Goal: Task Accomplishment & Management: Manage account settings

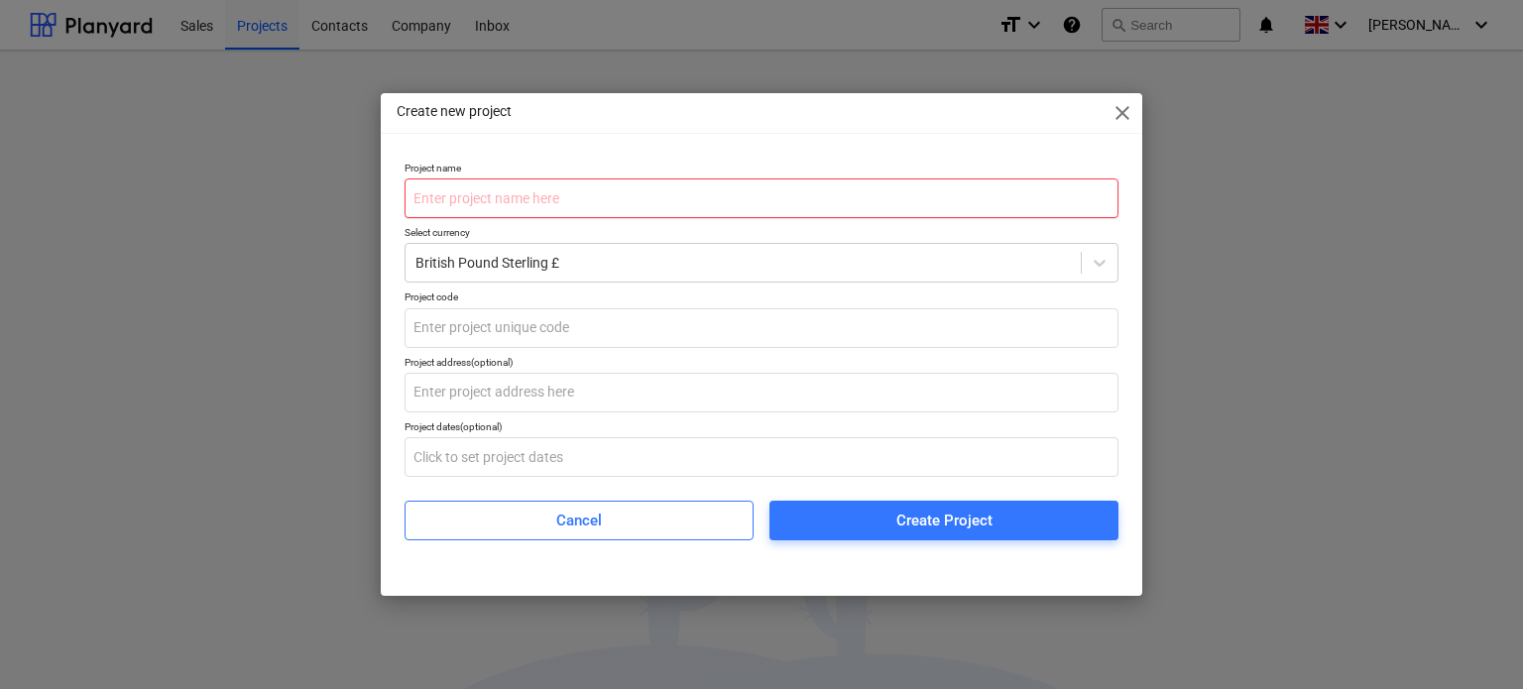
click at [557, 201] on input "text" at bounding box center [762, 199] width 714 height 40
paste input "Colloide Engineering Systems Ltd"
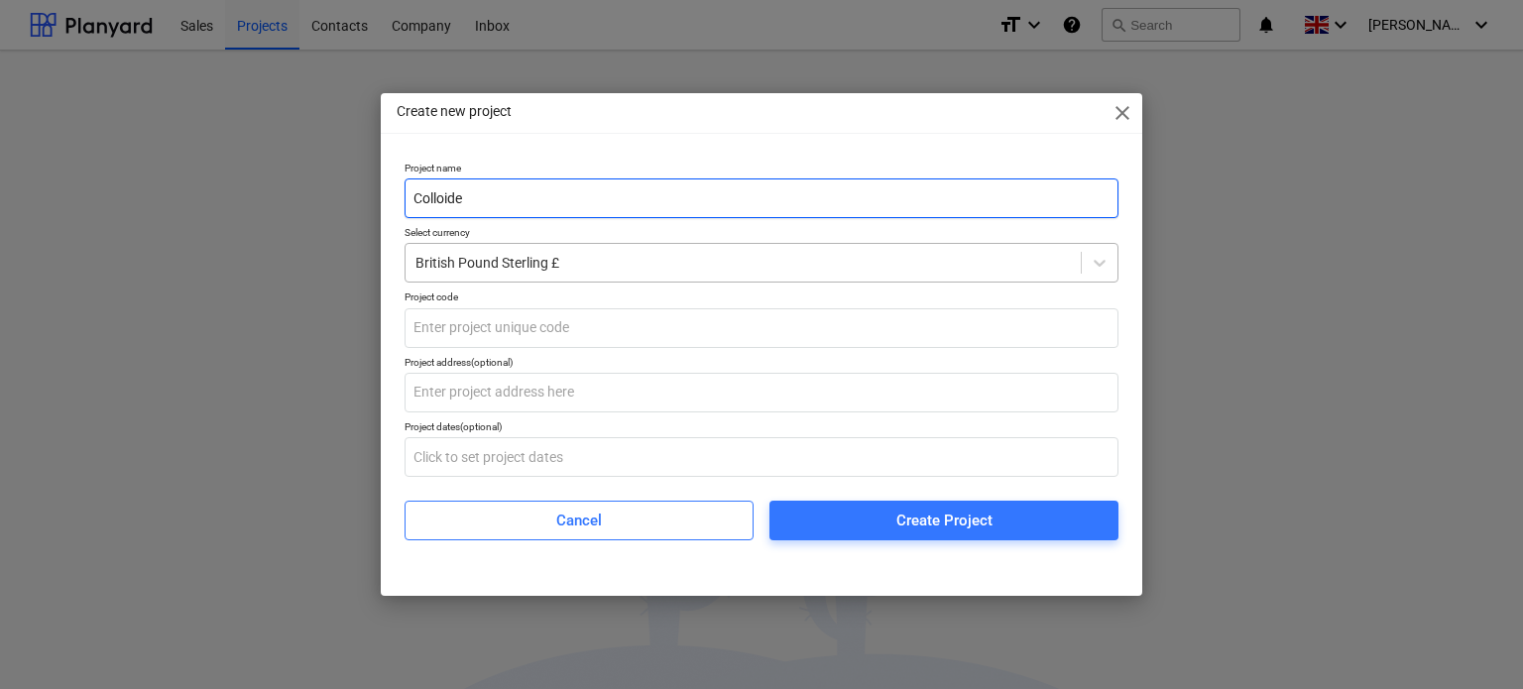
type input "Colloide"
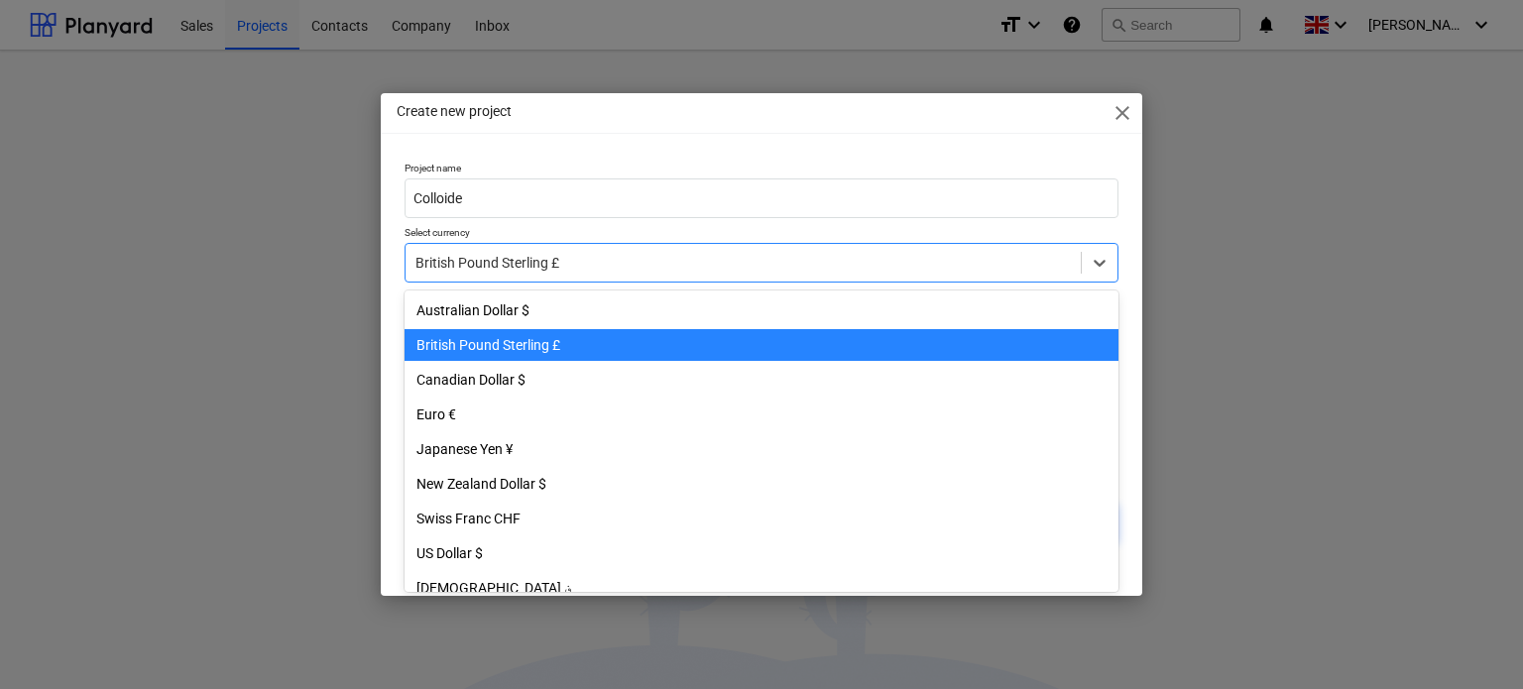
click at [635, 255] on div at bounding box center [743, 263] width 655 height 20
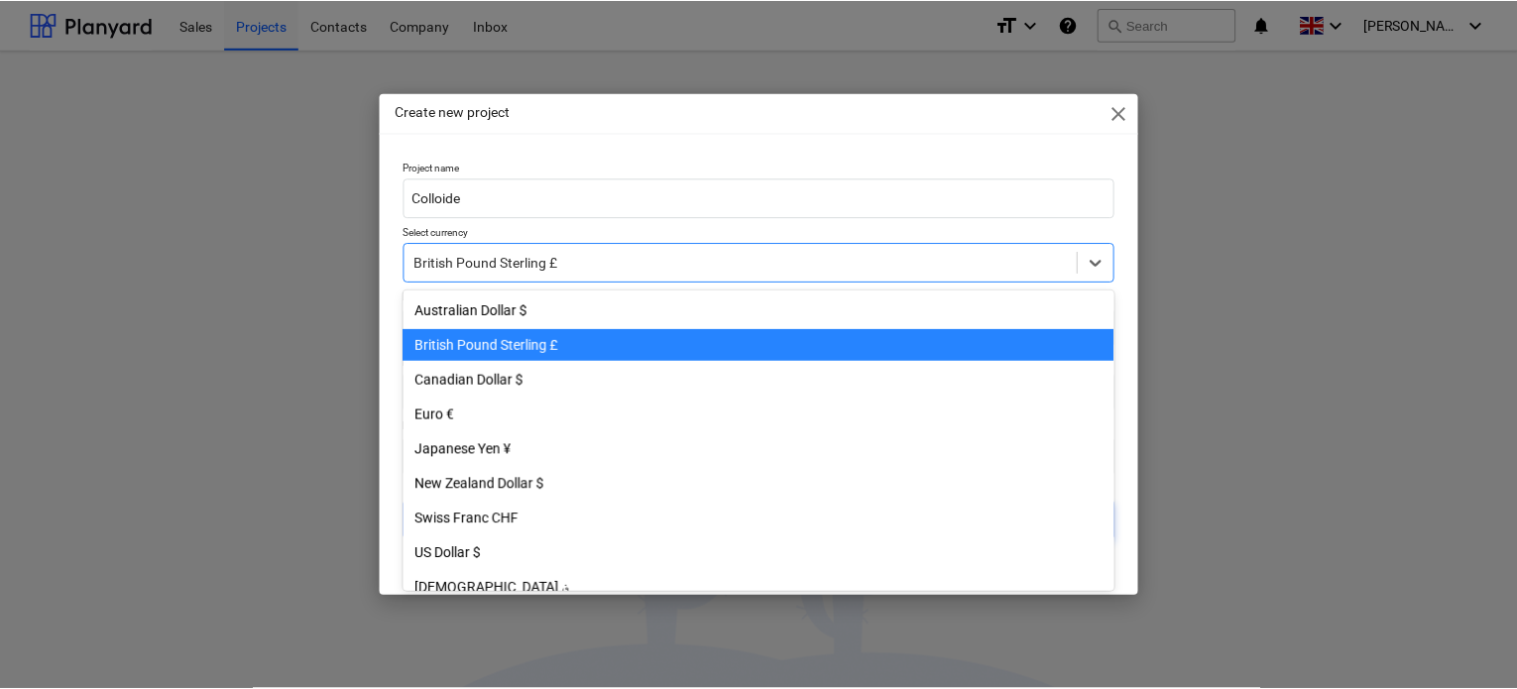
scroll to position [35, 0]
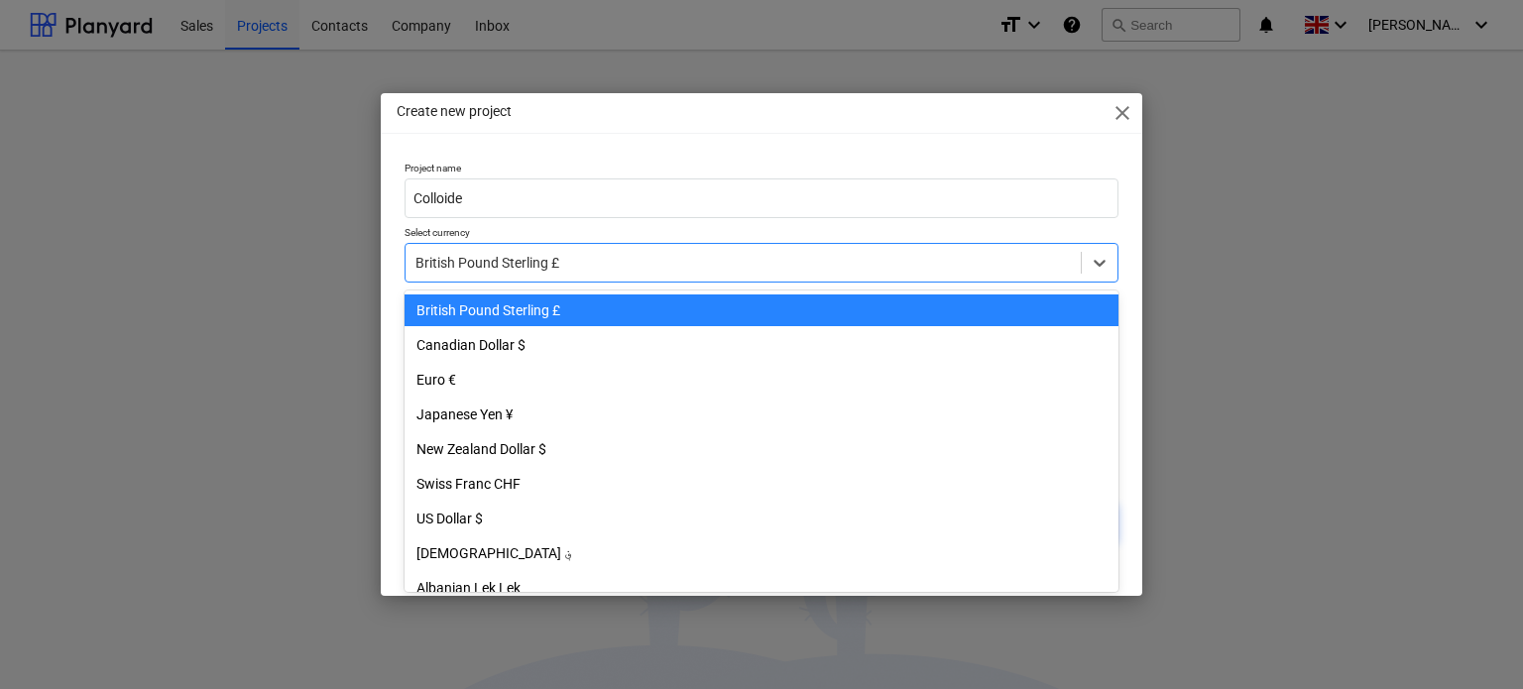
click at [501, 310] on div "British Pound Sterling £" at bounding box center [762, 311] width 714 height 32
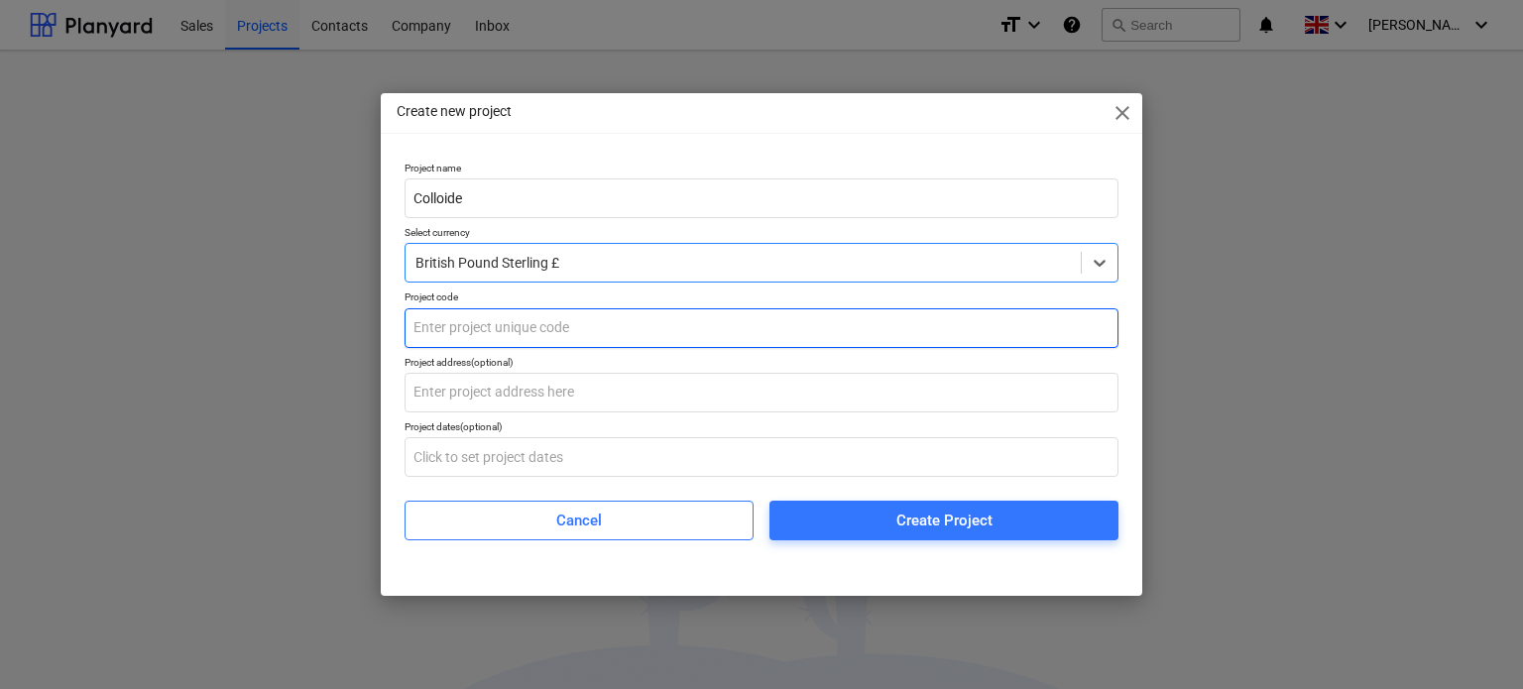
click at [523, 324] on input "text" at bounding box center [762, 328] width 714 height 40
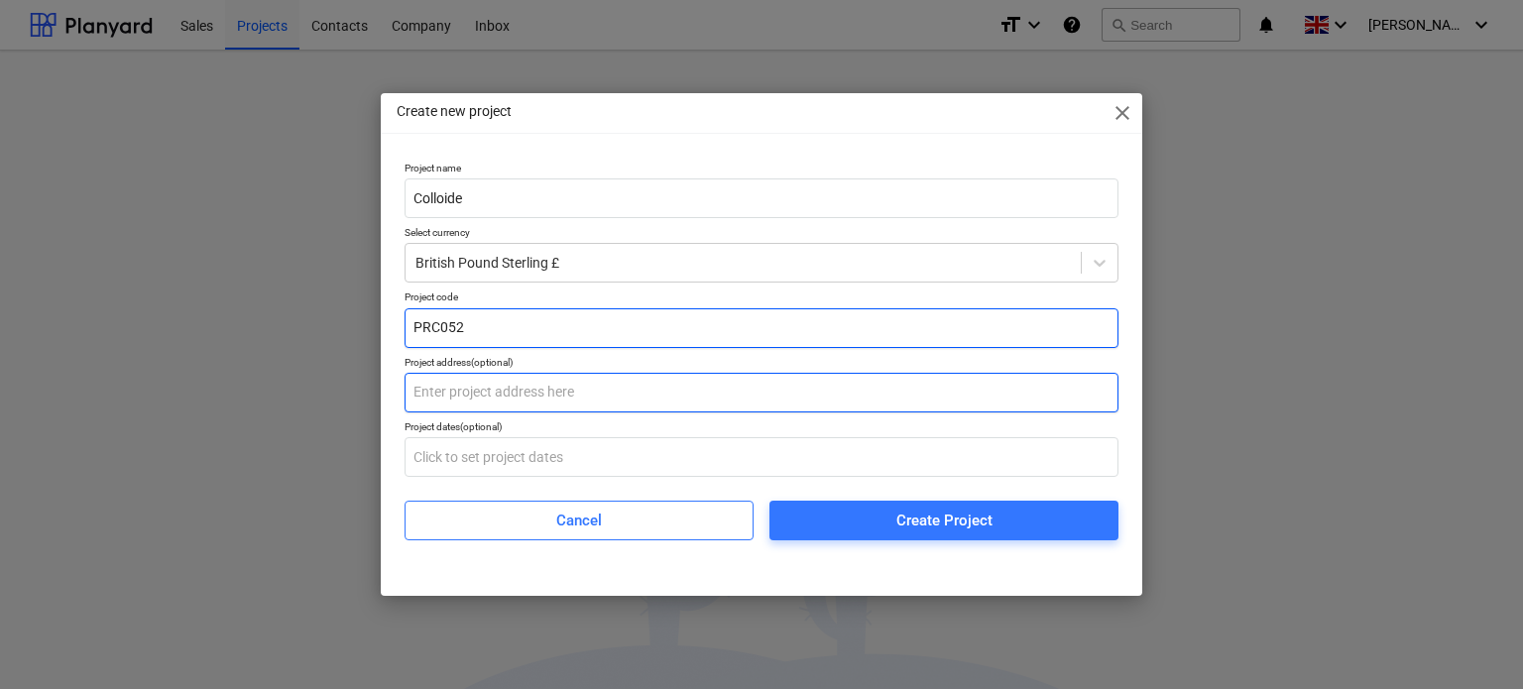
type input "PRC052"
click at [428, 381] on input "text" at bounding box center [762, 393] width 714 height 40
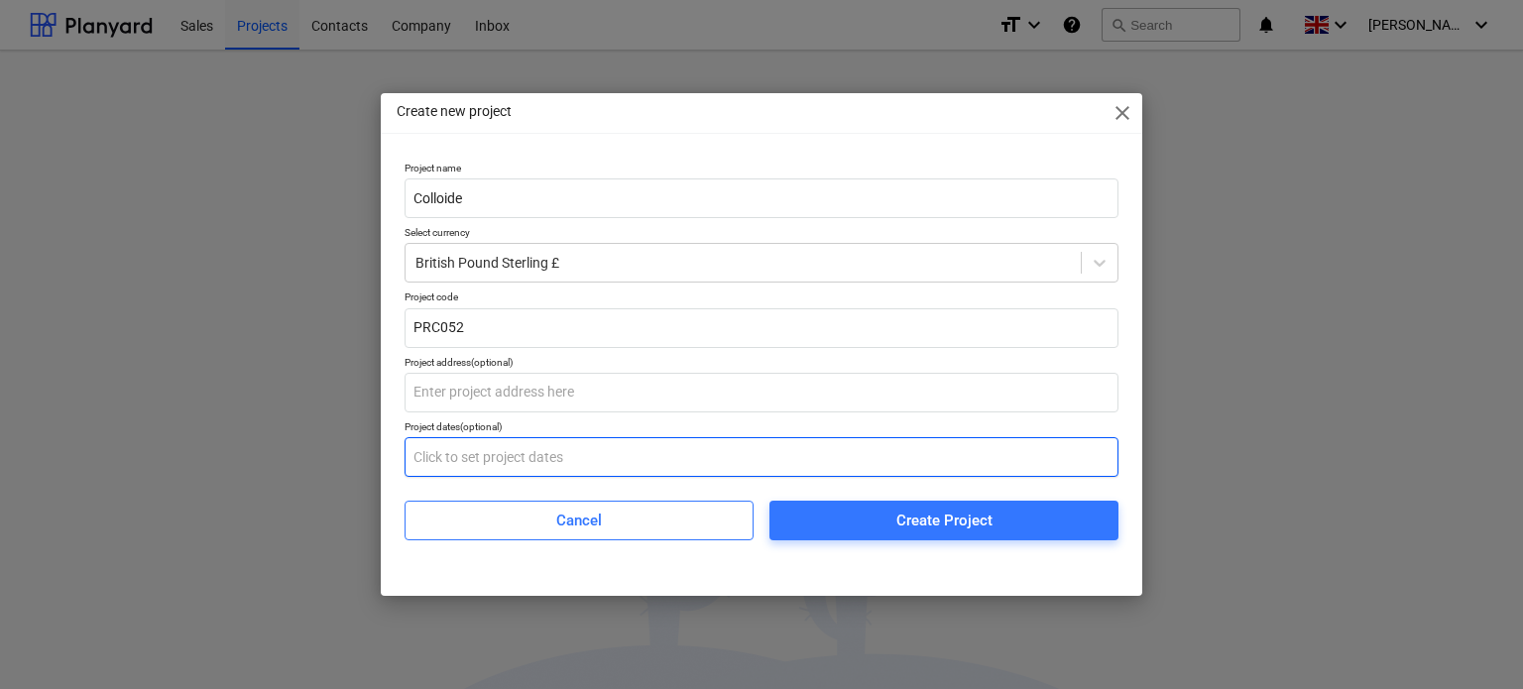
click at [447, 459] on input "text" at bounding box center [762, 457] width 714 height 40
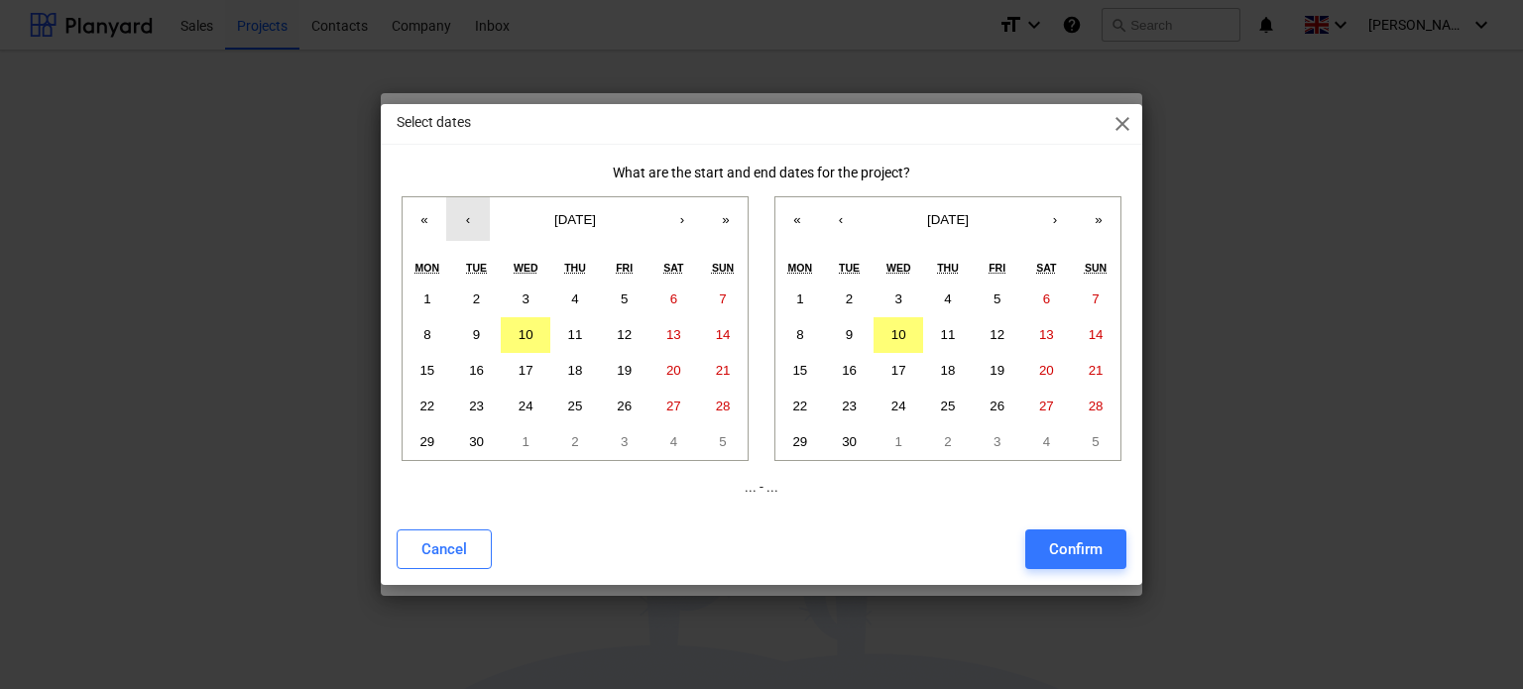
click at [470, 213] on button "‹" at bounding box center [468, 219] width 44 height 44
click at [472, 289] on button "1" at bounding box center [477, 300] width 50 height 36
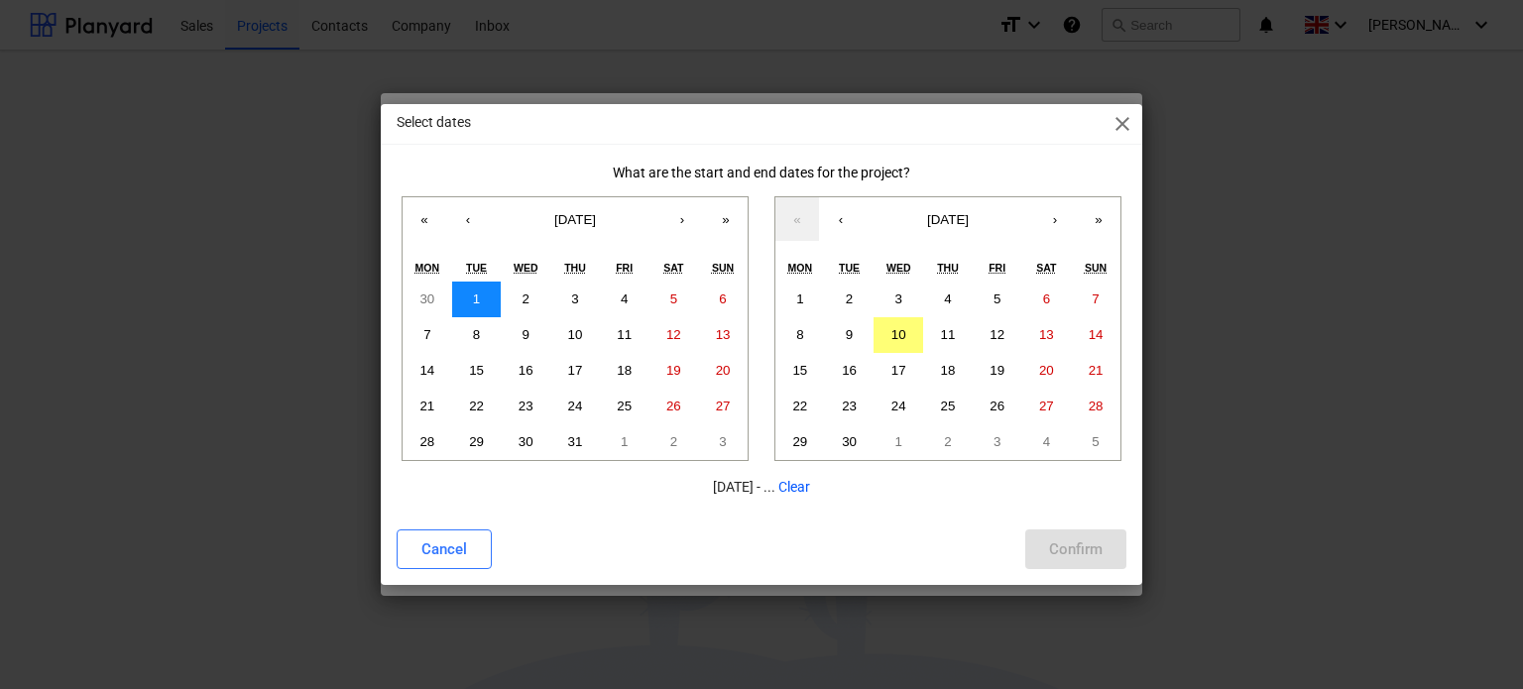
click at [474, 301] on abbr "1" at bounding box center [476, 299] width 7 height 15
click at [1098, 218] on button "»" at bounding box center [1099, 219] width 44 height 44
click at [845, 220] on button "‹" at bounding box center [841, 219] width 44 height 44
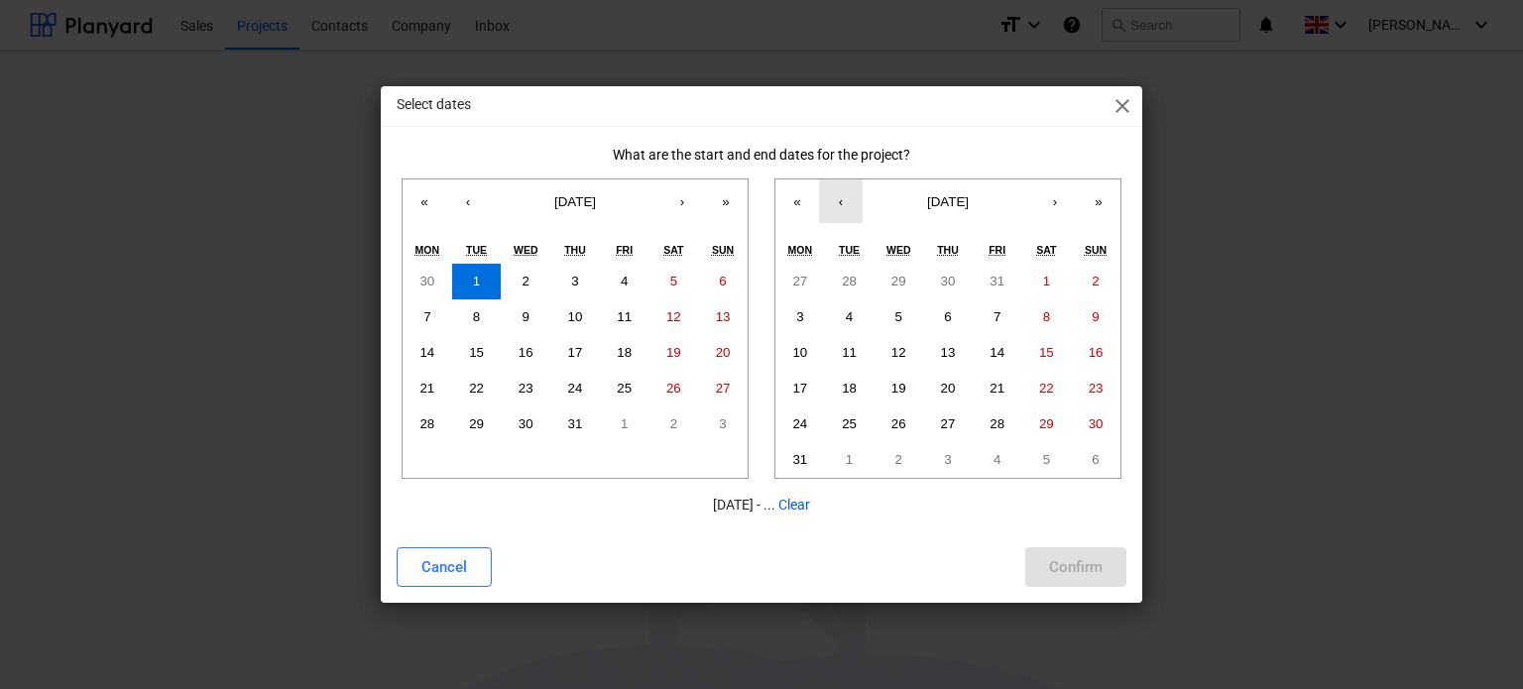
click at [845, 220] on button "‹" at bounding box center [841, 201] width 44 height 44
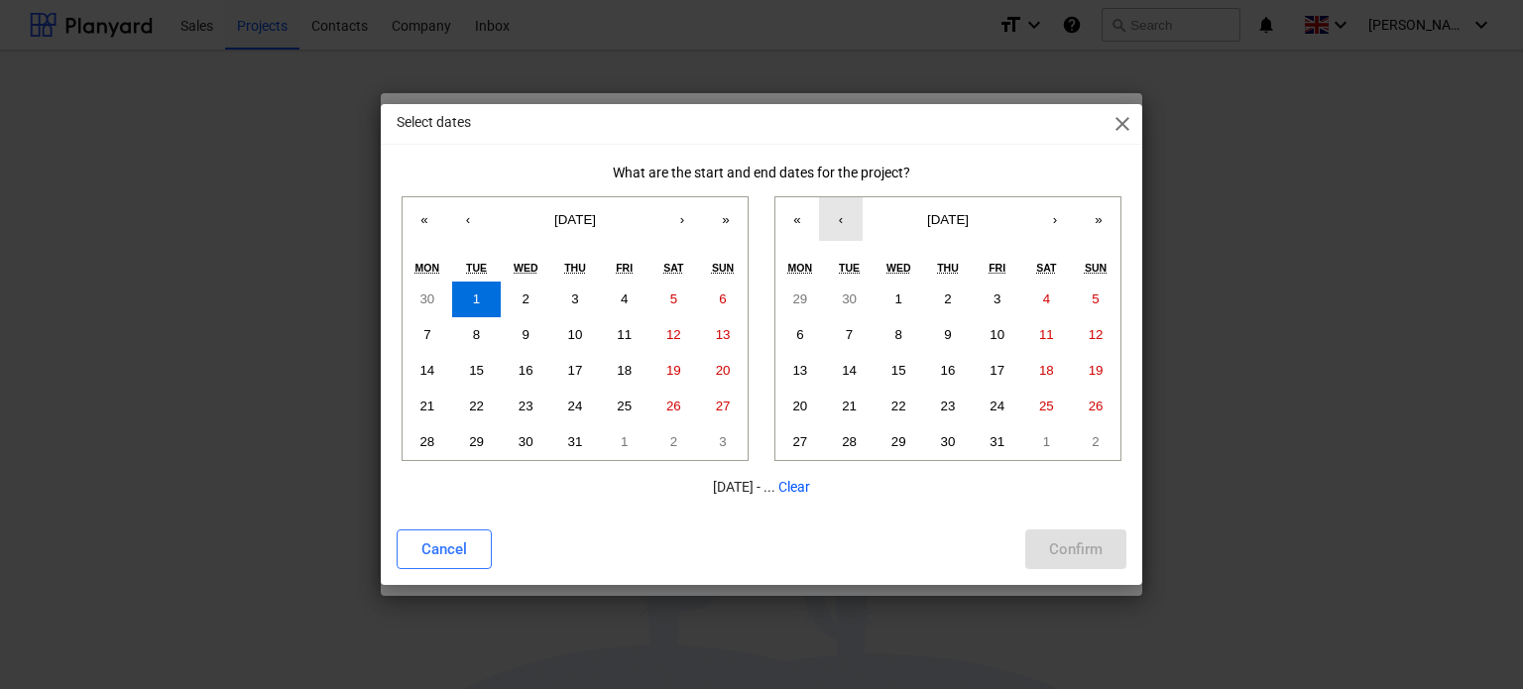
click at [845, 220] on button "‹" at bounding box center [841, 219] width 44 height 44
click at [949, 435] on abbr "30" at bounding box center [948, 441] width 15 height 15
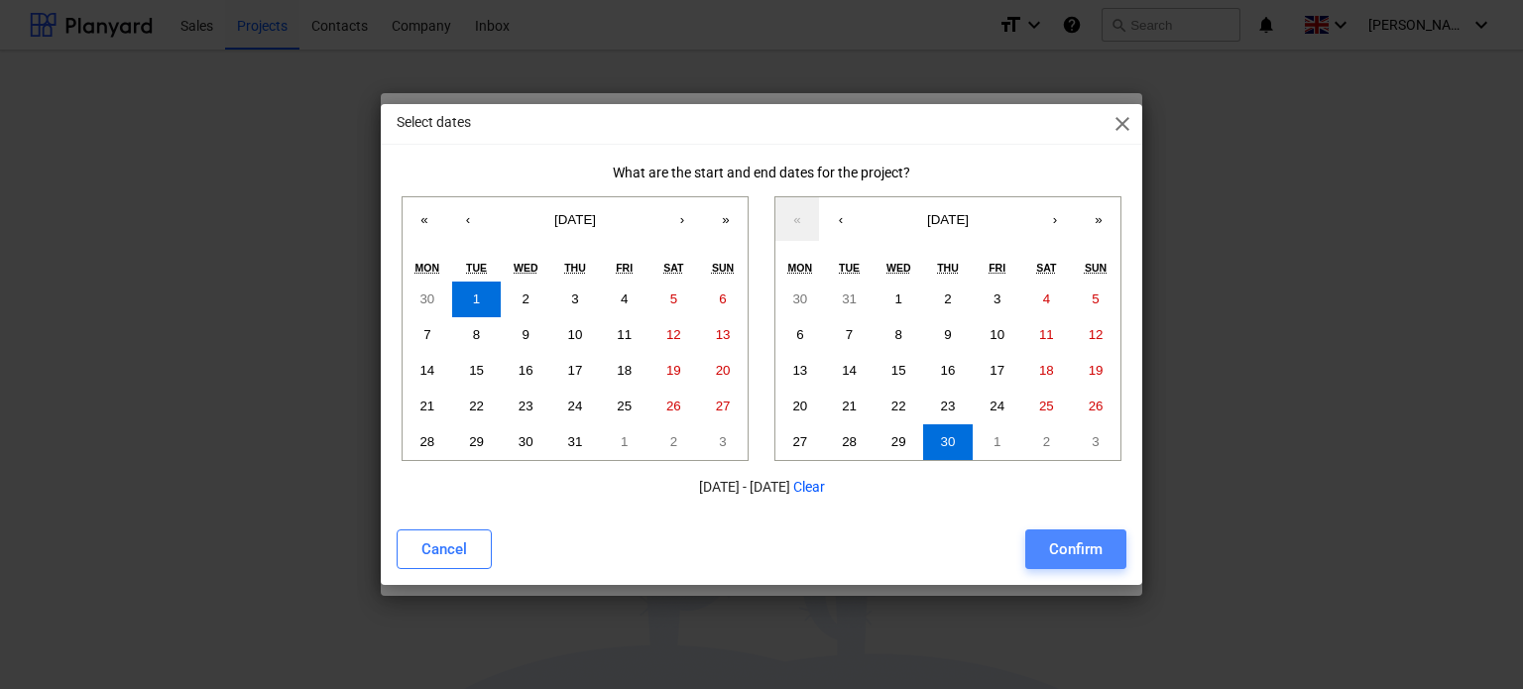
click at [1083, 550] on div "Confirm" at bounding box center [1076, 549] width 54 height 26
type input "[DATE] - [DATE]"
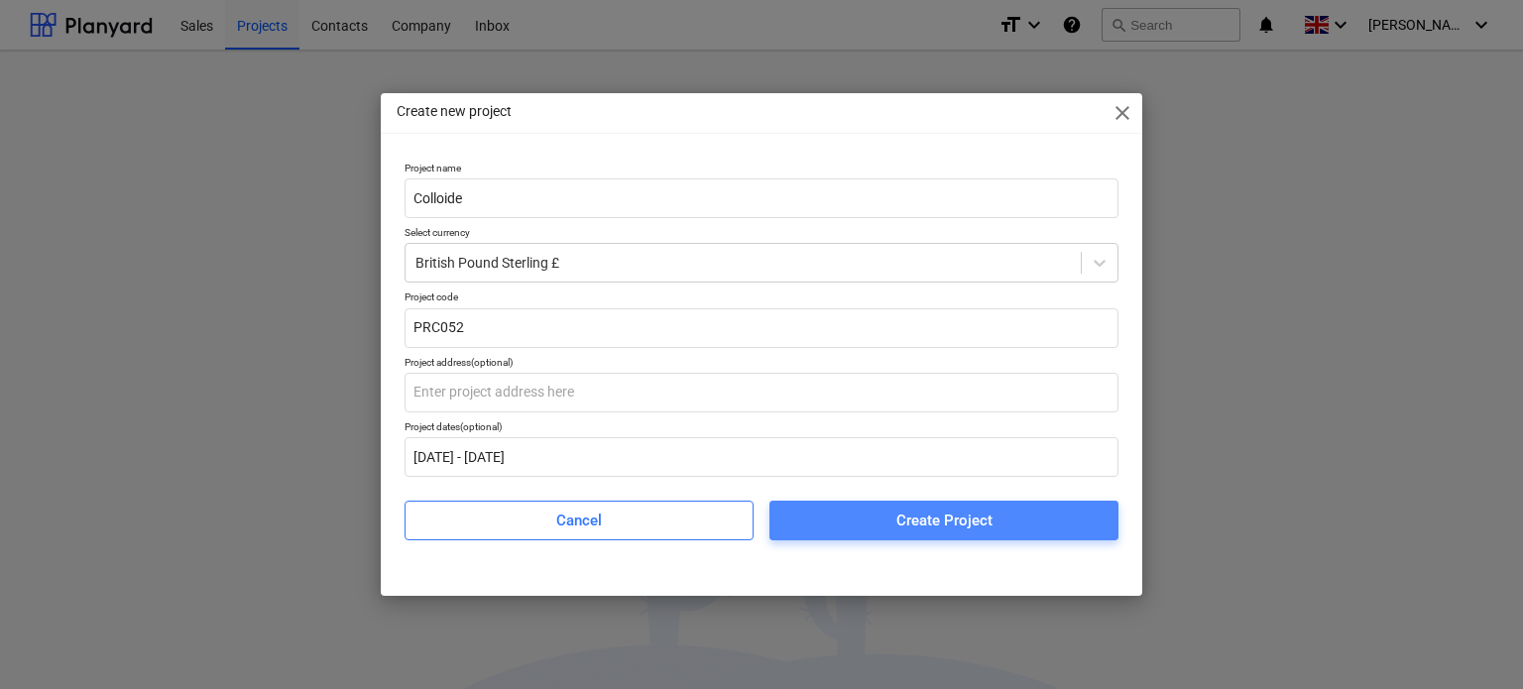
click at [930, 520] on div "Create Project" at bounding box center [944, 521] width 96 height 26
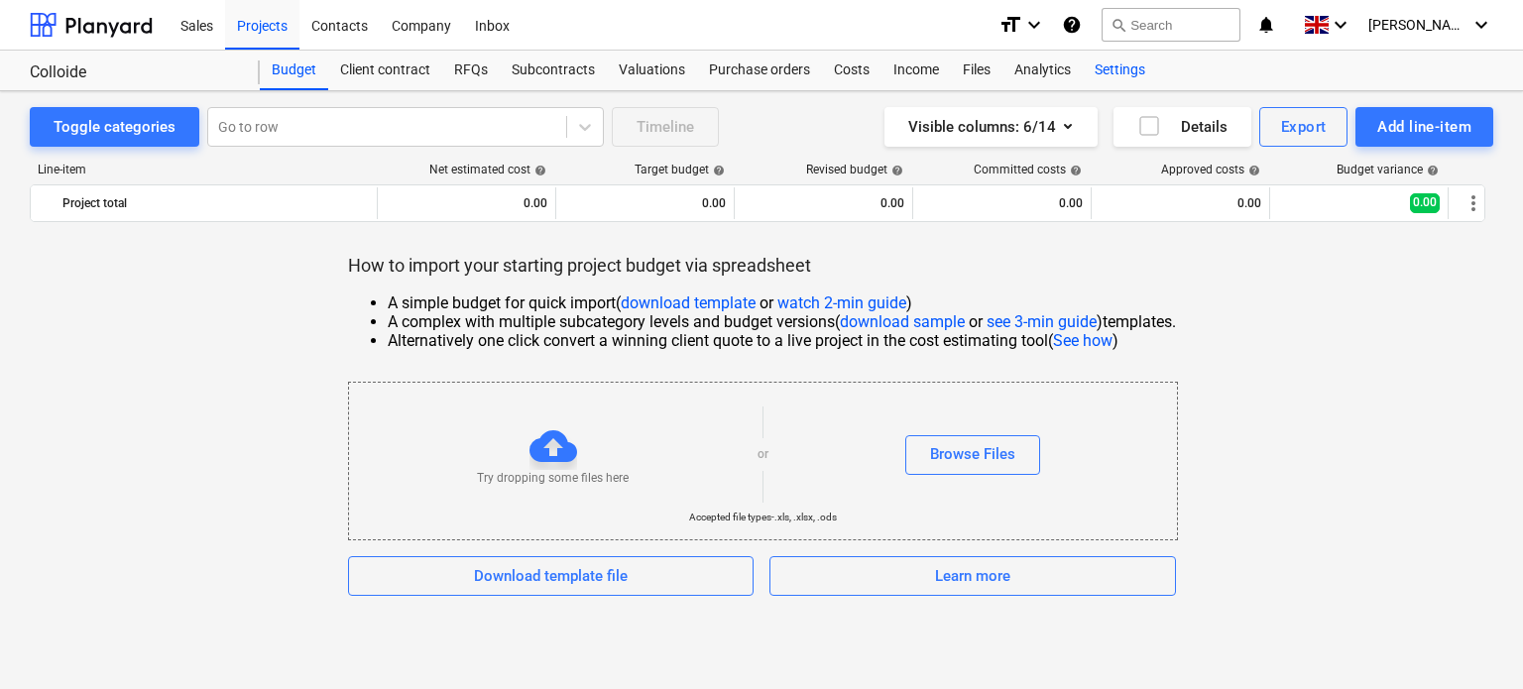
click at [1119, 63] on div "Settings" at bounding box center [1120, 71] width 74 height 40
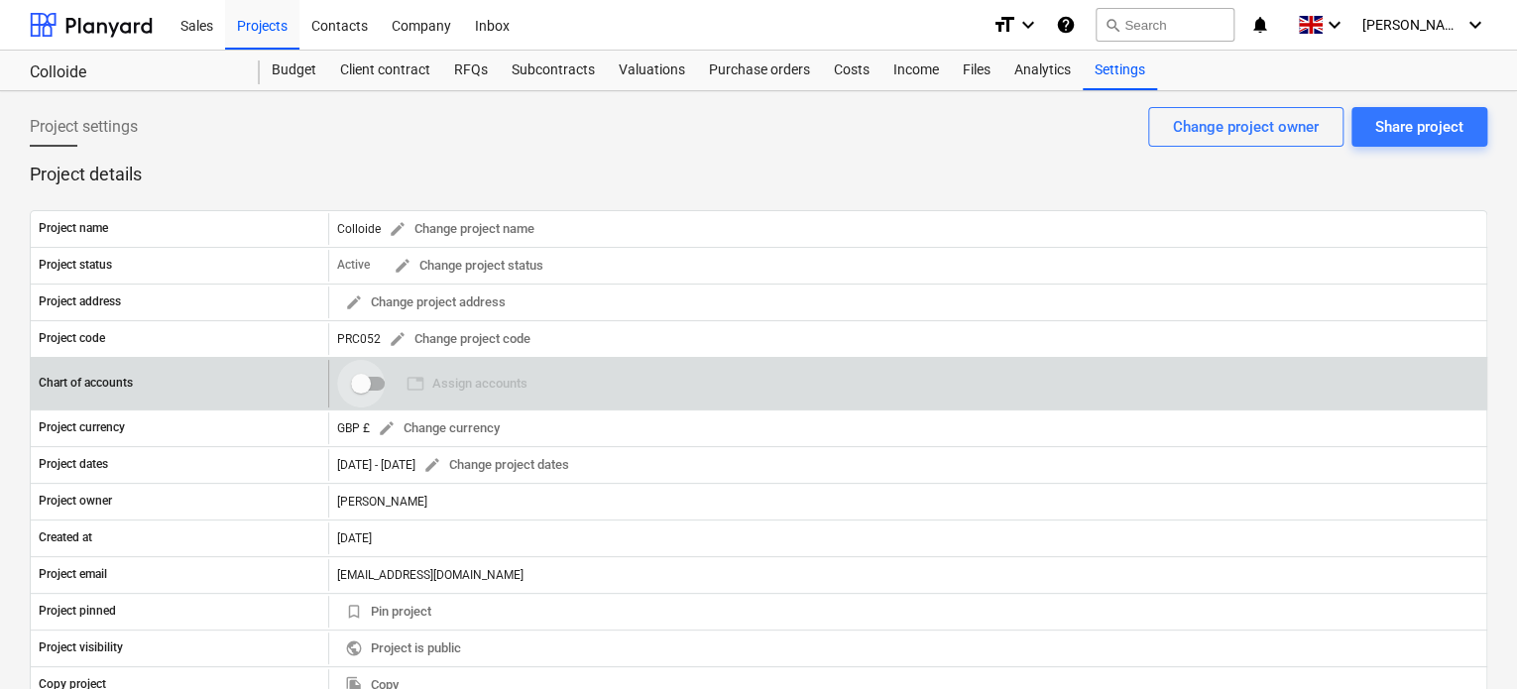
click at [366, 374] on input "checkbox" at bounding box center [361, 384] width 48 height 48
checkbox input "false"
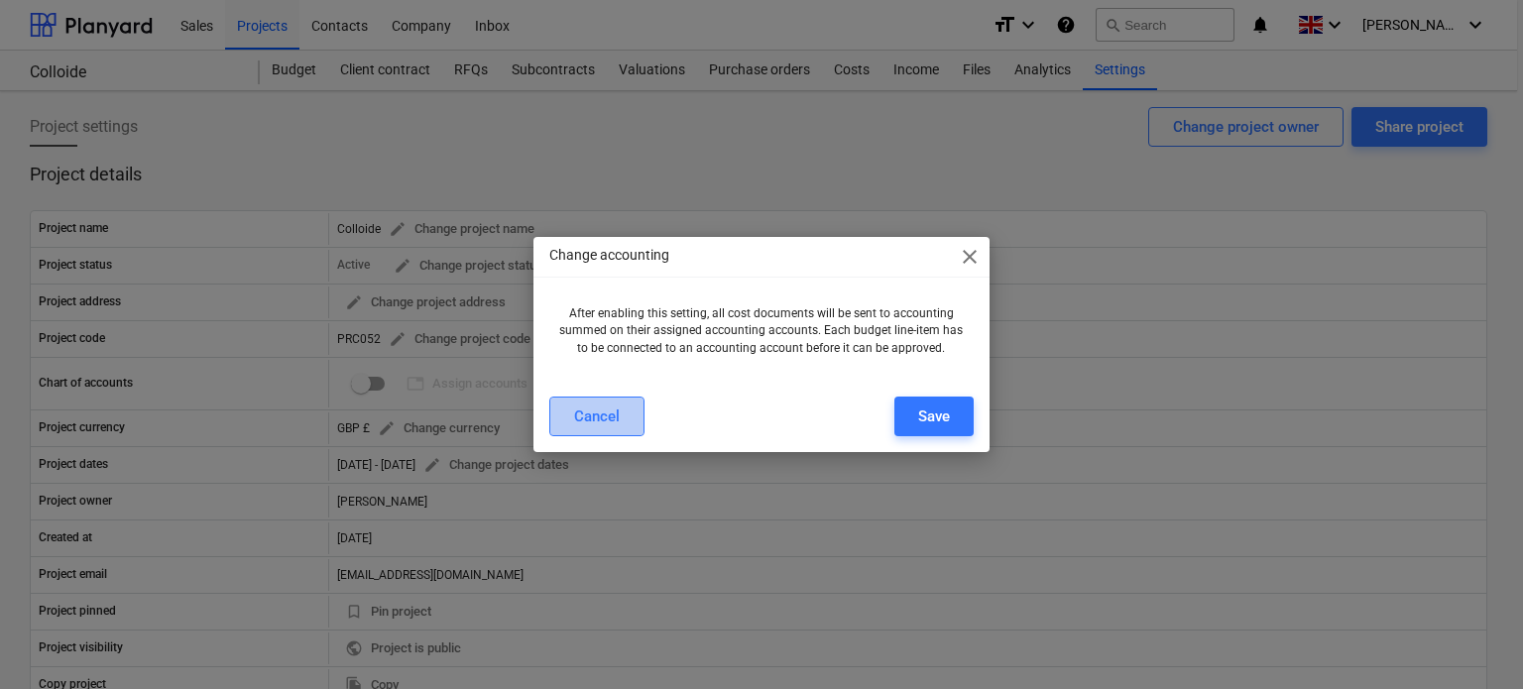
click at [595, 416] on div "Cancel" at bounding box center [597, 417] width 46 height 26
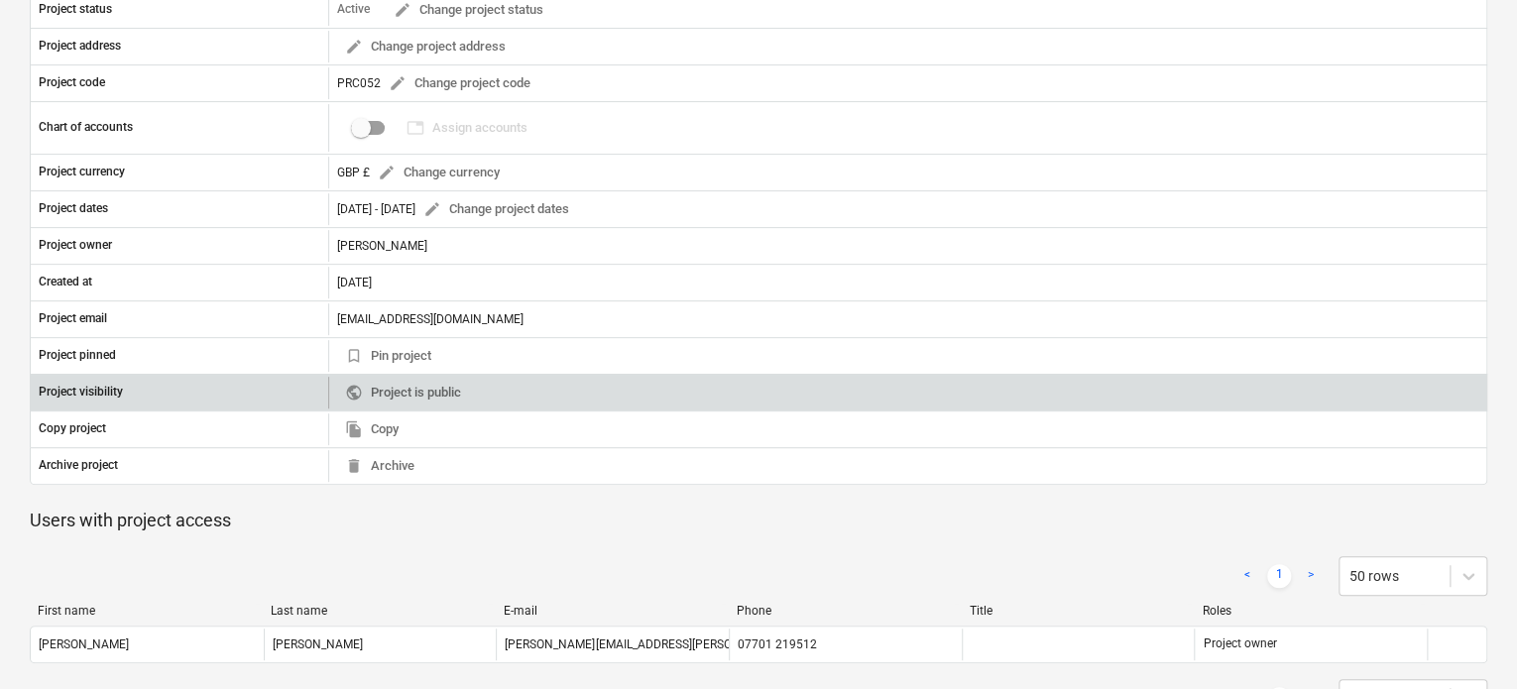
scroll to position [321, 0]
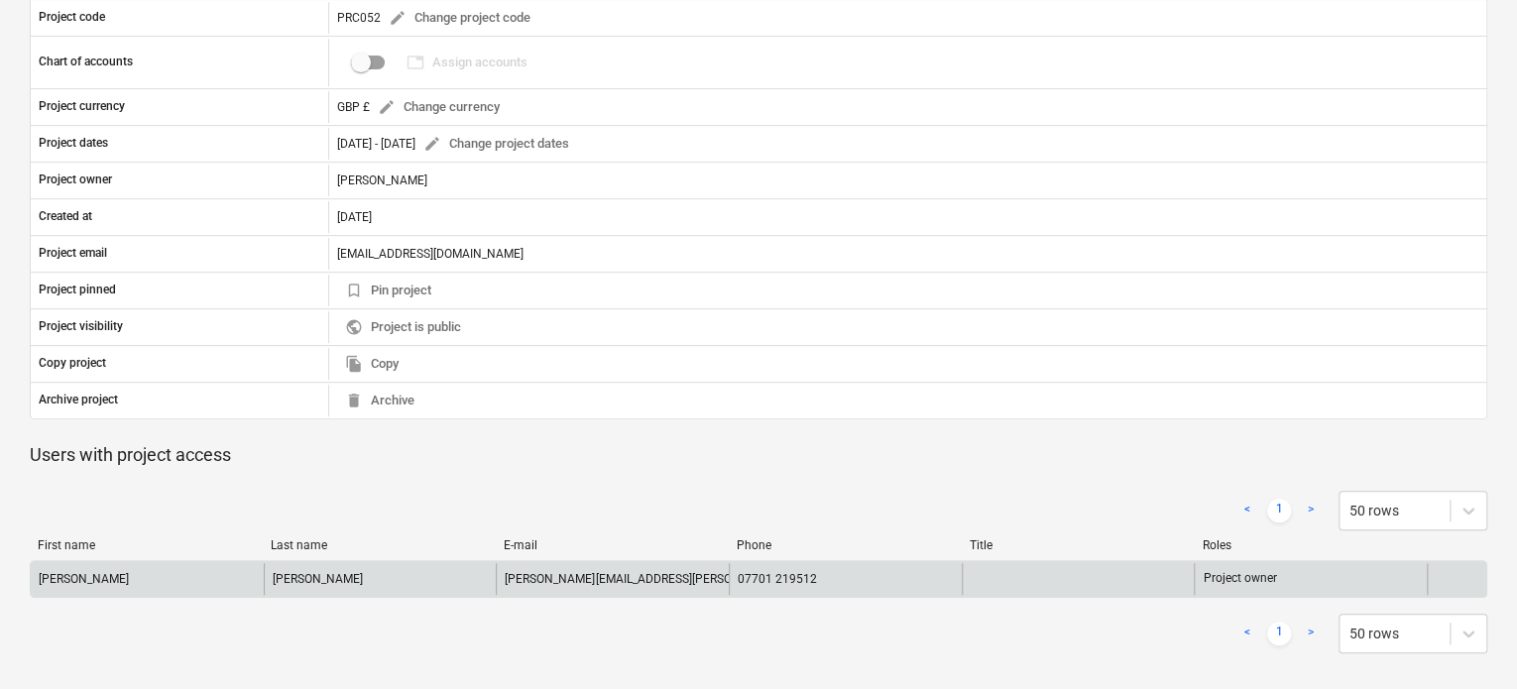
click at [867, 574] on div "07701 219512" at bounding box center [845, 579] width 233 height 32
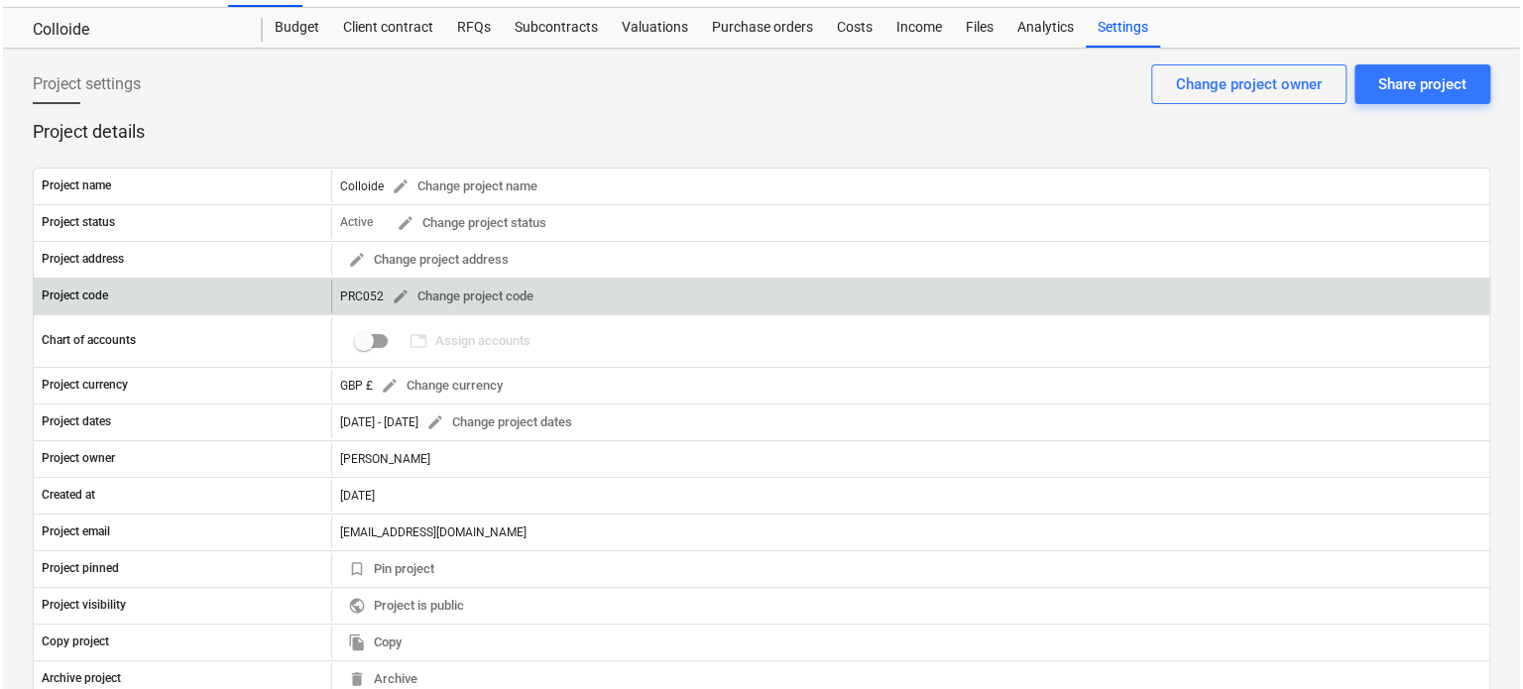
scroll to position [0, 0]
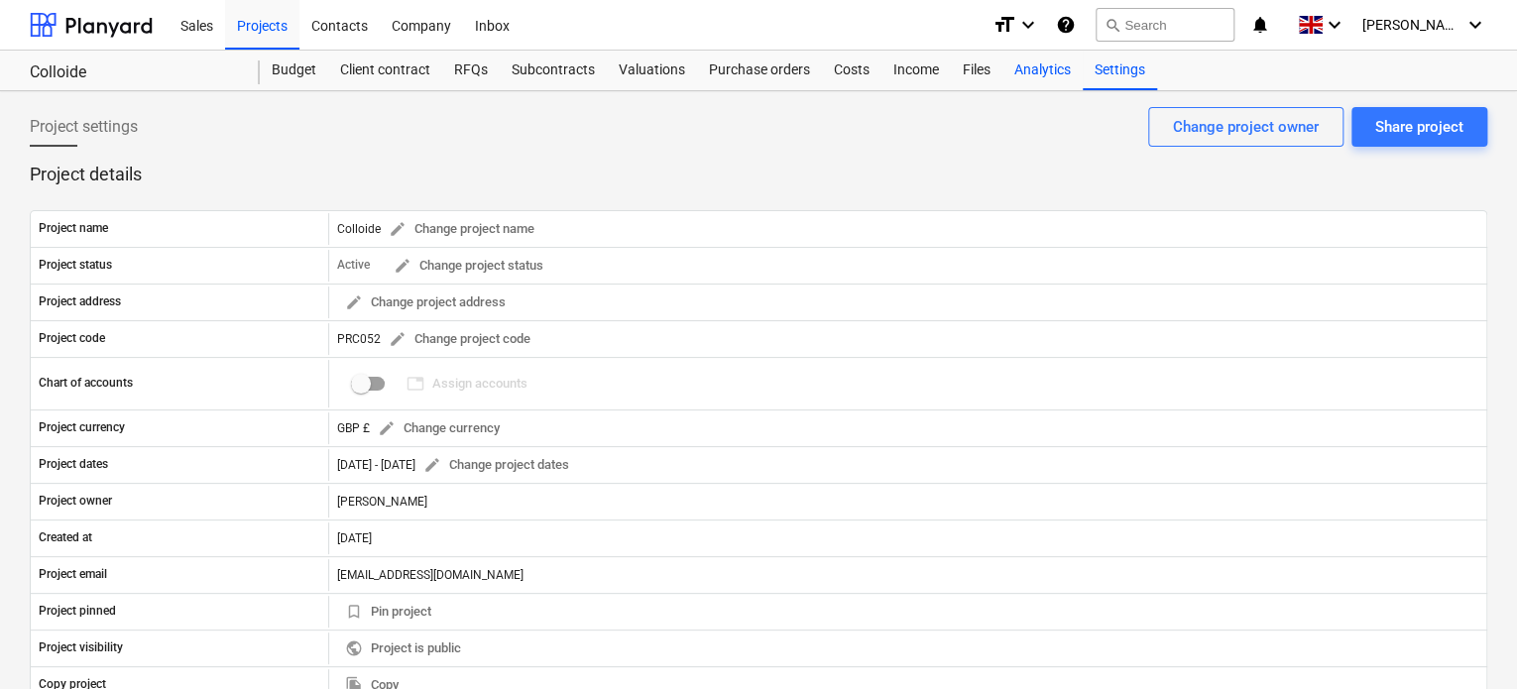
click at [1047, 77] on div "Analytics" at bounding box center [1043, 71] width 80 height 40
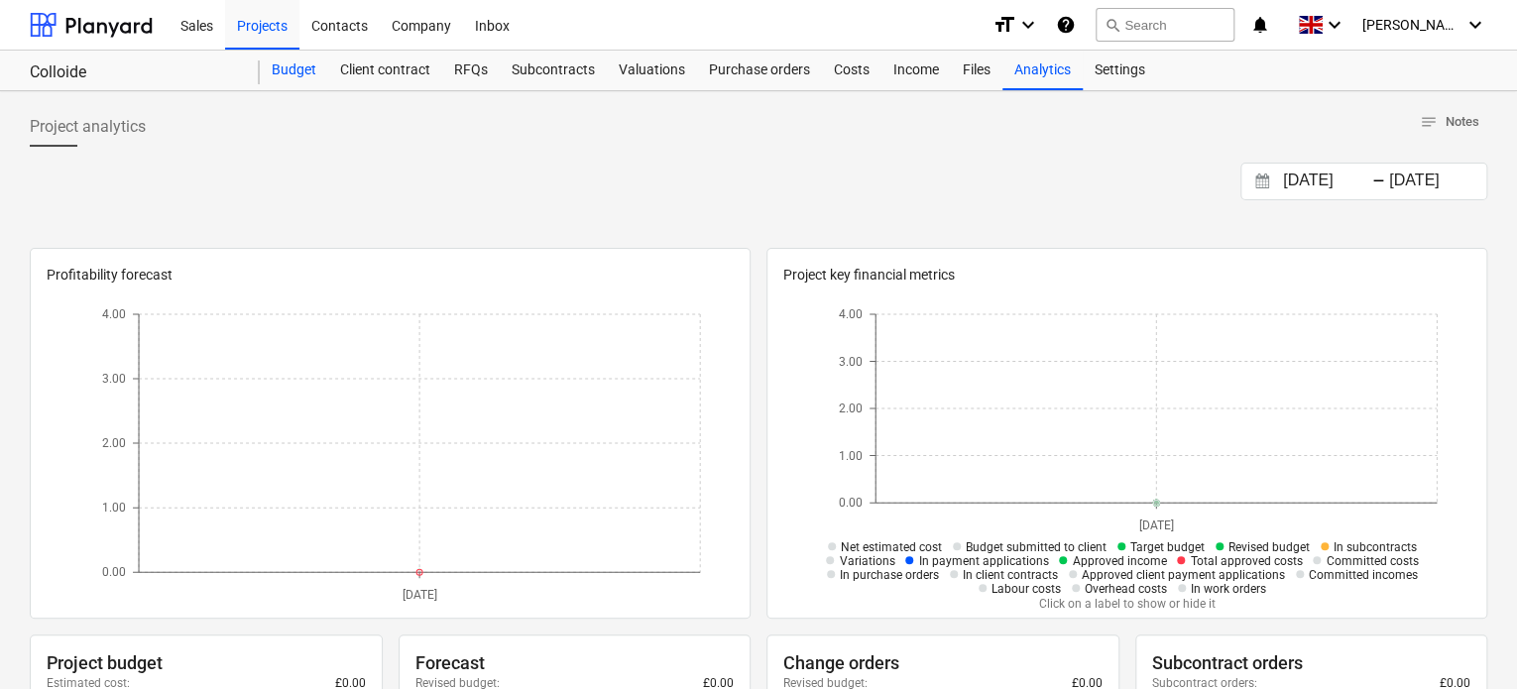
click at [303, 71] on div "Budget" at bounding box center [294, 71] width 68 height 40
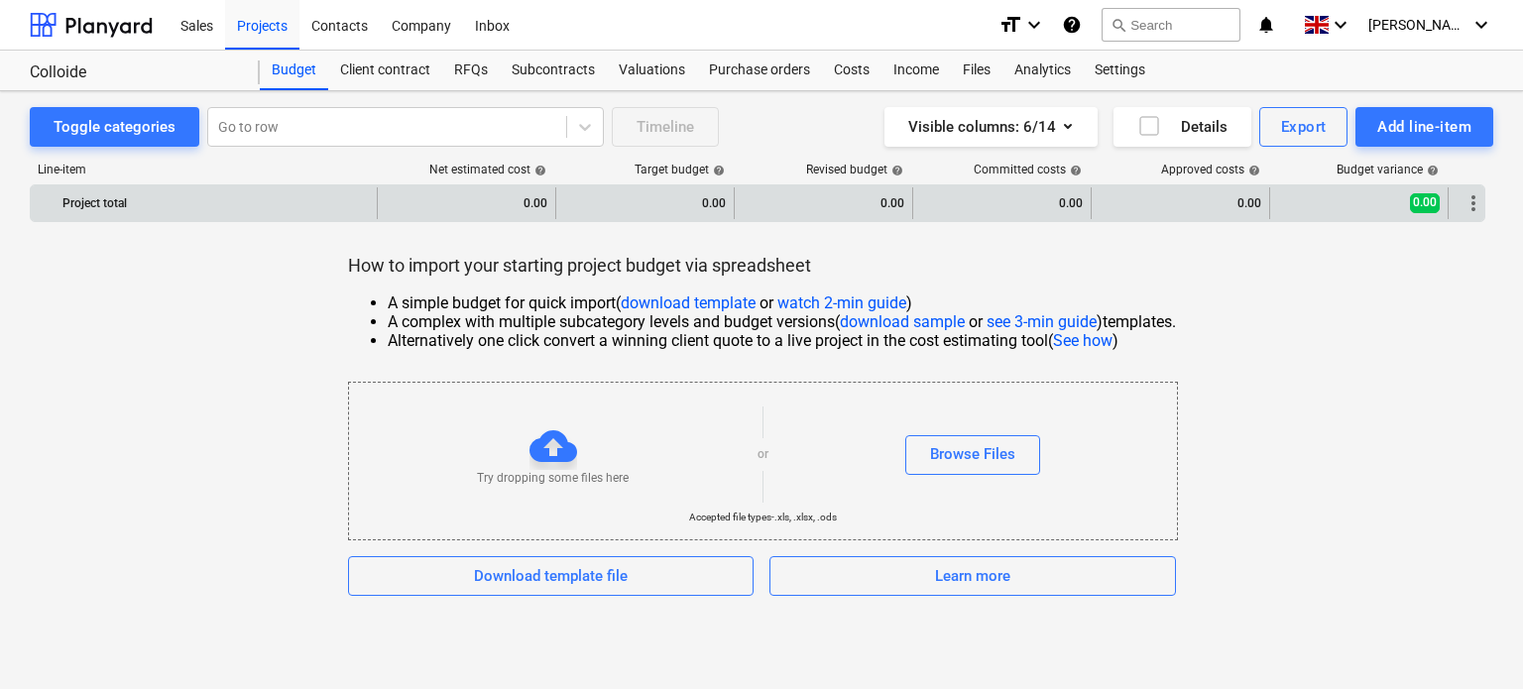
click at [472, 208] on div "0.00" at bounding box center [467, 203] width 162 height 32
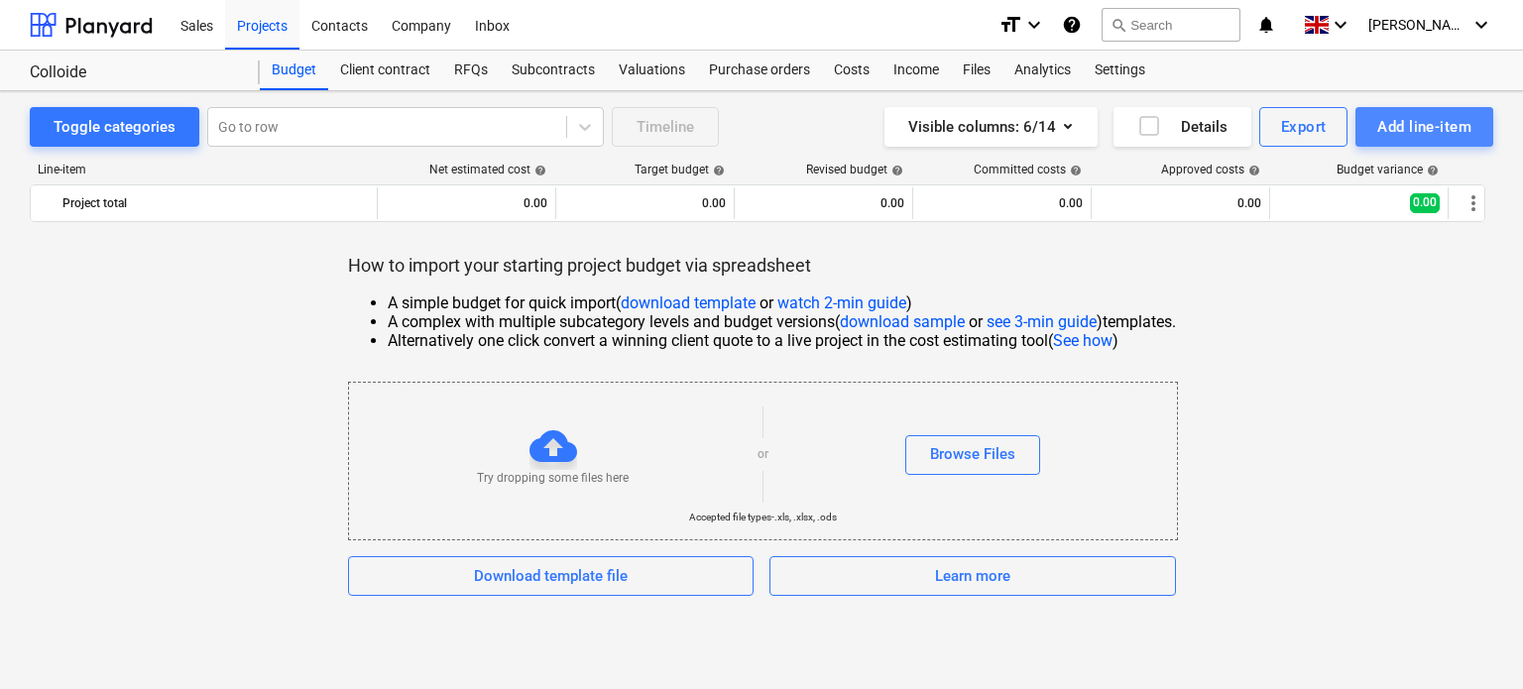
click at [1376, 131] on button "Add line-item" at bounding box center [1425, 127] width 138 height 40
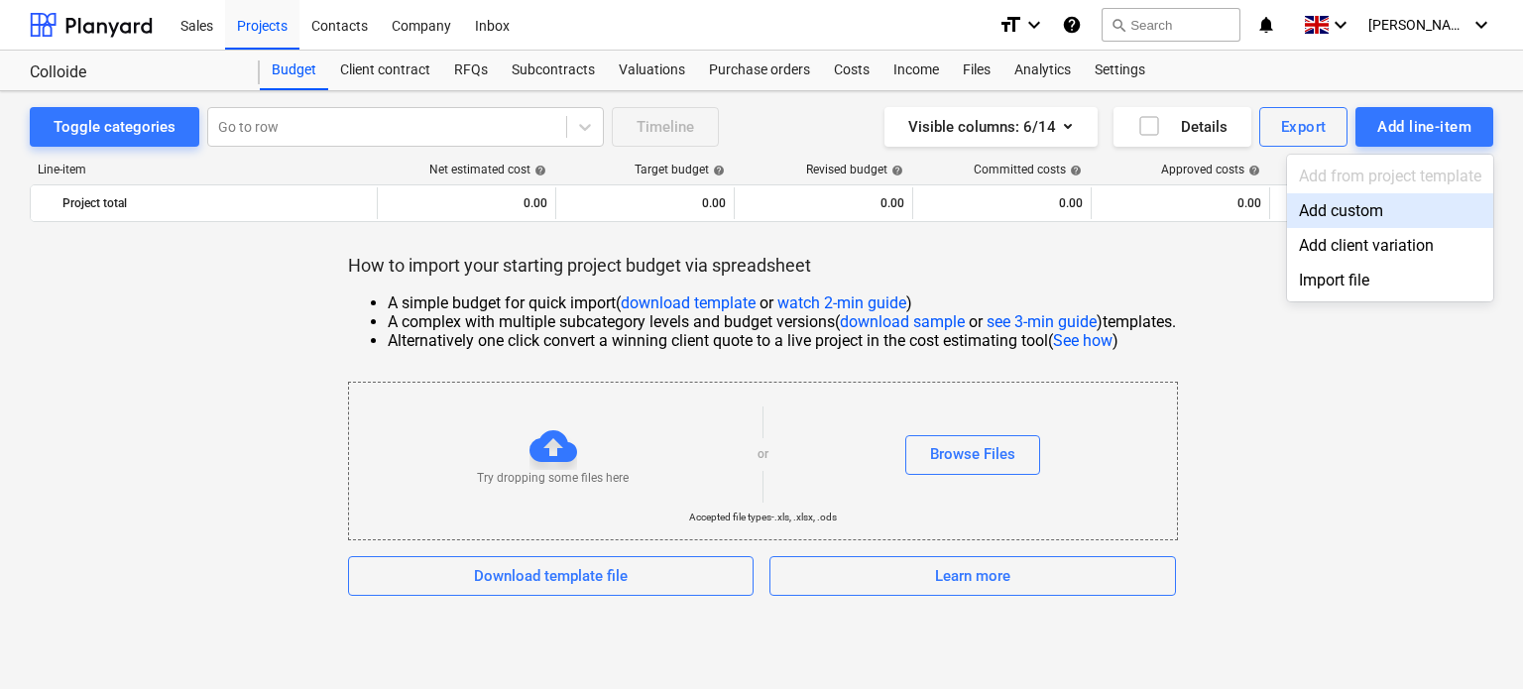
click at [1346, 215] on div "Add custom" at bounding box center [1390, 210] width 206 height 35
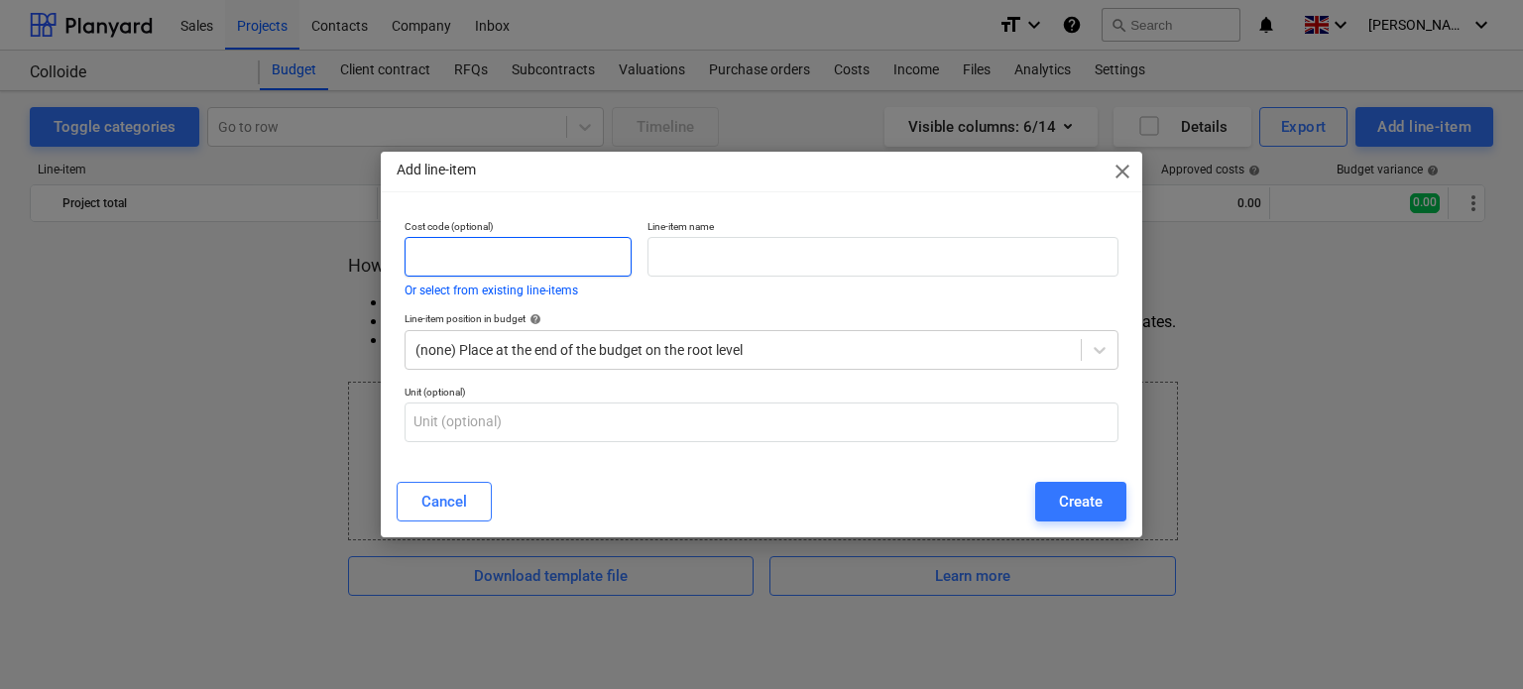
click at [499, 238] on input "text" at bounding box center [518, 257] width 227 height 40
click at [518, 288] on button "Or select from existing line-items" at bounding box center [492, 291] width 174 height 12
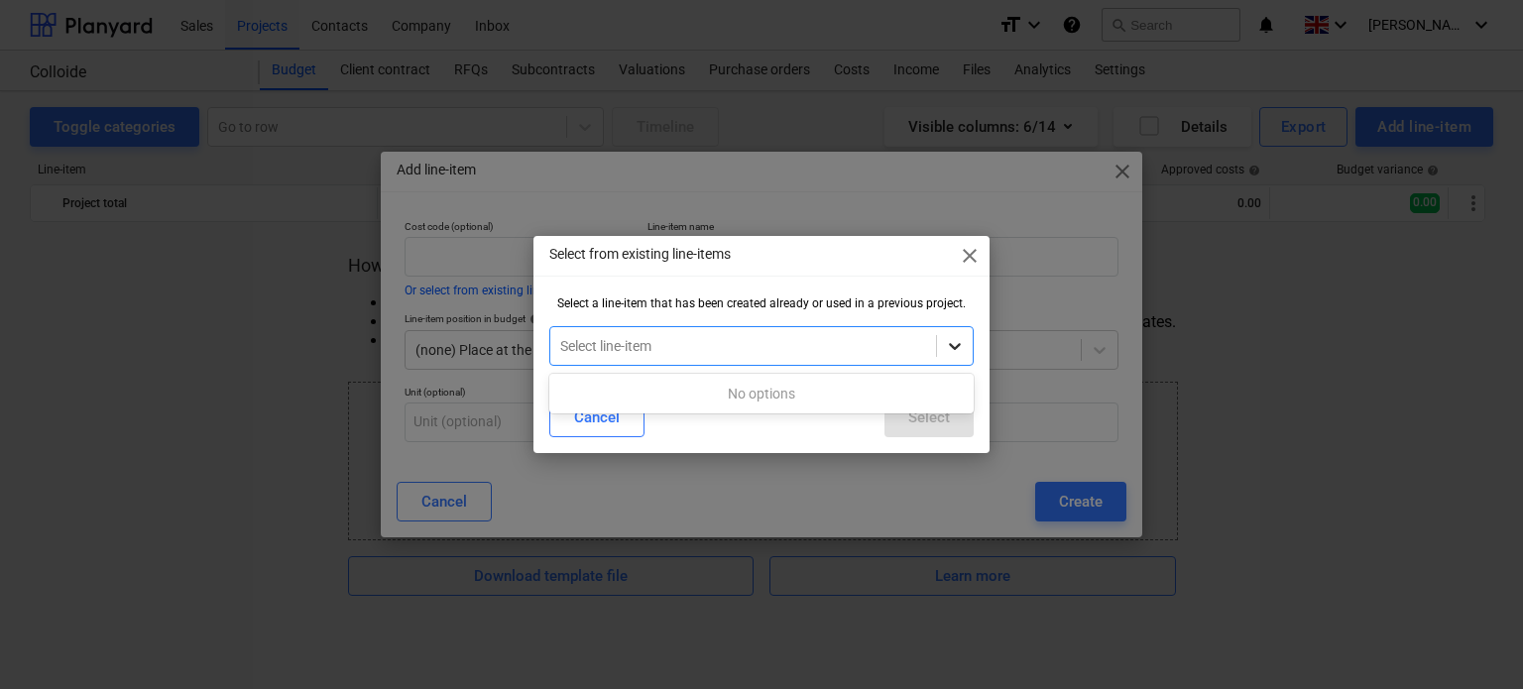
click at [955, 343] on icon at bounding box center [955, 346] width 20 height 20
click at [966, 248] on span "close" at bounding box center [970, 256] width 24 height 24
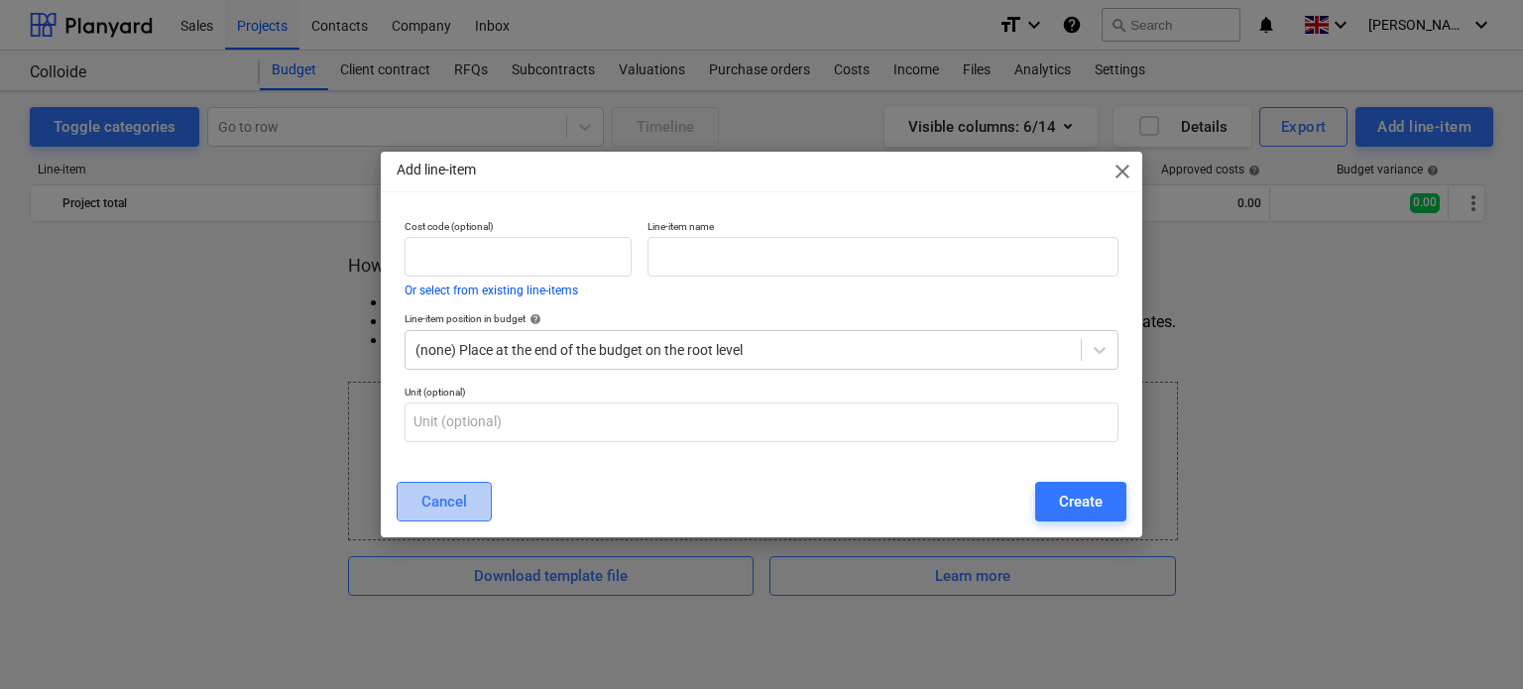
click at [447, 495] on div "Cancel" at bounding box center [444, 502] width 46 height 26
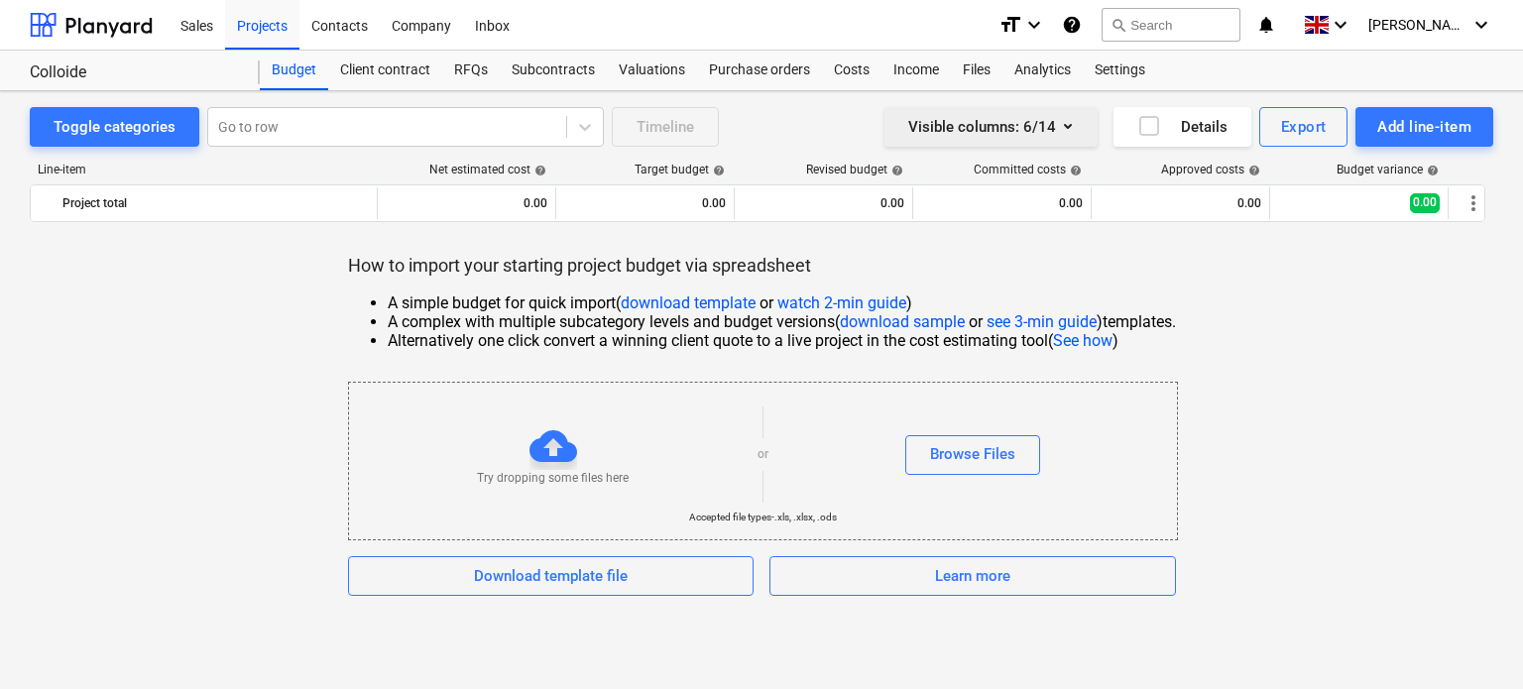
click at [1000, 132] on div "Visible columns : 6/14" at bounding box center [991, 127] width 166 height 26
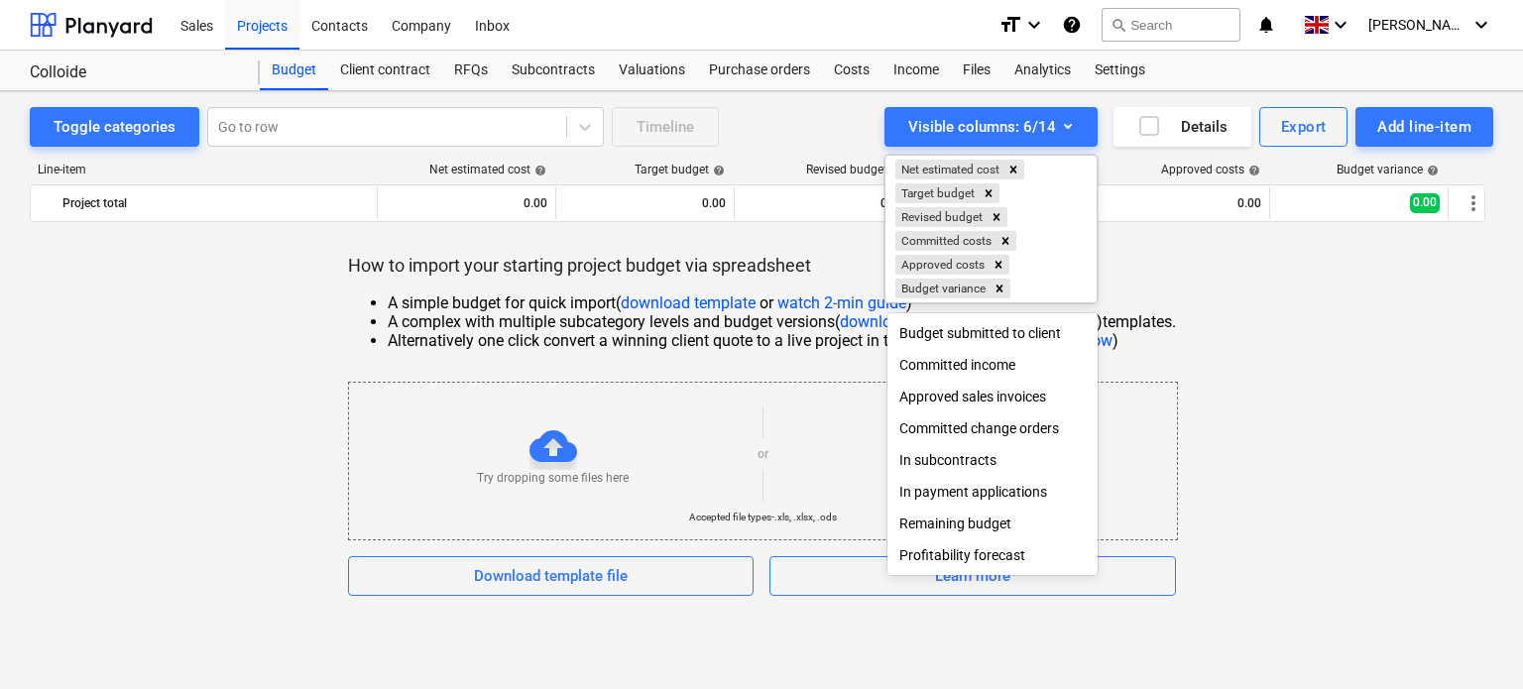
click at [1239, 389] on div at bounding box center [761, 344] width 1523 height 689
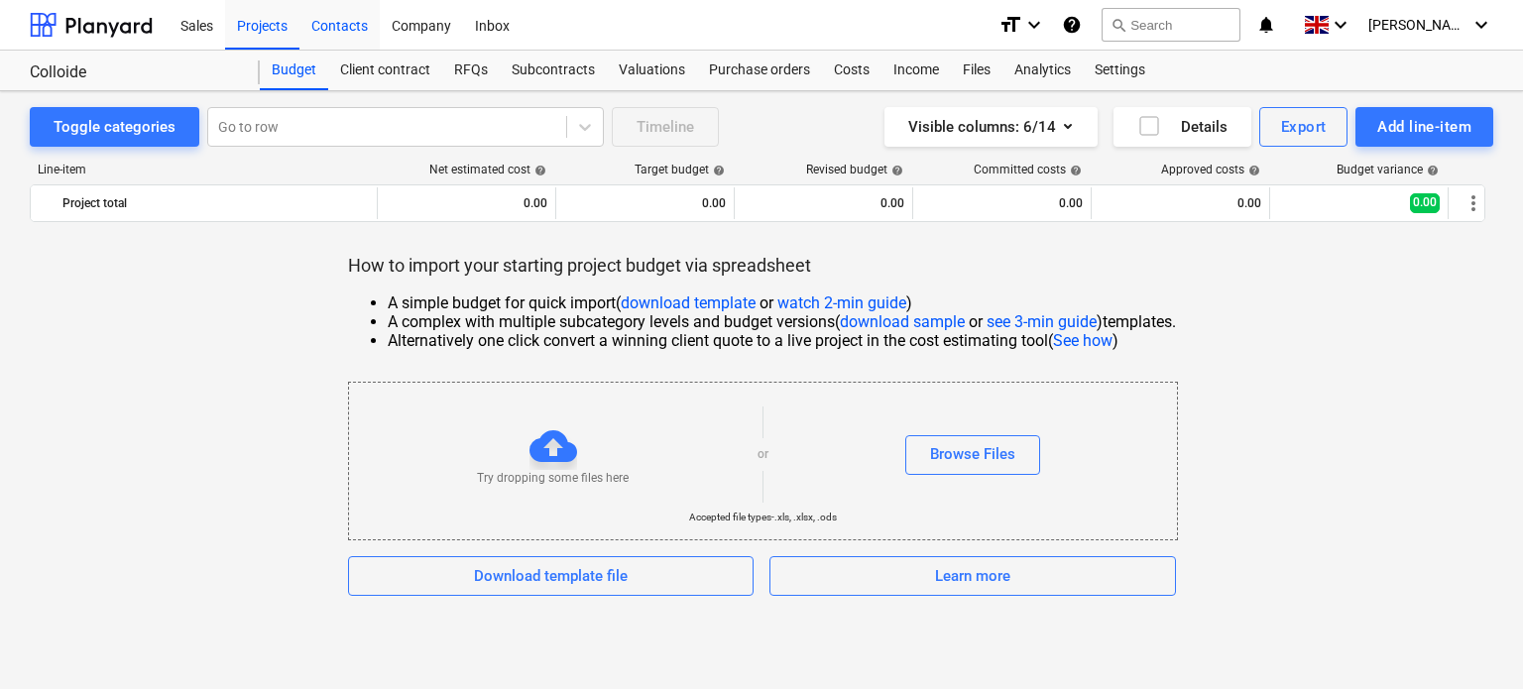
click at [349, 27] on div "Contacts" at bounding box center [339, 24] width 80 height 51
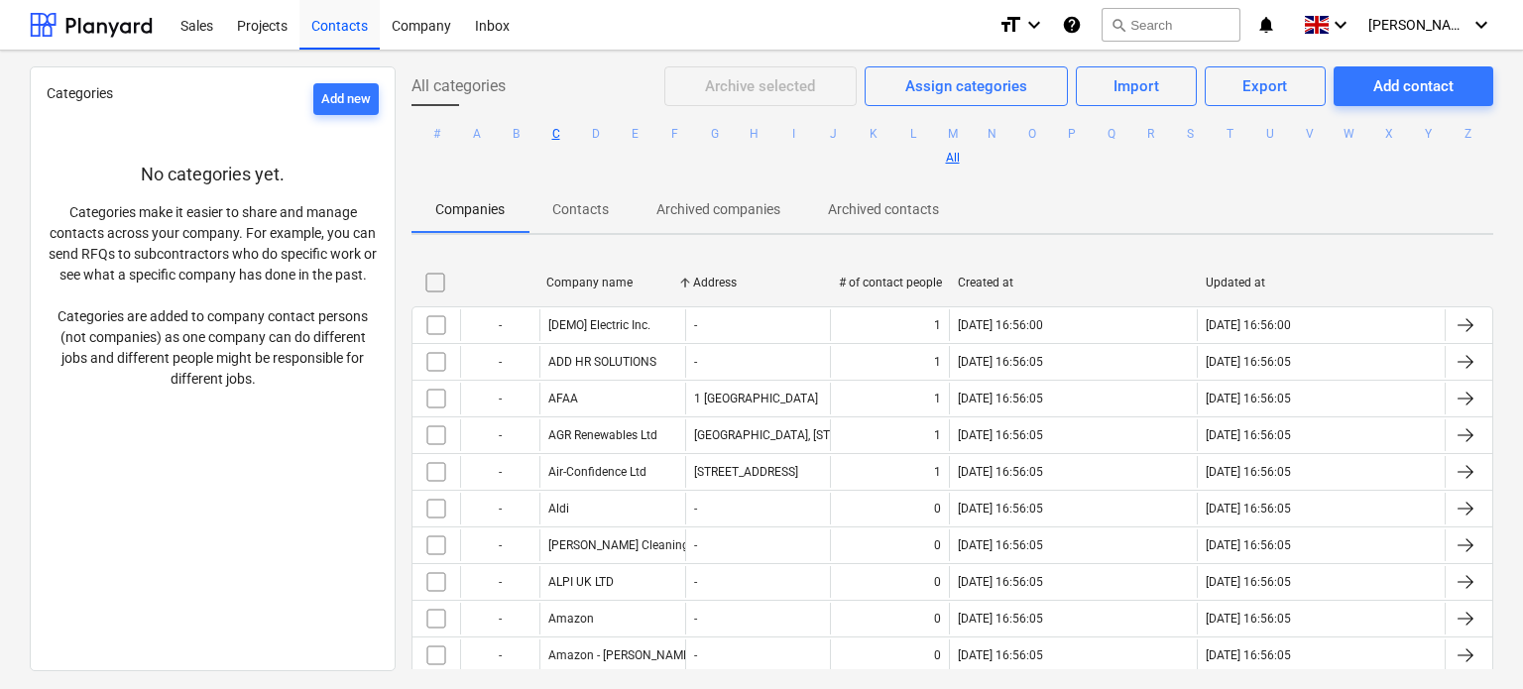
click at [555, 127] on button "C" at bounding box center [556, 134] width 24 height 24
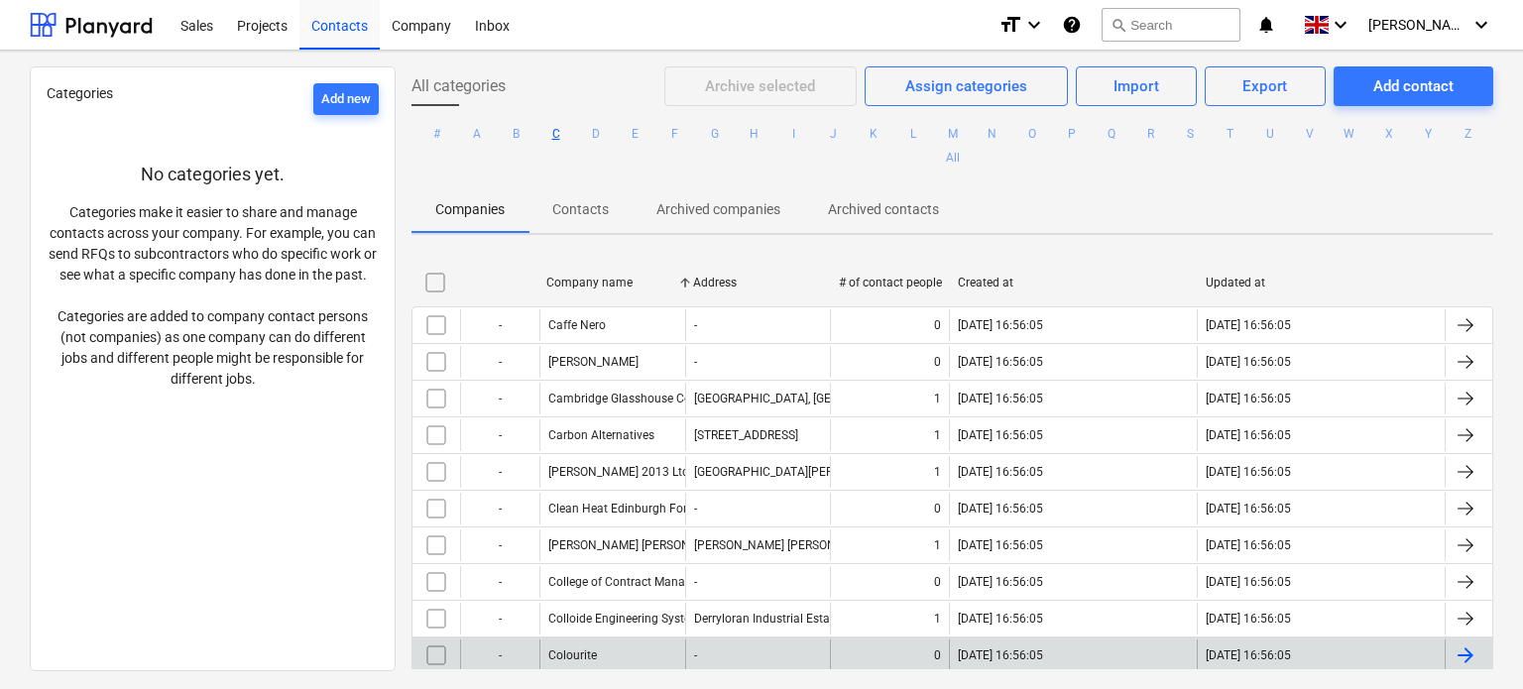
click at [617, 646] on div "Colourite" at bounding box center [612, 656] width 146 height 32
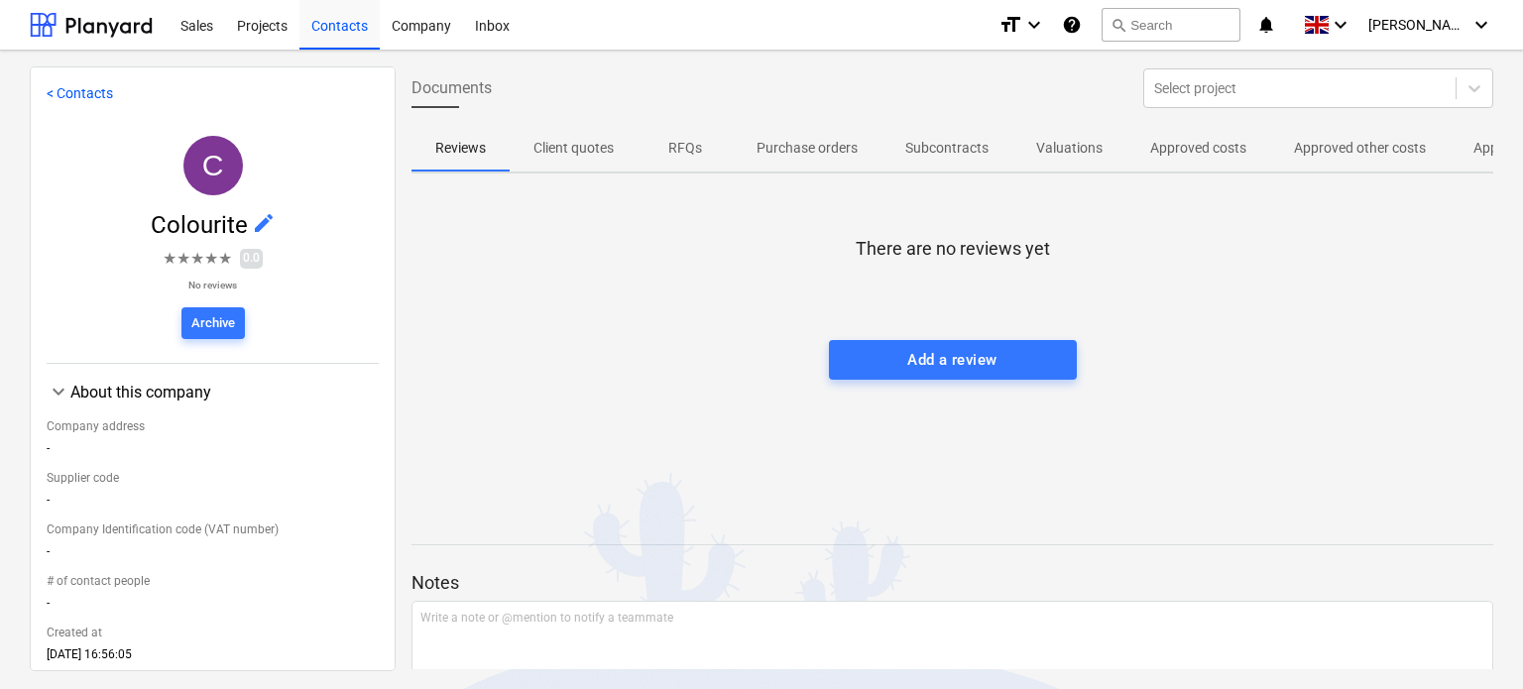
click at [76, 92] on link "< Contacts" at bounding box center [80, 93] width 66 height 16
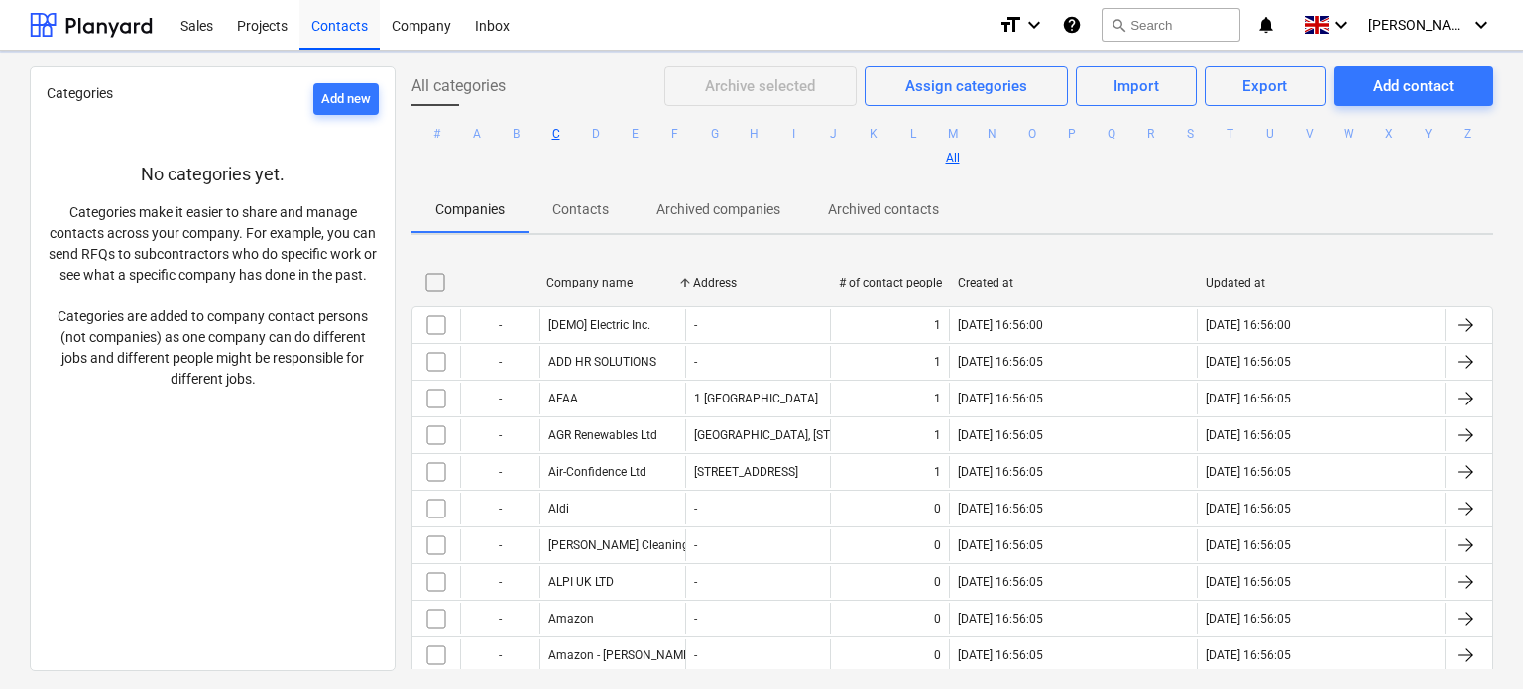
click at [558, 128] on button "C" at bounding box center [556, 134] width 24 height 24
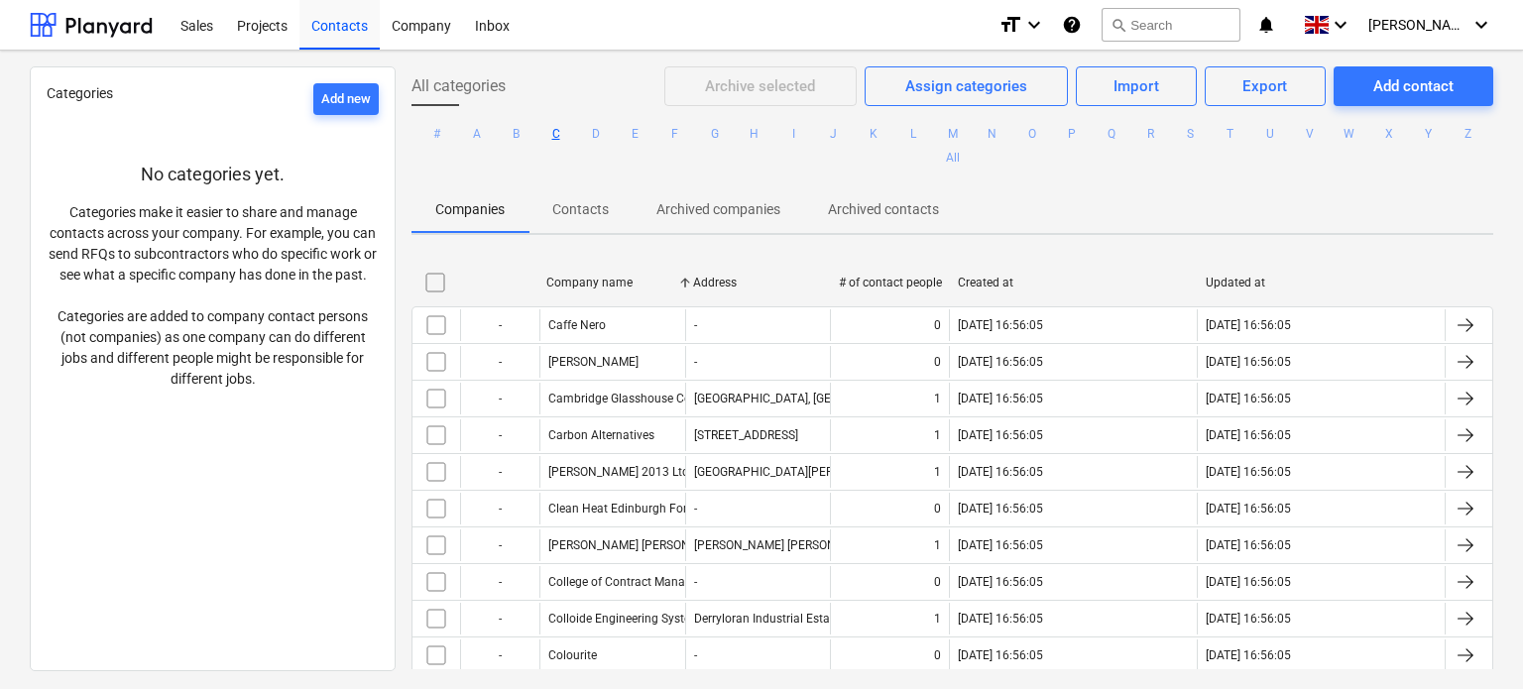
click at [555, 134] on button "C" at bounding box center [556, 134] width 24 height 24
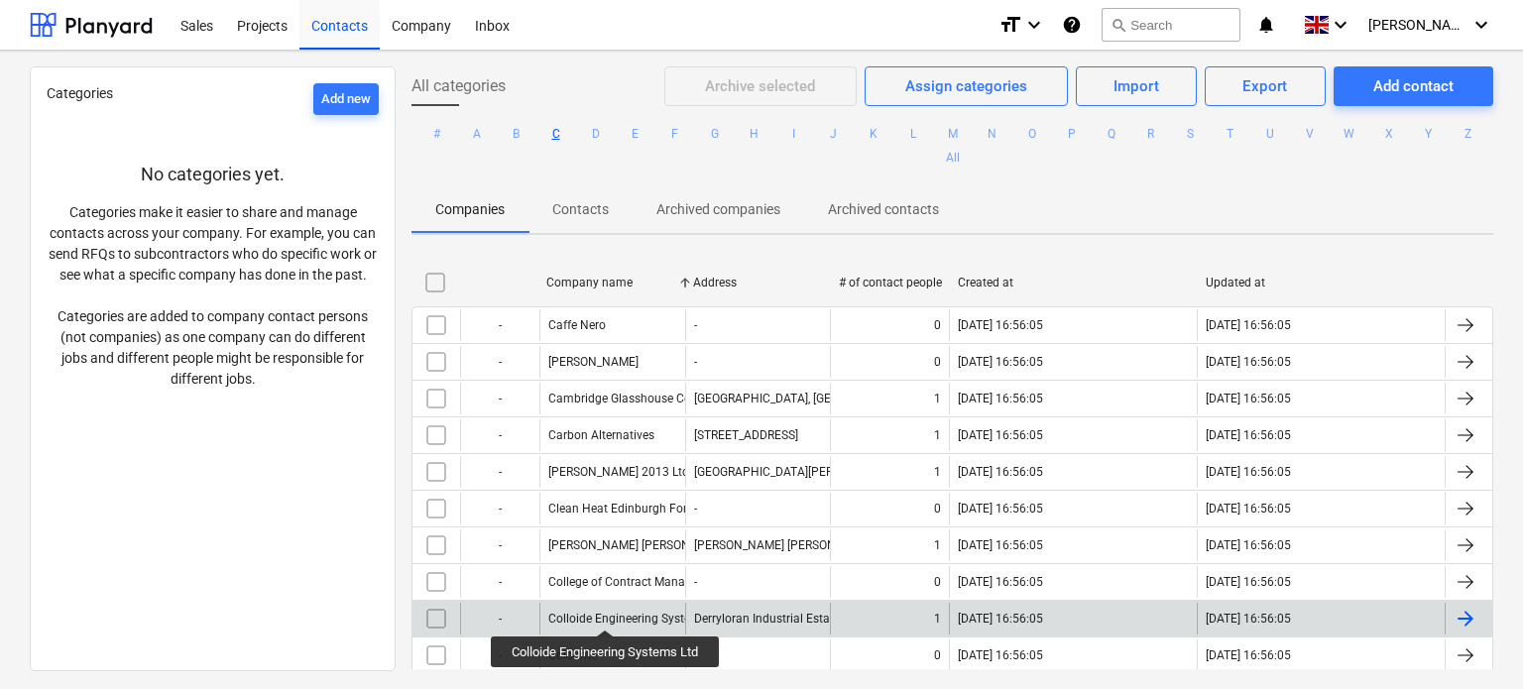
click at [608, 612] on div "Colloide Engineering Systems Ltd" at bounding box center [637, 619] width 179 height 14
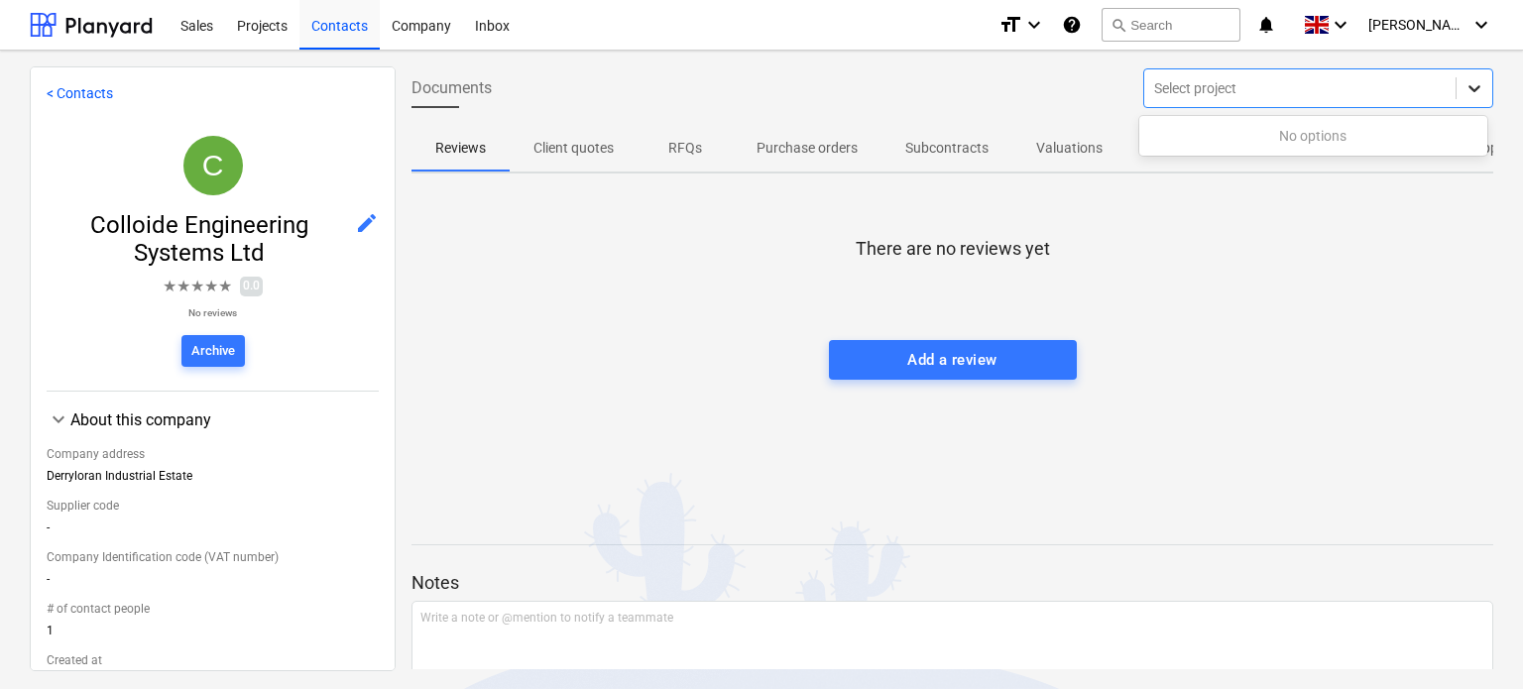
click at [1468, 95] on icon at bounding box center [1475, 88] width 20 height 20
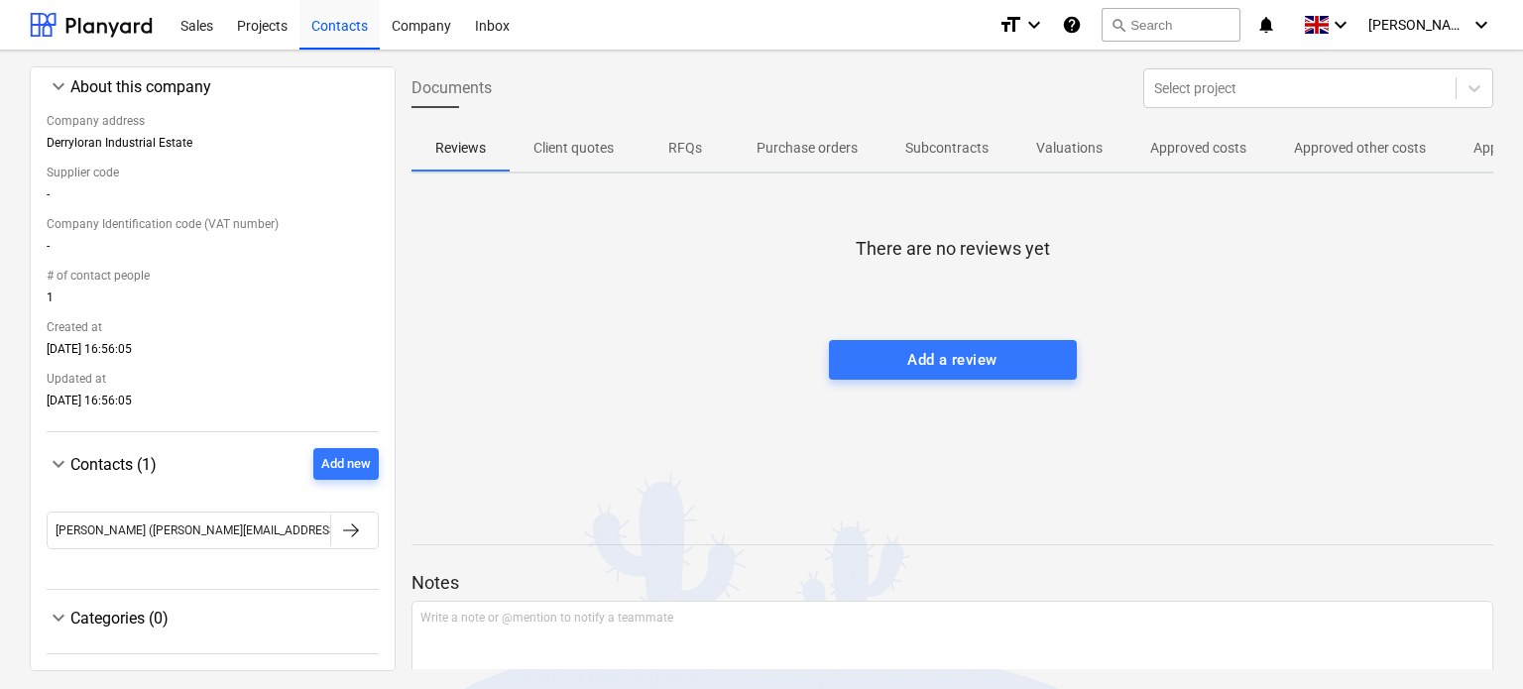
click at [103, 472] on span "Contacts (1)" at bounding box center [113, 464] width 86 height 19
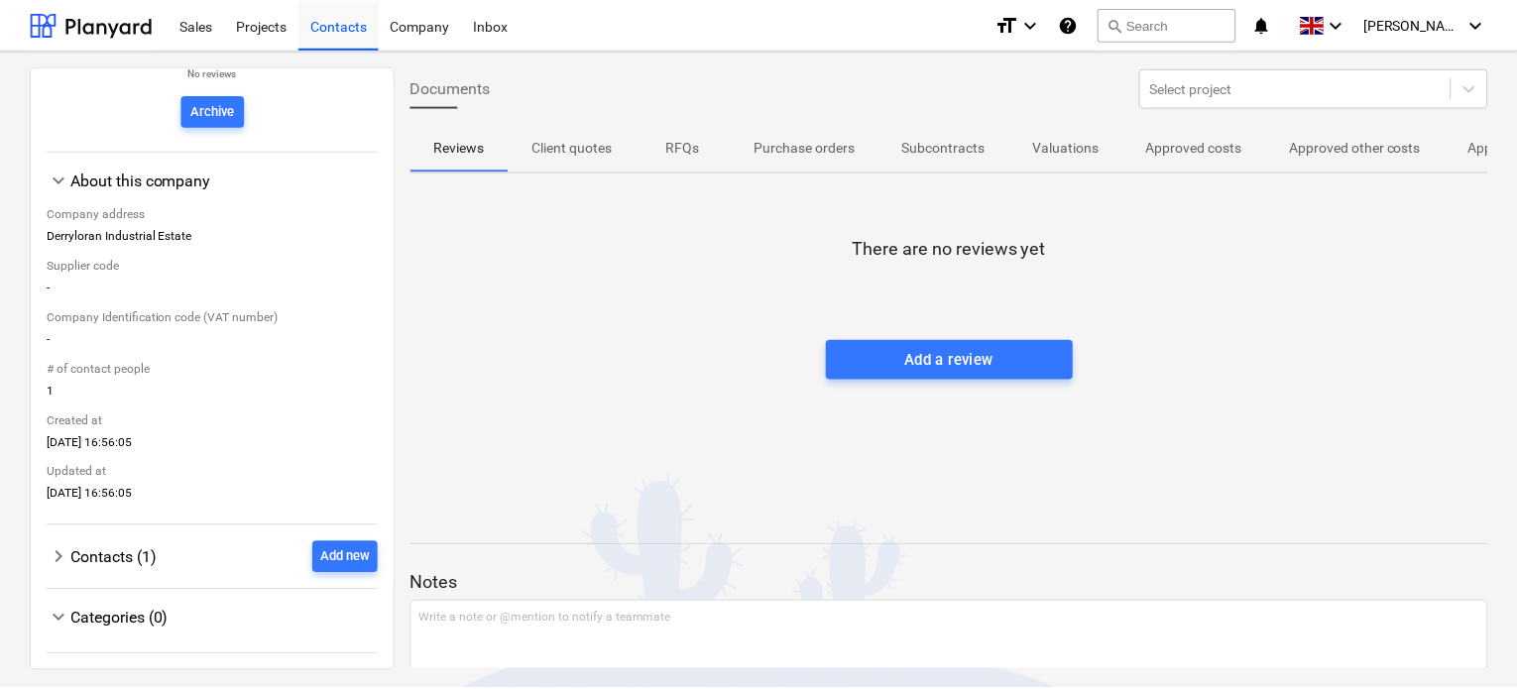
scroll to position [247, 0]
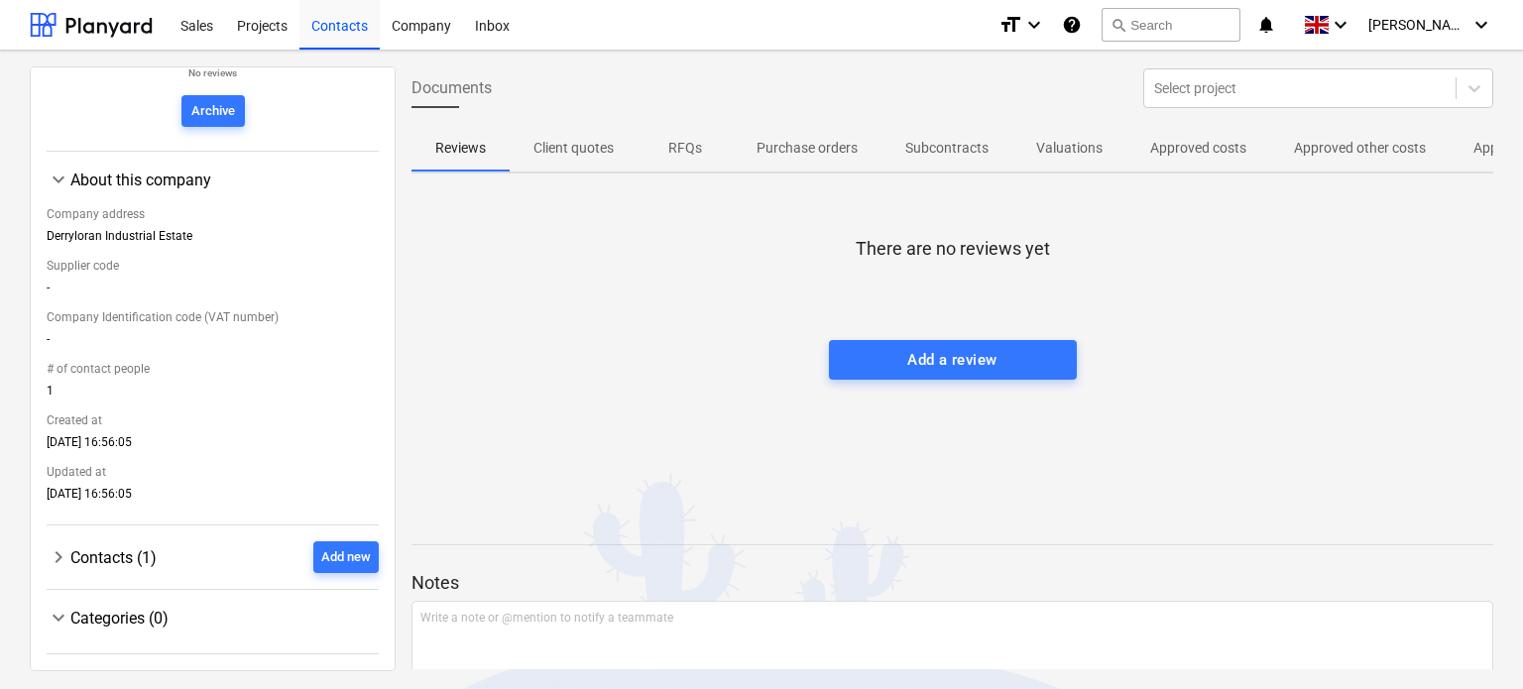
click at [383, 106] on div "< Contacts C Colloide Engineering Systems Ltd edit ★ ★ ★ ★ ★ 0.0 No reviews Arc…" at bounding box center [213, 368] width 366 height 605
click at [415, 21] on div "Company" at bounding box center [421, 24] width 83 height 51
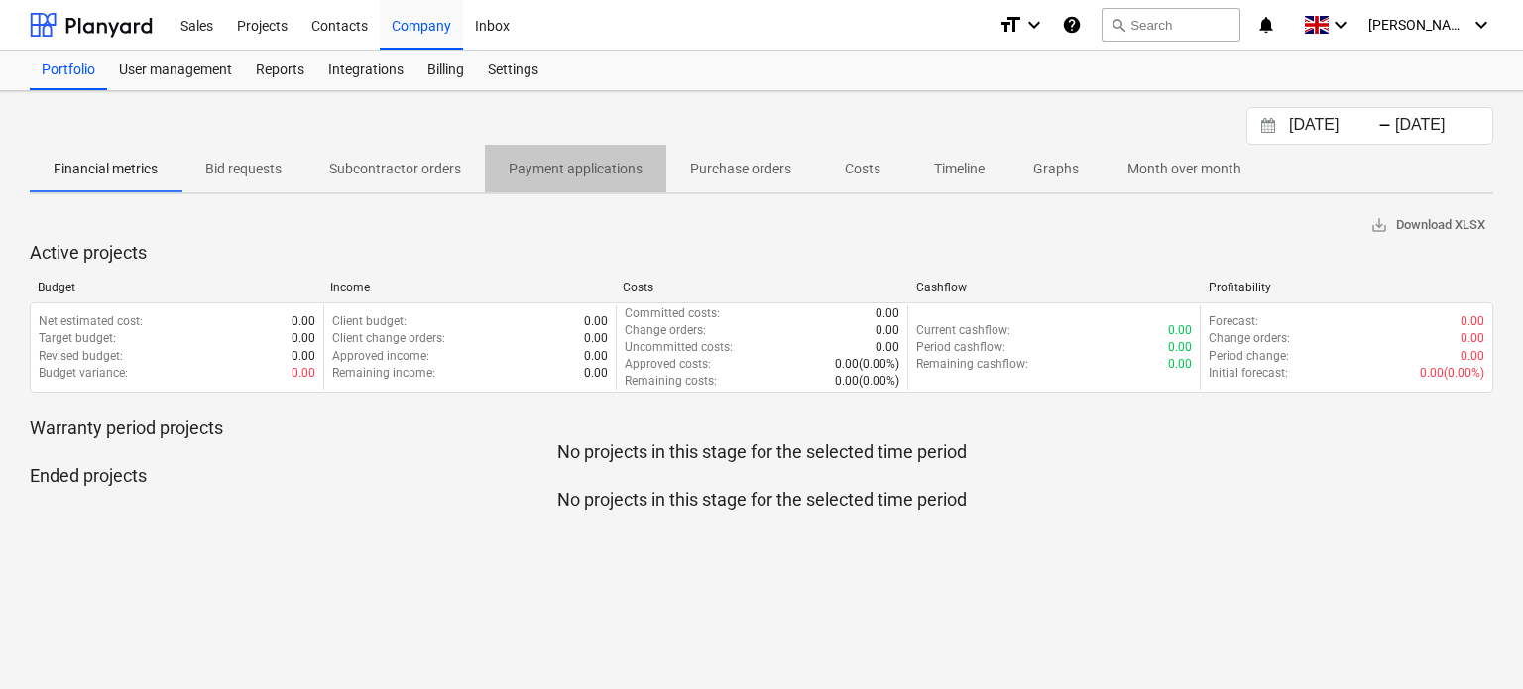
click at [552, 165] on p "Payment applications" at bounding box center [576, 169] width 134 height 21
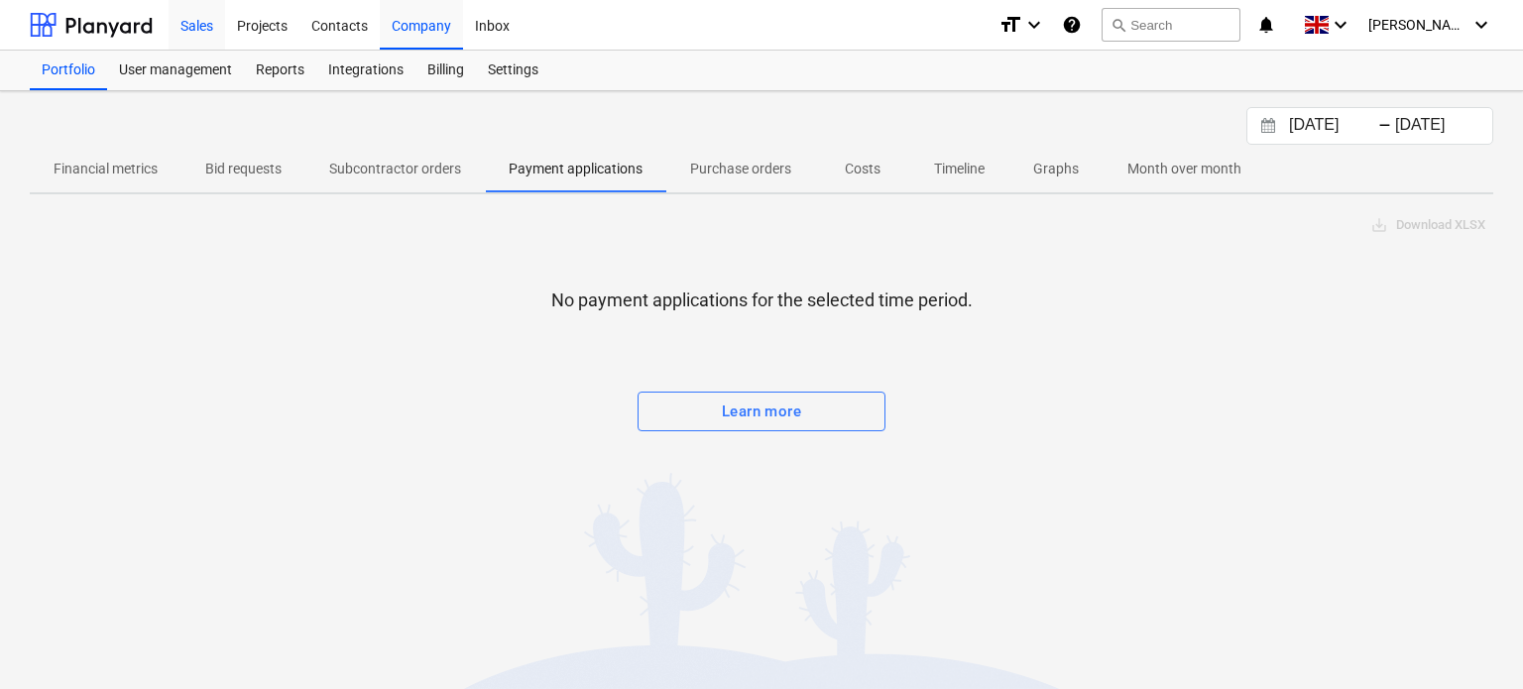
click at [199, 19] on div "Sales" at bounding box center [197, 24] width 57 height 51
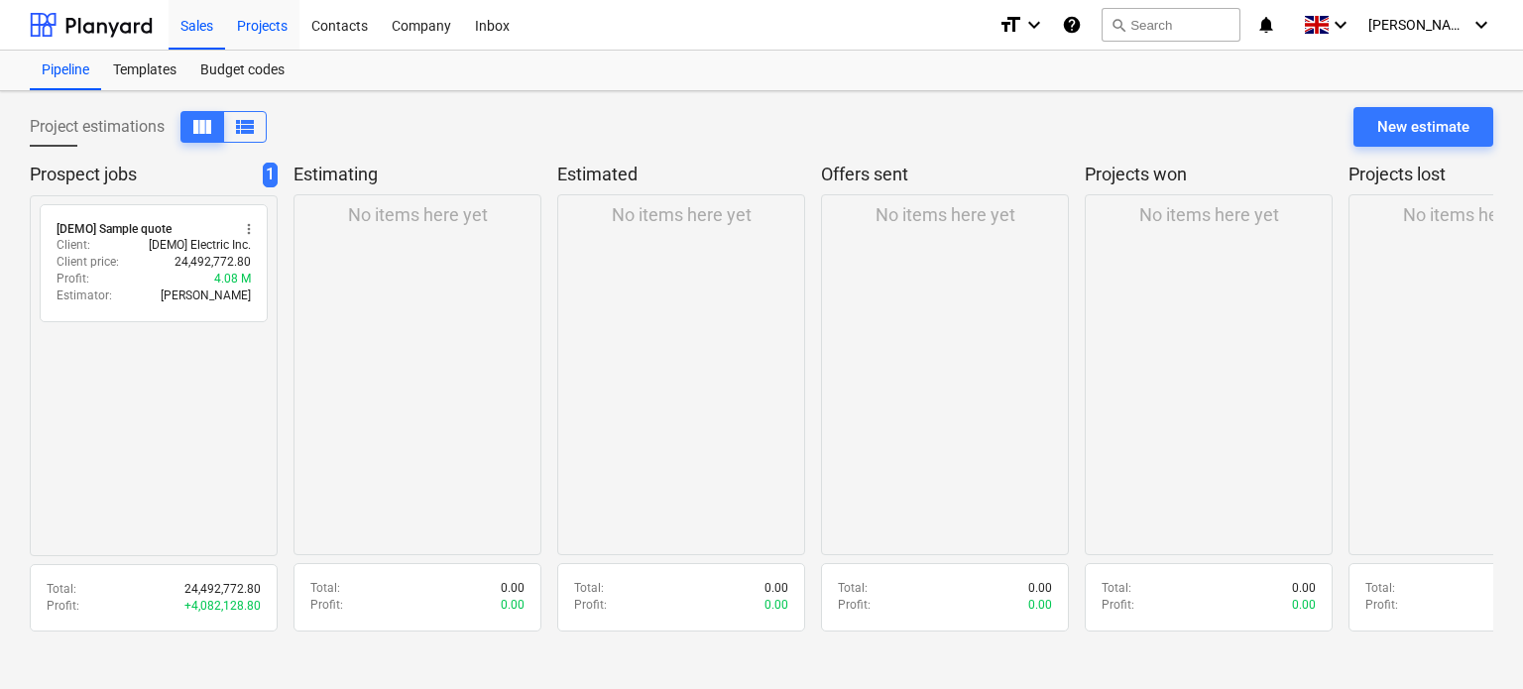
click at [271, 26] on div "Projects" at bounding box center [262, 24] width 74 height 51
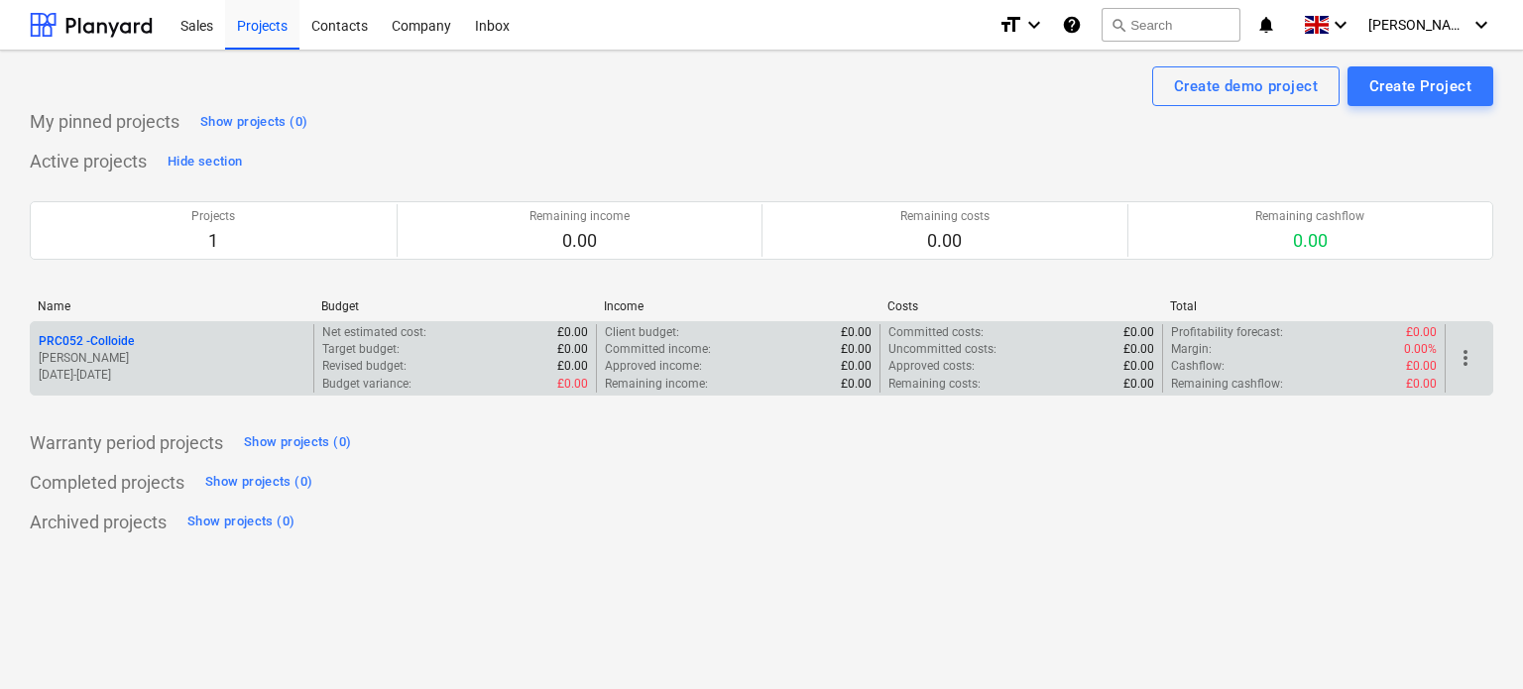
click at [172, 340] on div "PRC052 - Colloide" at bounding box center [172, 341] width 267 height 17
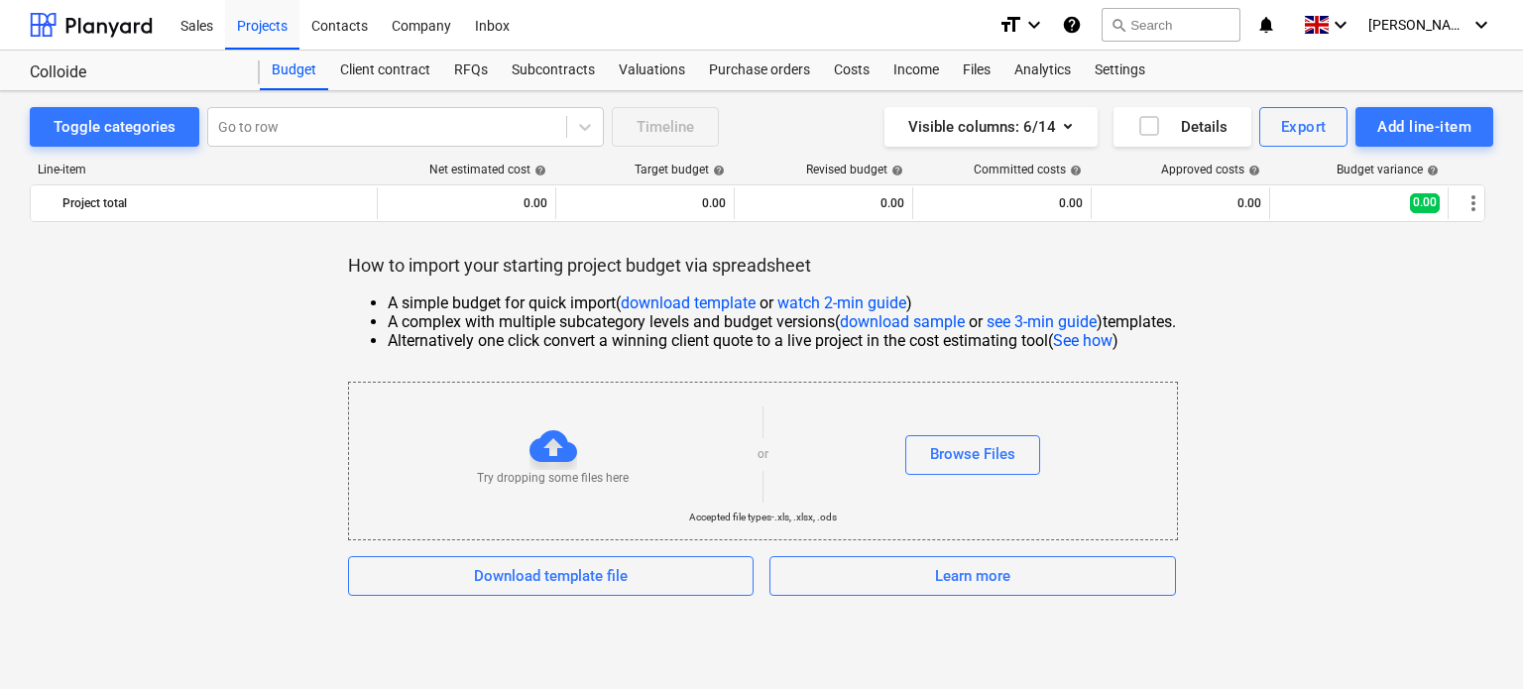
click at [813, 299] on link "watch 2-min guide" at bounding box center [841, 303] width 129 height 19
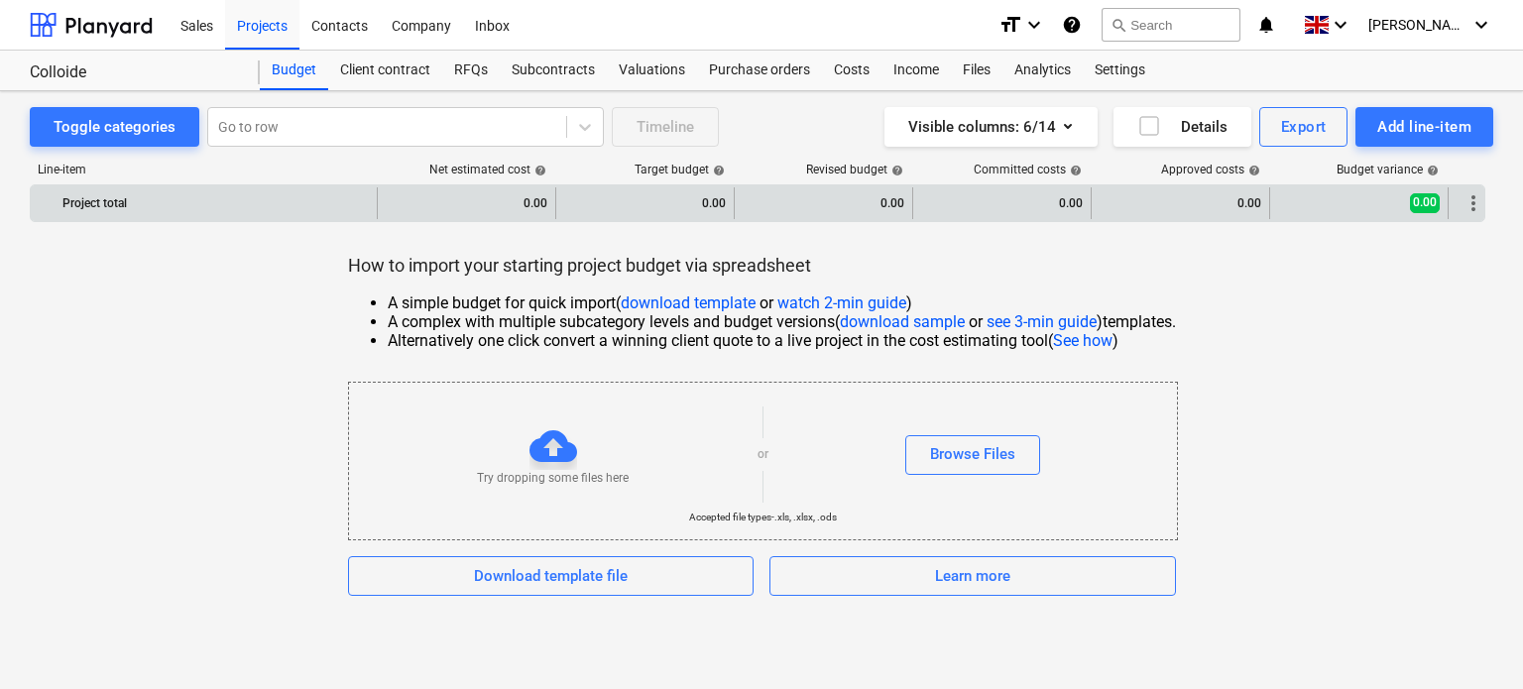
click at [499, 191] on div "0.00" at bounding box center [467, 203] width 162 height 32
click at [498, 198] on div "0.00" at bounding box center [467, 203] width 162 height 32
click at [528, 198] on div "0.00" at bounding box center [467, 203] width 162 height 32
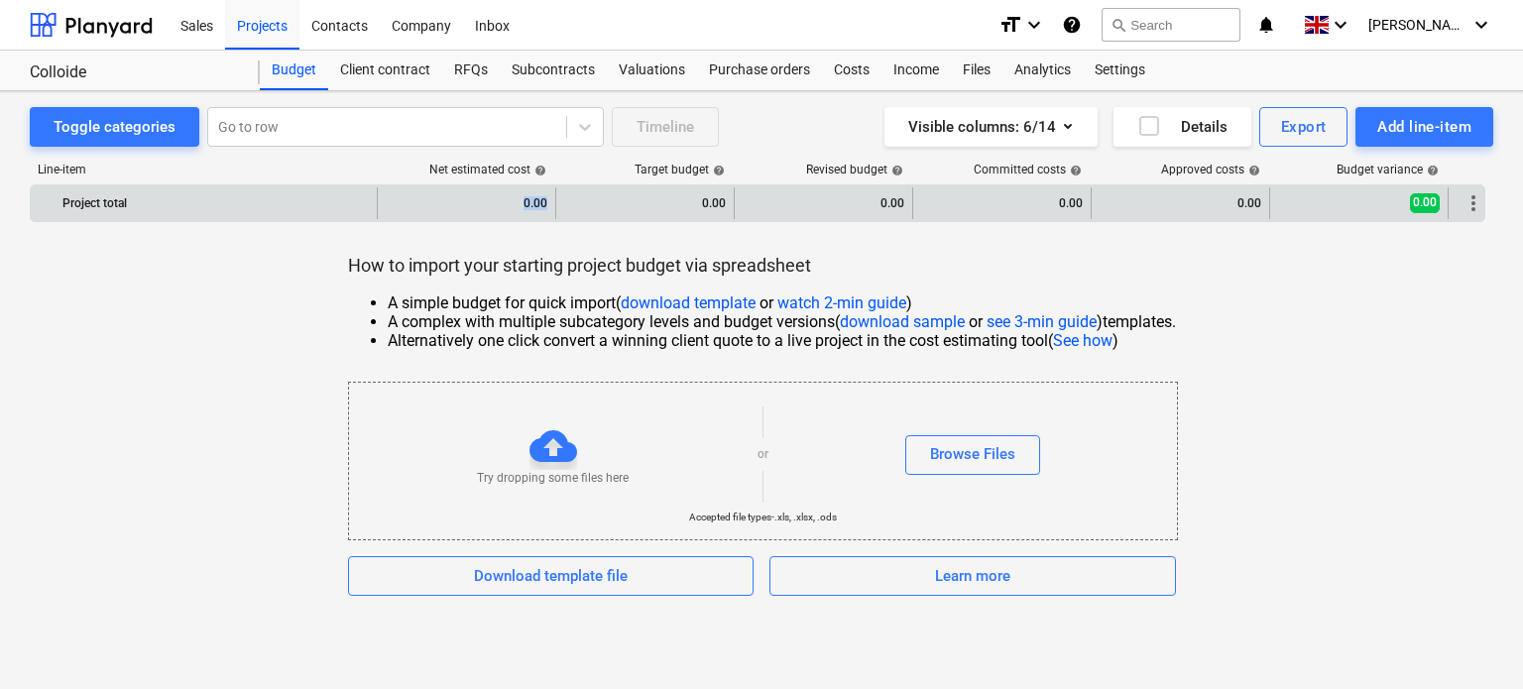
click at [528, 198] on div "0.00" at bounding box center [467, 203] width 162 height 32
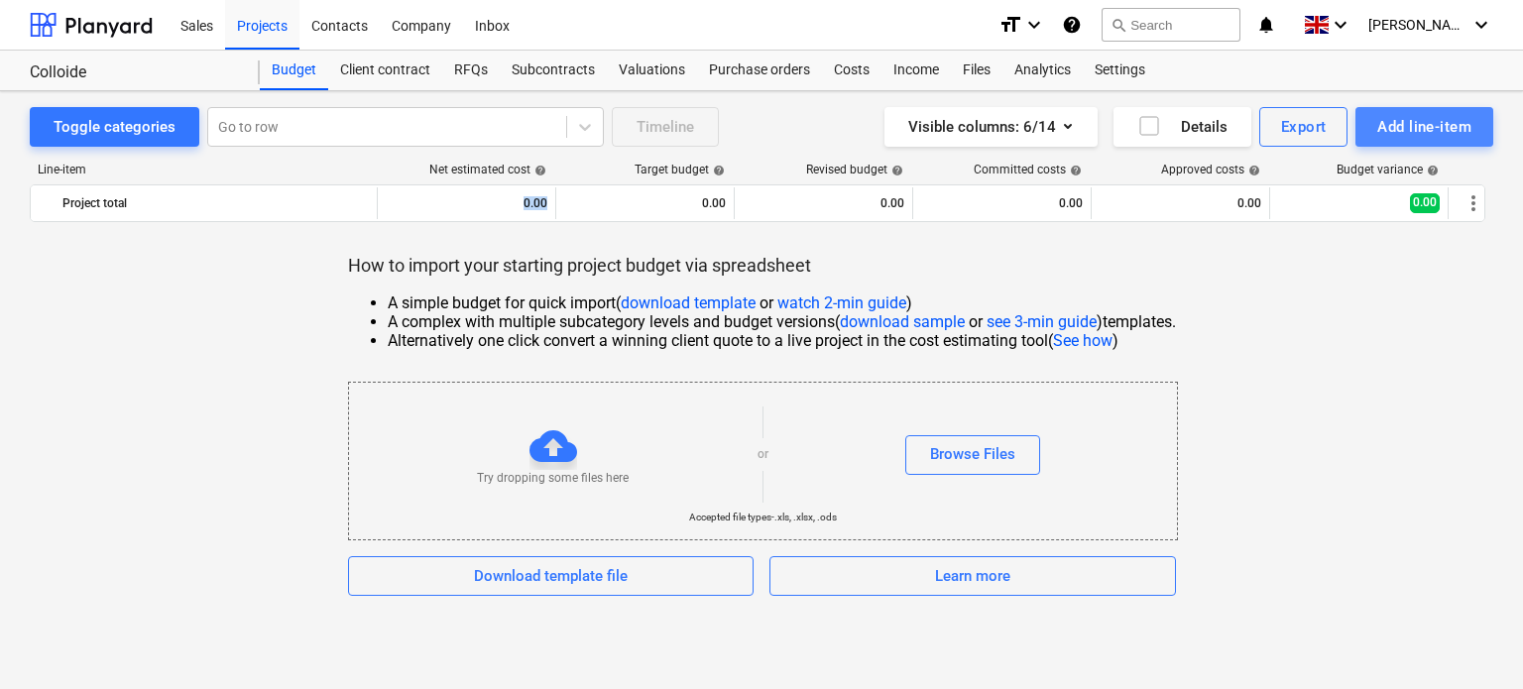
click at [1425, 114] on div "Add line-item" at bounding box center [1424, 127] width 94 height 26
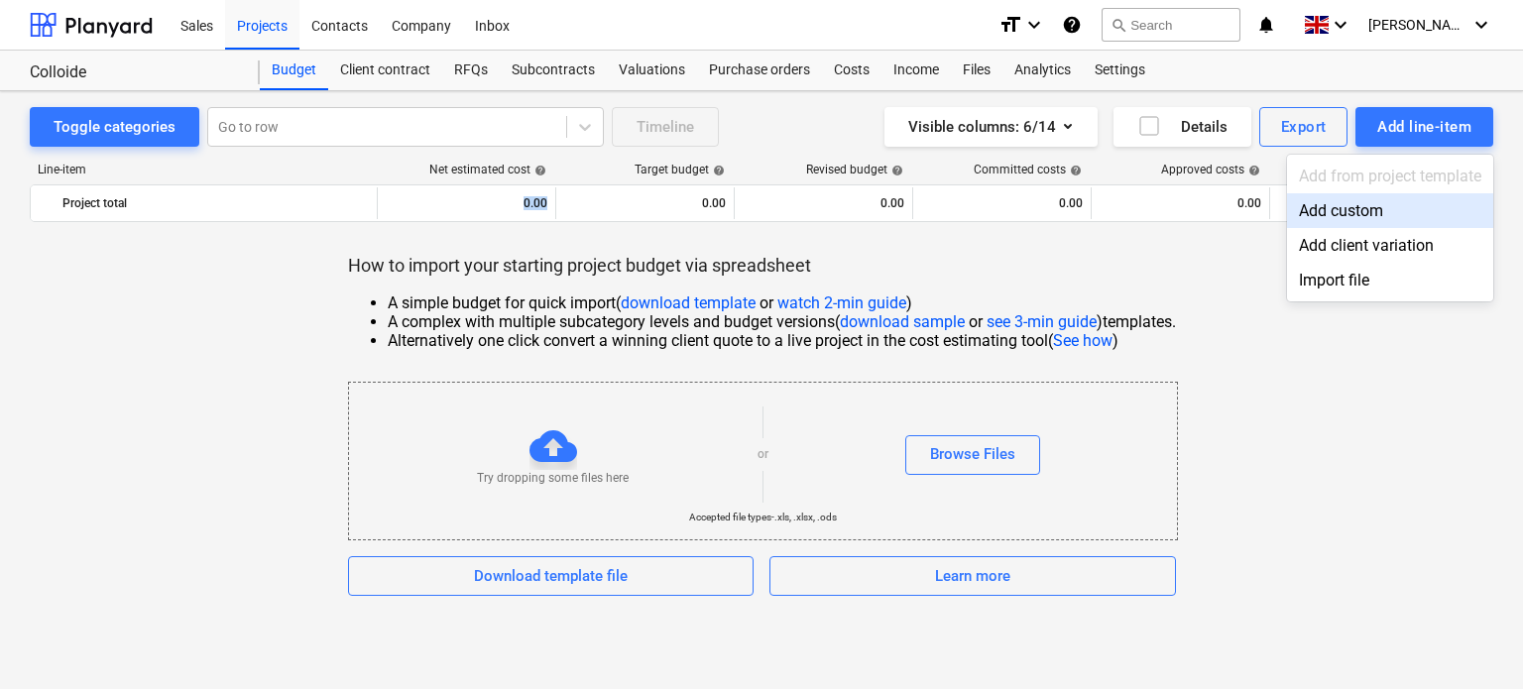
click at [1345, 210] on div "Add custom" at bounding box center [1390, 210] width 206 height 35
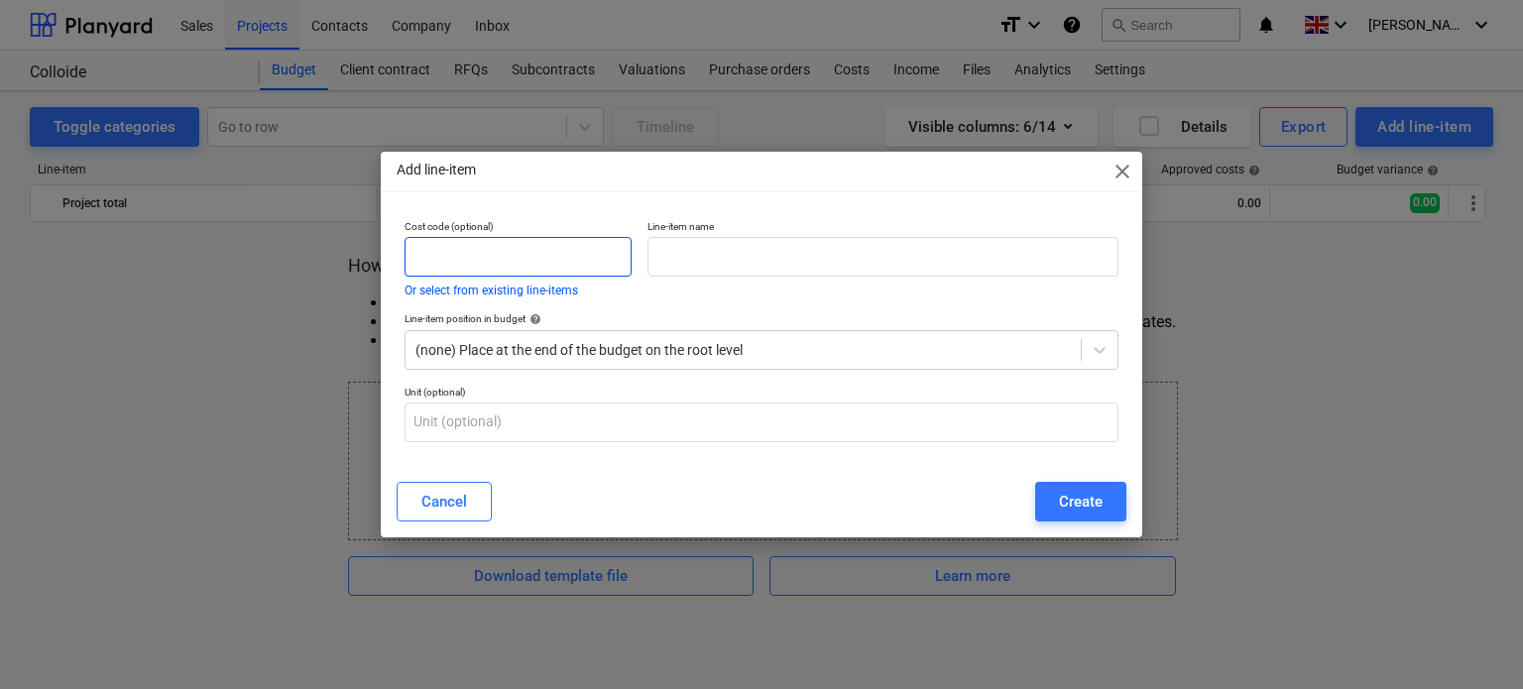
click at [491, 243] on input "text" at bounding box center [518, 257] width 227 height 40
type input "30"
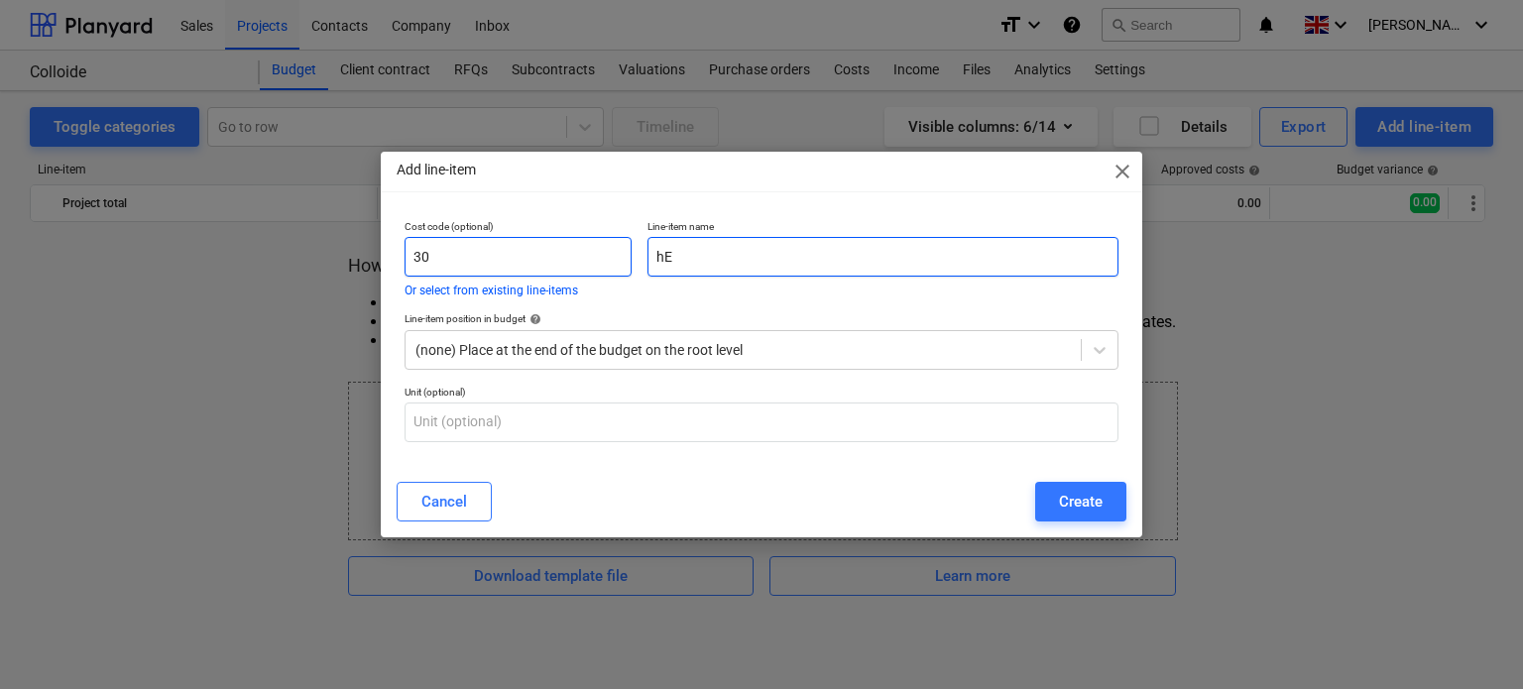
type input "h"
type input "Heat Pumps"
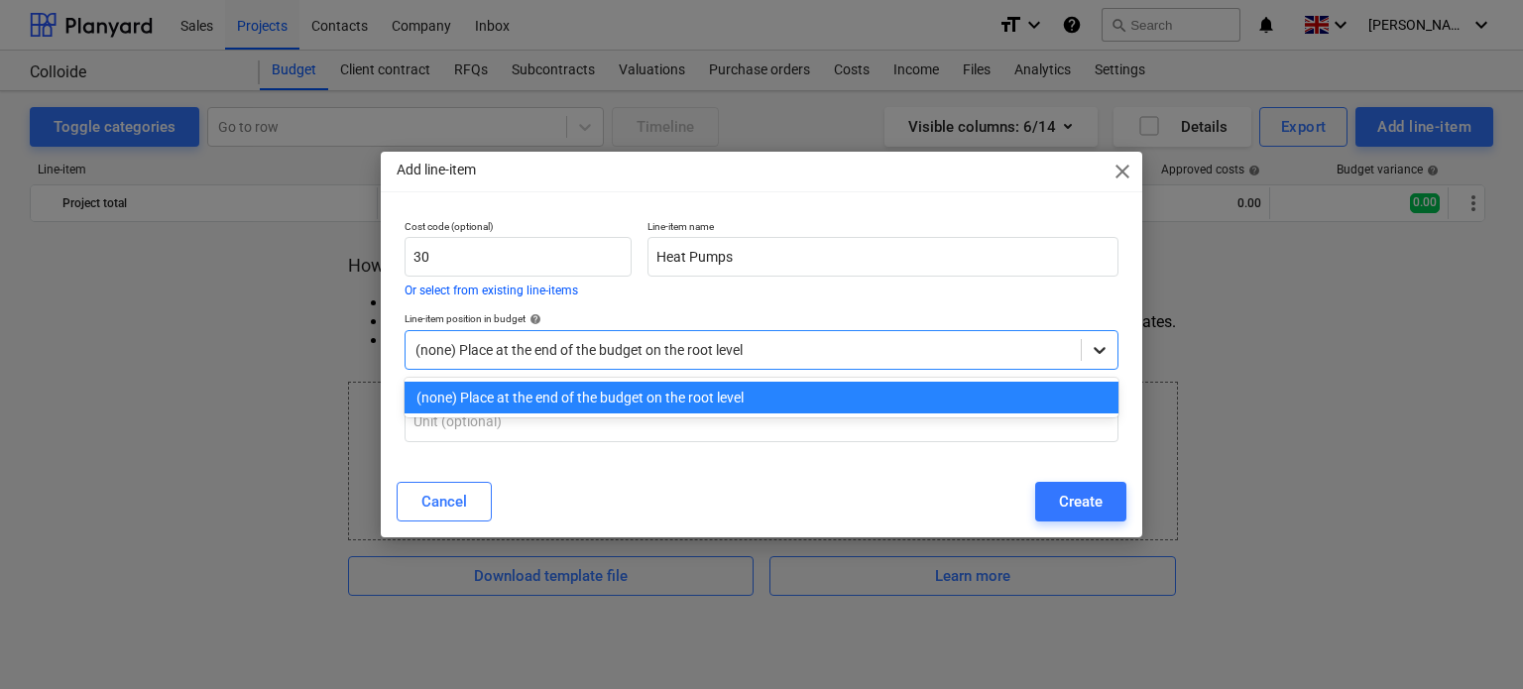
click at [1092, 343] on icon at bounding box center [1100, 350] width 20 height 20
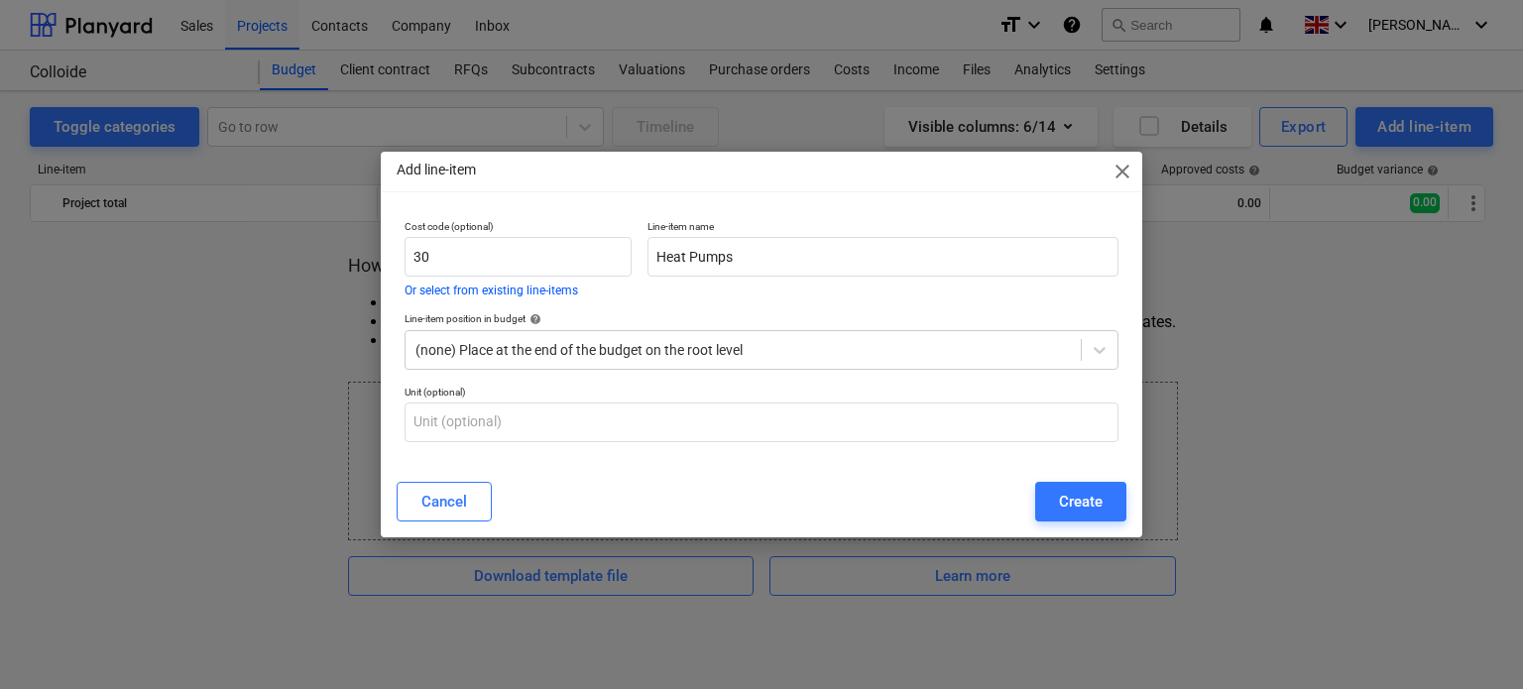
click at [687, 466] on div "Add line-item close Cost code (optional) 30 Or select from existing line-items …" at bounding box center [762, 345] width 762 height 386
click at [543, 427] on input "text" at bounding box center [762, 423] width 714 height 40
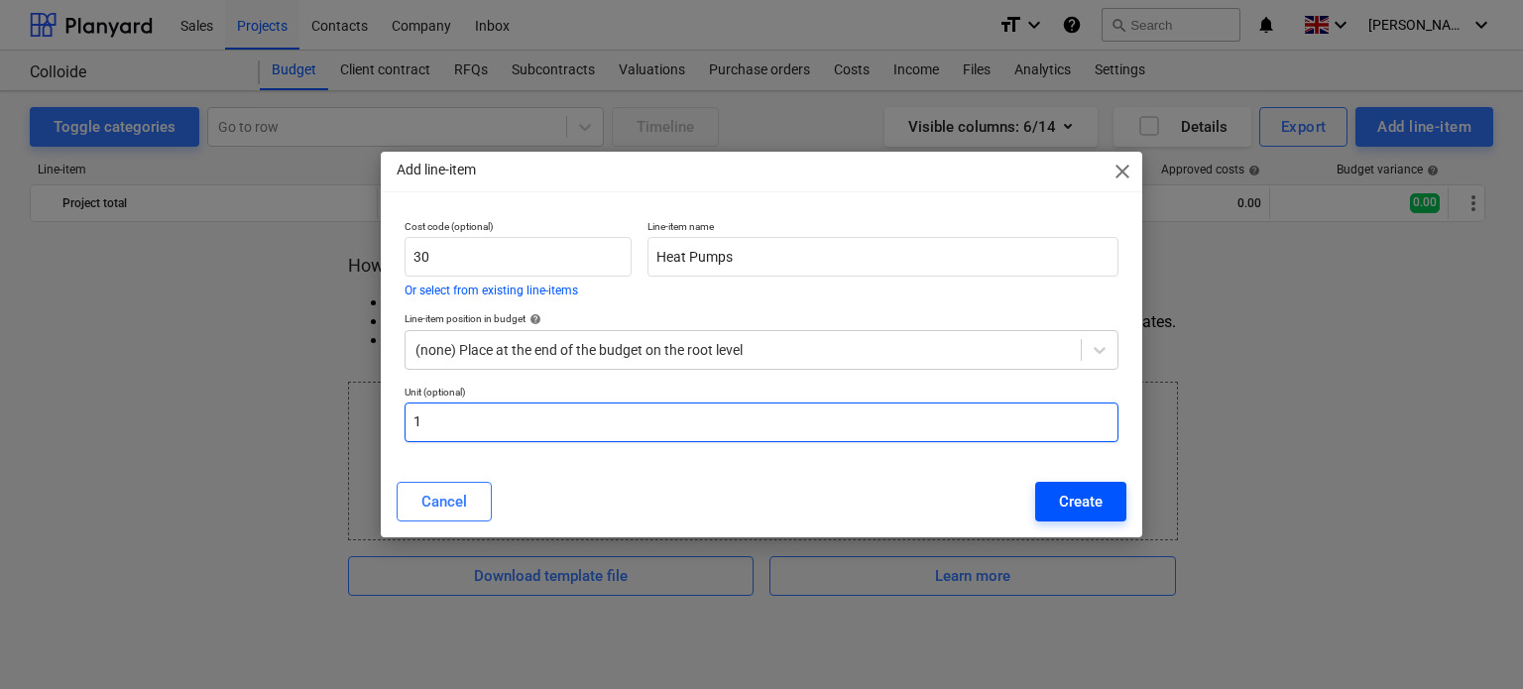
type input "1"
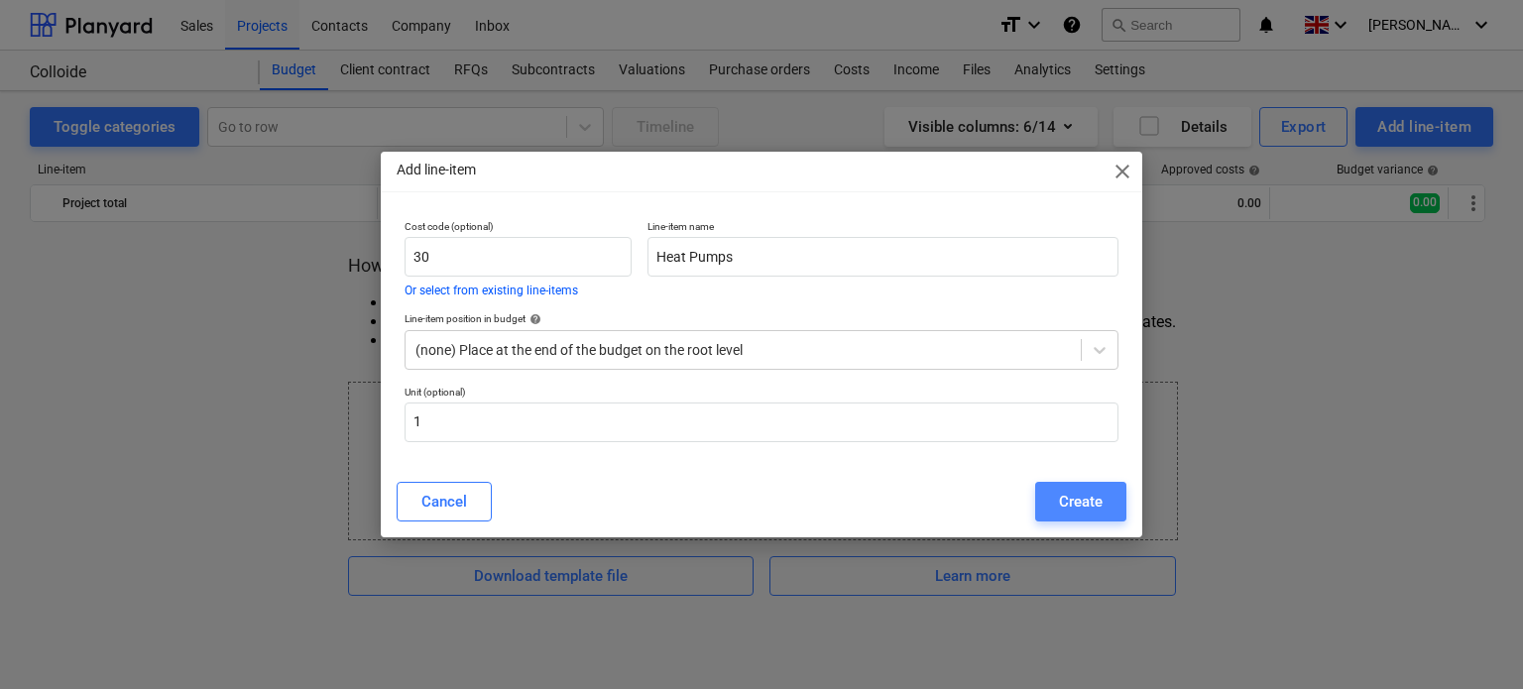
click at [1081, 503] on div "Create" at bounding box center [1081, 502] width 44 height 26
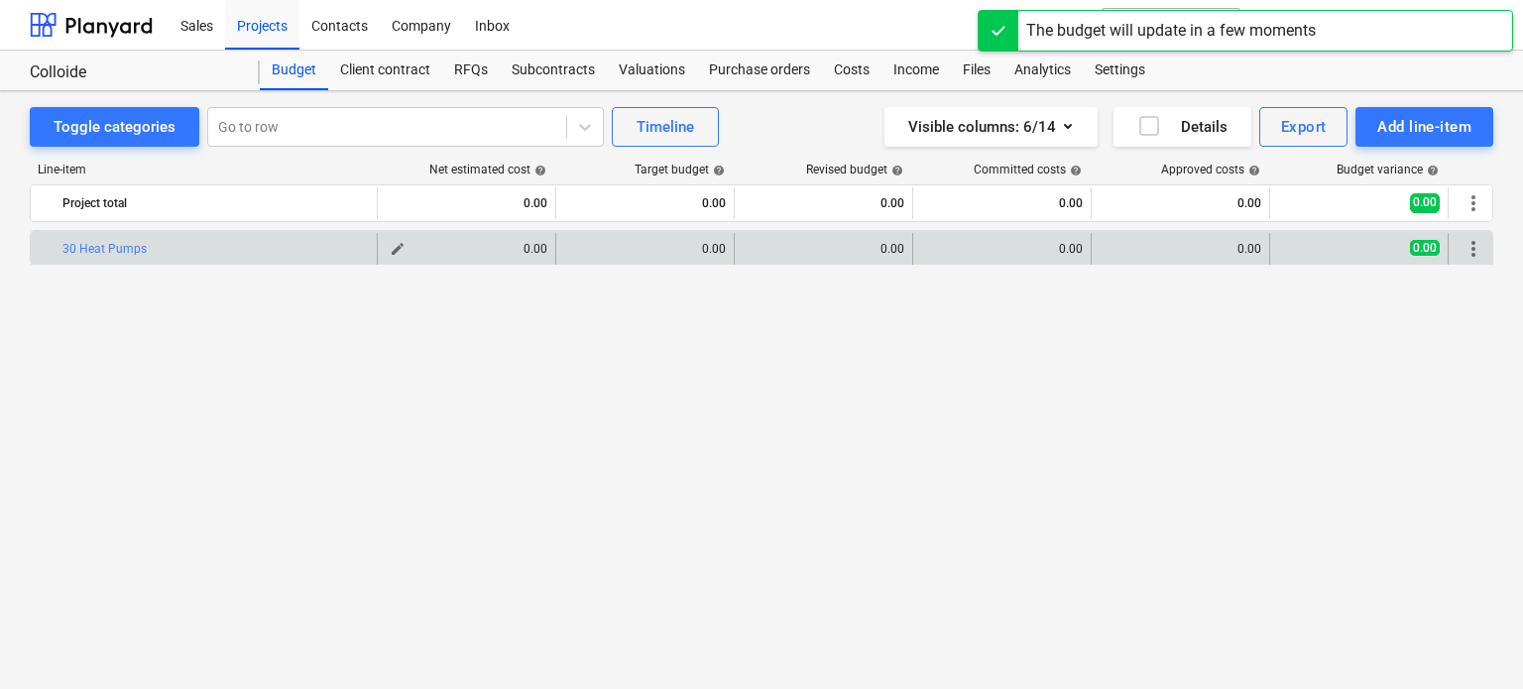
click at [508, 247] on div "0.00" at bounding box center [467, 249] width 162 height 14
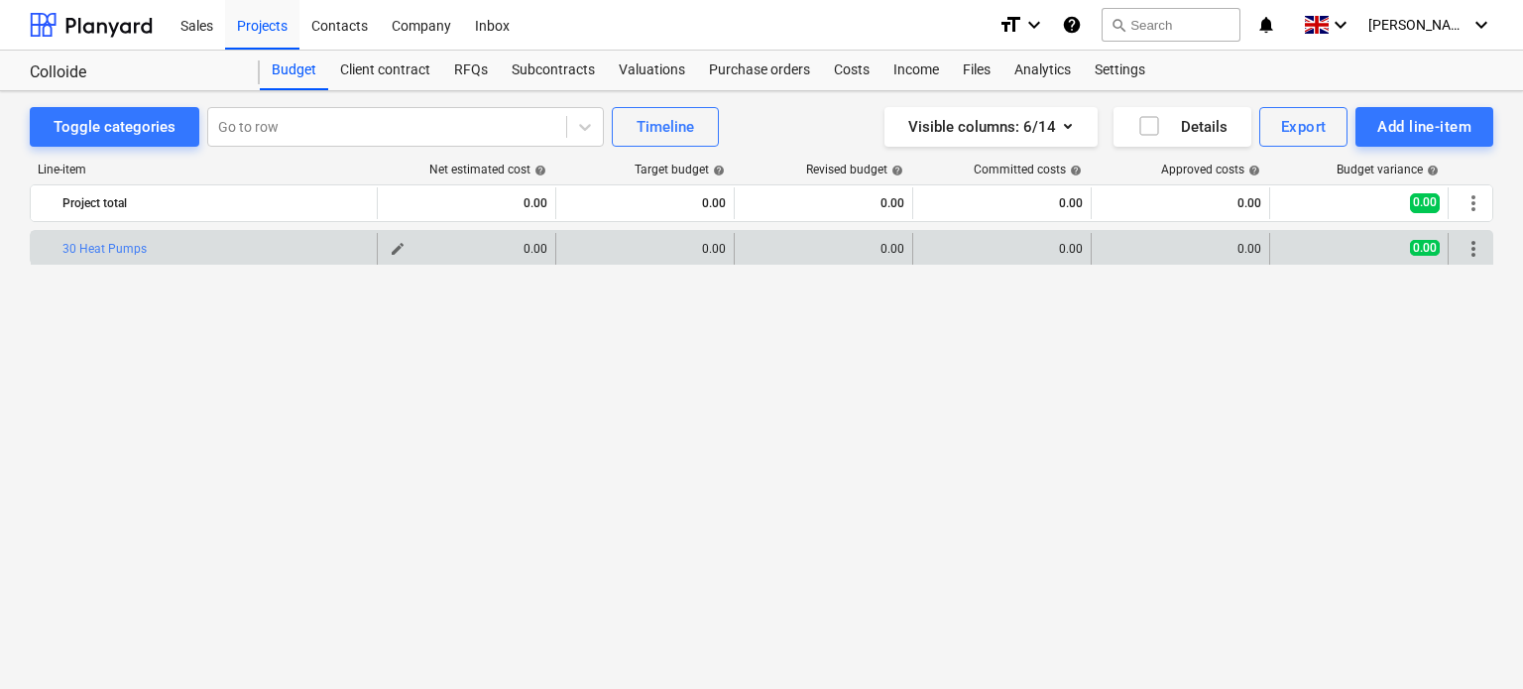
click at [509, 243] on div "0.00" at bounding box center [467, 249] width 162 height 14
click at [395, 249] on span "edit" at bounding box center [398, 249] width 16 height 16
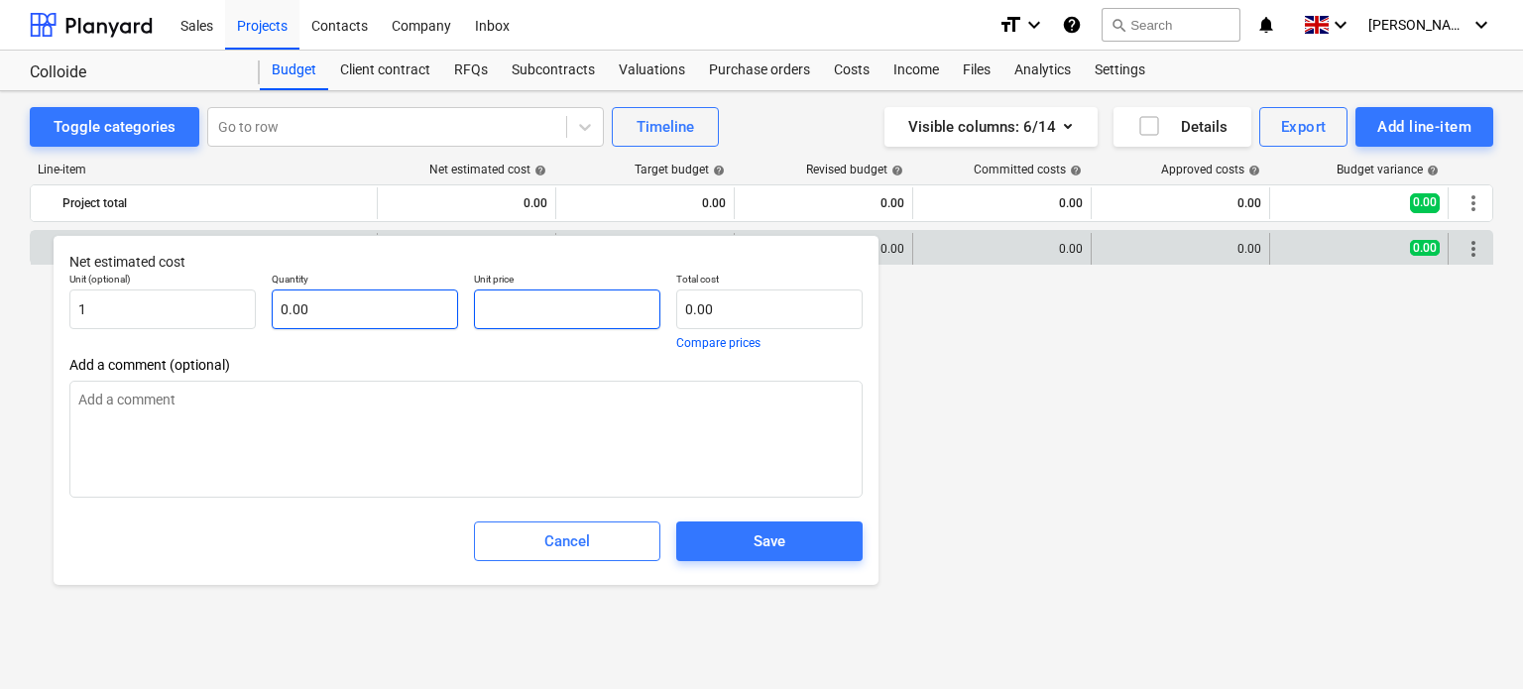
drag, startPoint x: 571, startPoint y: 320, endPoint x: 365, endPoint y: 324, distance: 206.3
click at [365, 324] on div "Unit (optional) 1 Quantity 0.00 Unit price Total cost 0.00 Compare prices" at bounding box center [465, 311] width 809 height 92
paste input "£2,064,500"
type input "£2,064,500"
type textarea "x"
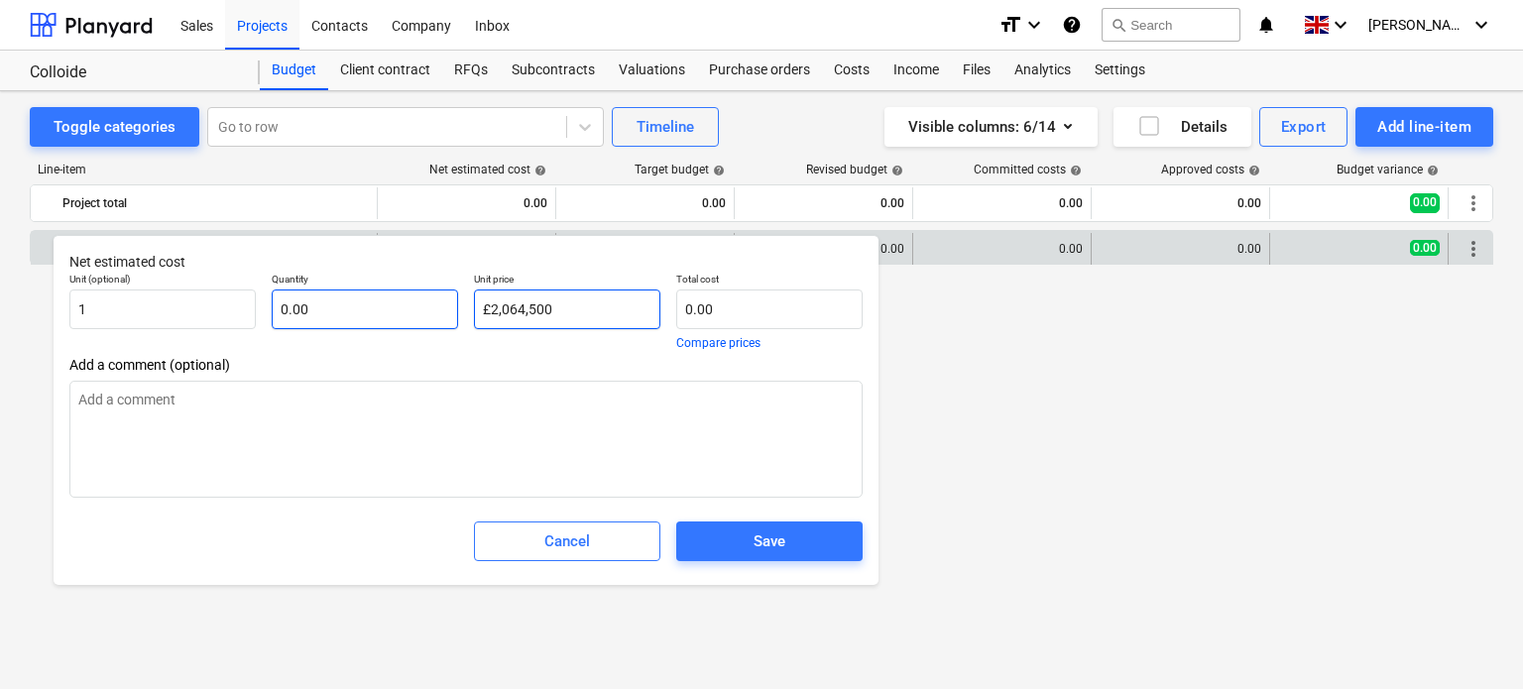
type input "£2,064,500"
type input "0.00"
type textarea "x"
click at [365, 324] on input "text" at bounding box center [365, 310] width 186 height 40
type input "0.00"
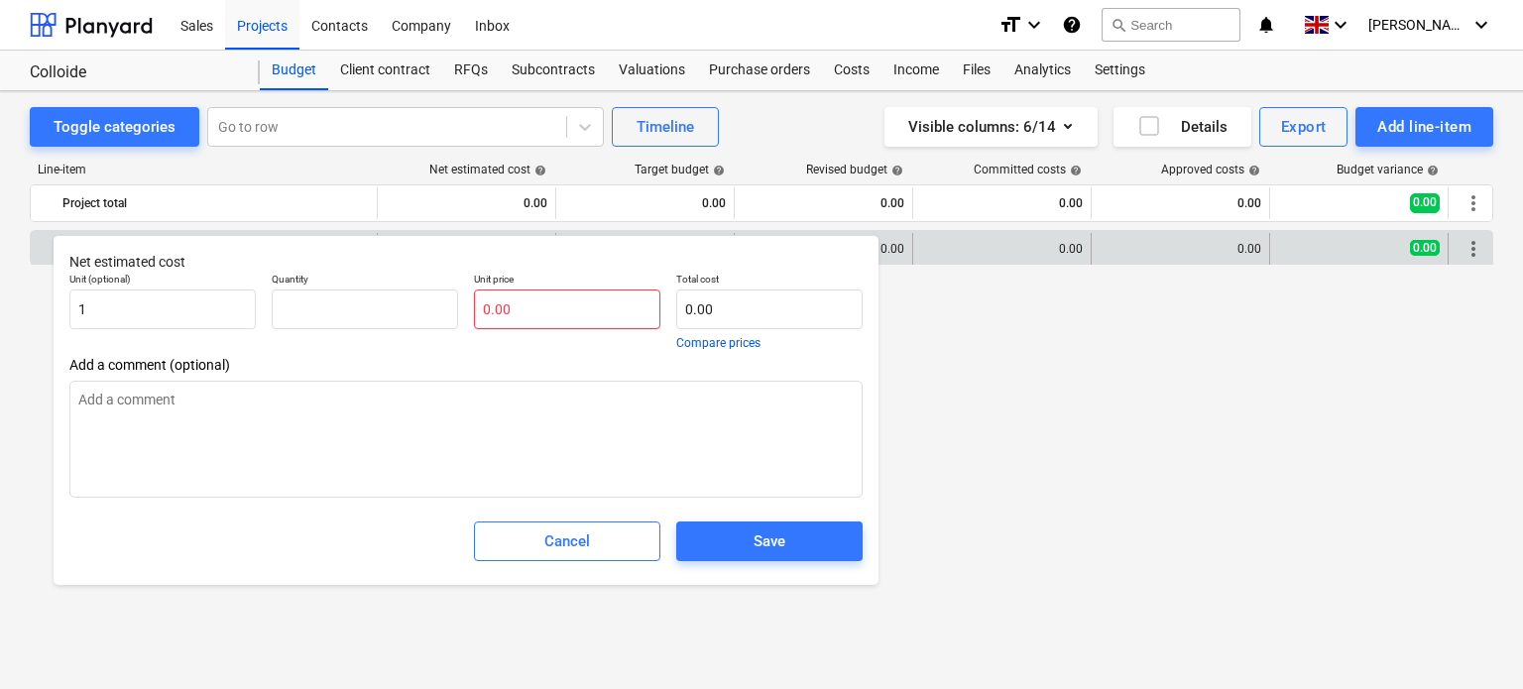
type textarea "x"
click at [550, 305] on input "text" at bounding box center [567, 310] width 186 height 40
paste input "£2,064,500"
type input "£2,064,500"
type textarea "x"
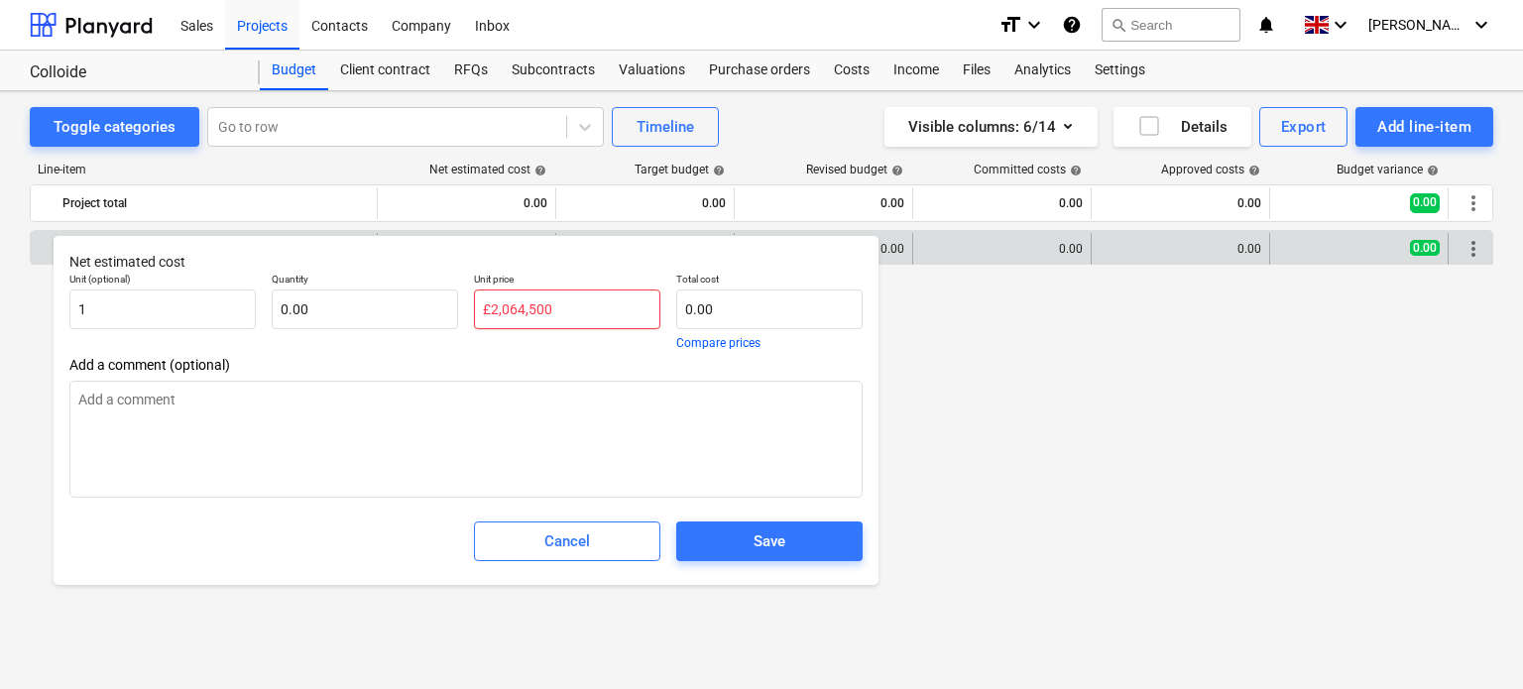
click at [631, 325] on input "£2,064,500" at bounding box center [567, 310] width 186 height 40
type input "0.00"
type textarea "x"
type input "0.00"
type textarea "x"
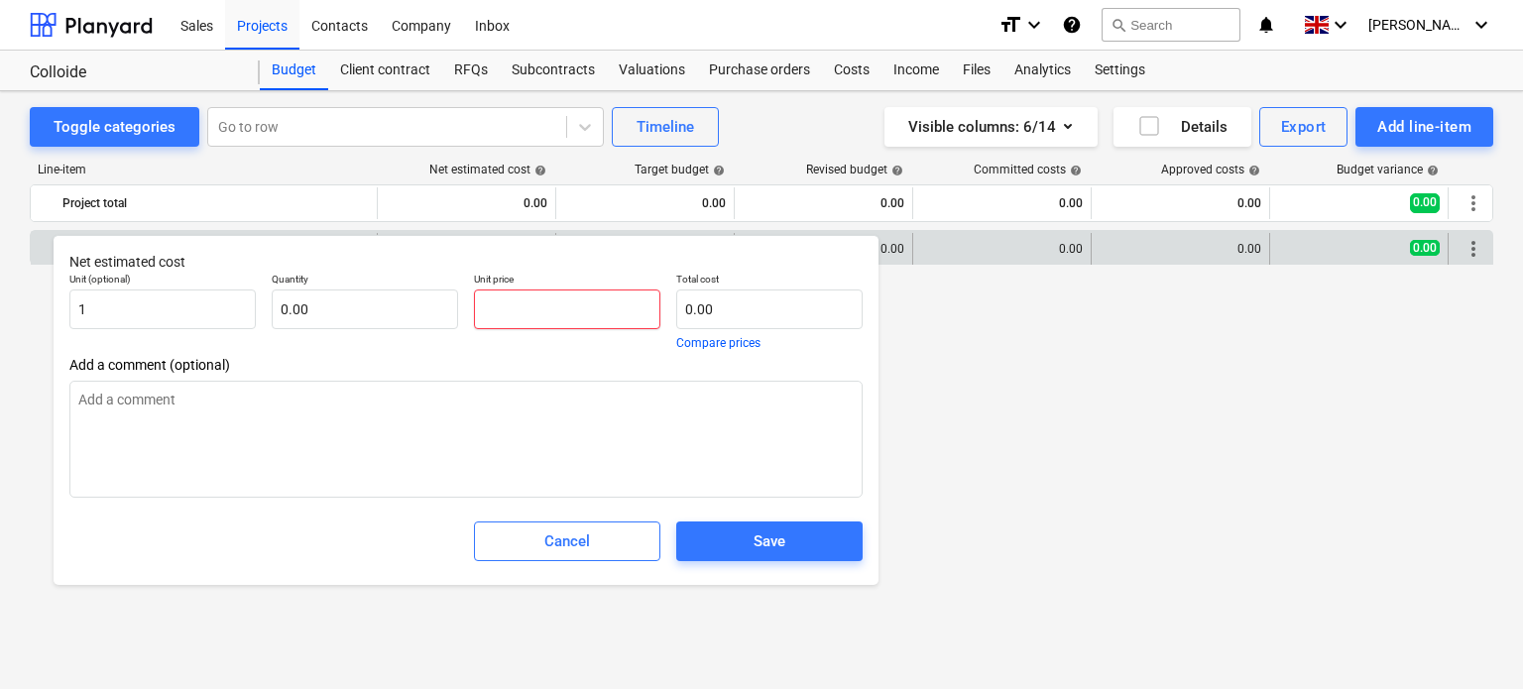
click at [599, 292] on input "text" at bounding box center [567, 310] width 186 height 40
paste input "£2,064,500"
type input "£2,064,500"
type textarea "x"
type input "2,064,500"
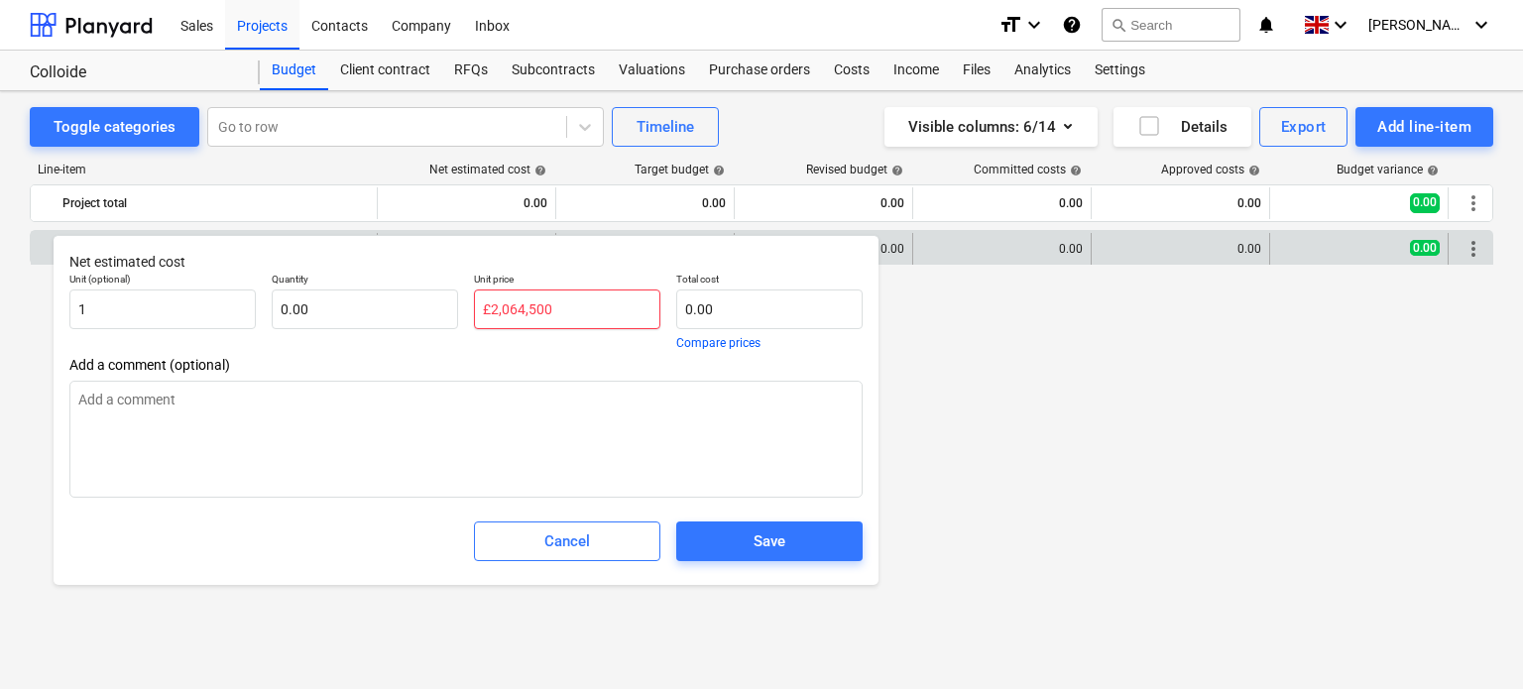
type textarea "x"
type input "2,064,500.00"
type textarea "x"
click at [603, 382] on textarea at bounding box center [465, 439] width 793 height 117
click at [742, 311] on input "text" at bounding box center [769, 310] width 186 height 40
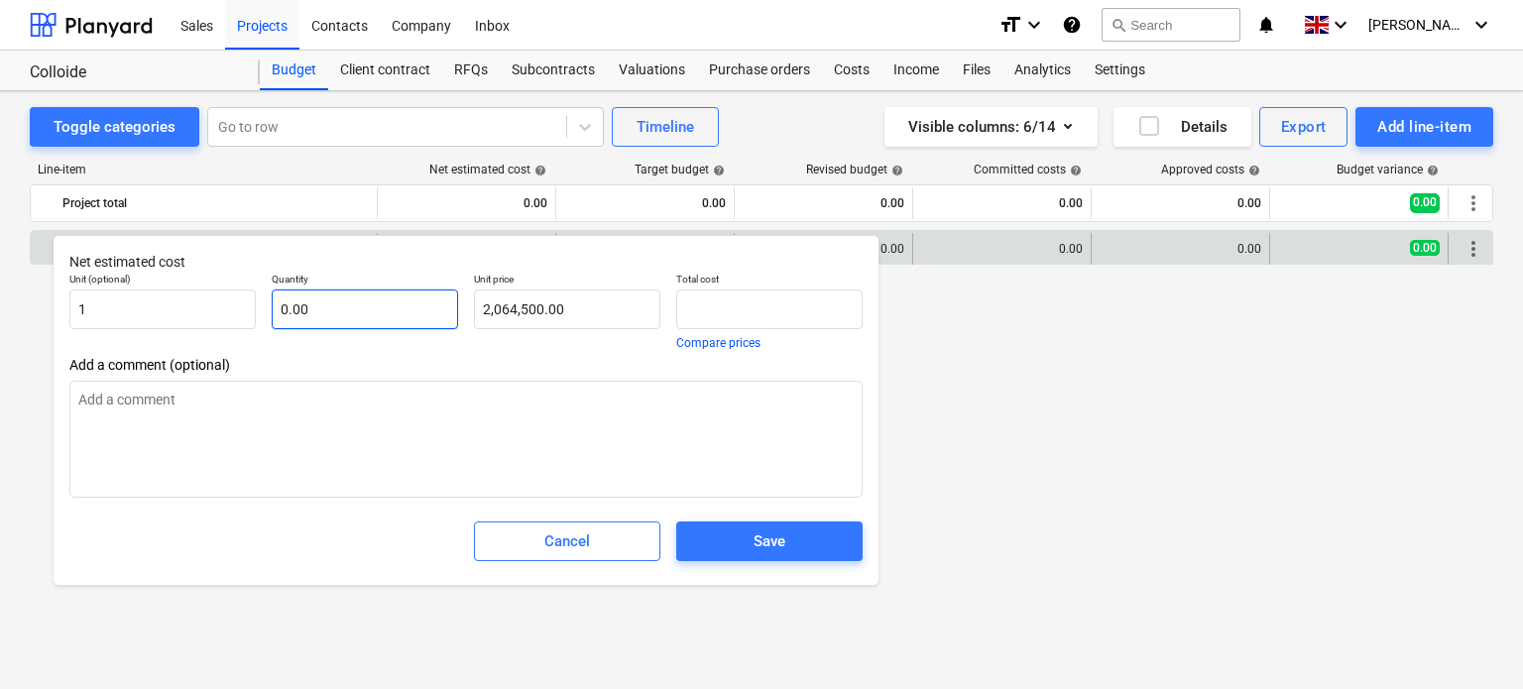
type input "0.00"
type textarea "x"
click at [377, 308] on input "text" at bounding box center [365, 310] width 186 height 40
type input "1"
type textarea "x"
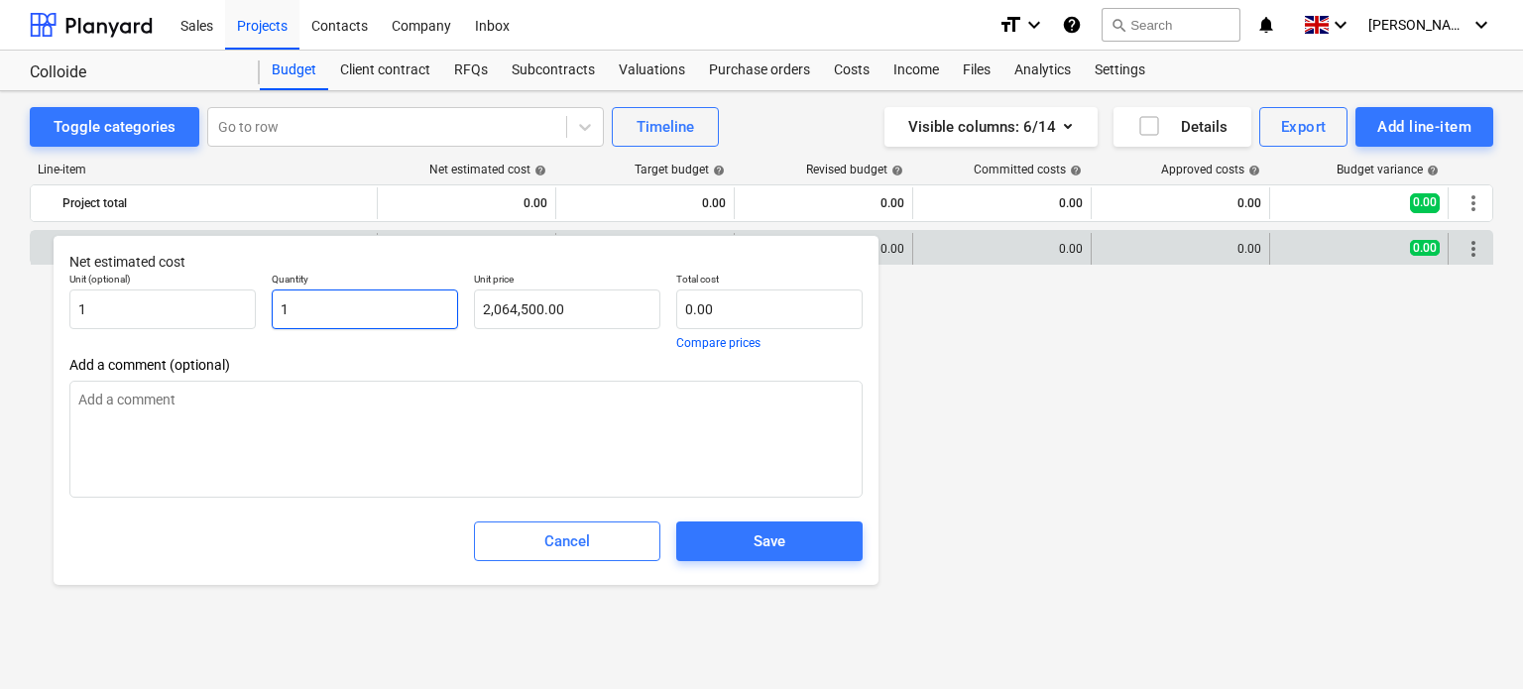
type input "2,064,500.00"
type input "1.00"
click at [777, 539] on div "Save" at bounding box center [770, 542] width 32 height 26
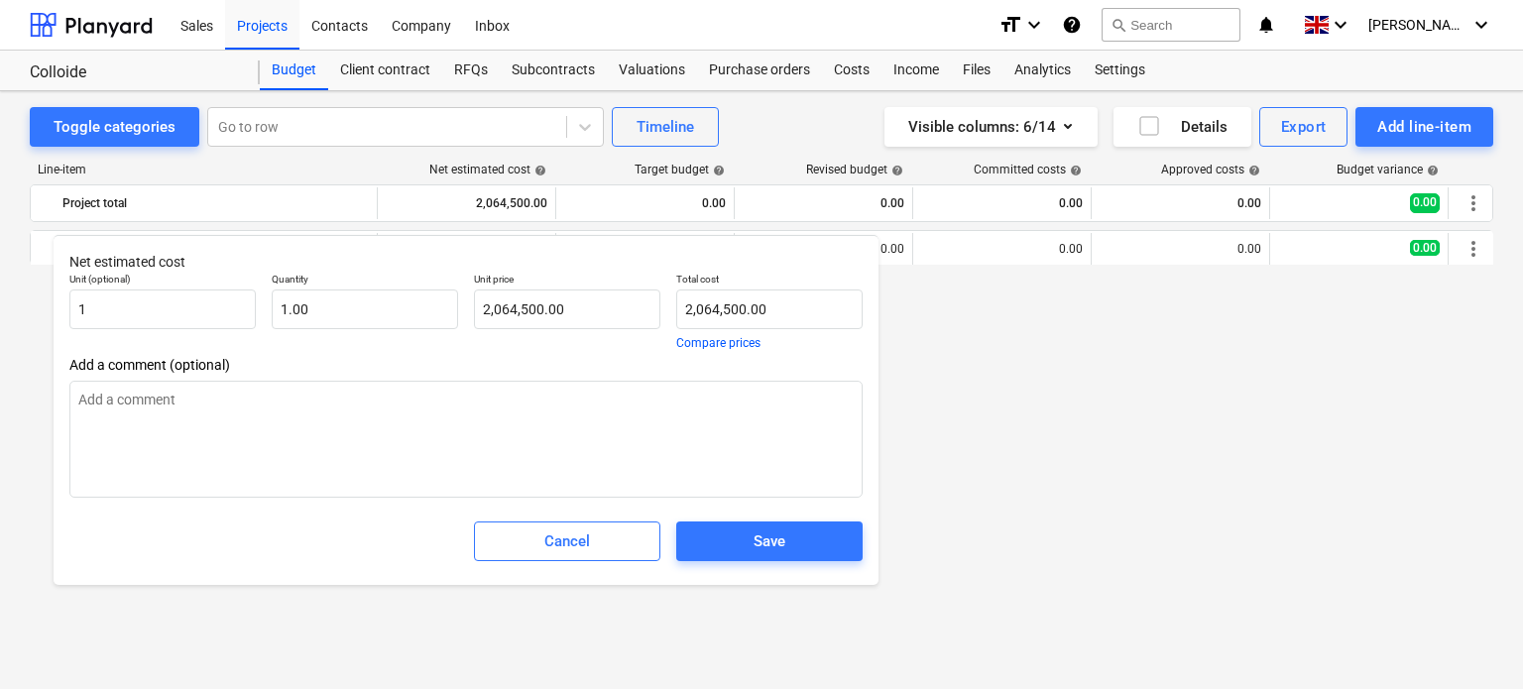
type textarea "x"
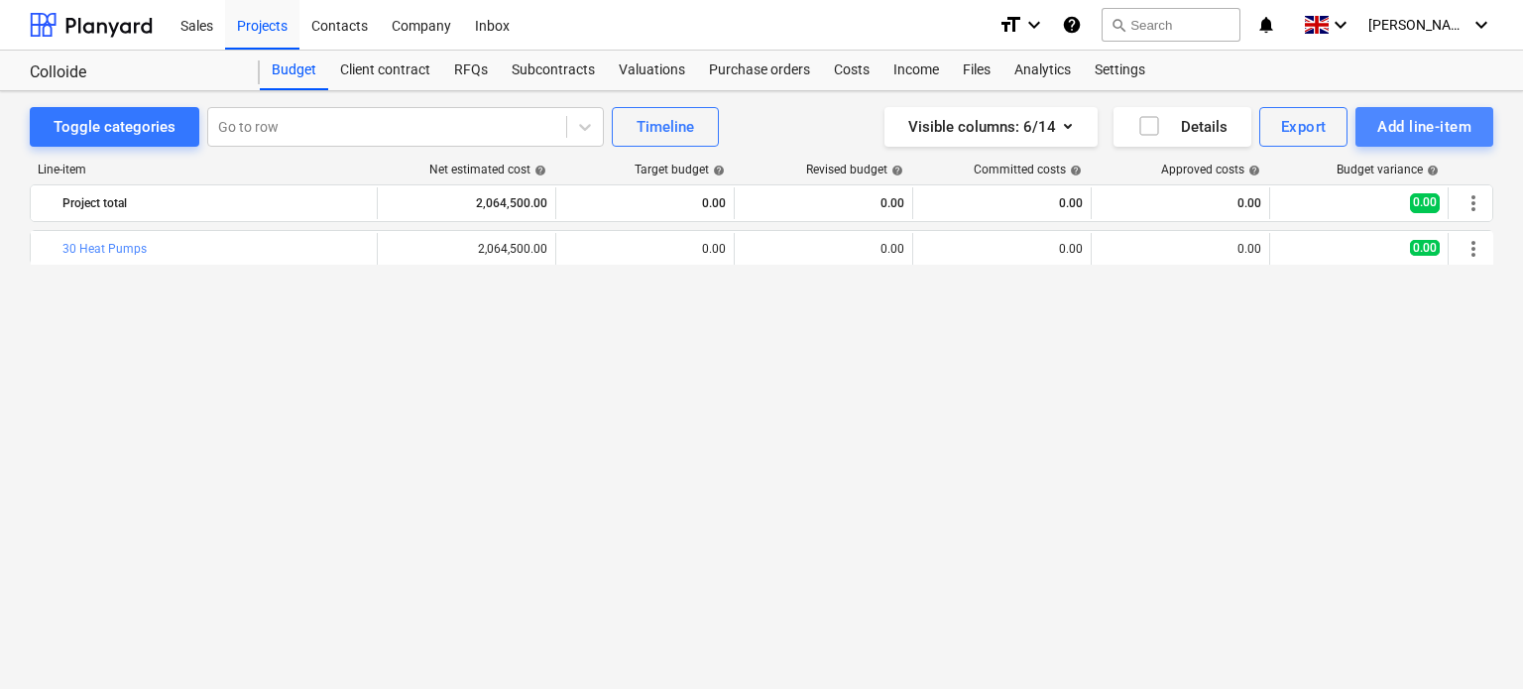
click at [1398, 122] on div "Add line-item" at bounding box center [1424, 127] width 94 height 26
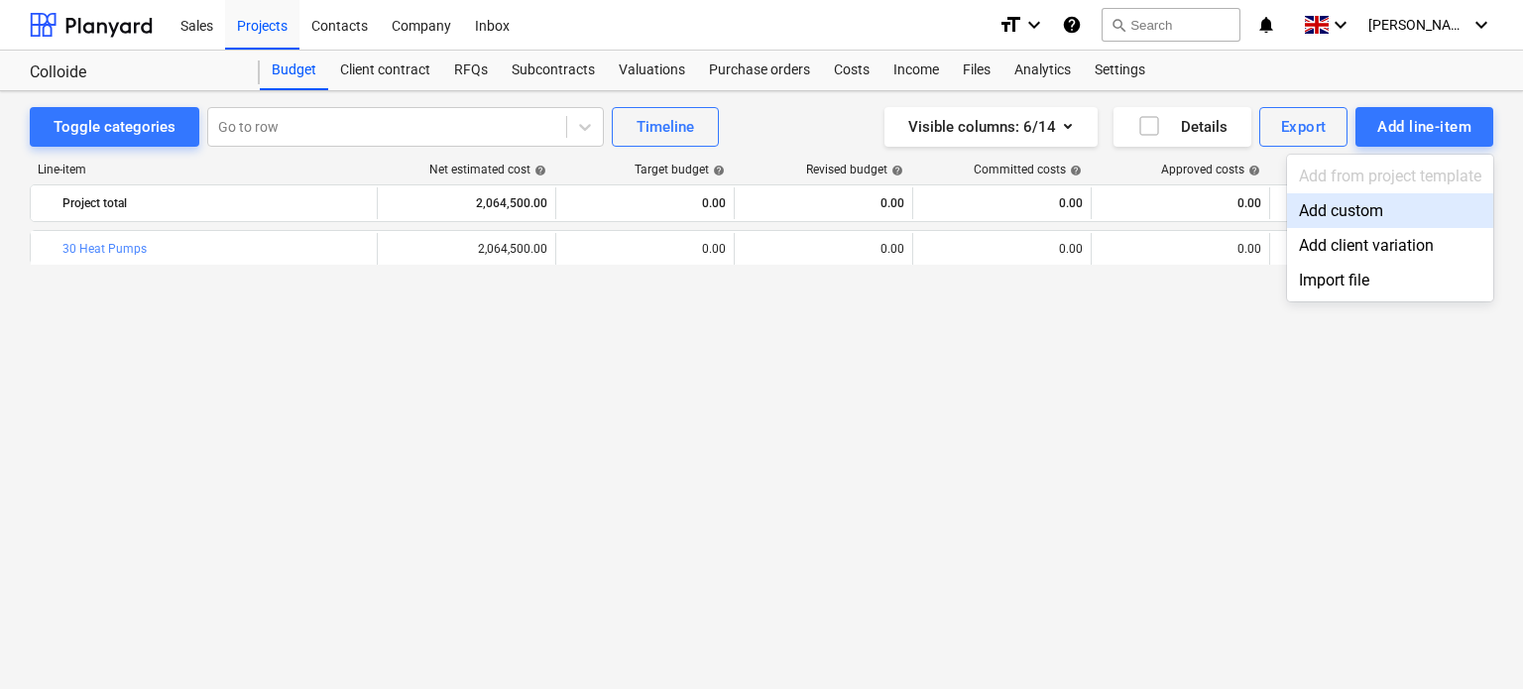
click at [1338, 211] on div "Add custom" at bounding box center [1390, 210] width 206 height 35
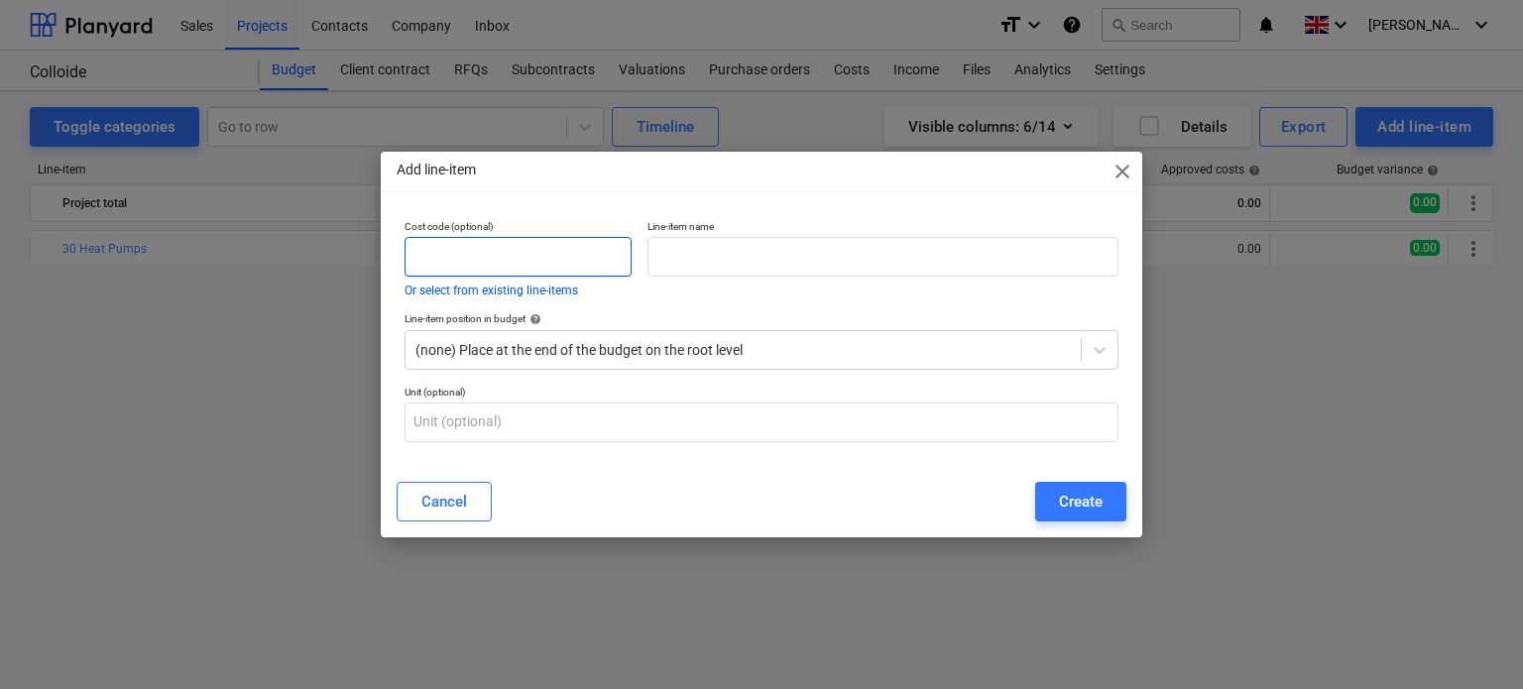
click at [605, 262] on input "text" at bounding box center [518, 257] width 227 height 40
type input "08"
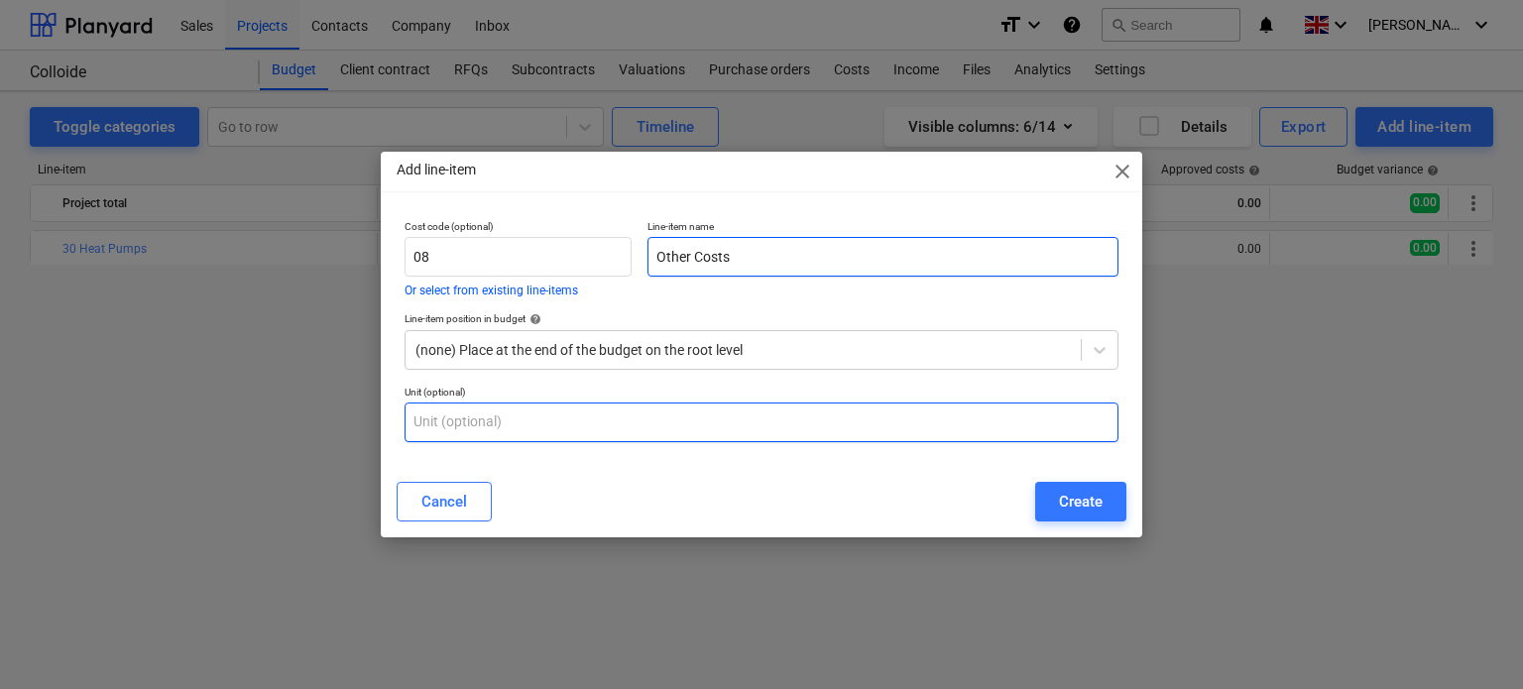
type input "Other Costs"
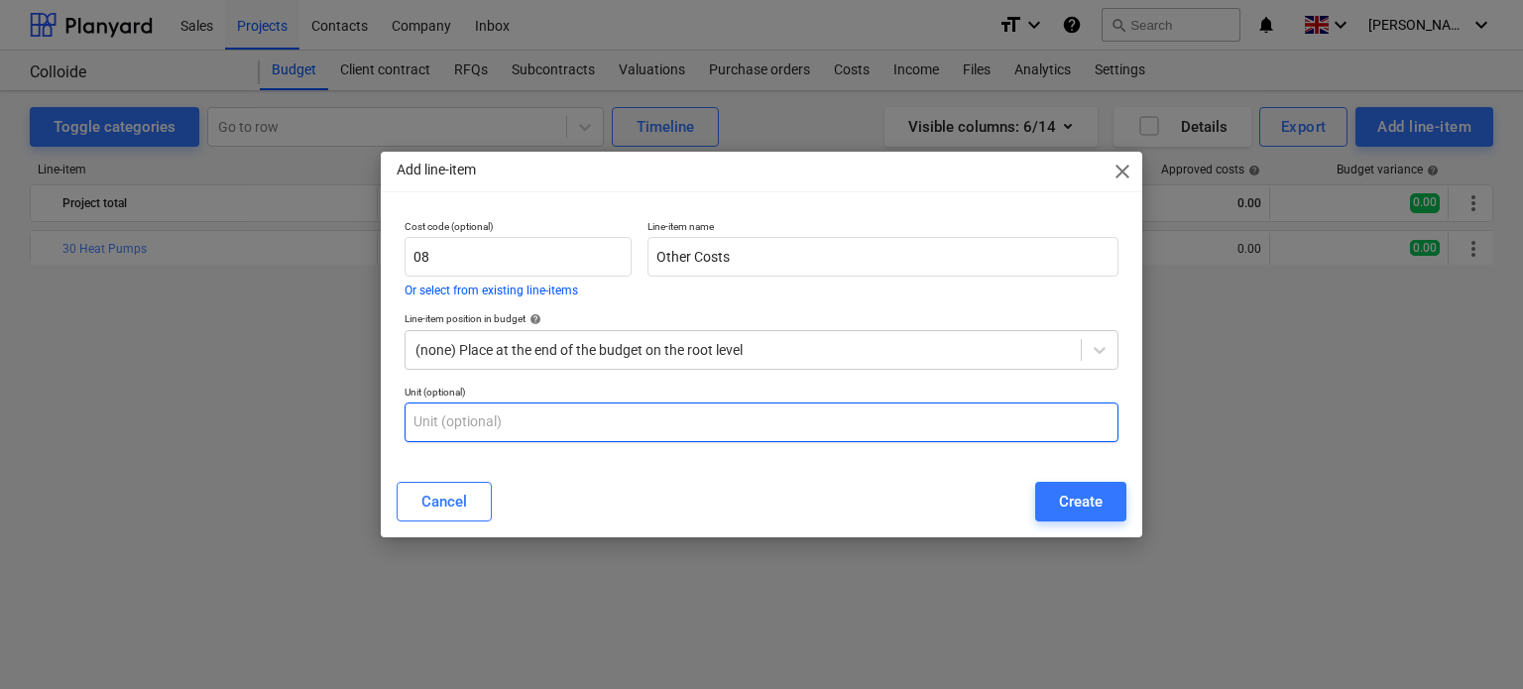
click at [497, 416] on input "text" at bounding box center [762, 423] width 714 height 40
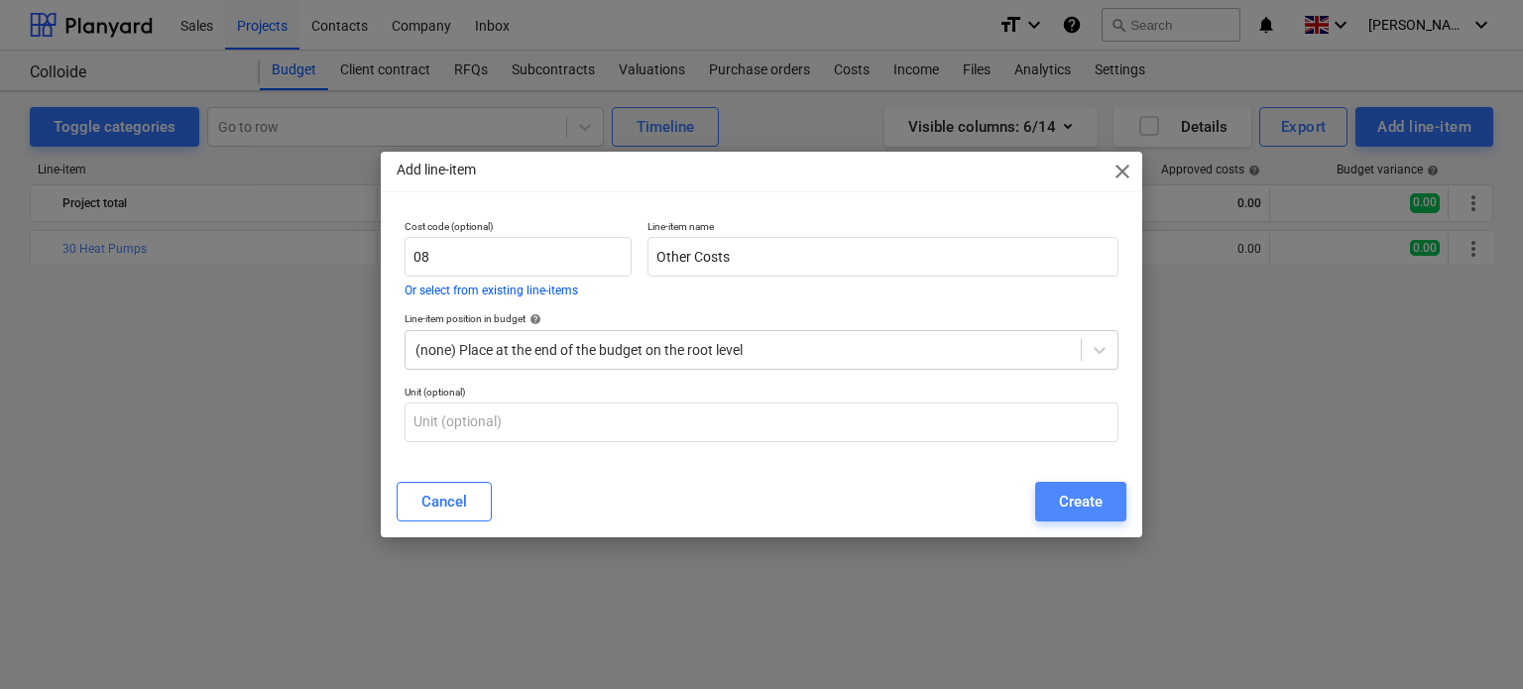
click at [1096, 489] on div "Create" at bounding box center [1081, 502] width 44 height 26
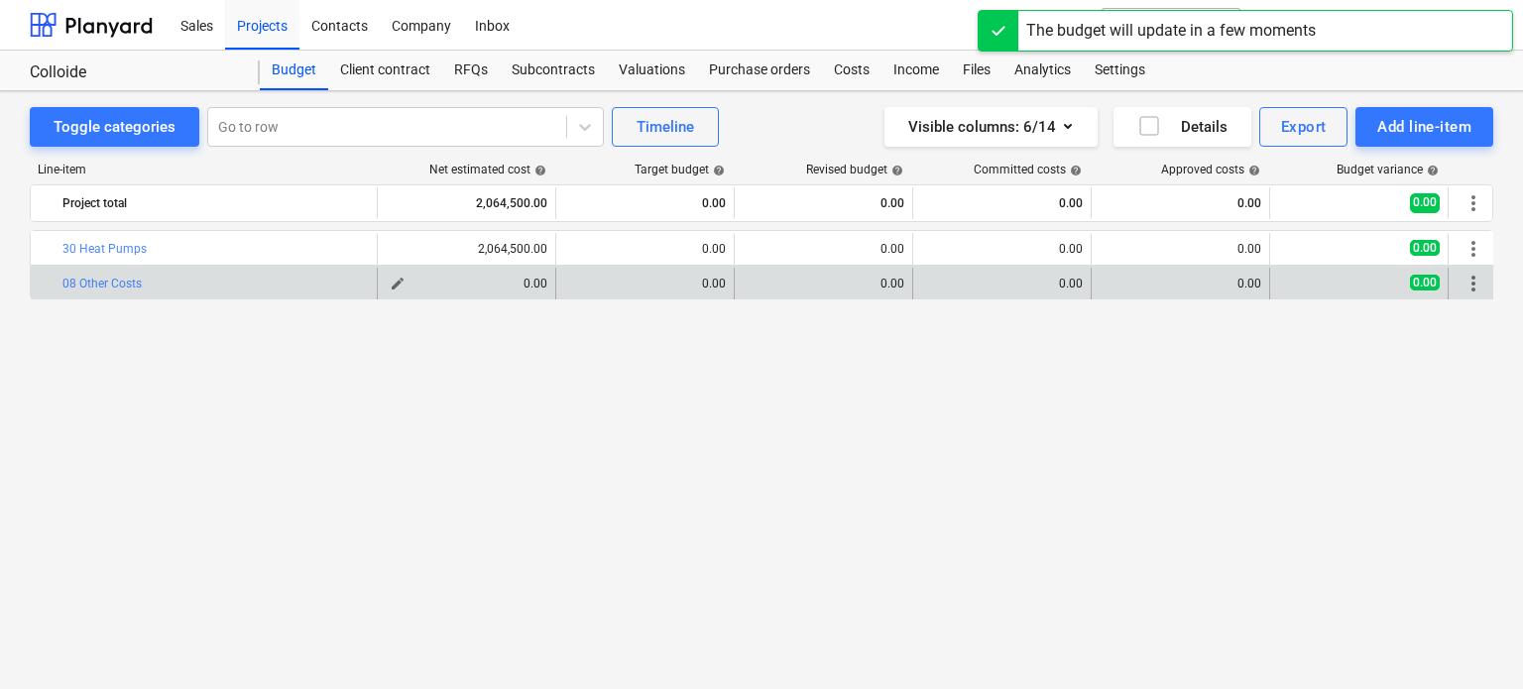
click at [526, 281] on div "0.00" at bounding box center [467, 284] width 162 height 14
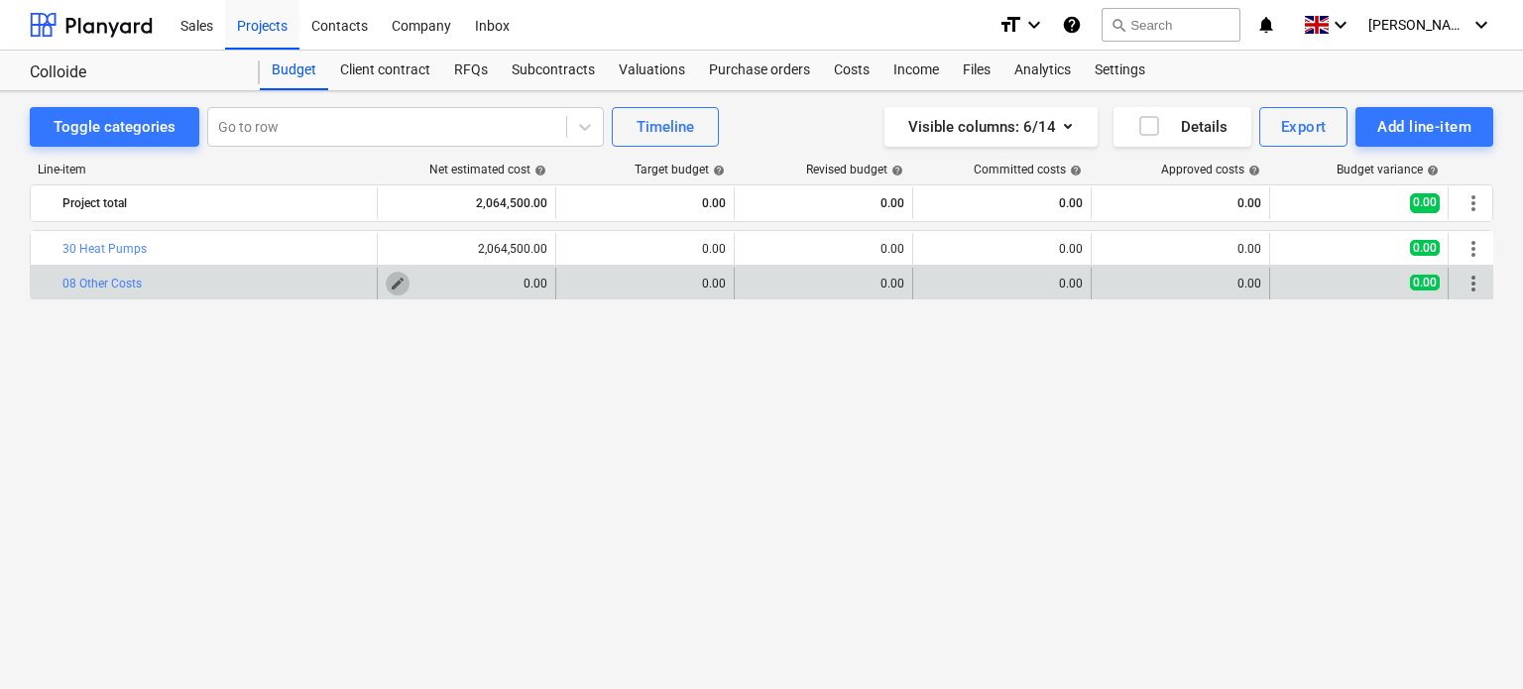
click at [399, 279] on span "edit" at bounding box center [398, 284] width 16 height 16
type textarea "x"
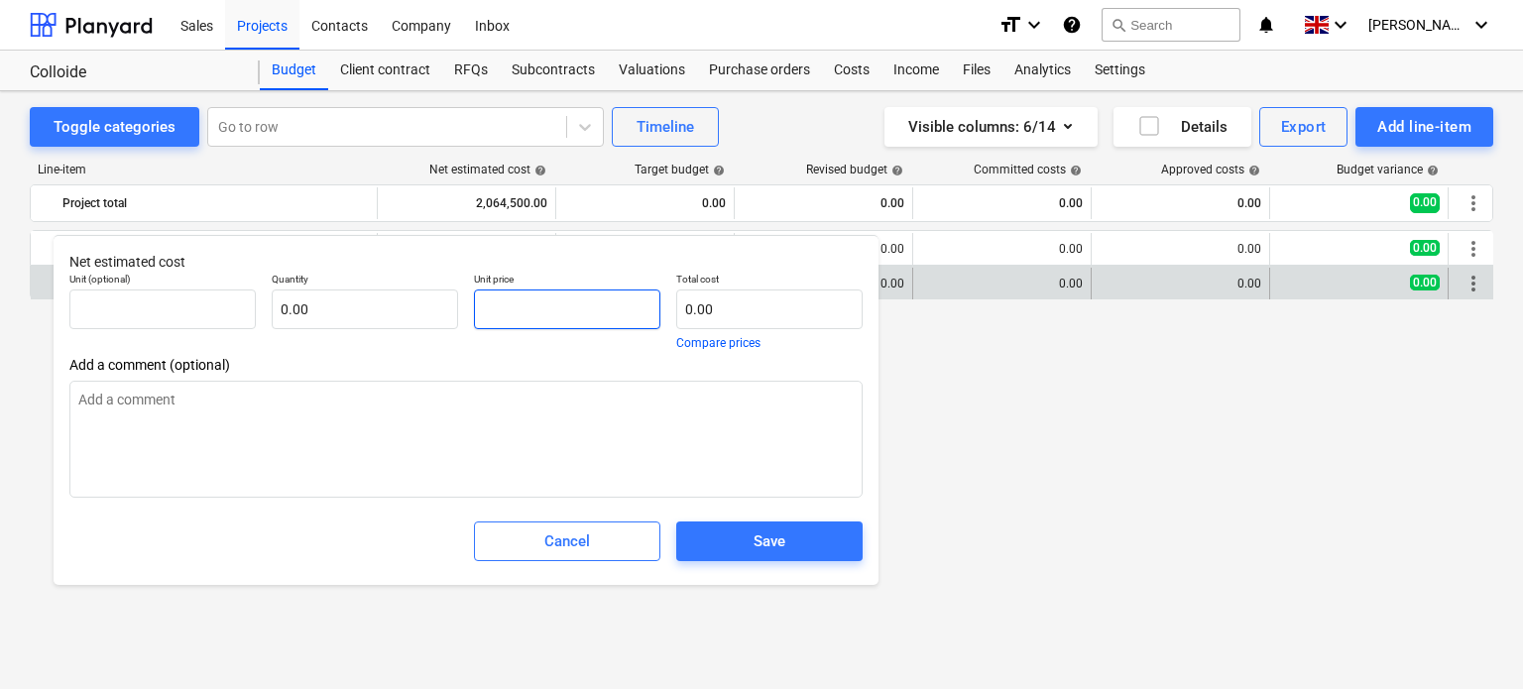
click at [547, 316] on input "text" at bounding box center [567, 310] width 186 height 40
type textarea "x"
type input "0.00"
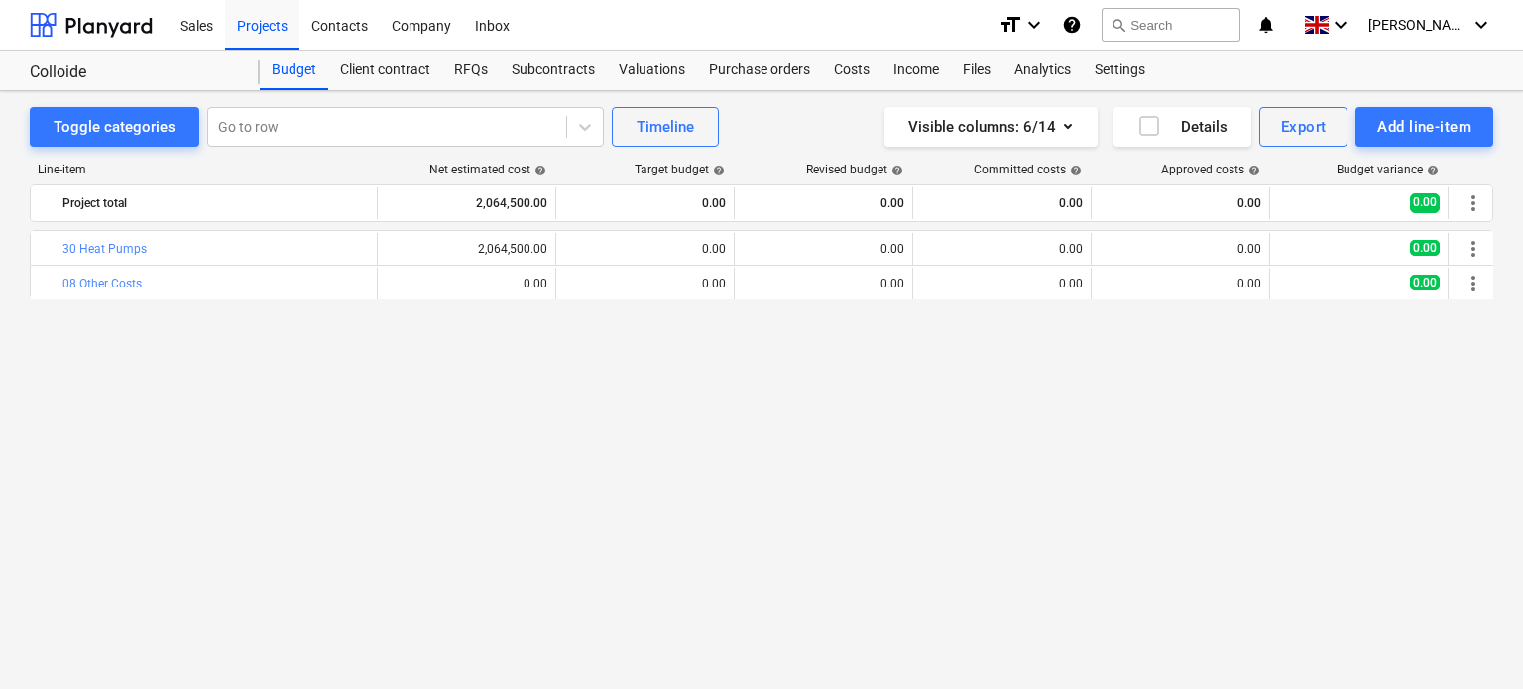
type textarea "x"
type input "0.00"
type textarea "x"
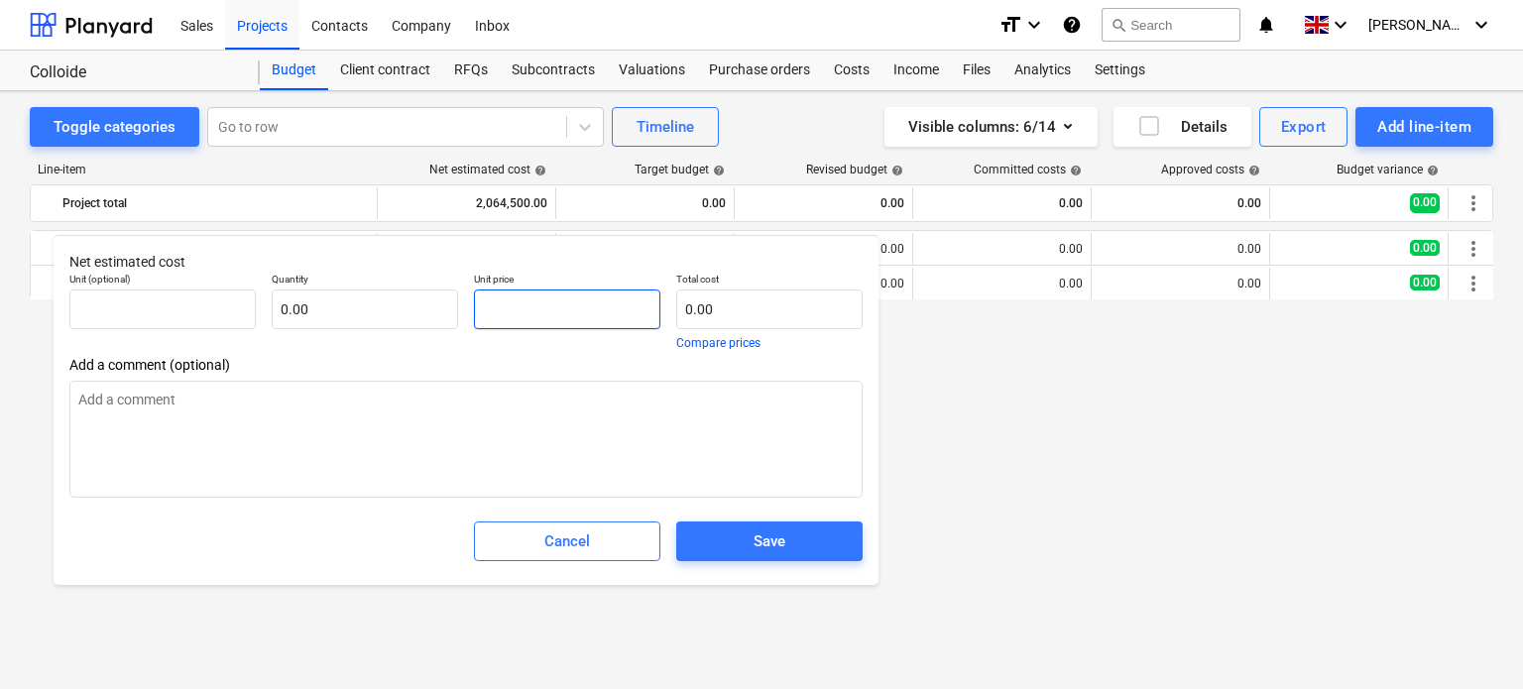
click at [563, 304] on input "text" at bounding box center [567, 310] width 186 height 40
paste input "£69,800"
type textarea "x"
type input "£69,800"
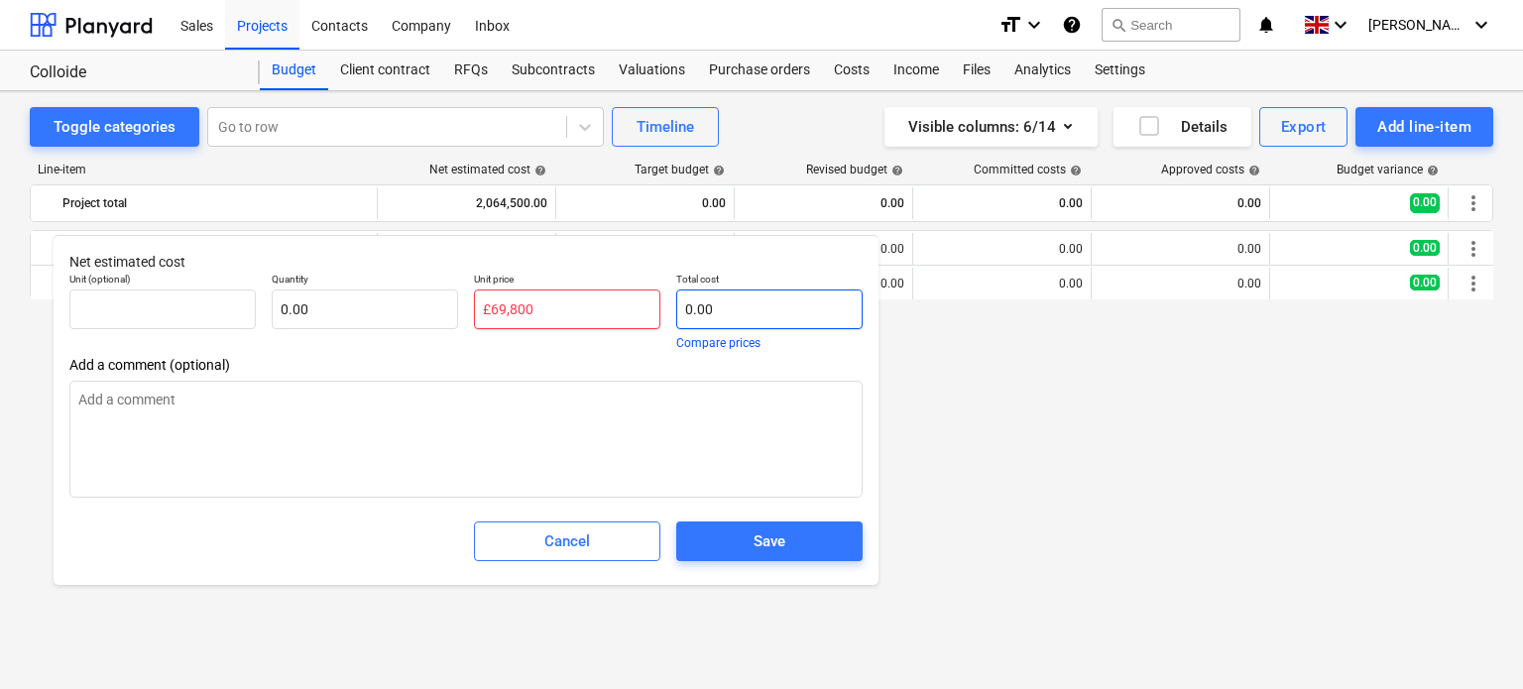
type textarea "x"
type input "0.00"
type textarea "x"
type input "0.00"
click at [513, 313] on input "text" at bounding box center [567, 310] width 186 height 40
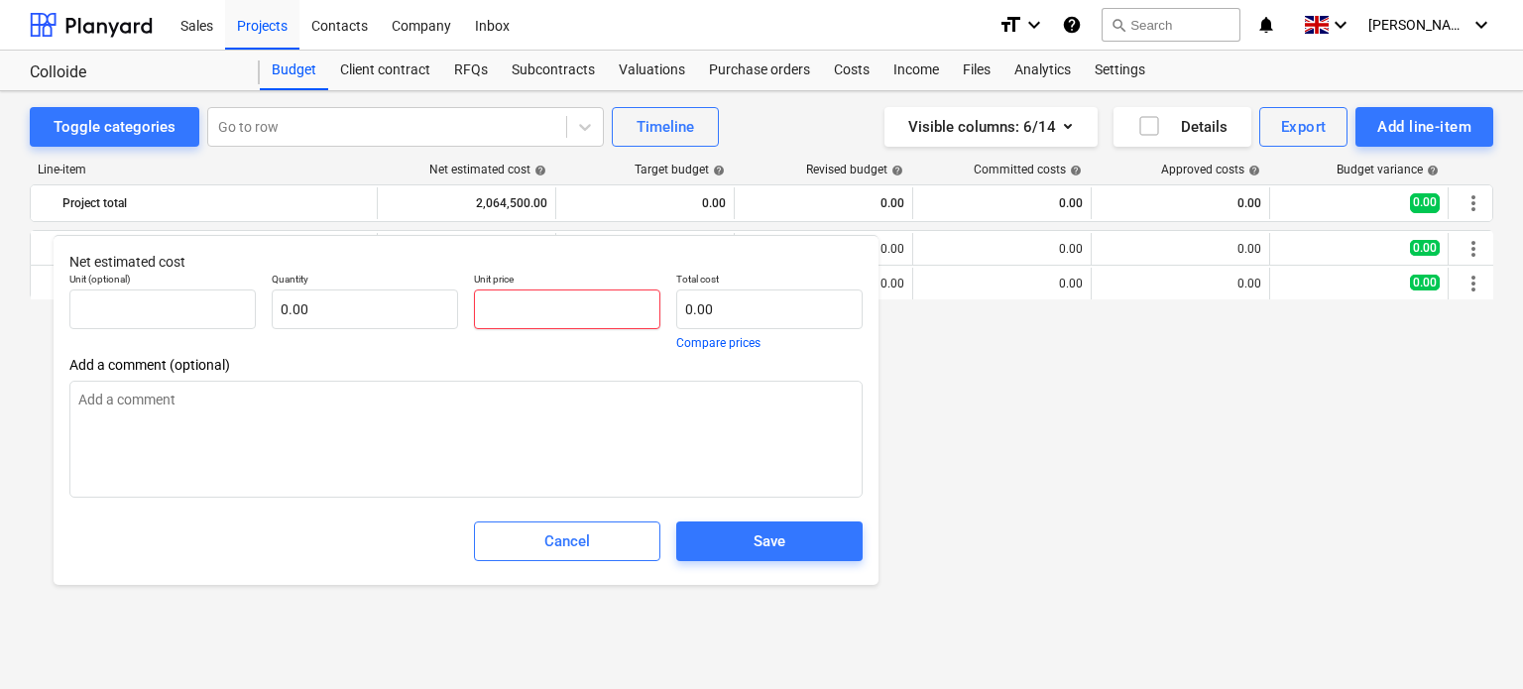
paste input "£69,800"
type textarea "x"
type input "£69,800"
type textarea "x"
type input "pcs"
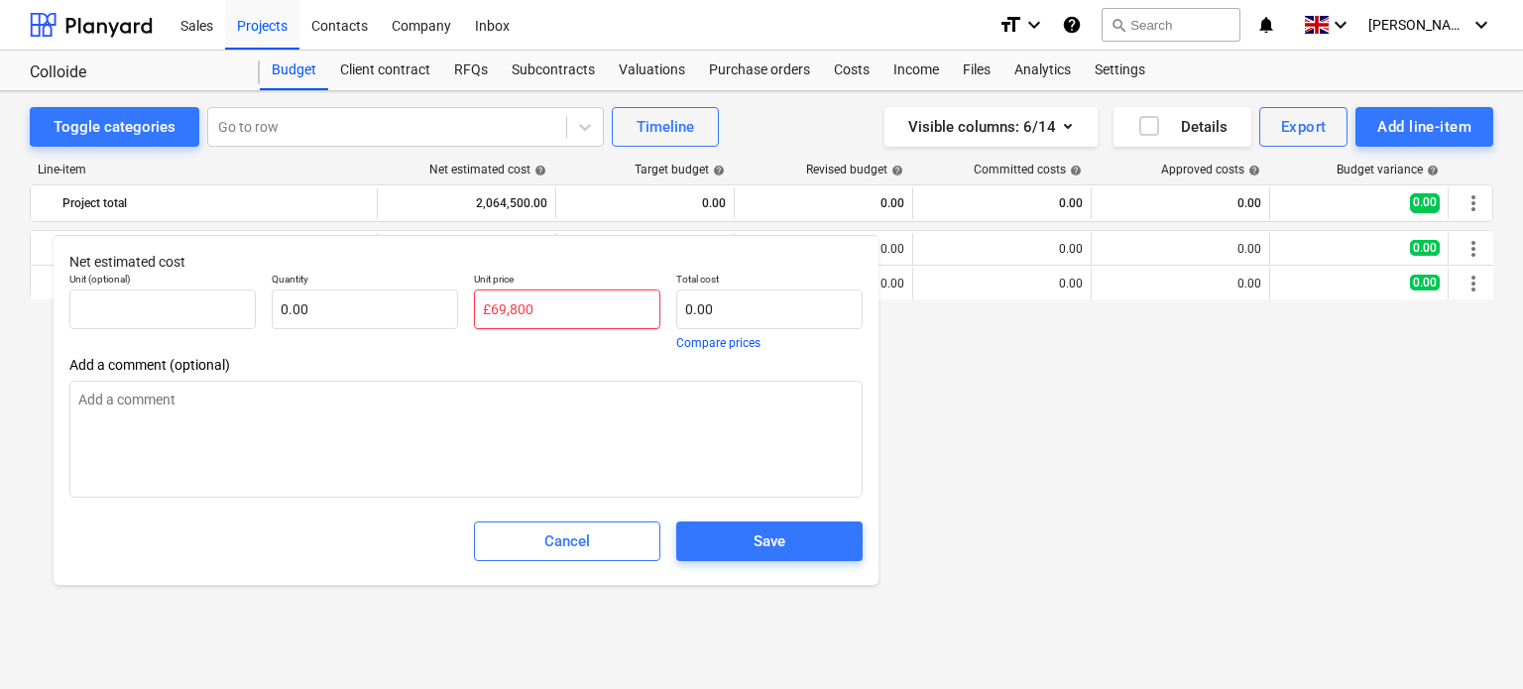
type input "69,800"
type input "1.00"
type input "69,800.00"
type input "69,800"
type textarea "x"
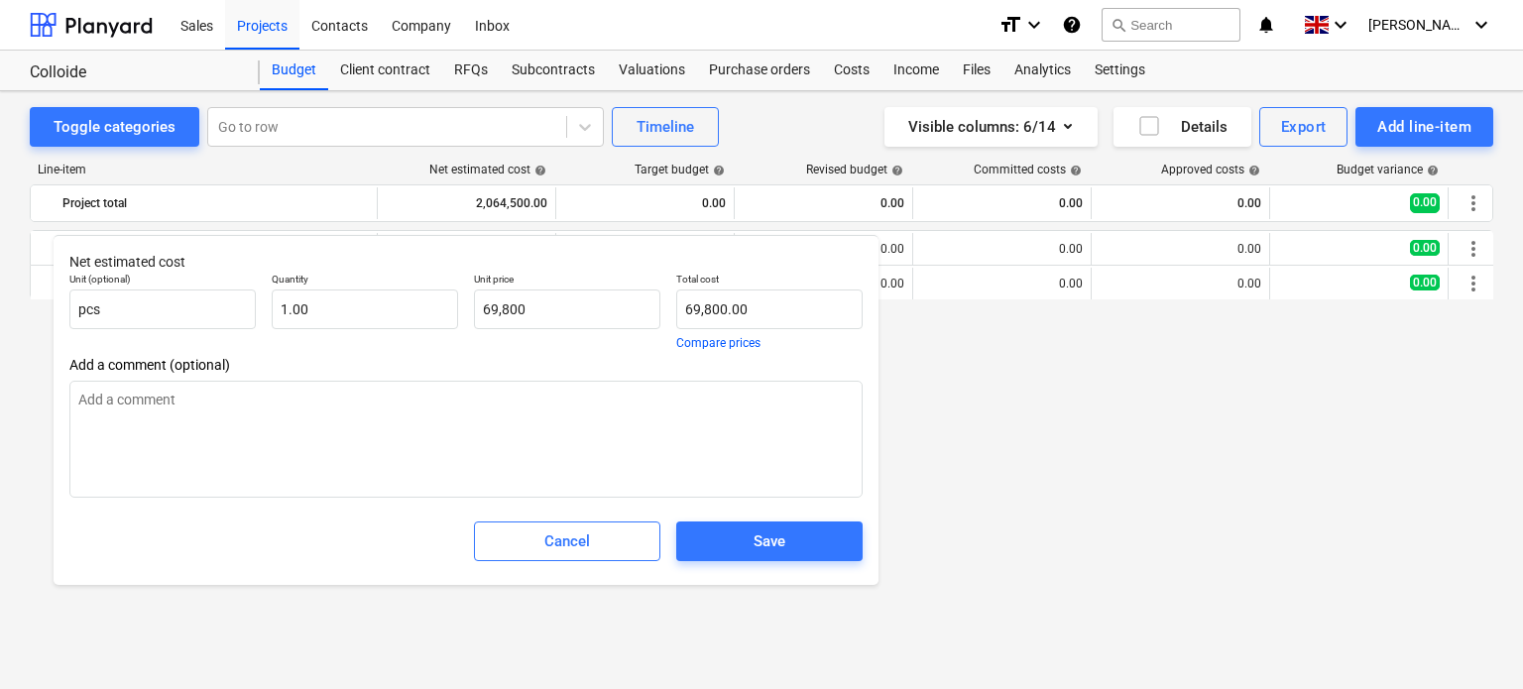
type input "69,800.00"
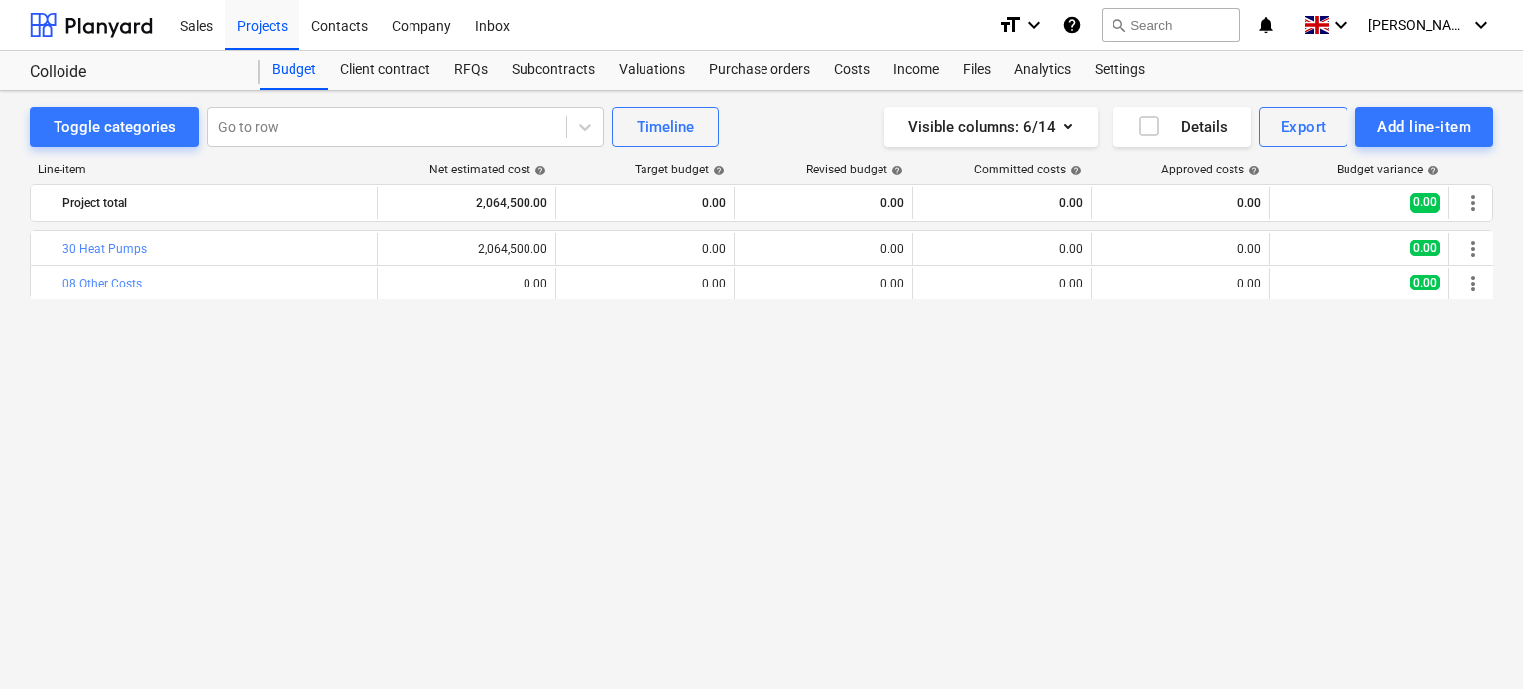
type textarea "x"
type input "1.00"
type input "69,800.00"
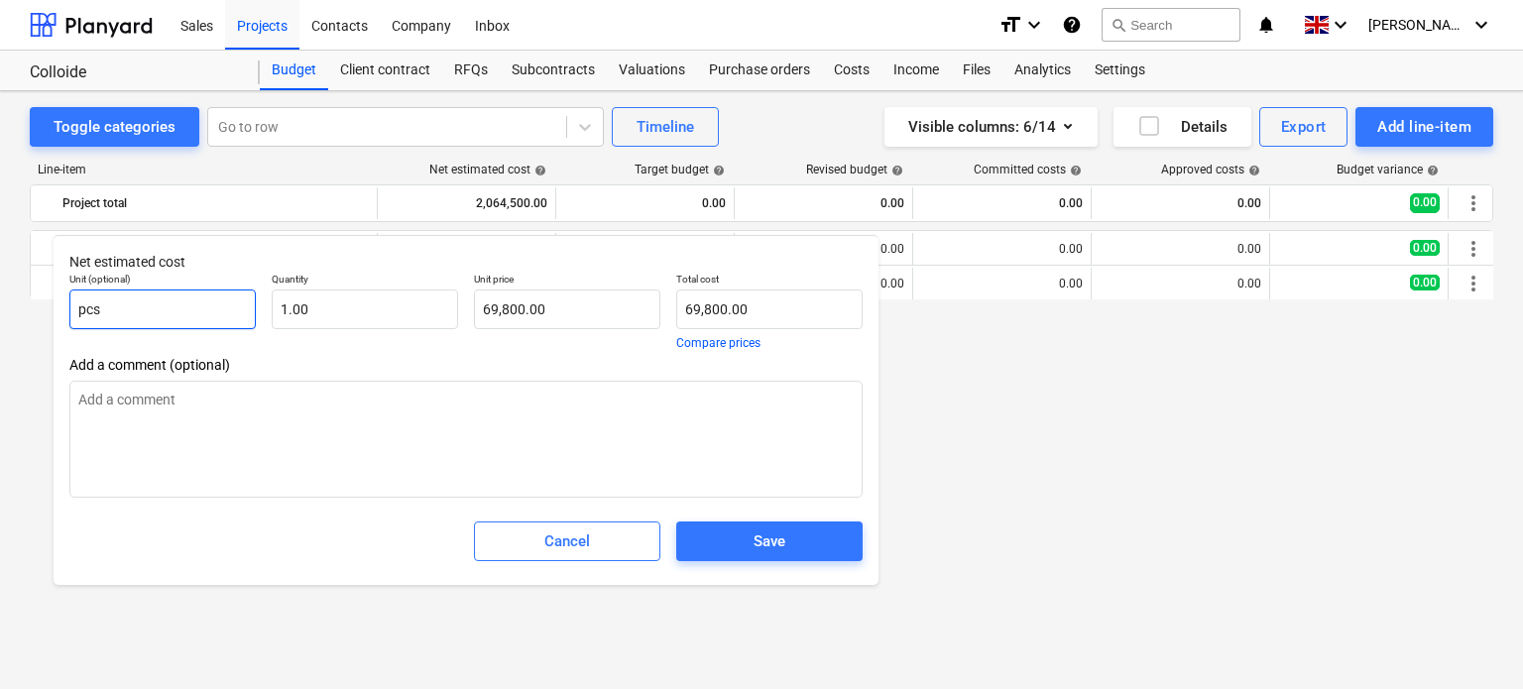
drag, startPoint x: 202, startPoint y: 310, endPoint x: 0, endPoint y: 323, distance: 202.7
click at [0, 323] on body "Sales Projects Contacts Company Inbox format_size keyboard_arrow_down help sear…" at bounding box center [761, 344] width 1523 height 689
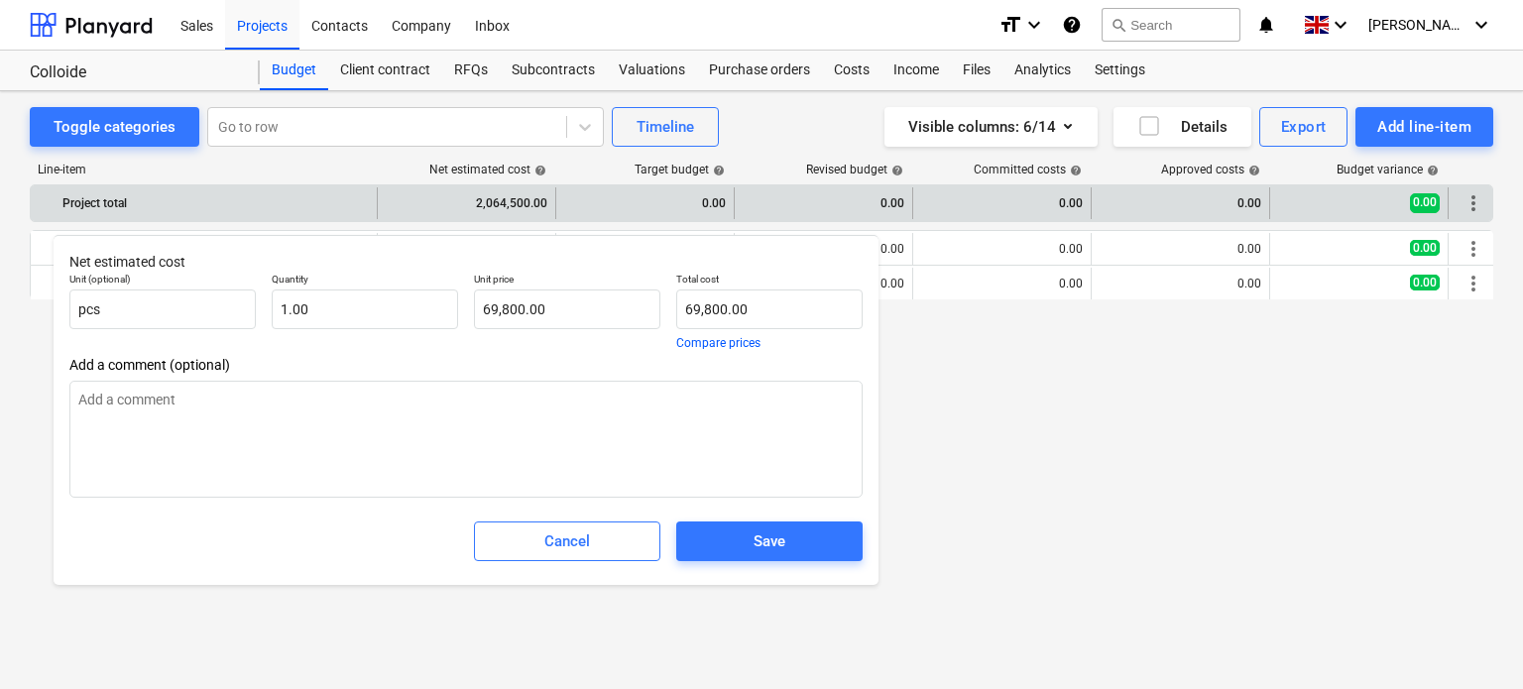
click at [258, 199] on div "Project total" at bounding box center [215, 203] width 306 height 32
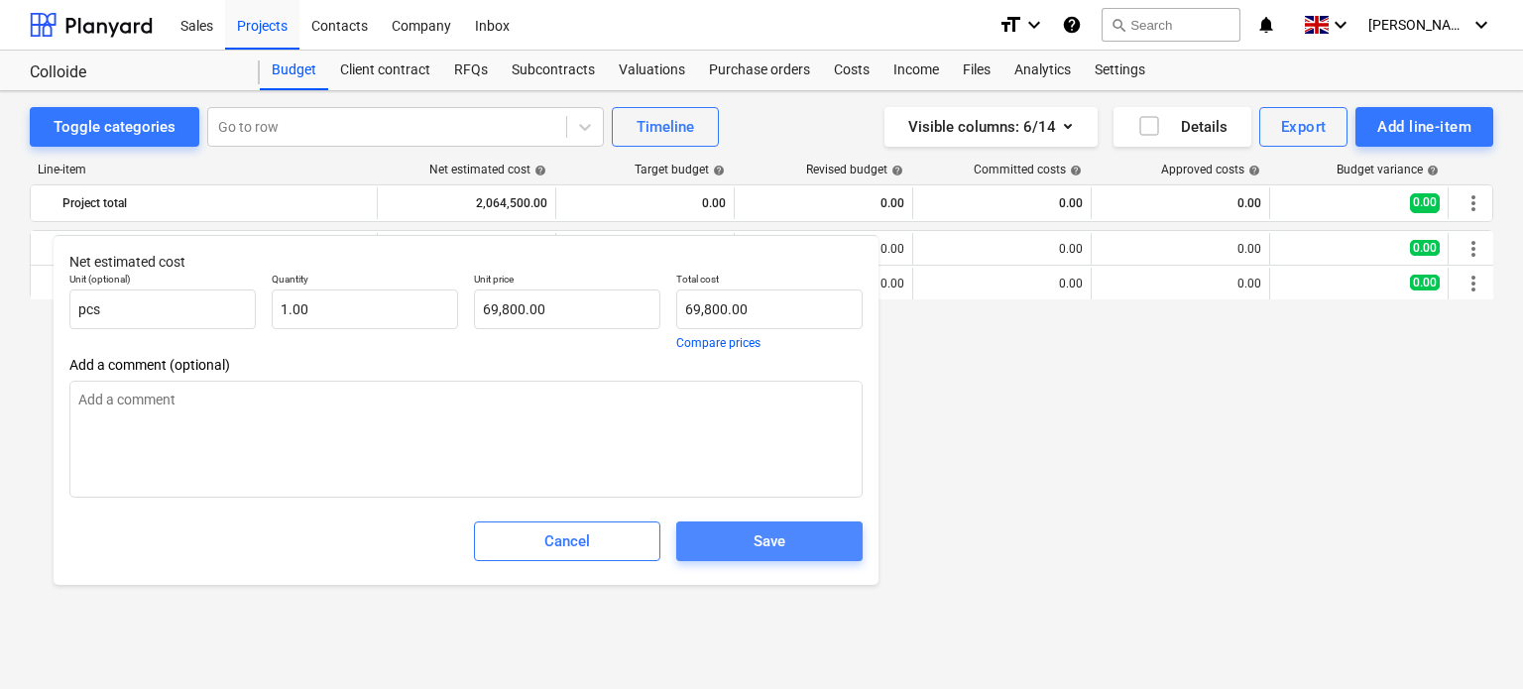
click at [762, 551] on div "Save" at bounding box center [770, 542] width 32 height 26
type textarea "x"
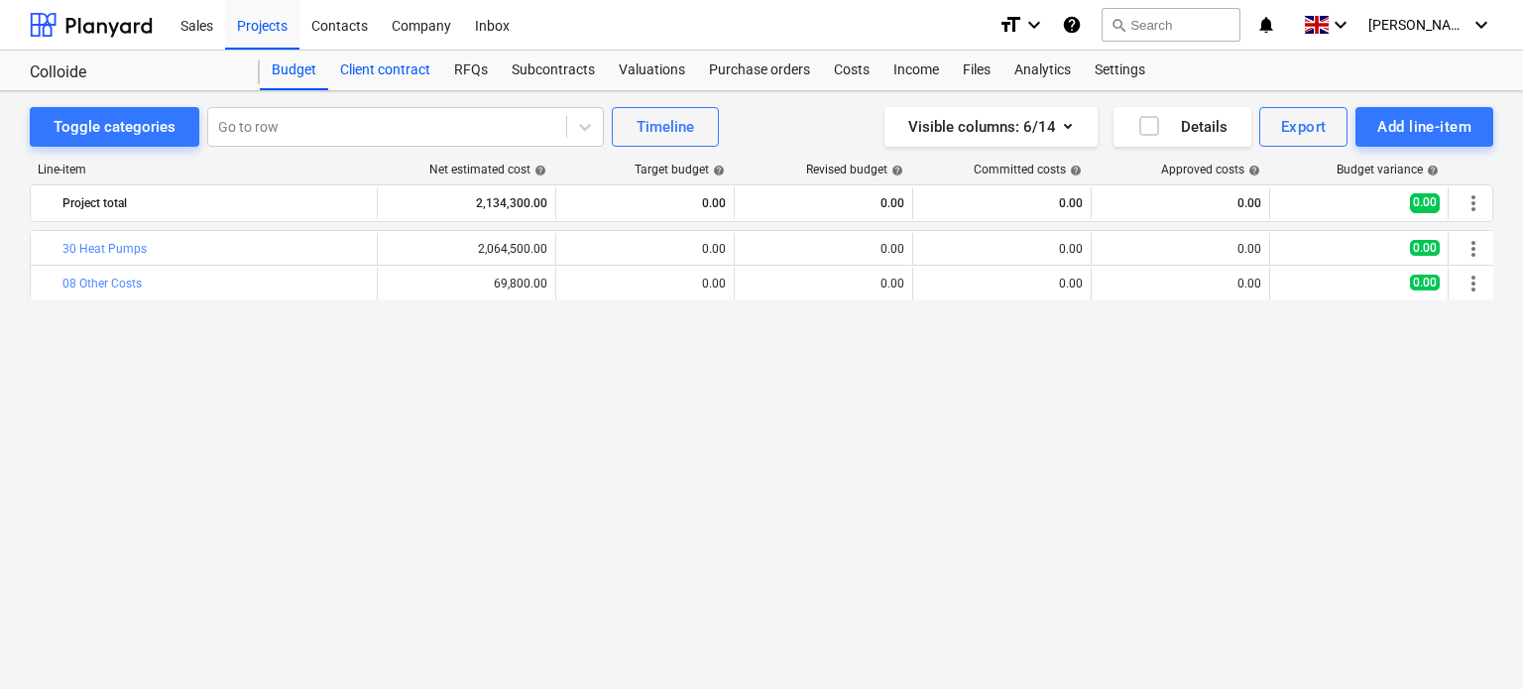
click at [385, 69] on div "Client contract" at bounding box center [385, 71] width 114 height 40
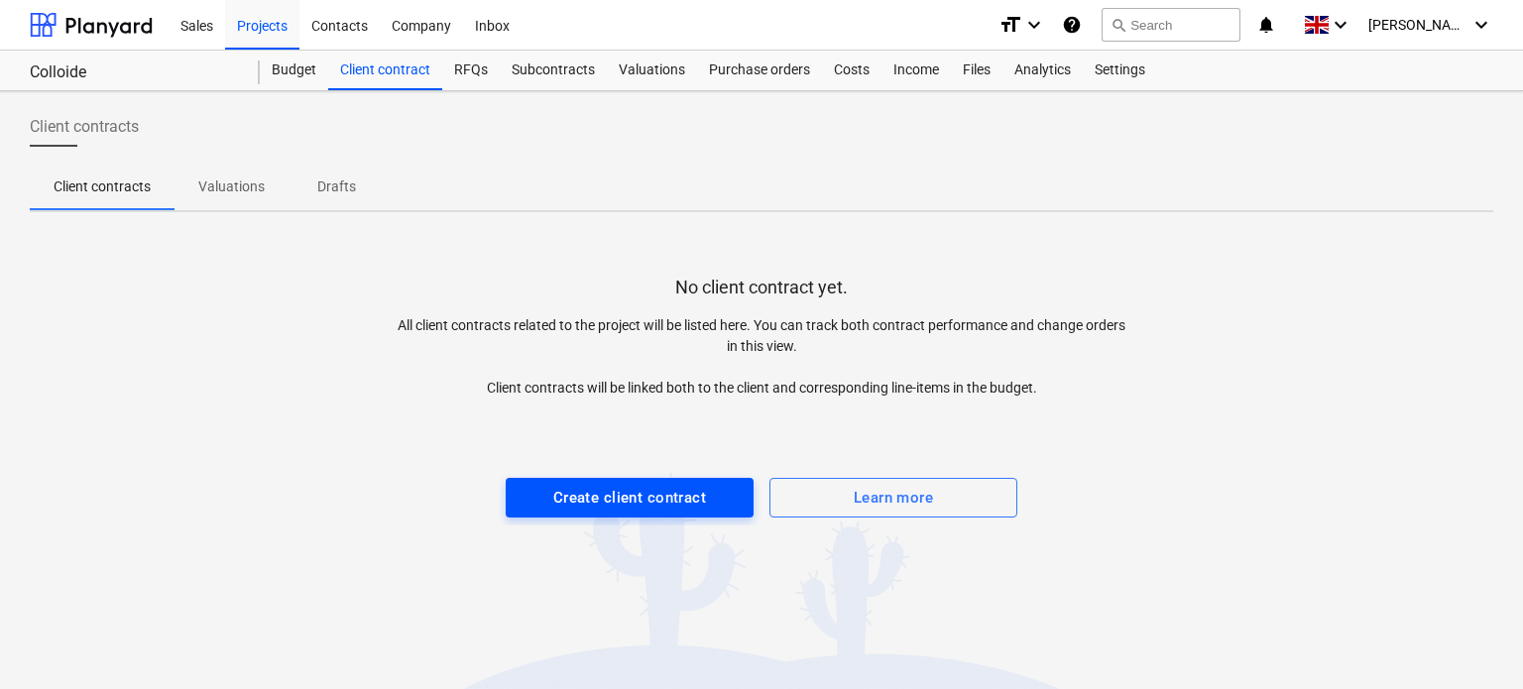
drag, startPoint x: 662, startPoint y: 518, endPoint x: 700, endPoint y: 495, distance: 44.0
click at [700, 495] on div "No client contract yet. All client contracts related to the project will be lis…" at bounding box center [762, 377] width 1464 height 298
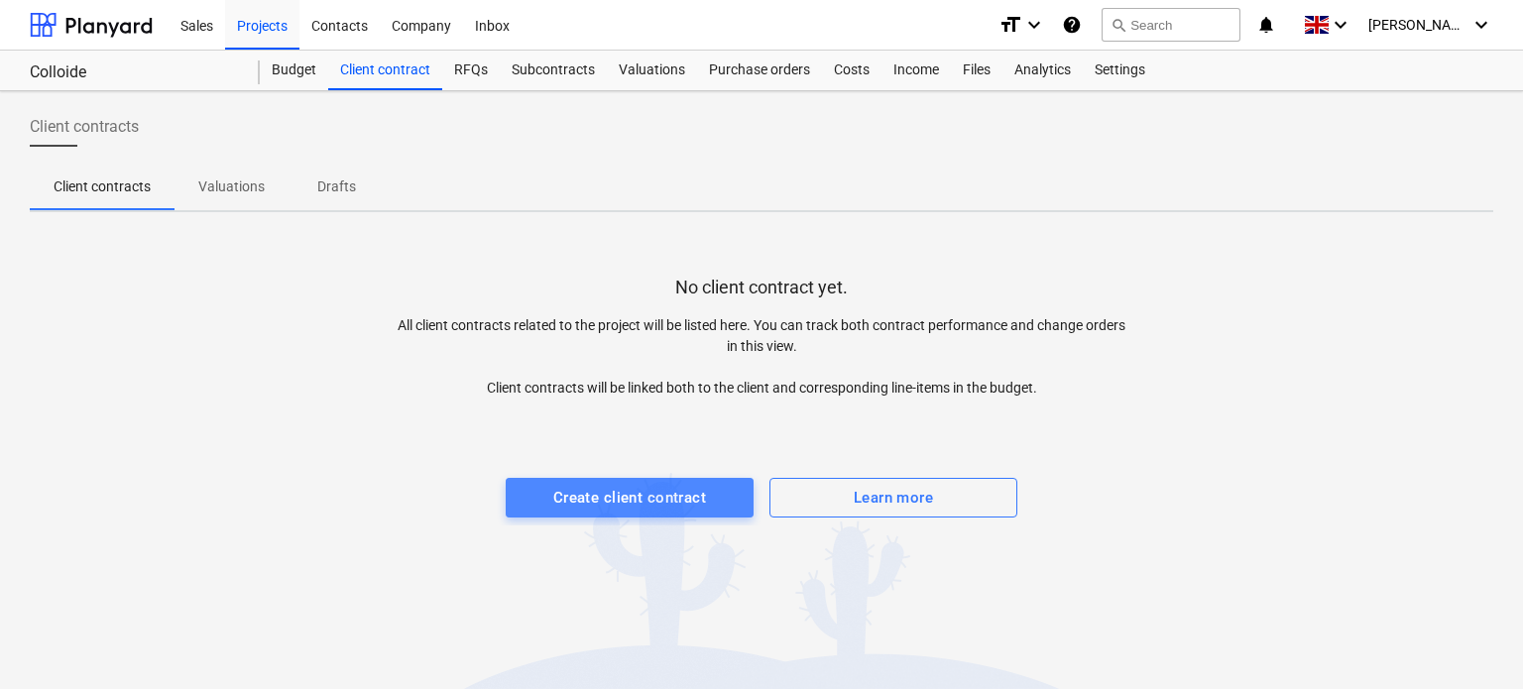
click at [700, 495] on div "Create client contract" at bounding box center [629, 498] width 153 height 26
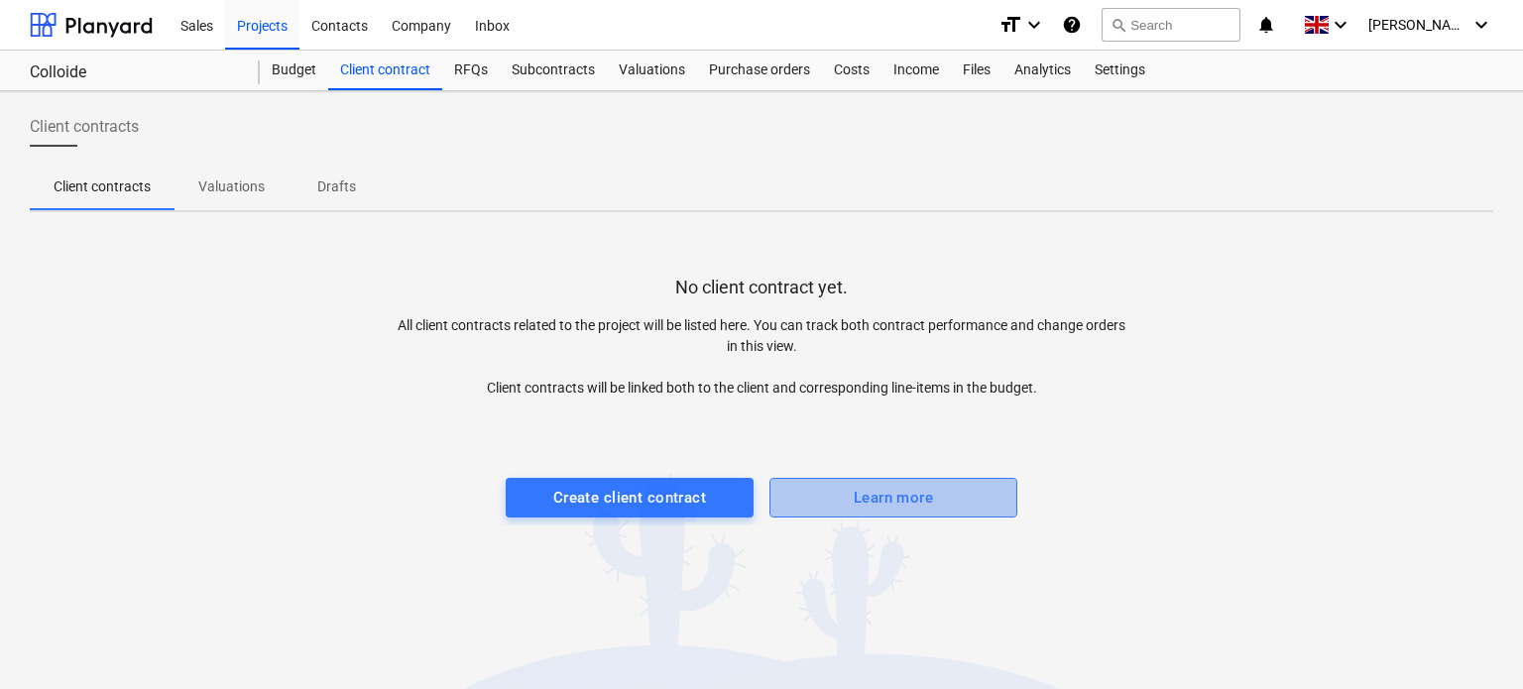
click at [871, 509] on div "Learn more" at bounding box center [893, 498] width 79 height 26
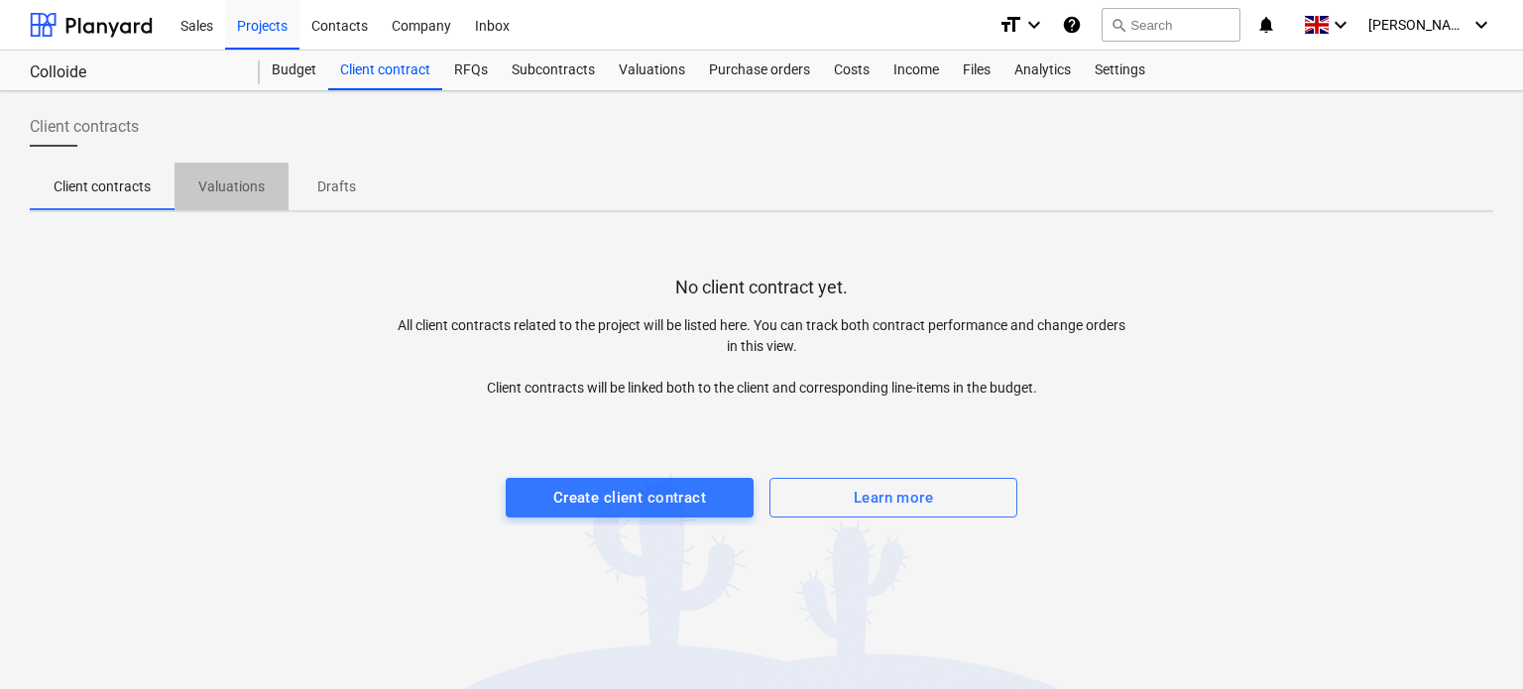
click at [213, 191] on p "Valuations" at bounding box center [231, 187] width 66 height 21
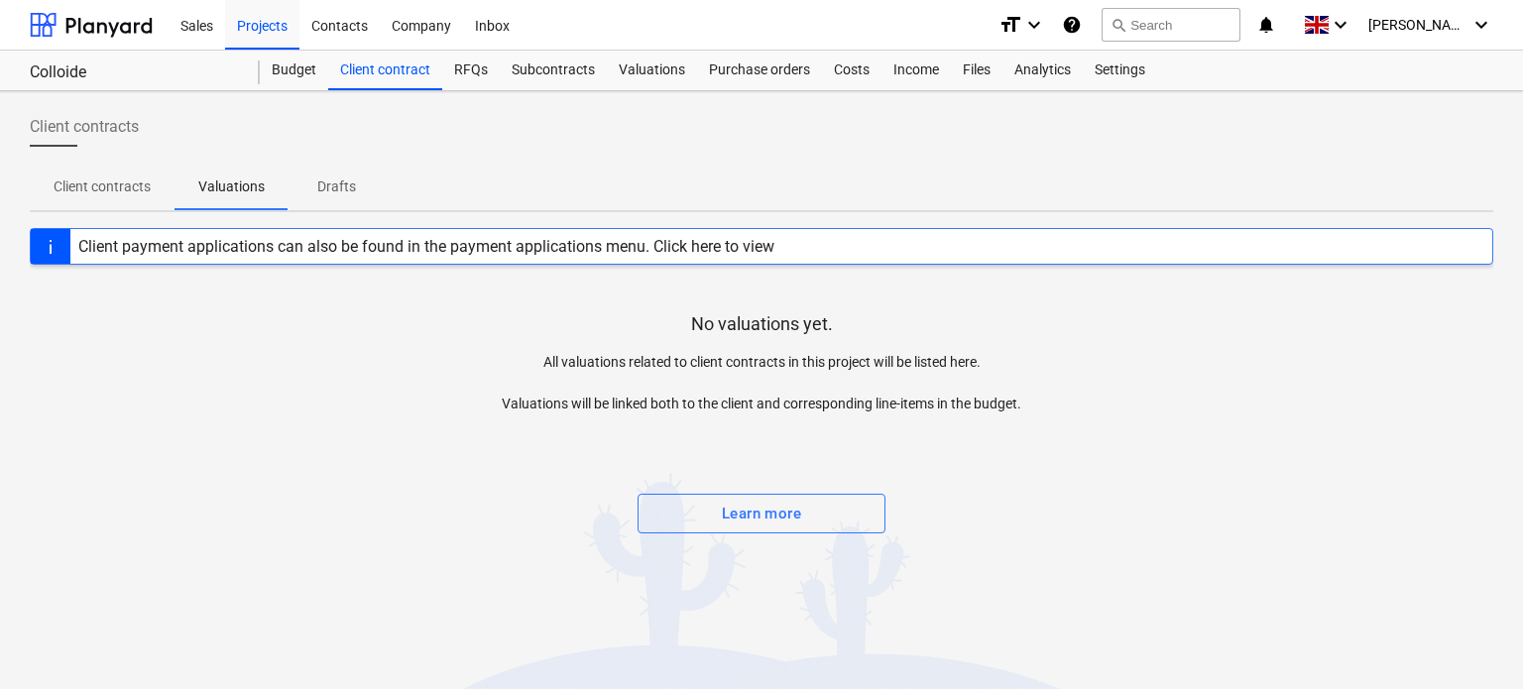
click at [710, 240] on div "Client payment applications can also be found in the payment applications menu.…" at bounding box center [426, 246] width 696 height 19
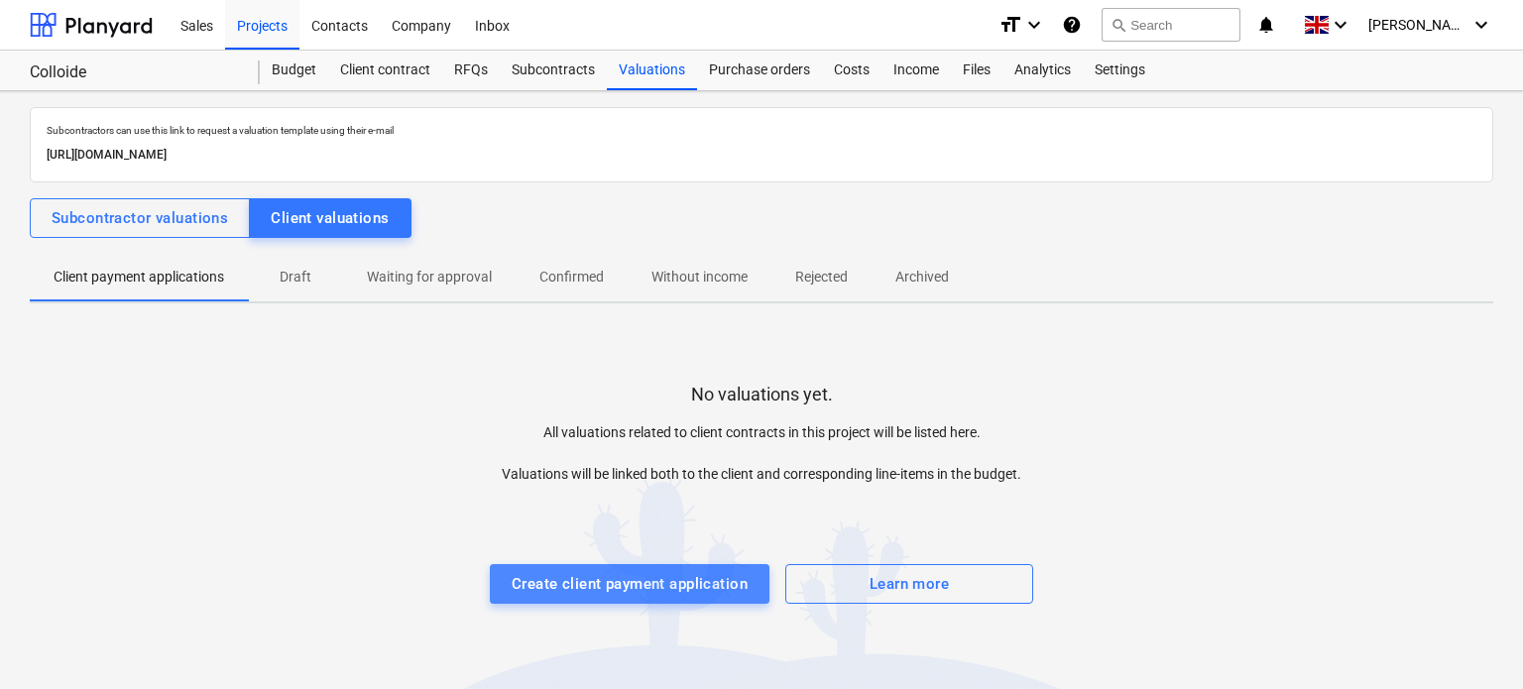
click at [637, 582] on div "Create client payment application" at bounding box center [630, 584] width 236 height 26
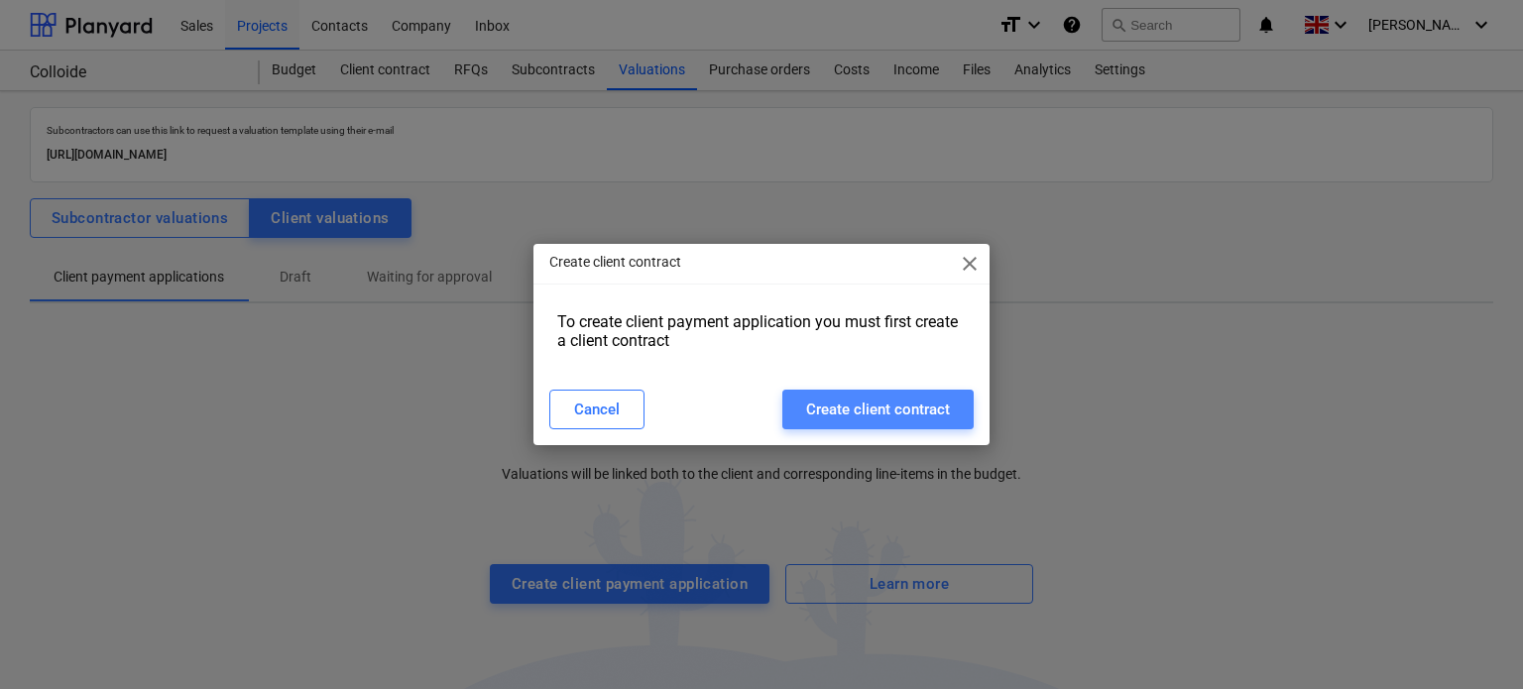
click at [878, 406] on div "Create client contract" at bounding box center [878, 410] width 144 height 26
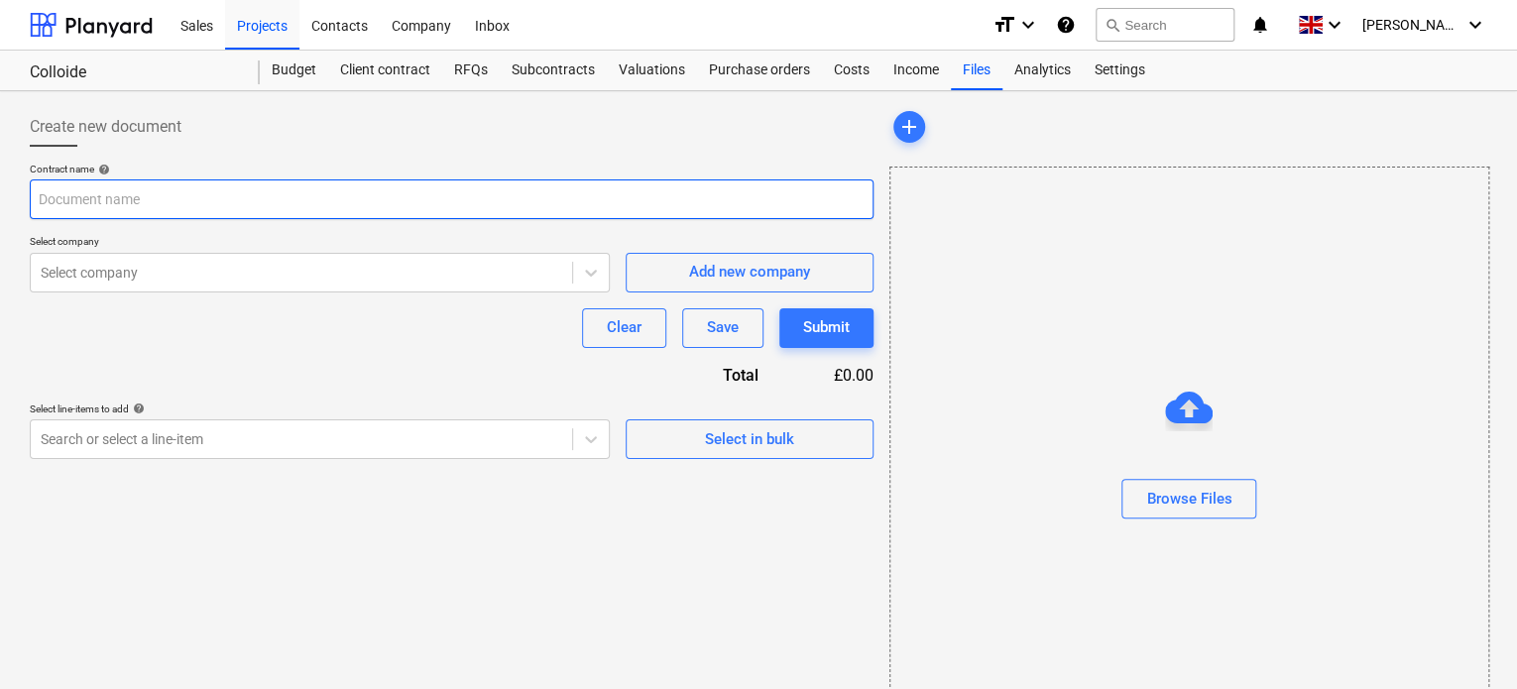
click at [296, 201] on input "text" at bounding box center [452, 199] width 844 height 40
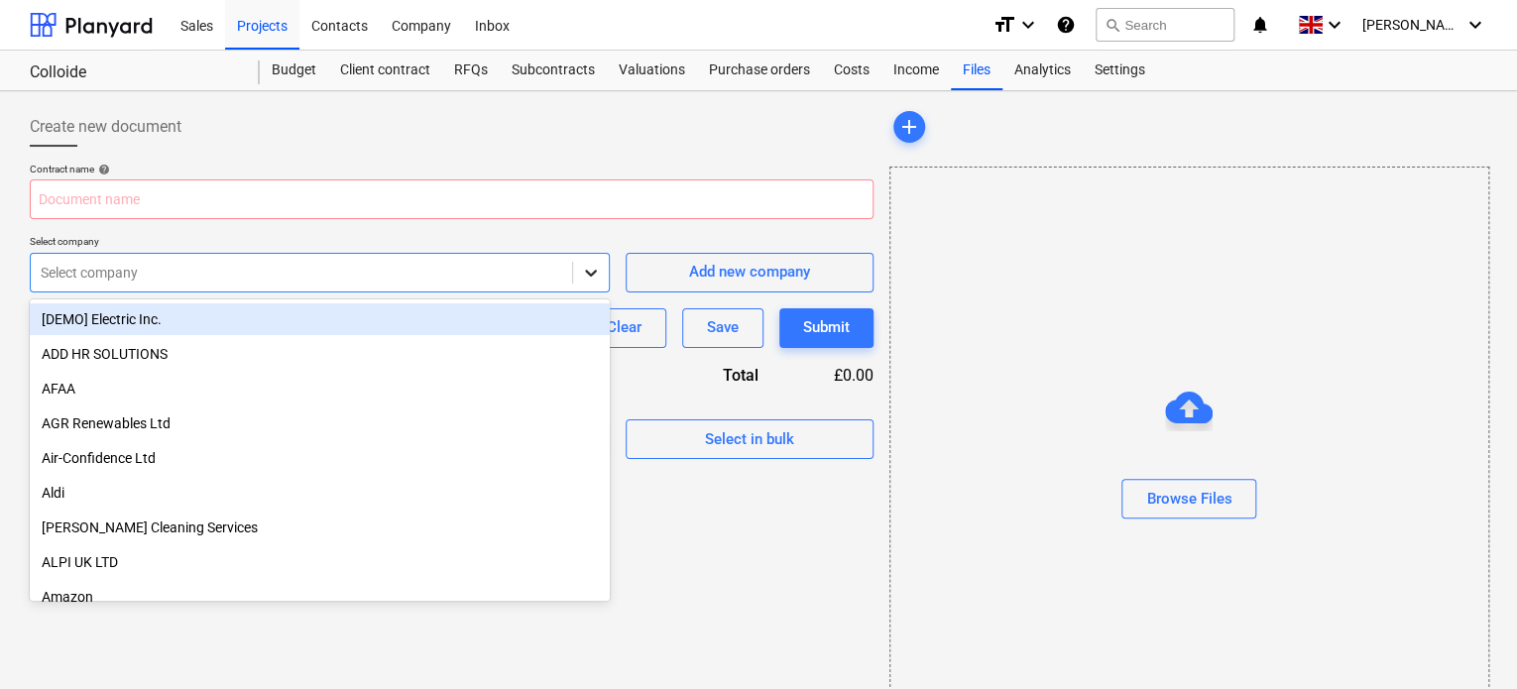
click at [595, 268] on icon at bounding box center [591, 273] width 20 height 20
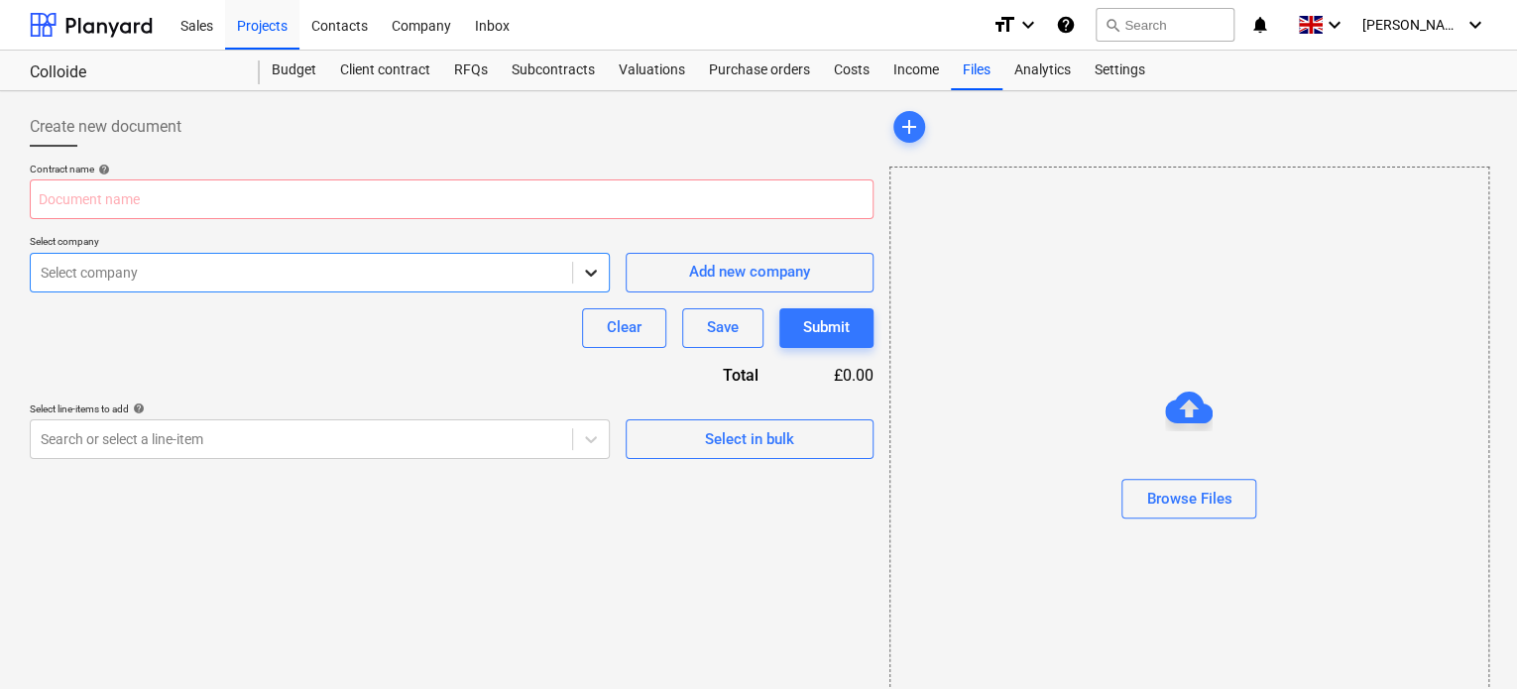
click at [595, 268] on icon at bounding box center [591, 273] width 20 height 20
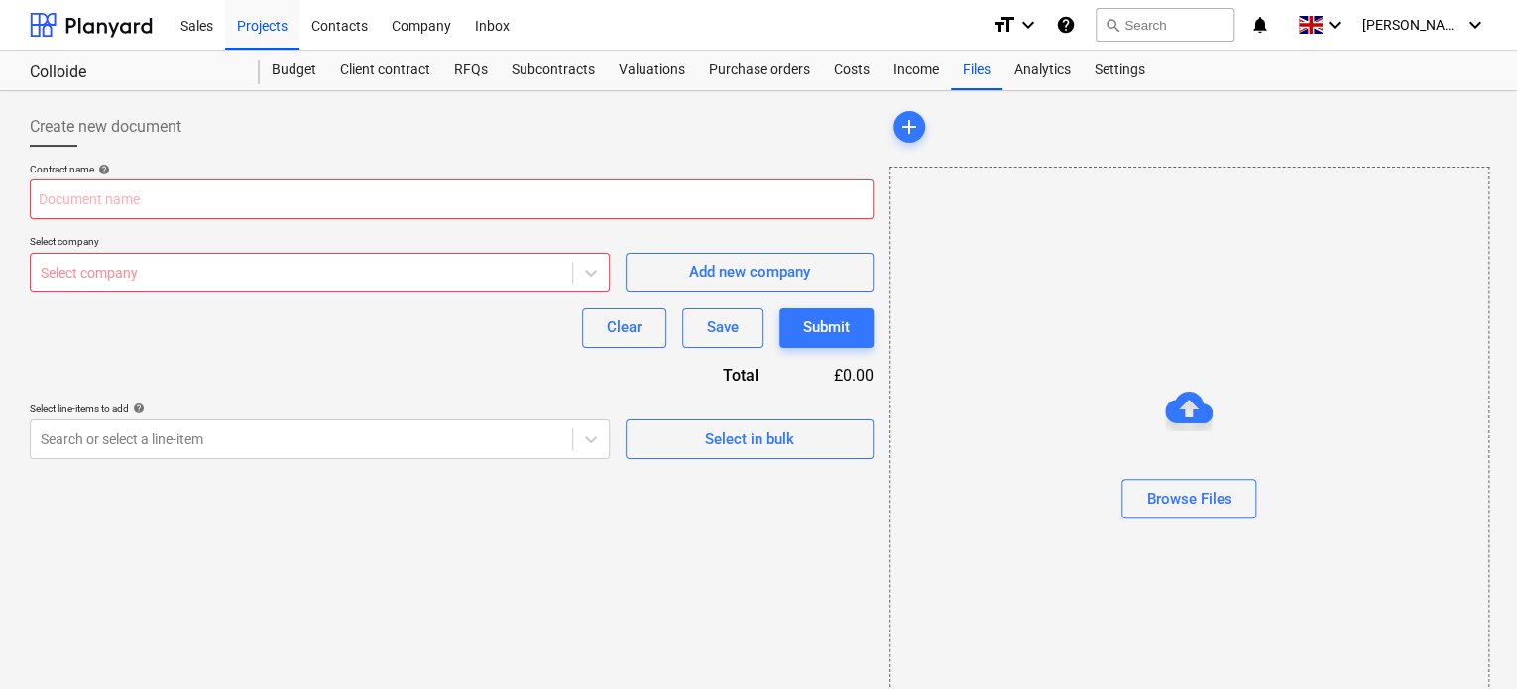
click at [411, 204] on input "text" at bounding box center [452, 199] width 844 height 40
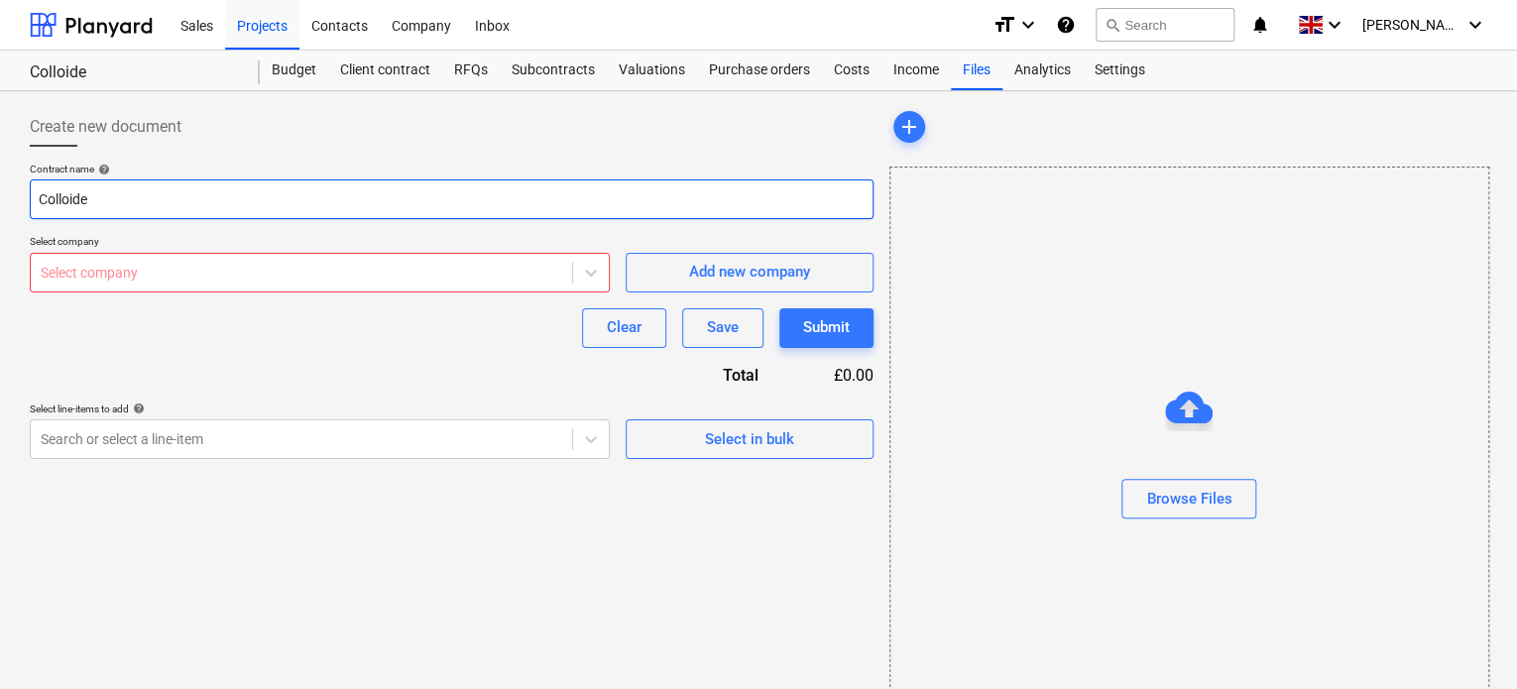
type input "Colloide"
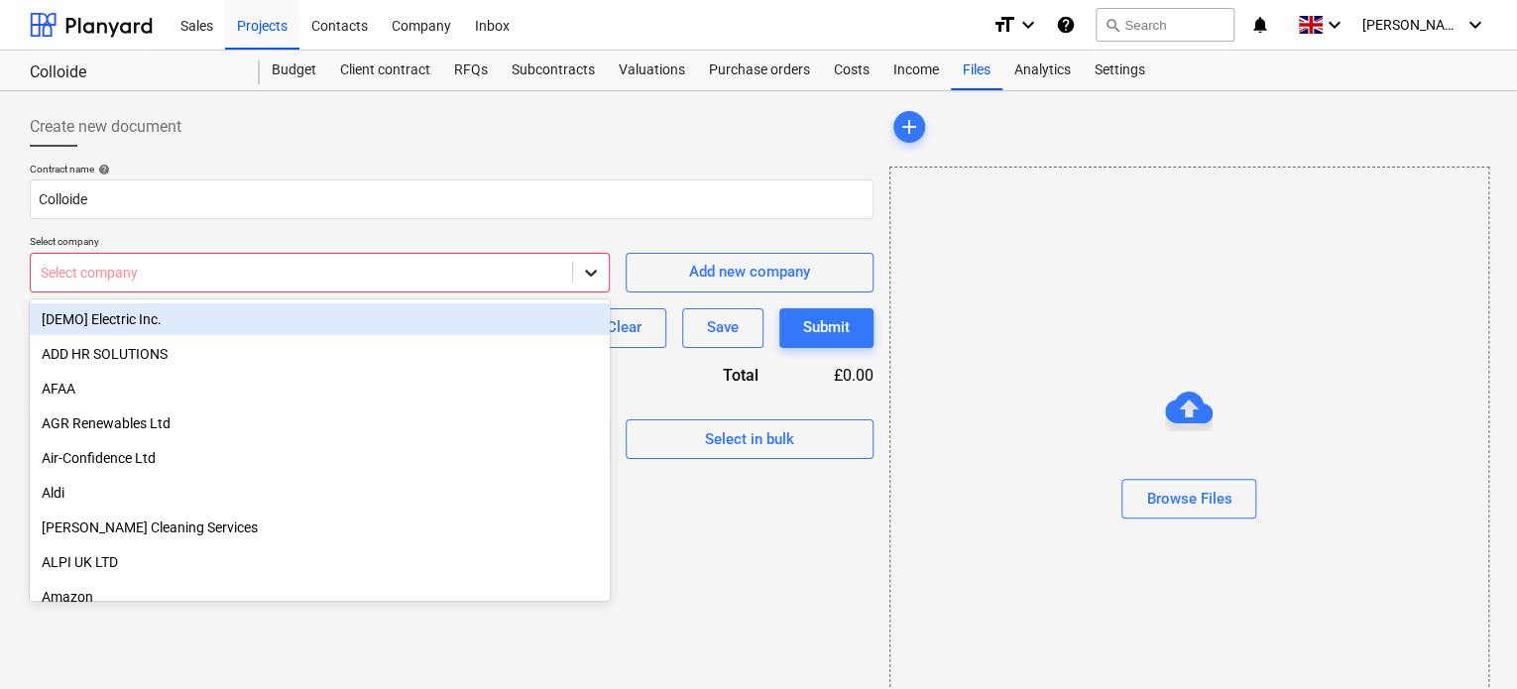
click at [588, 271] on icon at bounding box center [591, 273] width 12 height 7
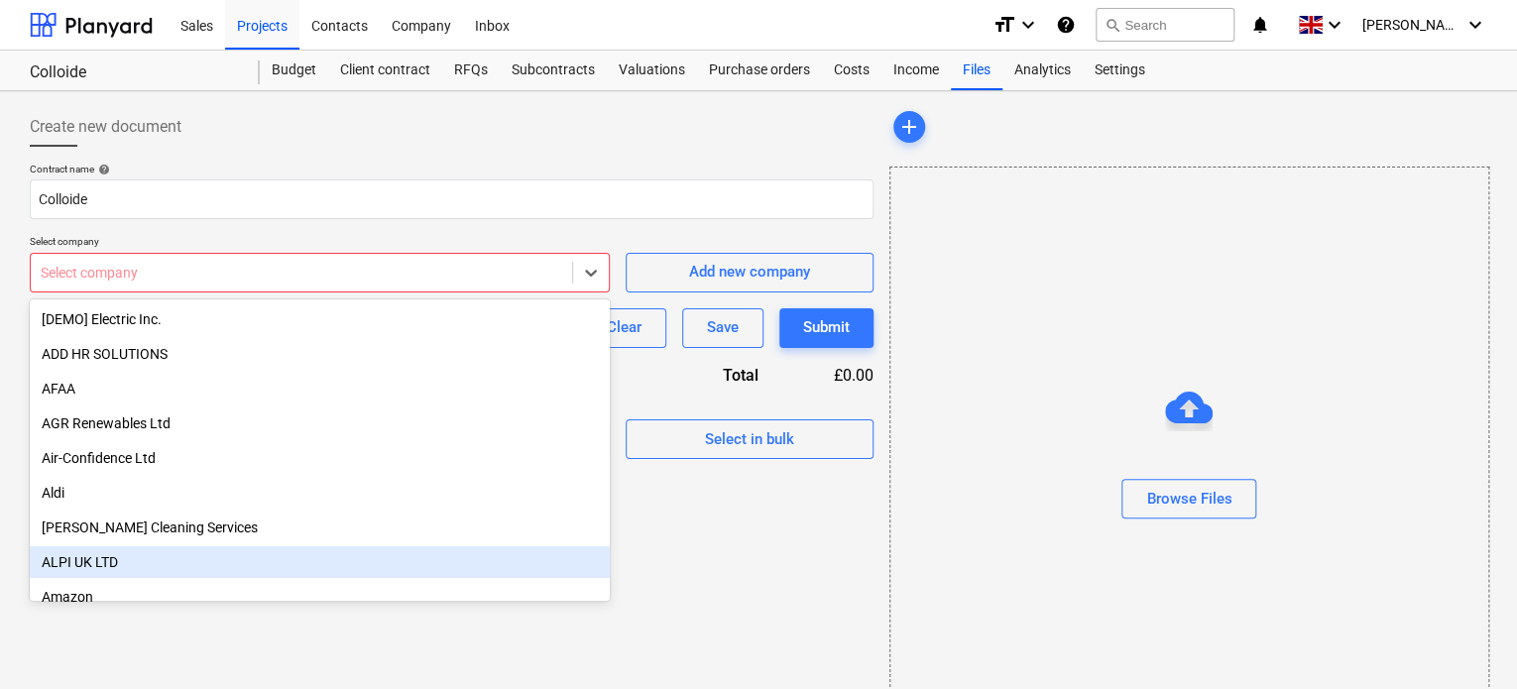
click at [595, 552] on div "ALPI UK LTD" at bounding box center [320, 562] width 580 height 32
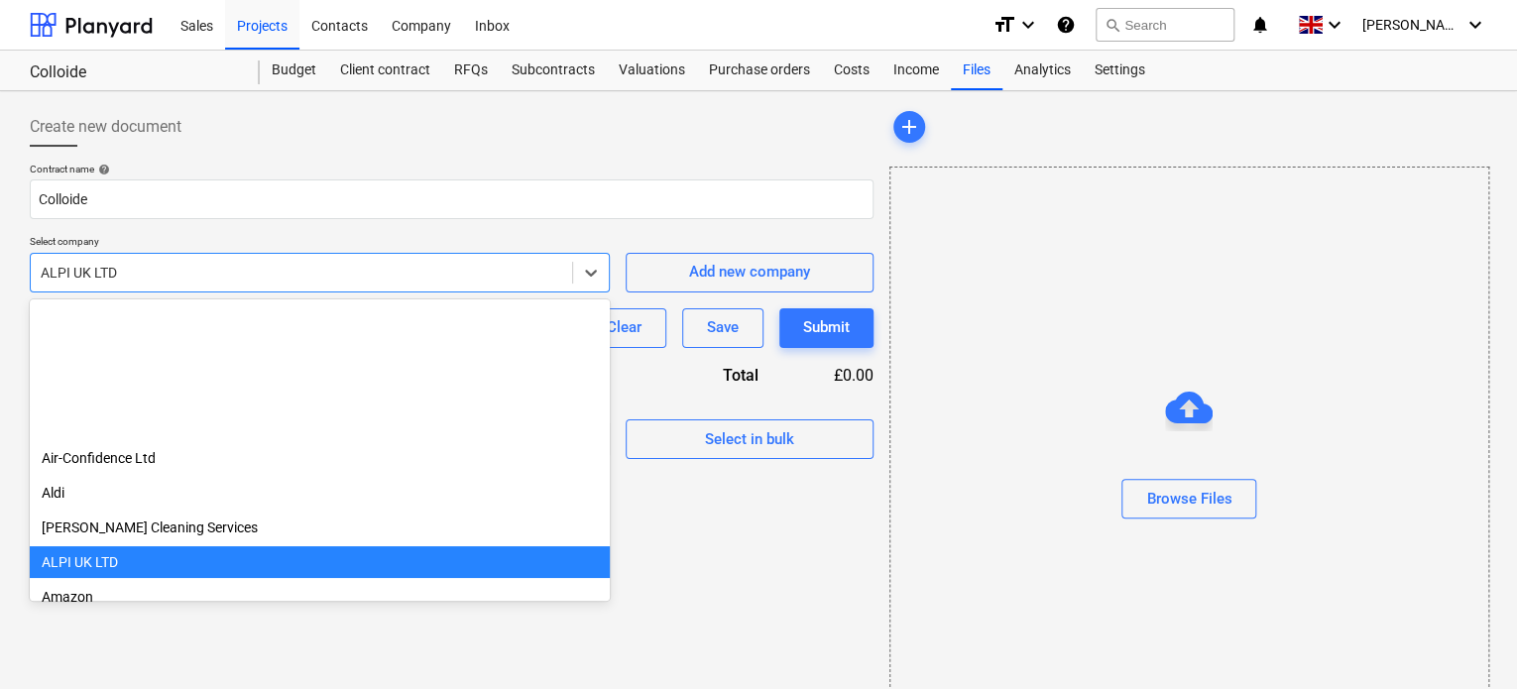
click at [366, 266] on div at bounding box center [302, 273] width 522 height 20
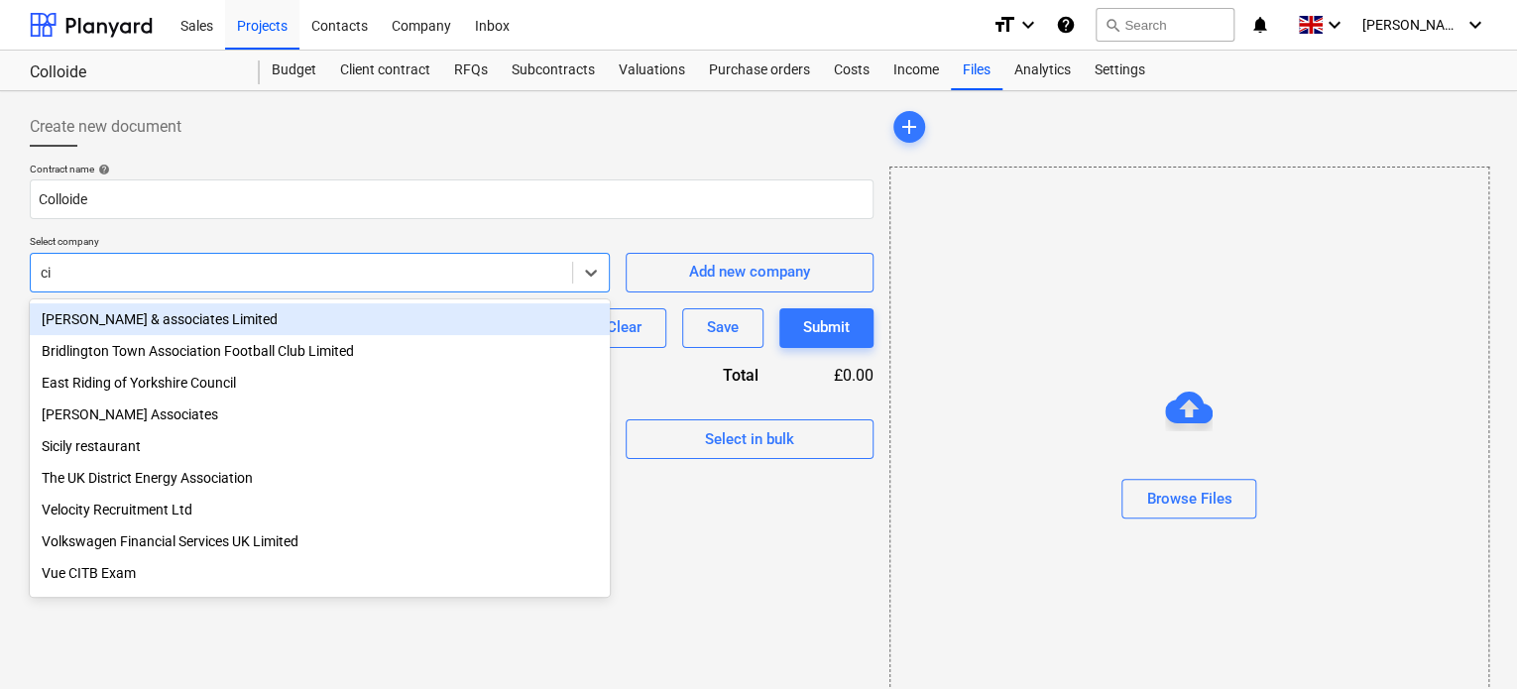
type input "c"
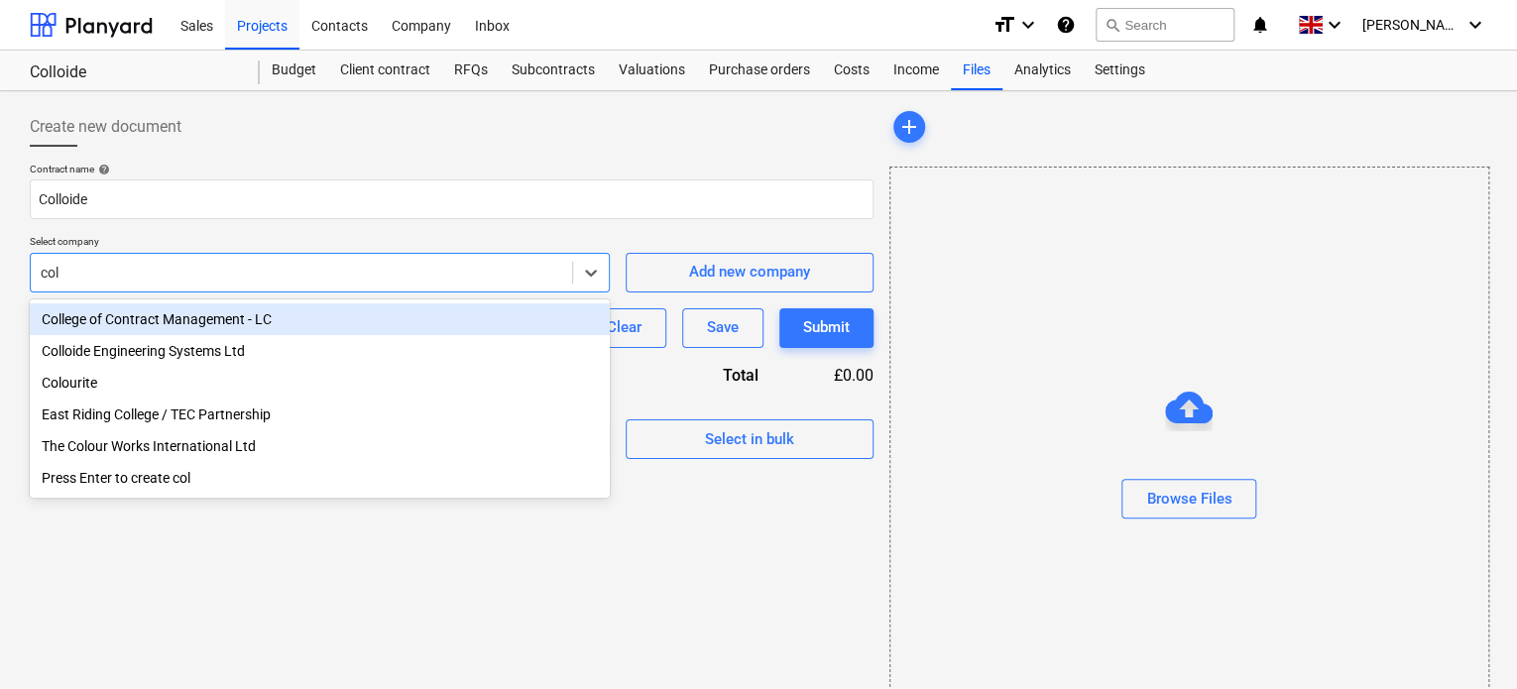
type input "coll"
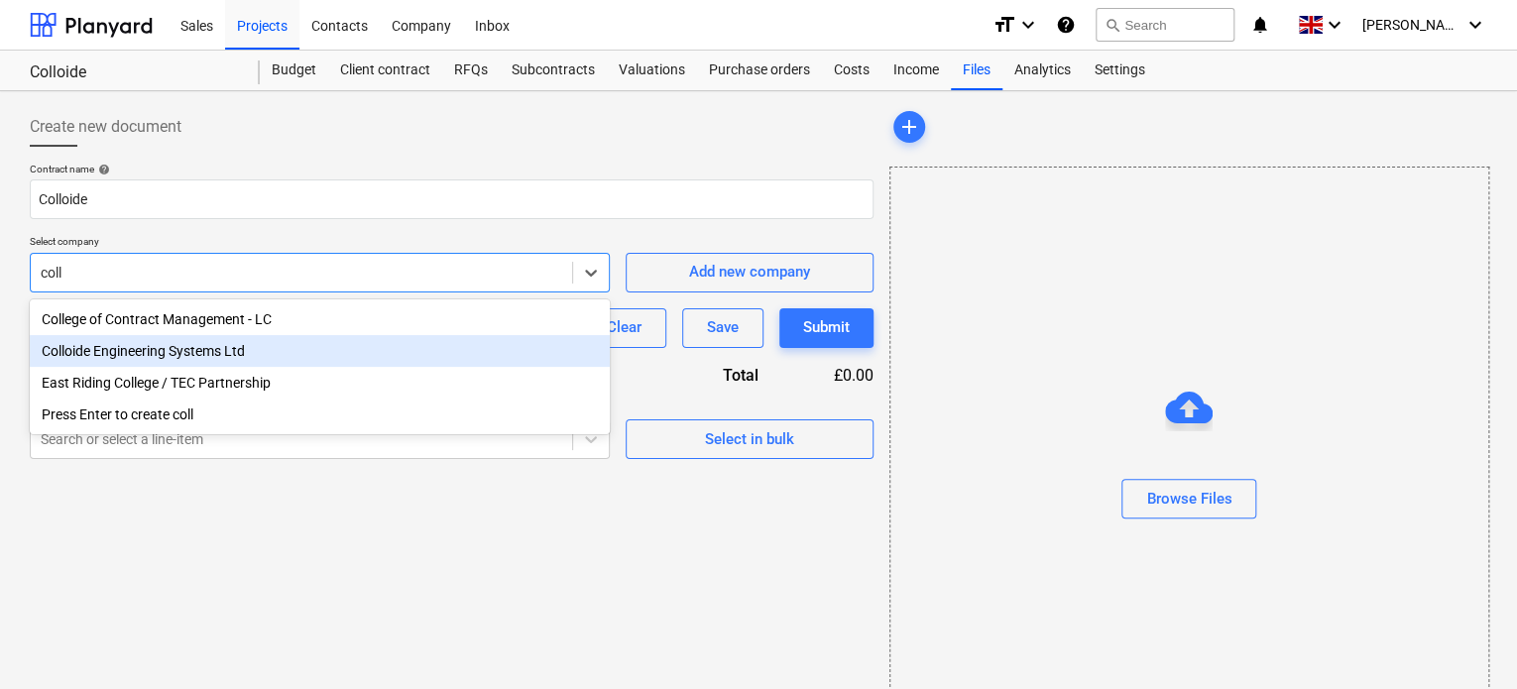
click at [193, 360] on div "Colloide Engineering Systems Ltd" at bounding box center [320, 351] width 580 height 32
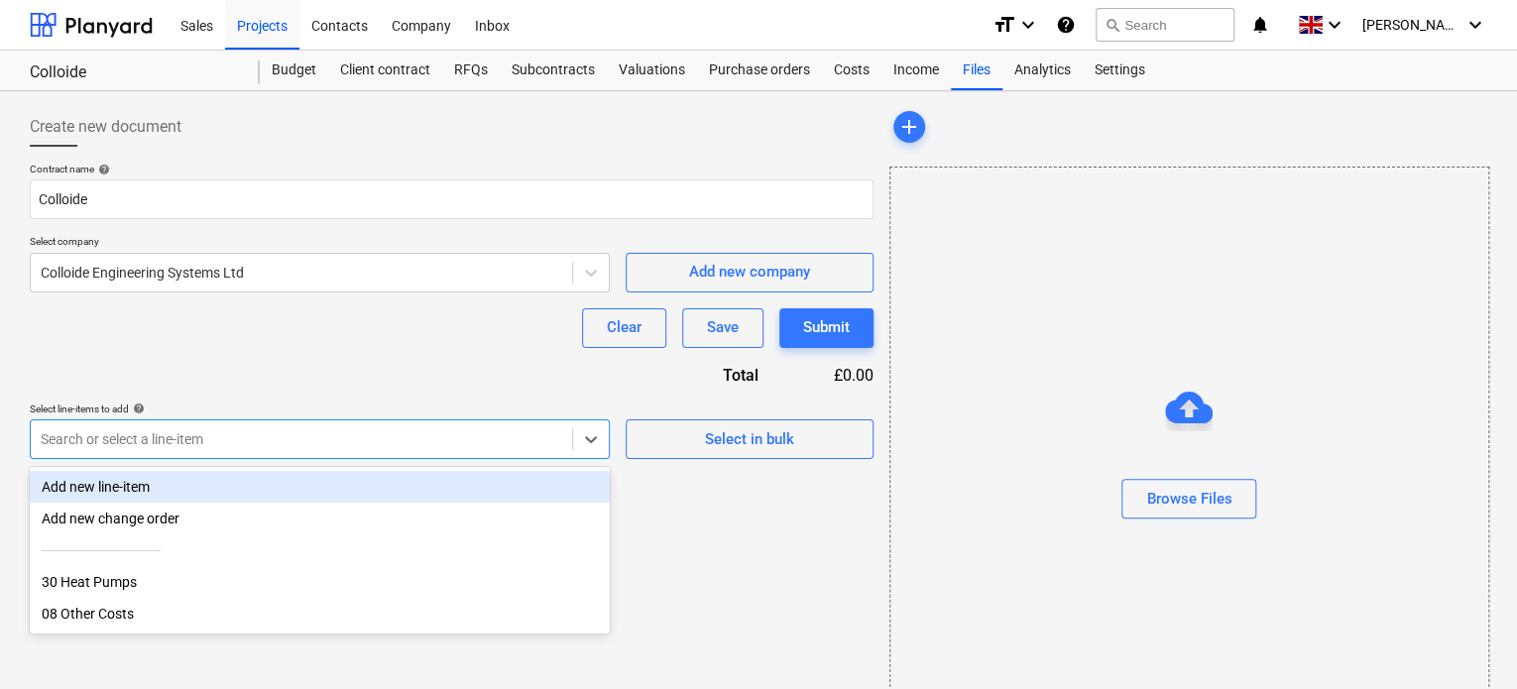
click at [424, 427] on div "Search or select a line-item" at bounding box center [301, 439] width 541 height 28
click at [325, 490] on div "Add new line-item" at bounding box center [320, 487] width 580 height 32
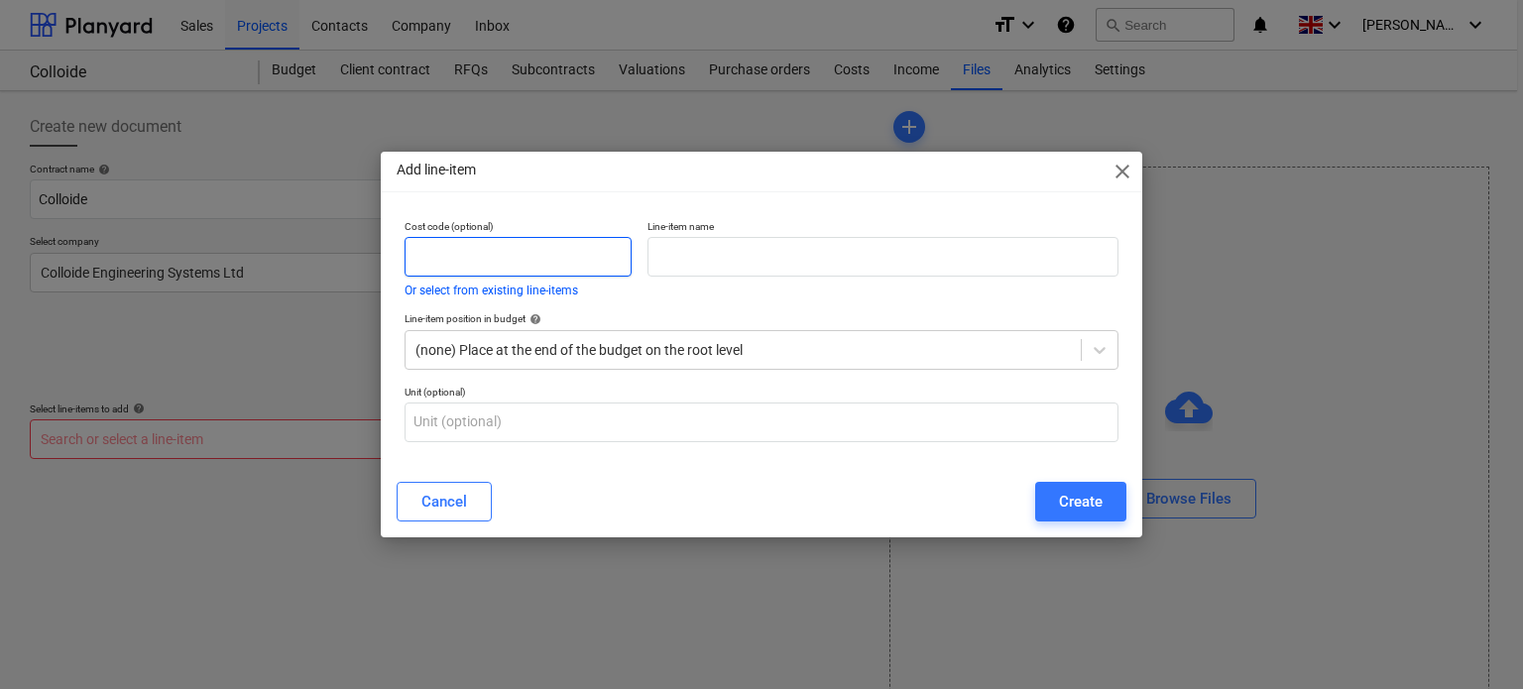
click at [492, 249] on input "text" at bounding box center [518, 257] width 227 height 40
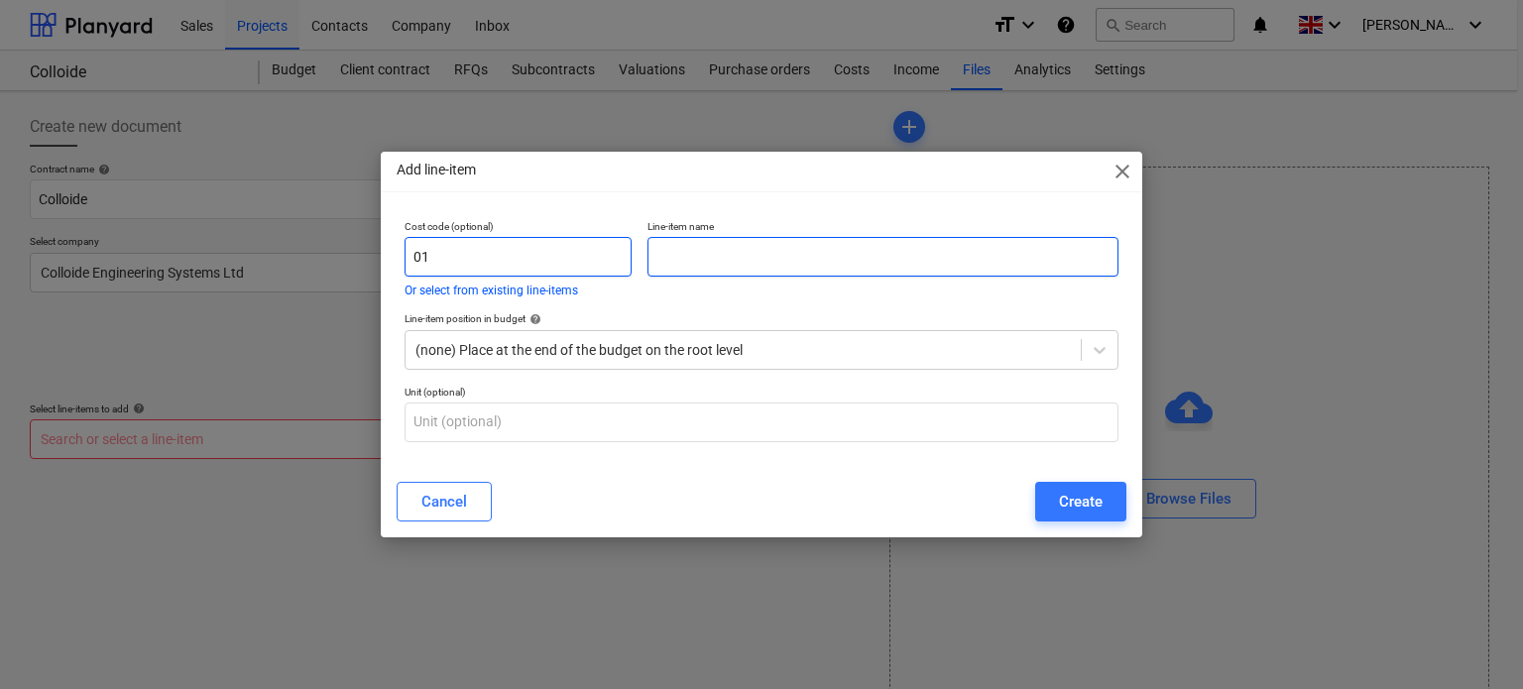
type input "01"
click at [716, 269] on input "text" at bounding box center [883, 257] width 471 height 40
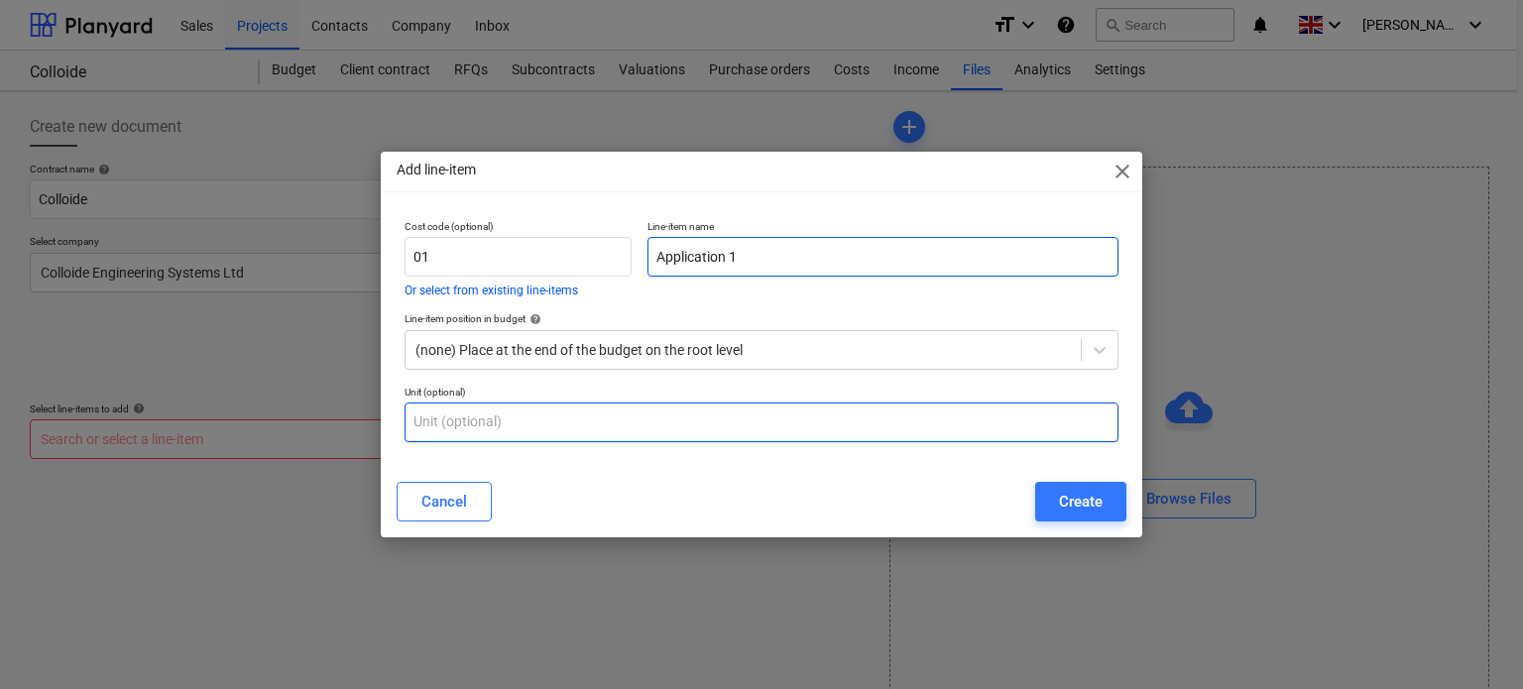
type input "Application 1"
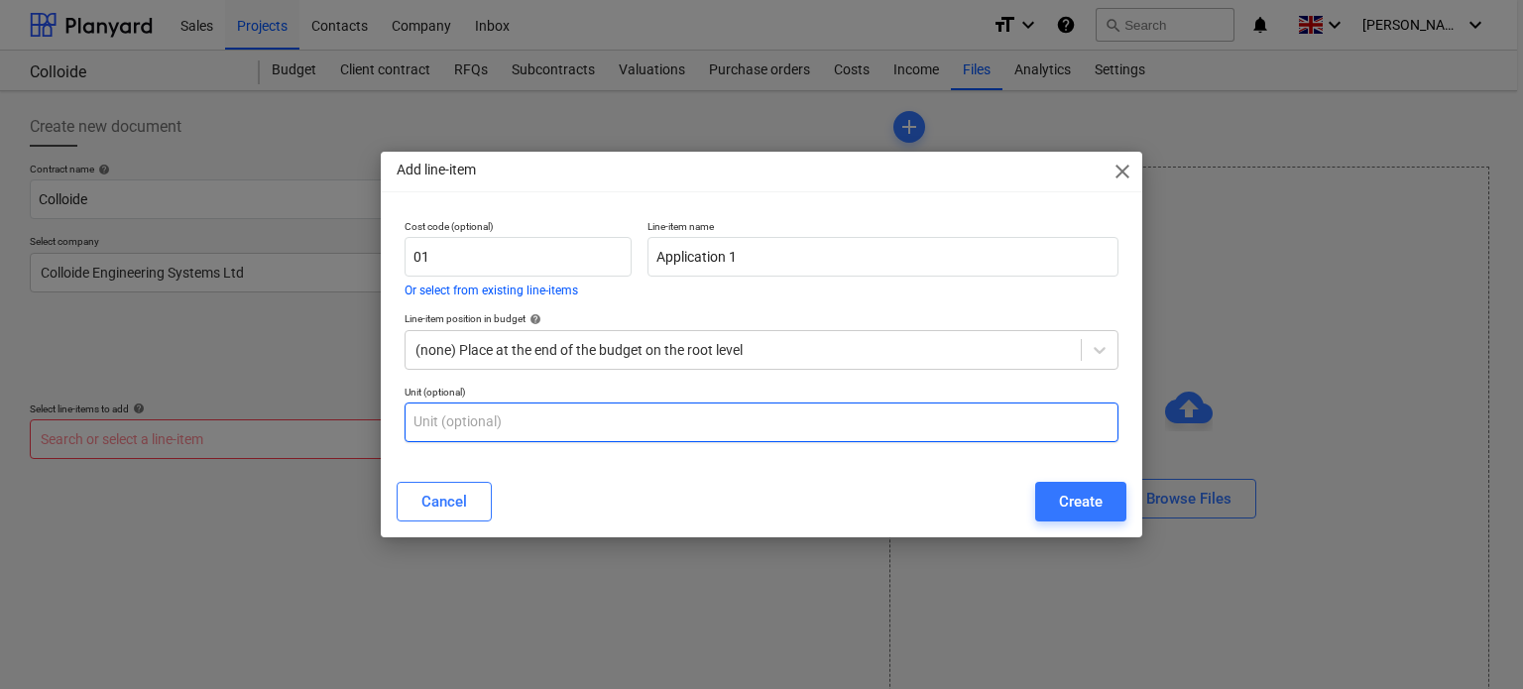
click at [579, 439] on input "text" at bounding box center [762, 423] width 714 height 40
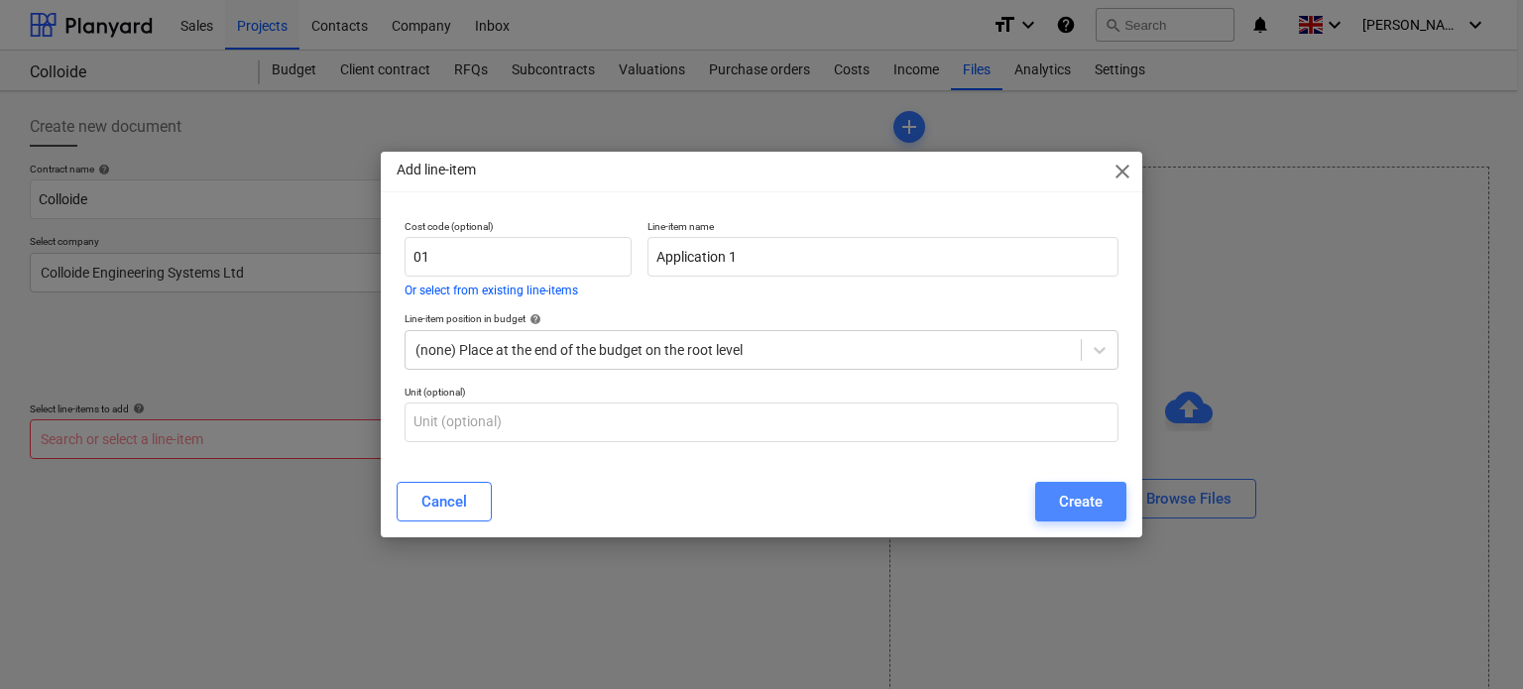
click at [1096, 497] on div "Create" at bounding box center [1081, 502] width 44 height 26
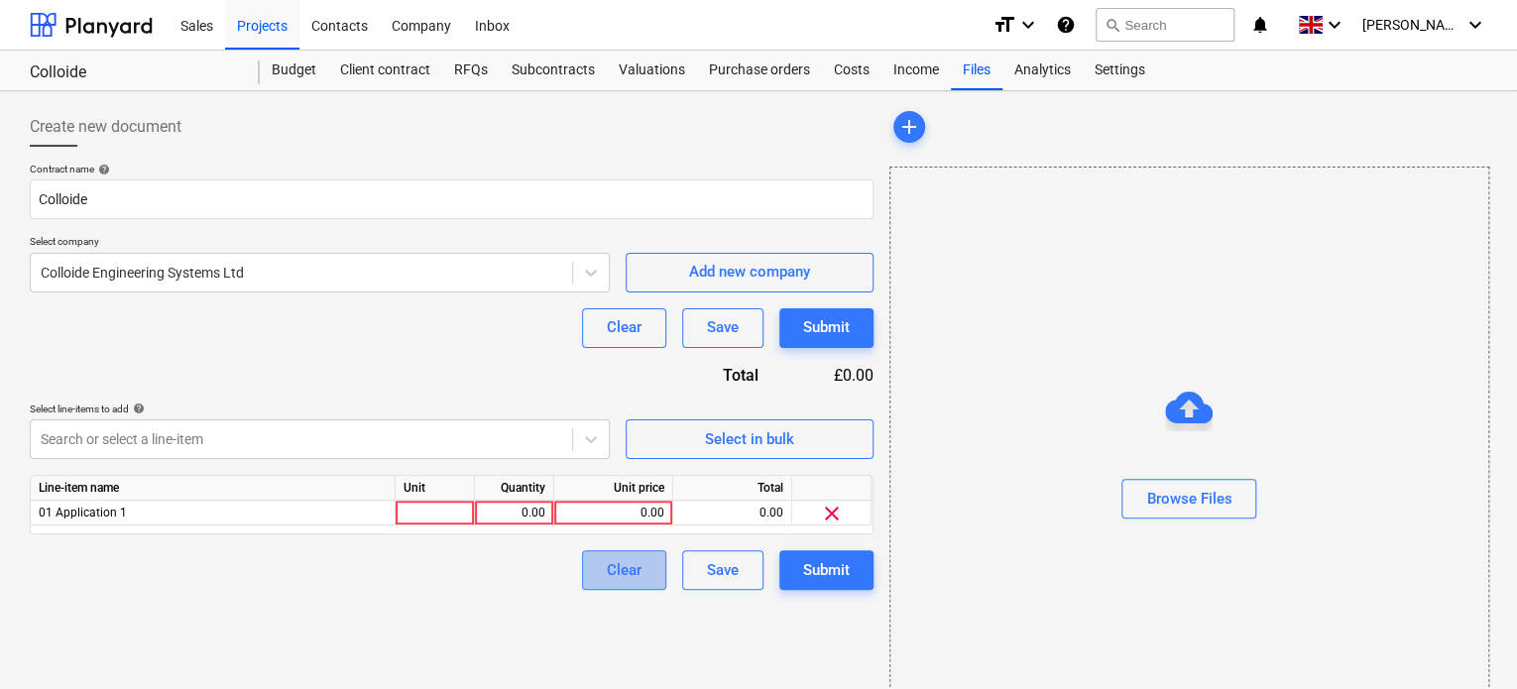
click at [642, 558] on button "Clear" at bounding box center [624, 570] width 84 height 40
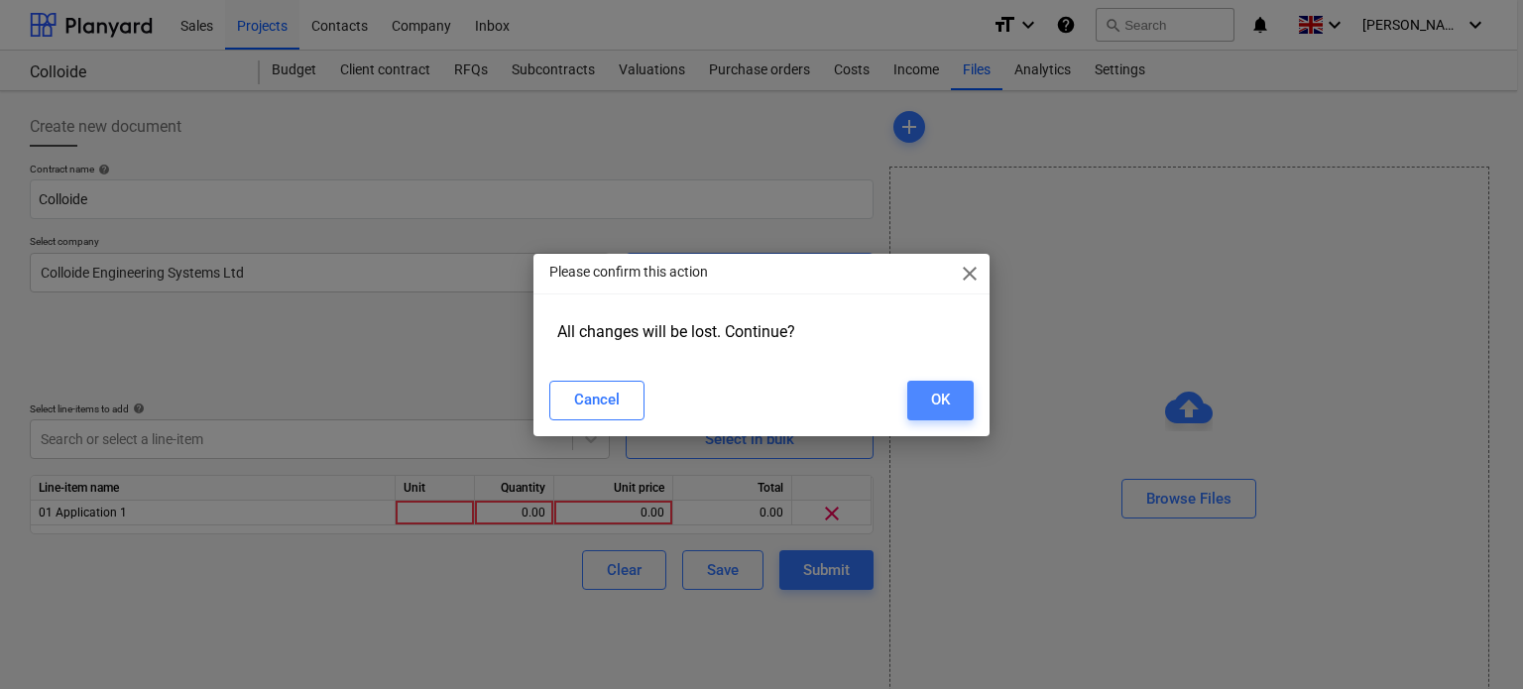
click at [935, 396] on div "OK" at bounding box center [940, 400] width 19 height 26
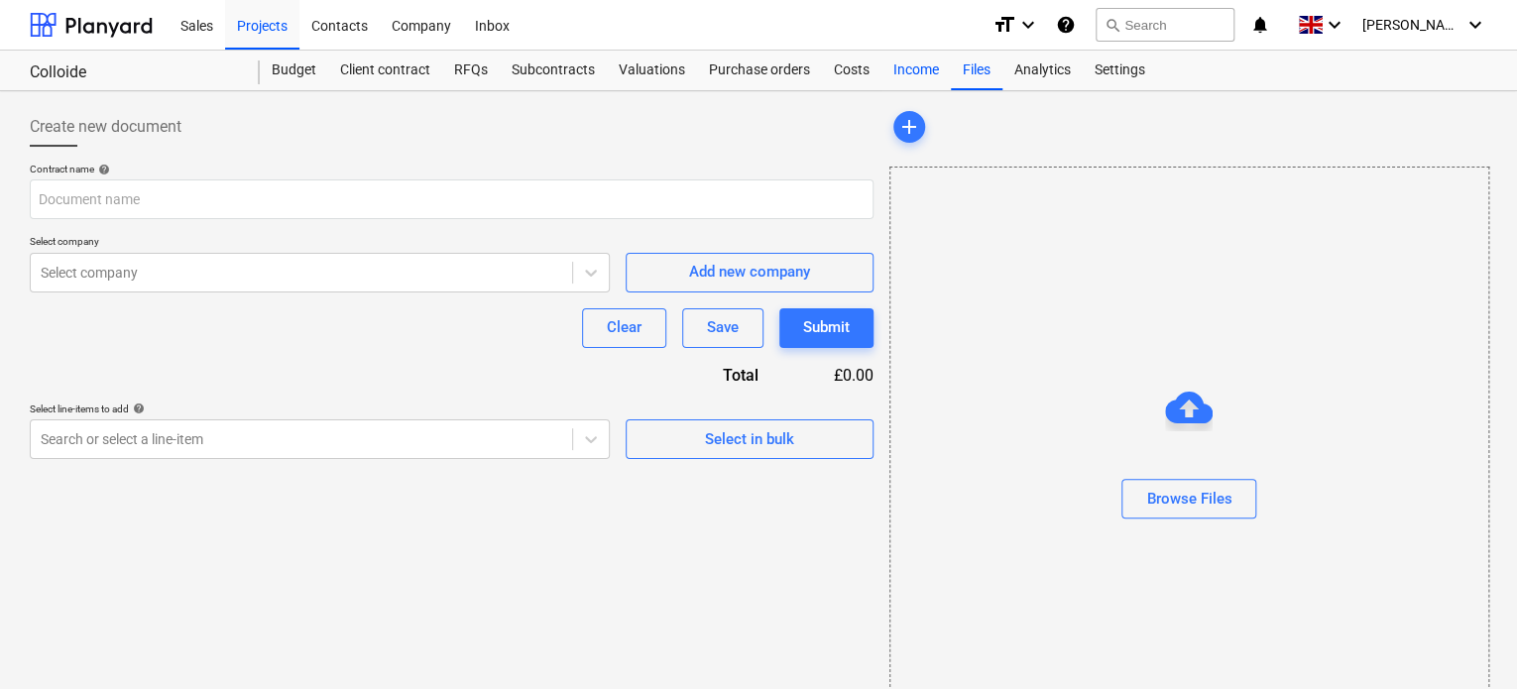
click at [920, 72] on div "Income" at bounding box center [916, 71] width 69 height 40
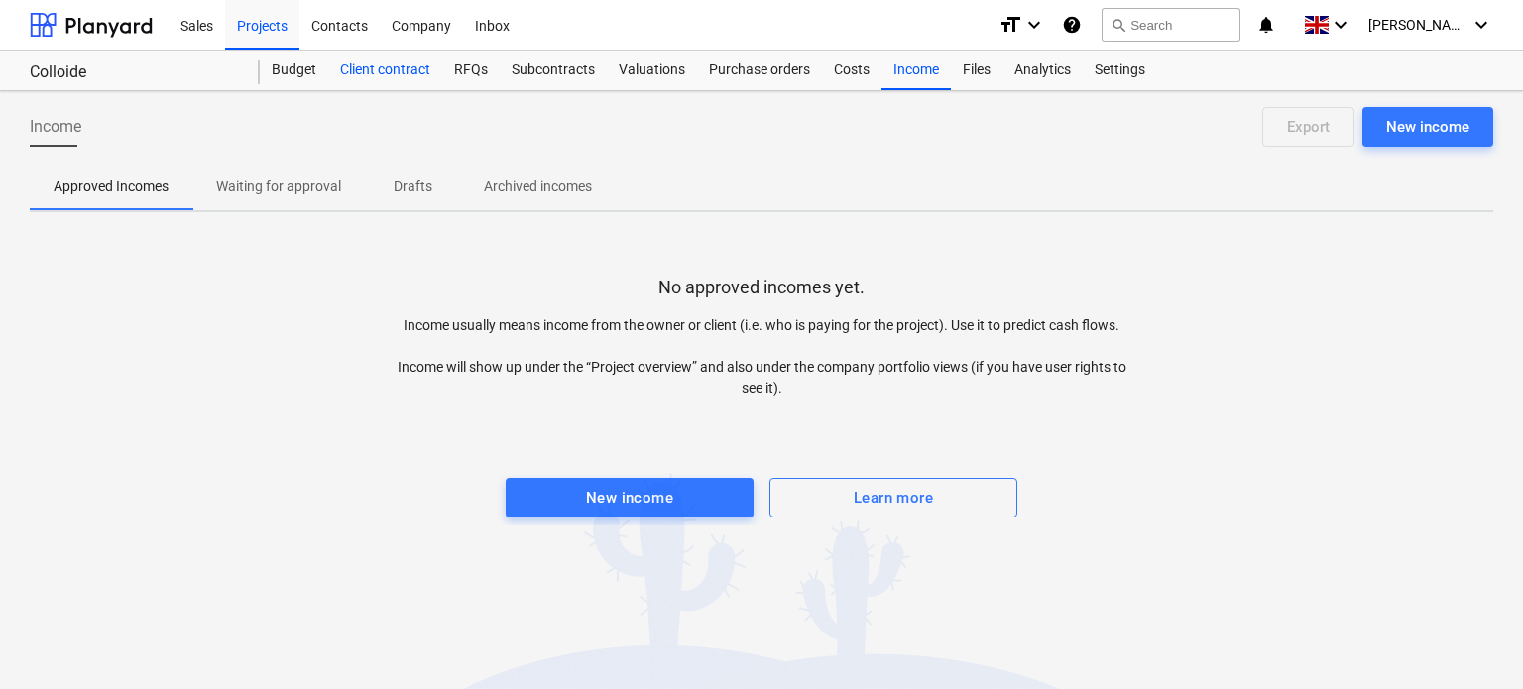
click at [397, 62] on div "Client contract" at bounding box center [385, 71] width 114 height 40
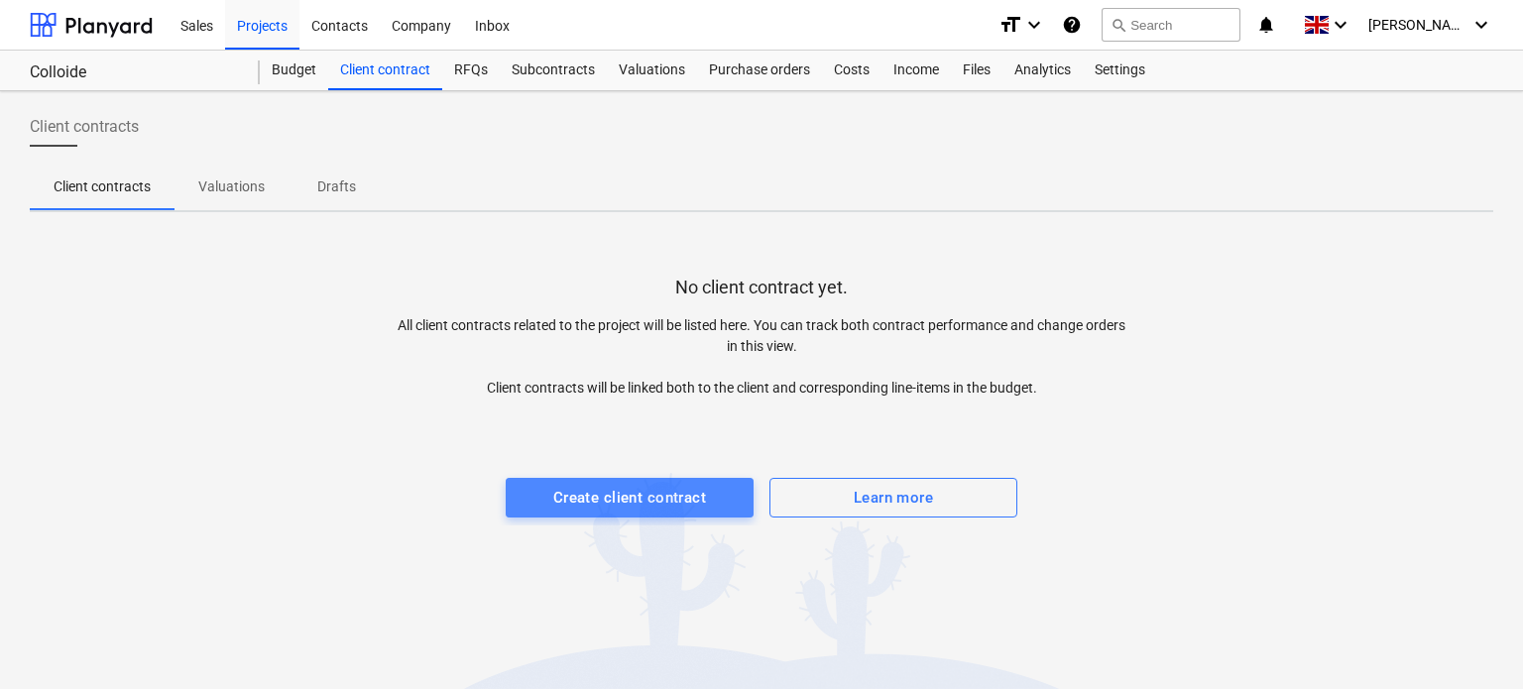
click at [703, 488] on div "Create client contract" at bounding box center [629, 498] width 153 height 26
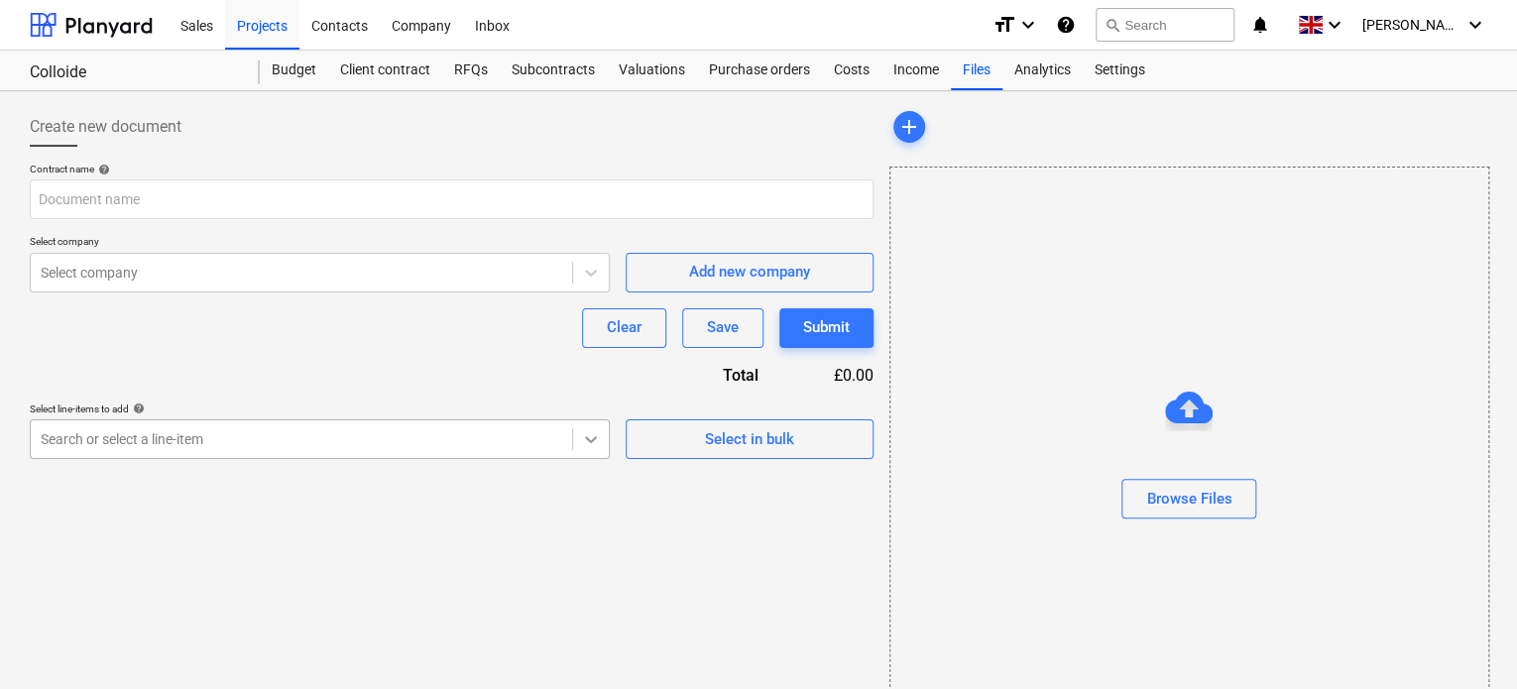
click at [602, 431] on div at bounding box center [591, 439] width 36 height 36
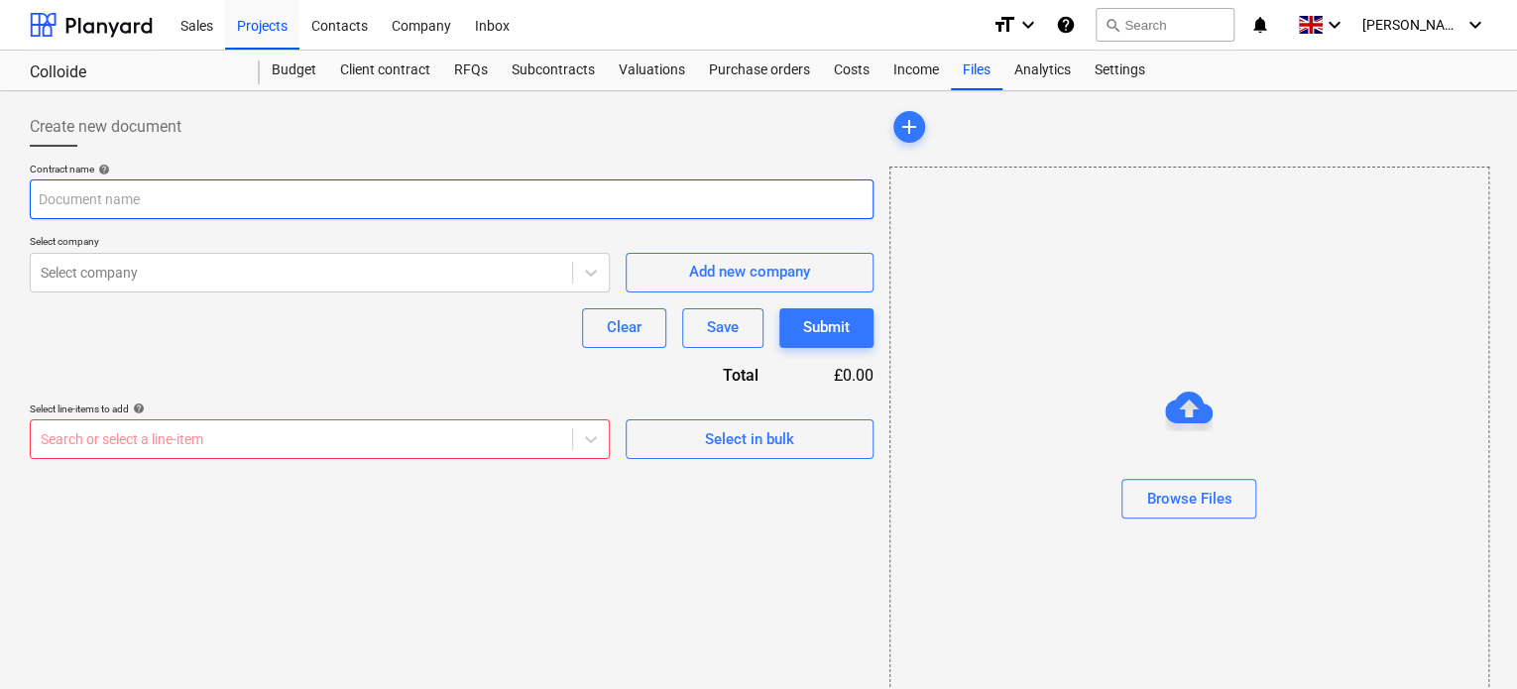
click at [127, 195] on input "text" at bounding box center [452, 199] width 844 height 40
type input "Colloide"
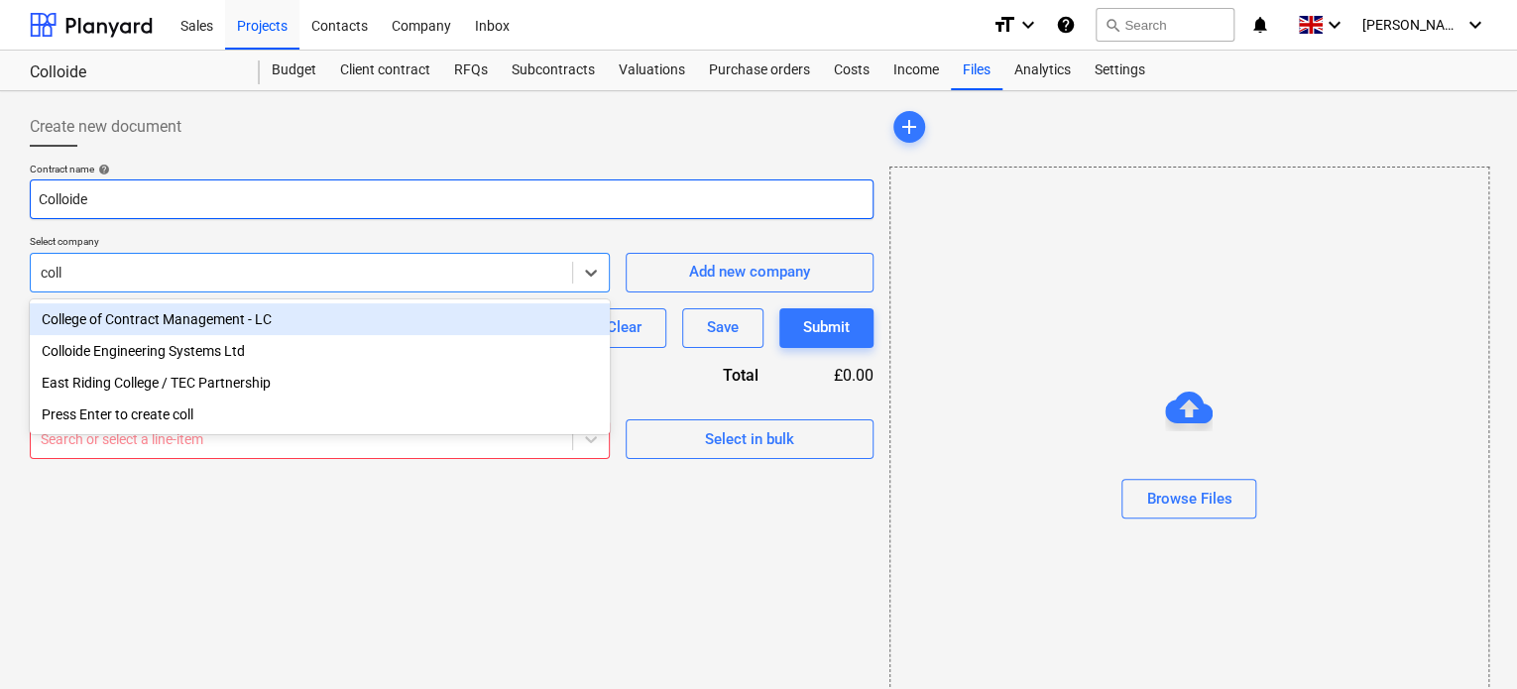
type input "collo"
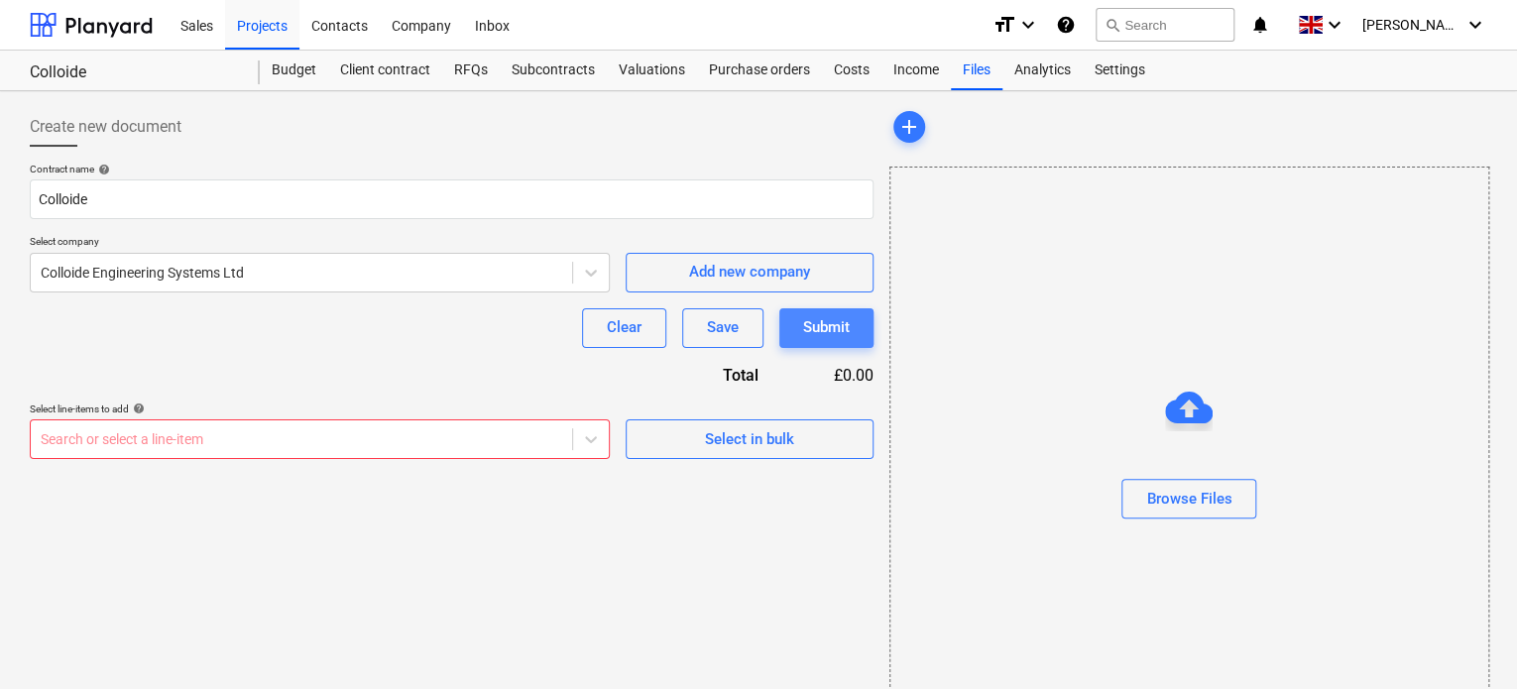
click at [829, 315] on div "Submit" at bounding box center [826, 327] width 47 height 26
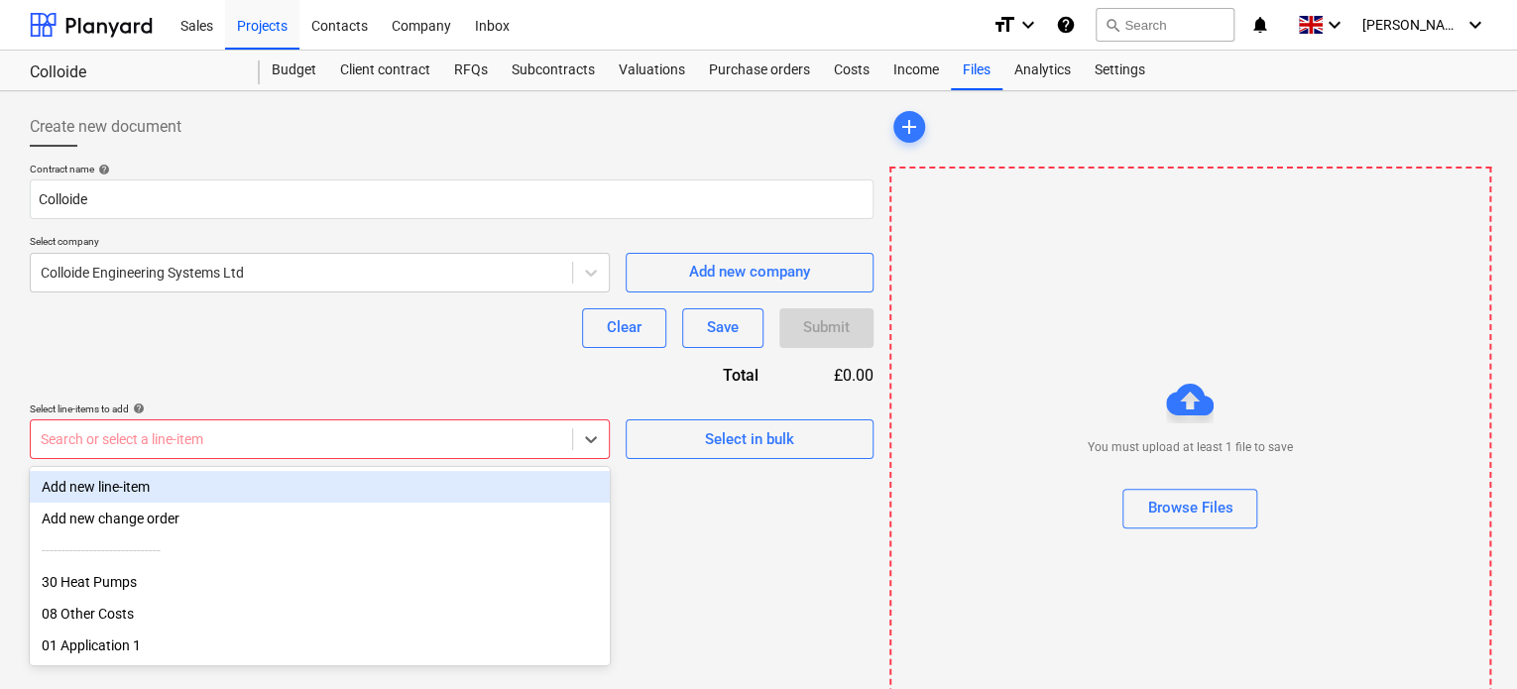
click at [503, 431] on div at bounding box center [302, 439] width 522 height 20
click at [404, 487] on div "Add new line-item" at bounding box center [320, 487] width 580 height 32
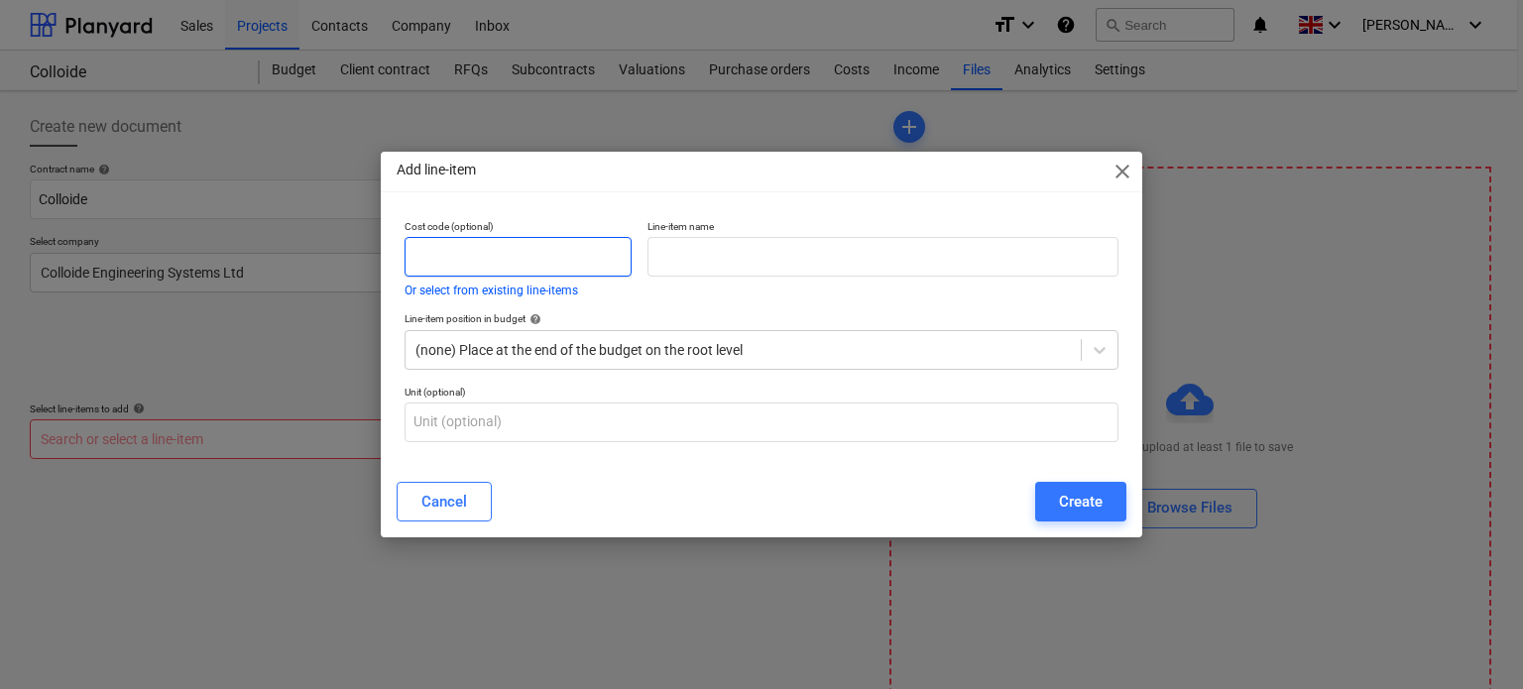
click at [536, 252] on input "text" at bounding box center [518, 257] width 227 height 40
type input "01"
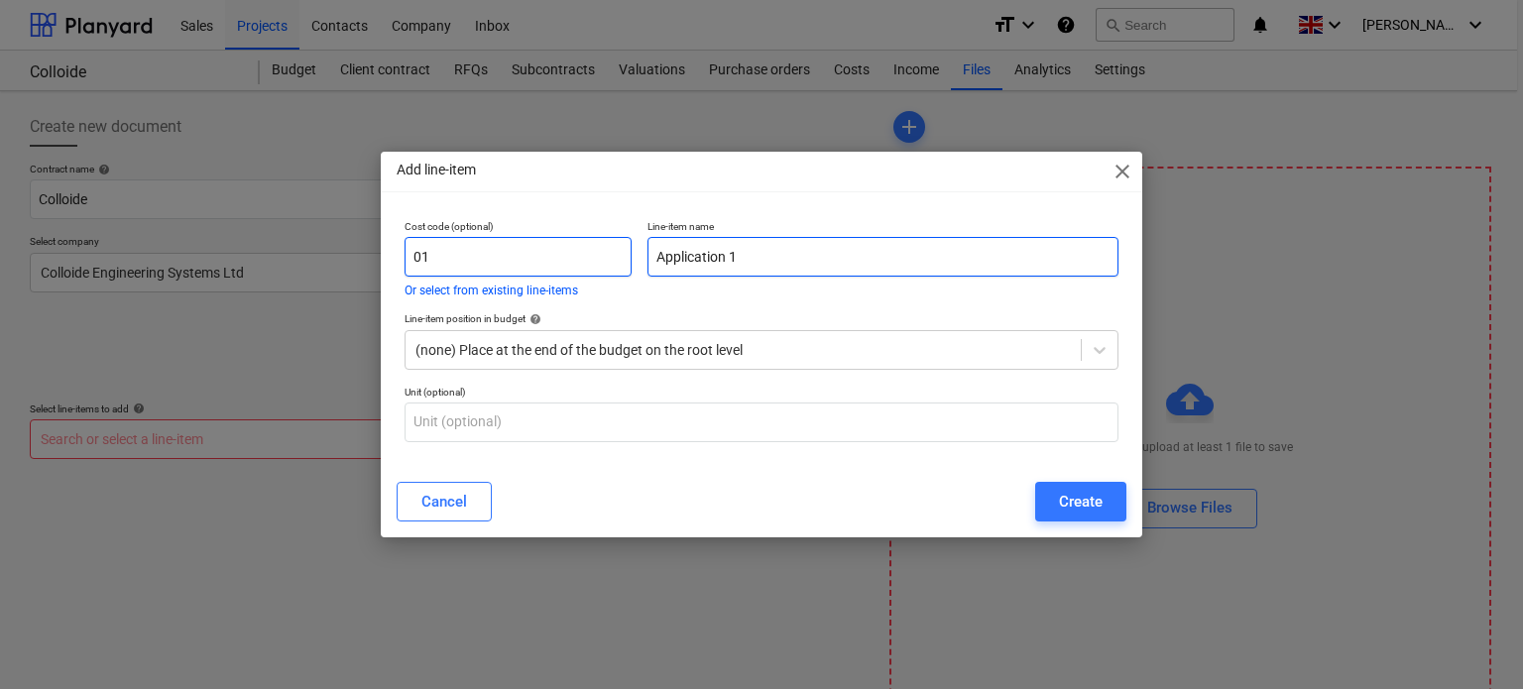
type input "Application 1"
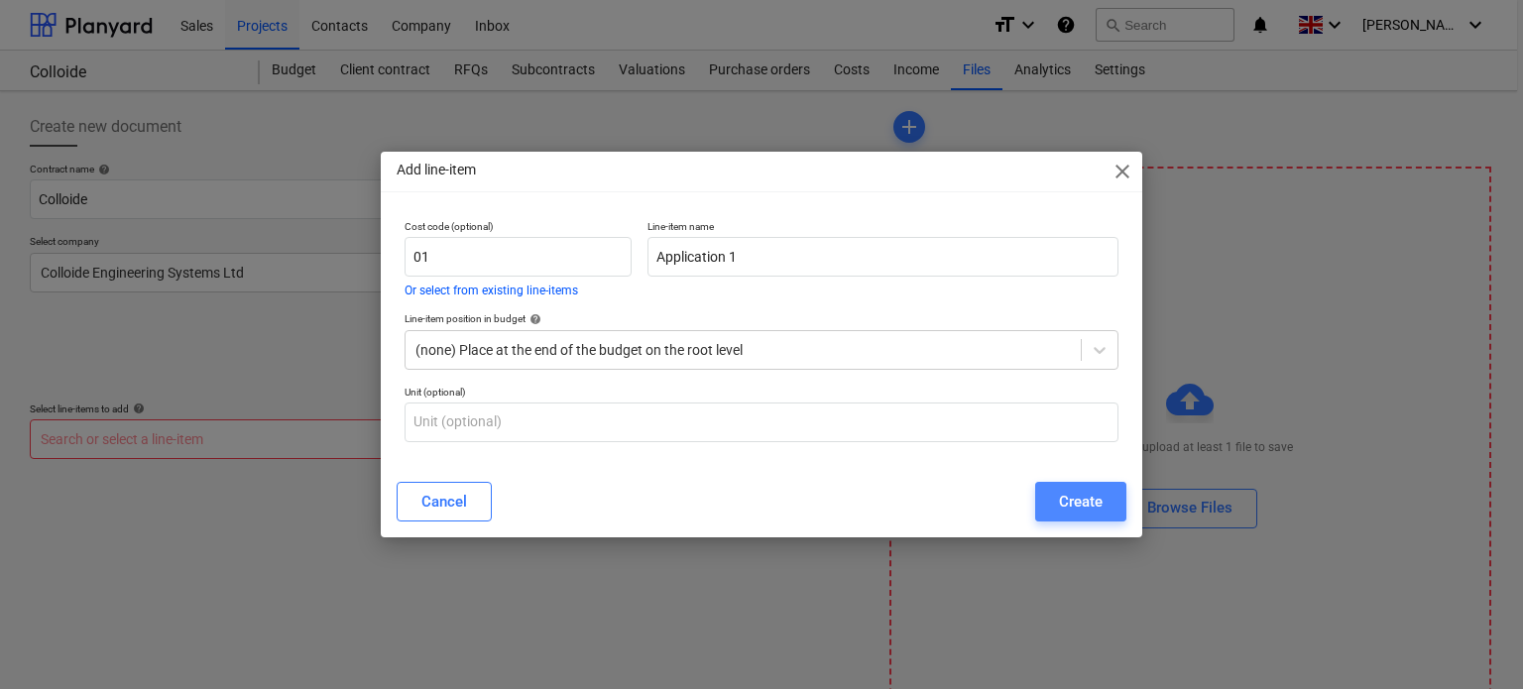
click at [1076, 492] on div "Create" at bounding box center [1081, 502] width 44 height 26
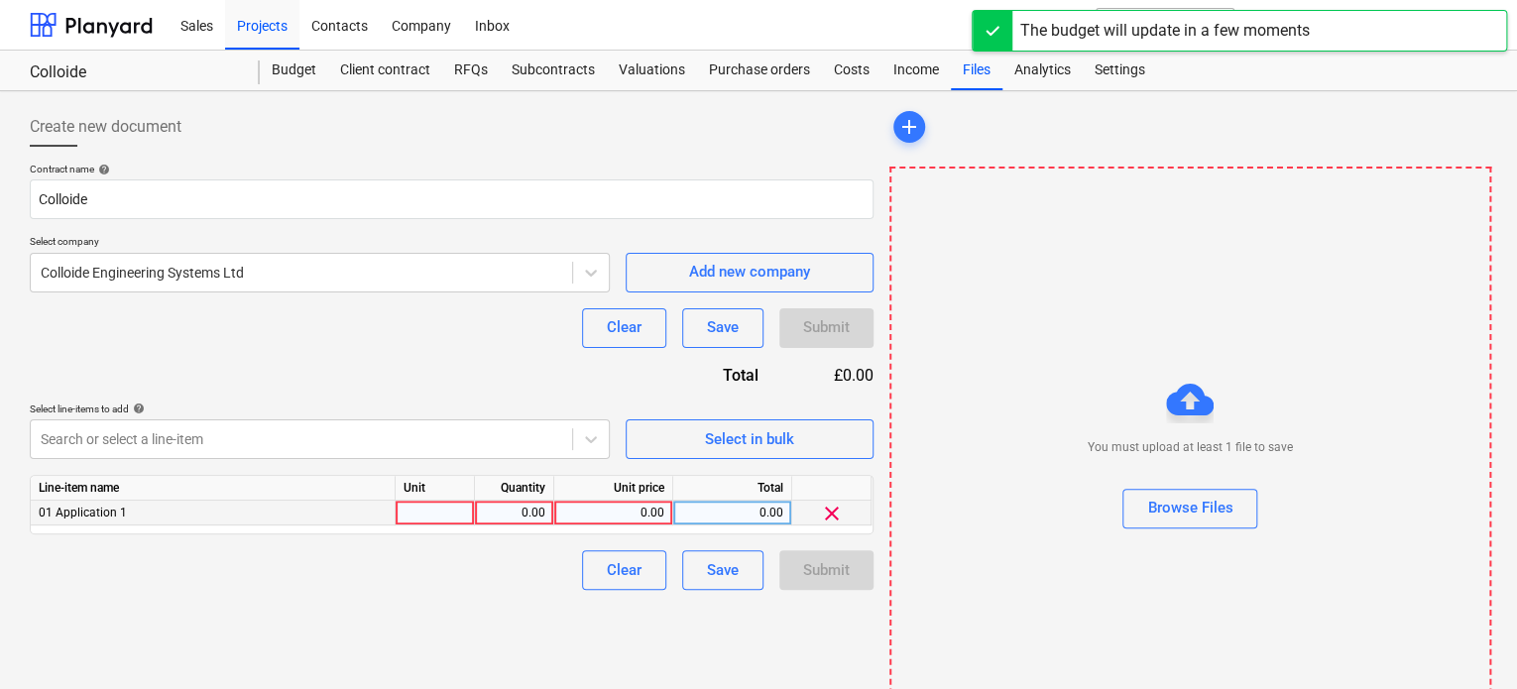
click at [455, 507] on div at bounding box center [435, 513] width 79 height 25
type input "1"
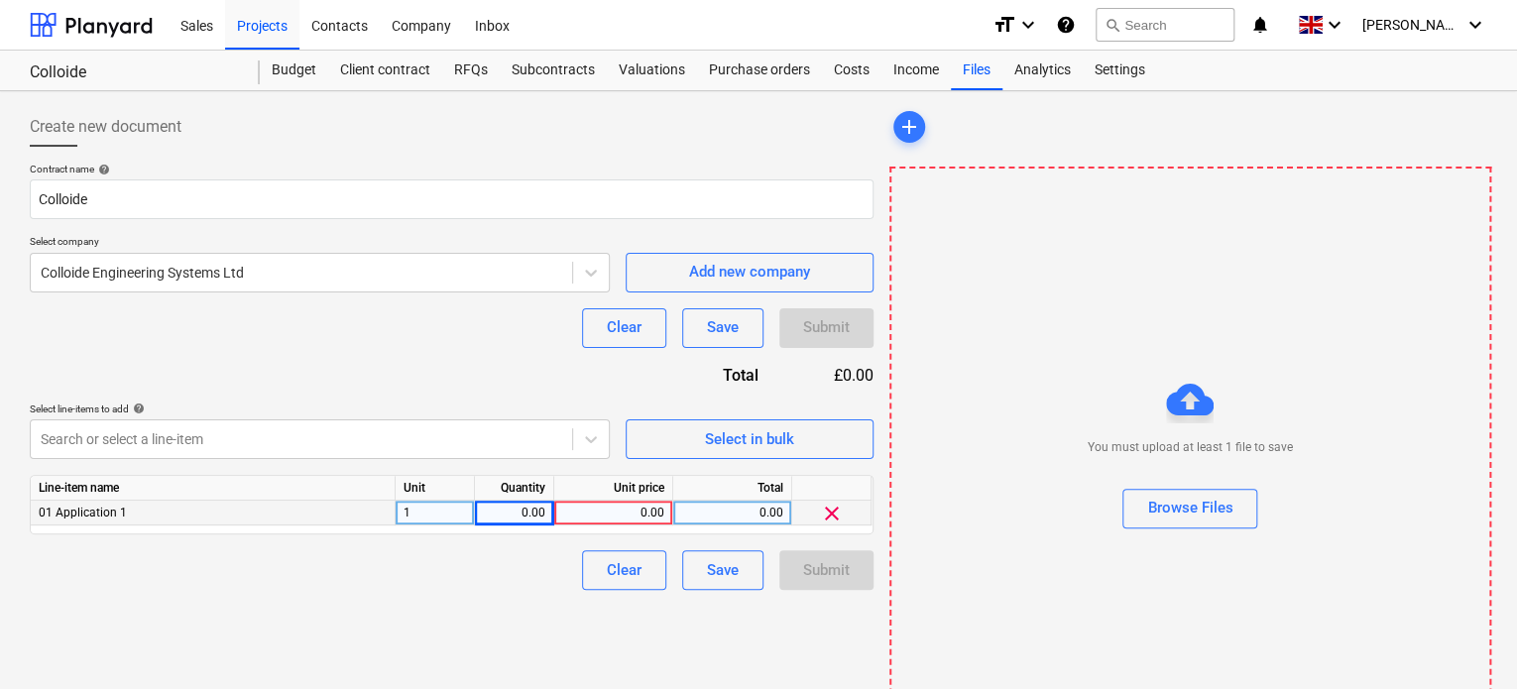
click at [455, 507] on div "1" at bounding box center [435, 513] width 79 height 25
click at [623, 506] on div "0.00" at bounding box center [613, 513] width 102 height 25
type input "321,208.83"
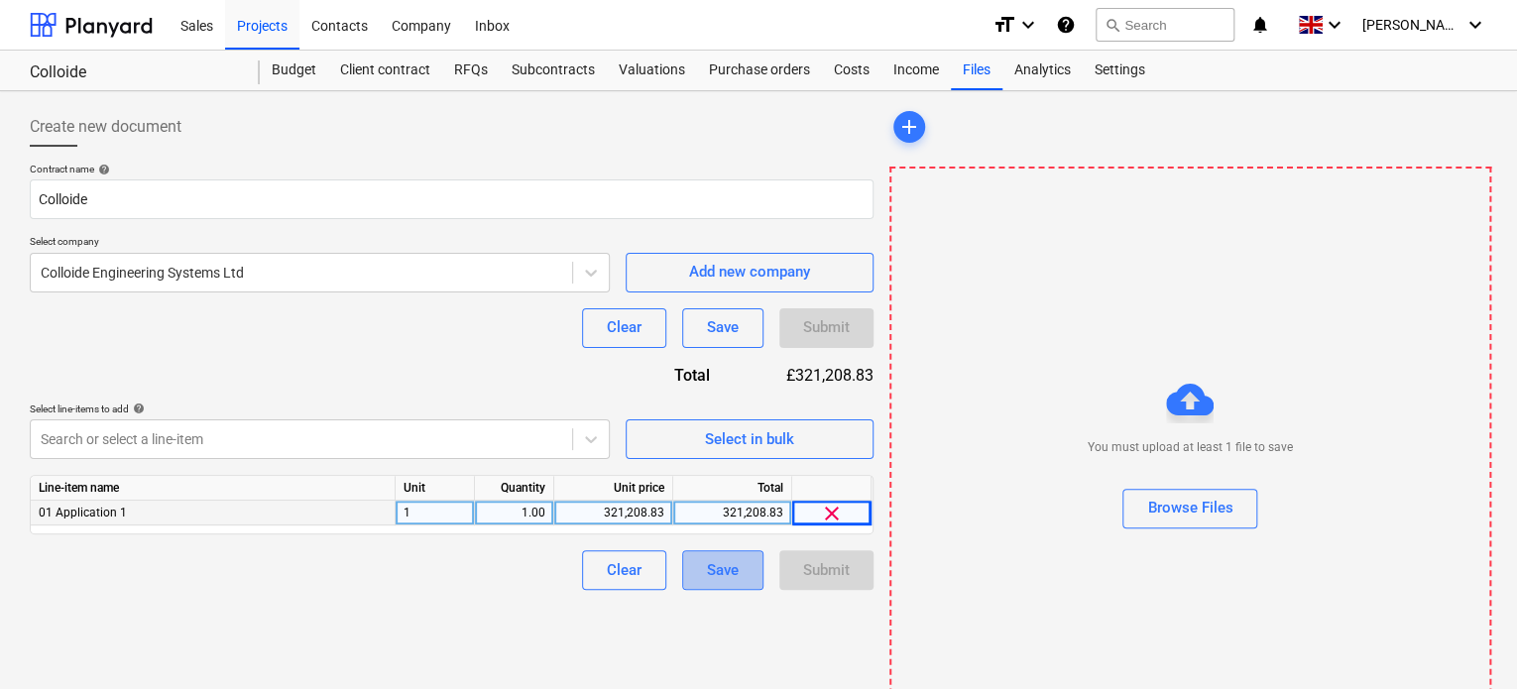
click at [726, 565] on div "Save" at bounding box center [723, 570] width 32 height 26
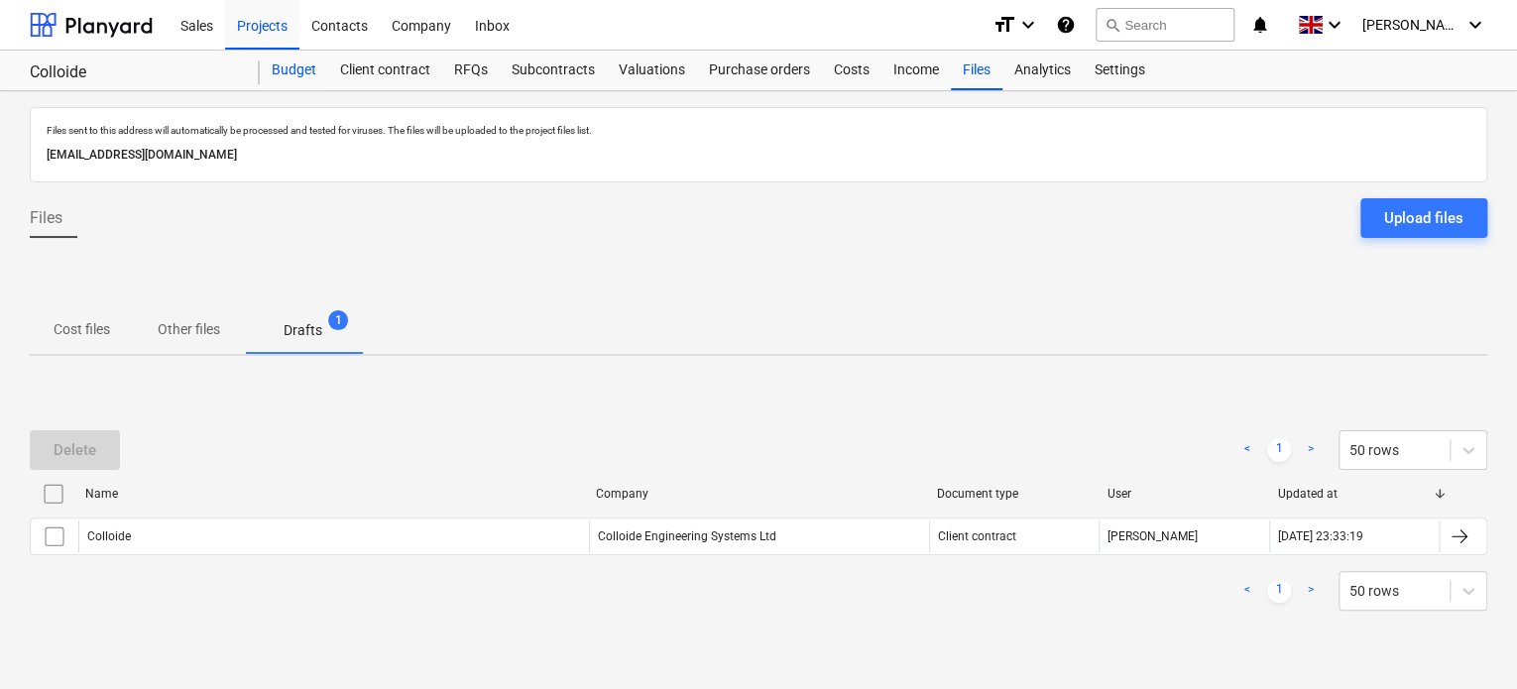
click at [298, 69] on div "Budget" at bounding box center [294, 71] width 68 height 40
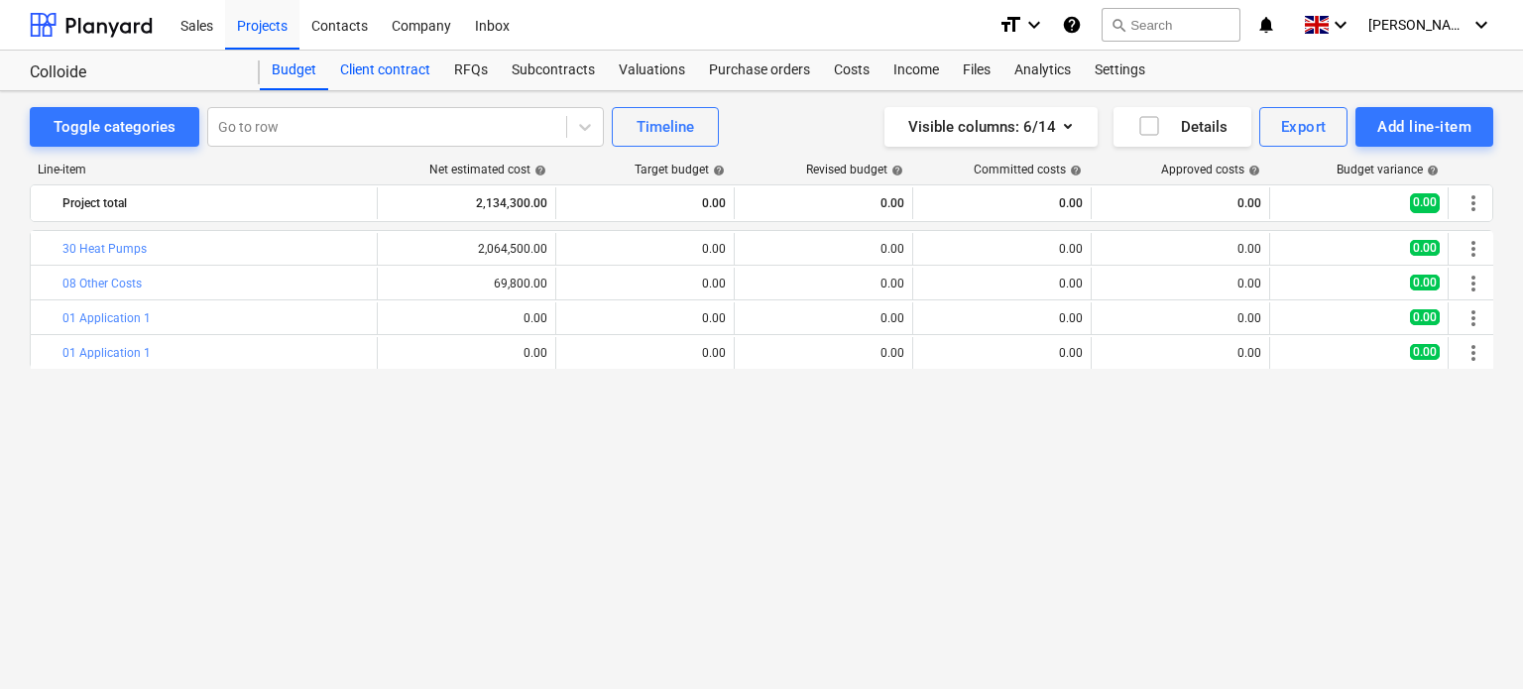
click at [389, 70] on div "Client contract" at bounding box center [385, 71] width 114 height 40
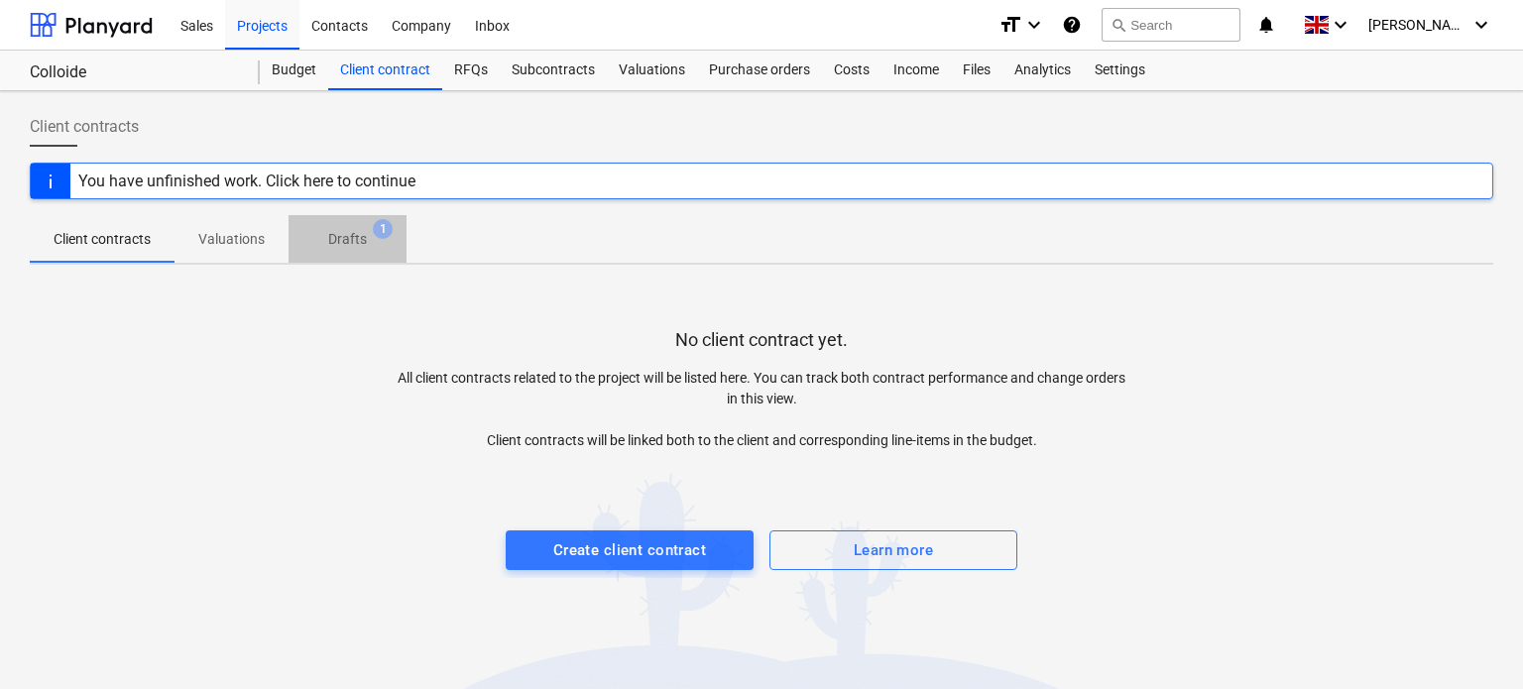
click at [351, 233] on p "Drafts" at bounding box center [347, 239] width 39 height 21
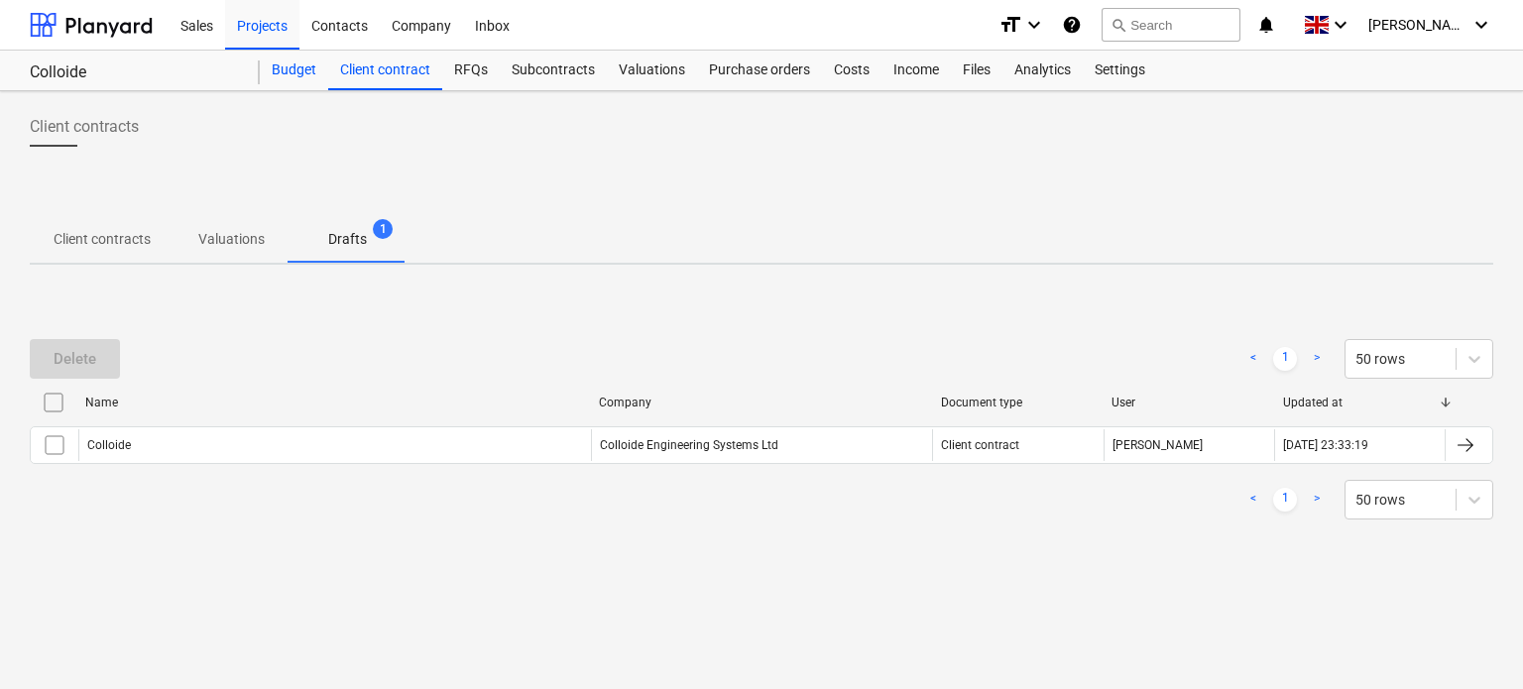
click at [298, 71] on div "Budget" at bounding box center [294, 71] width 68 height 40
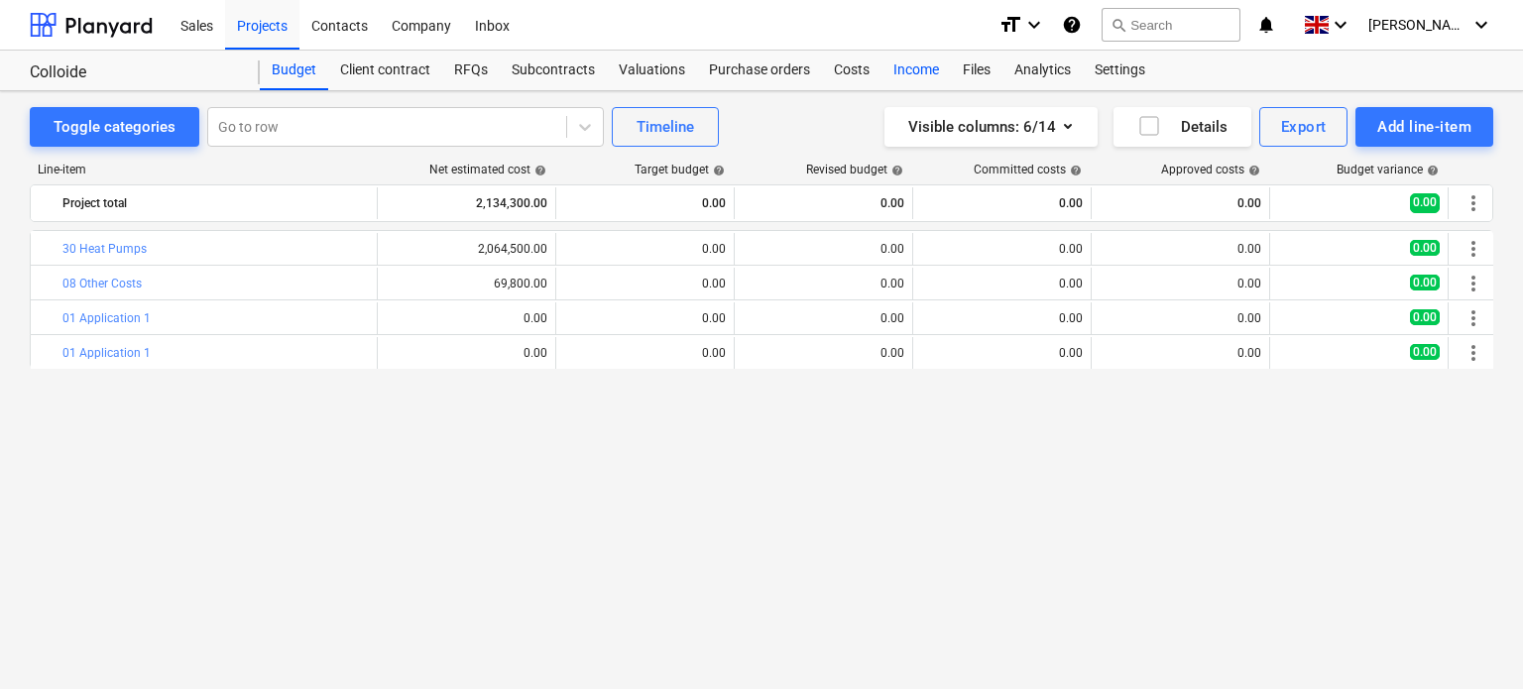
click at [917, 70] on div "Income" at bounding box center [916, 71] width 69 height 40
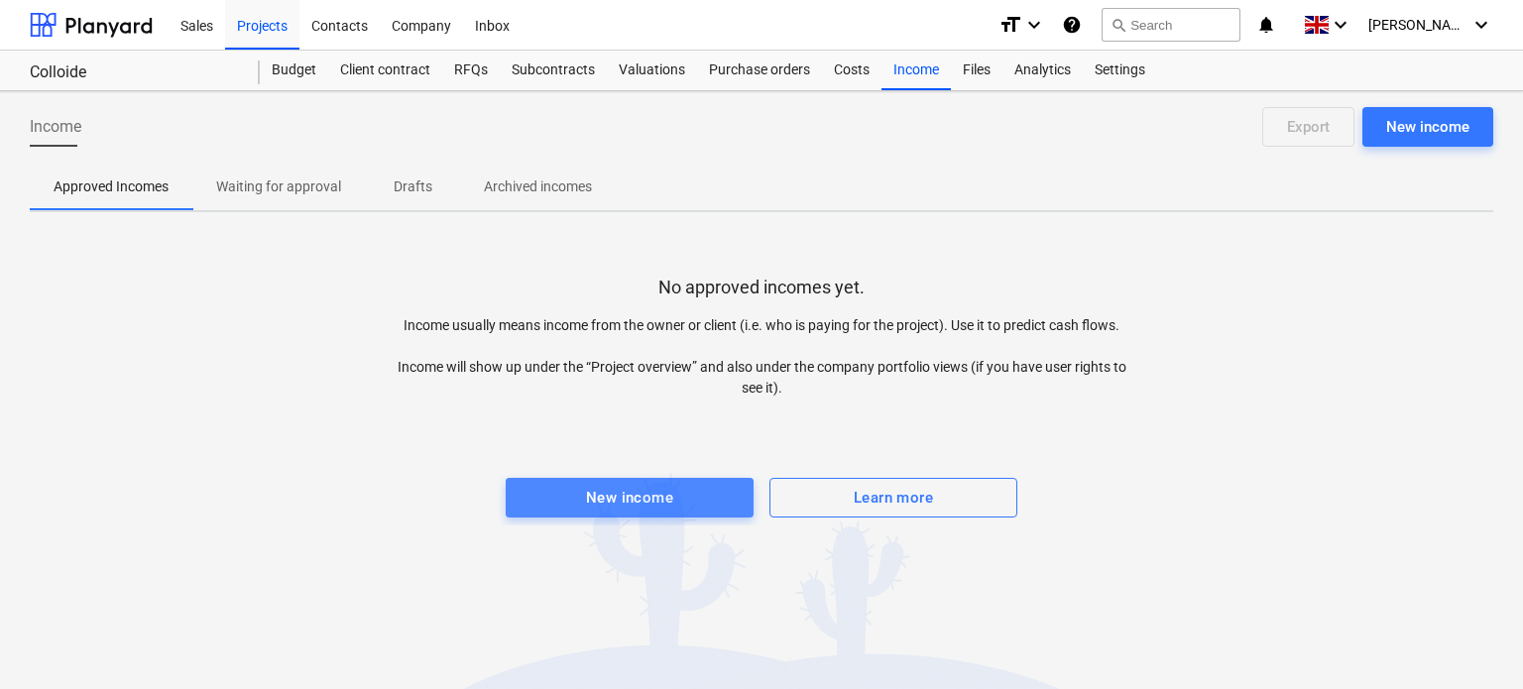
click at [678, 498] on span "New income" at bounding box center [630, 498] width 204 height 26
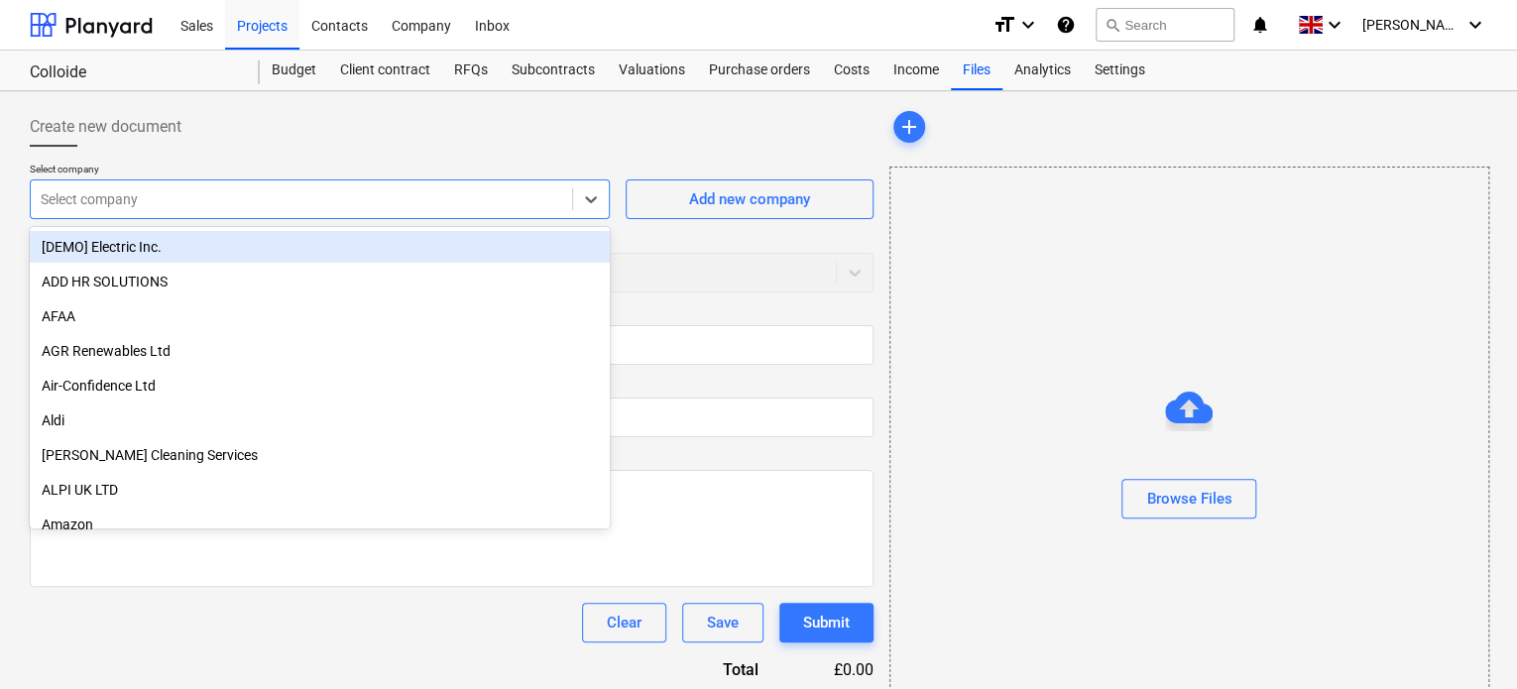
click at [337, 205] on div at bounding box center [302, 199] width 522 height 20
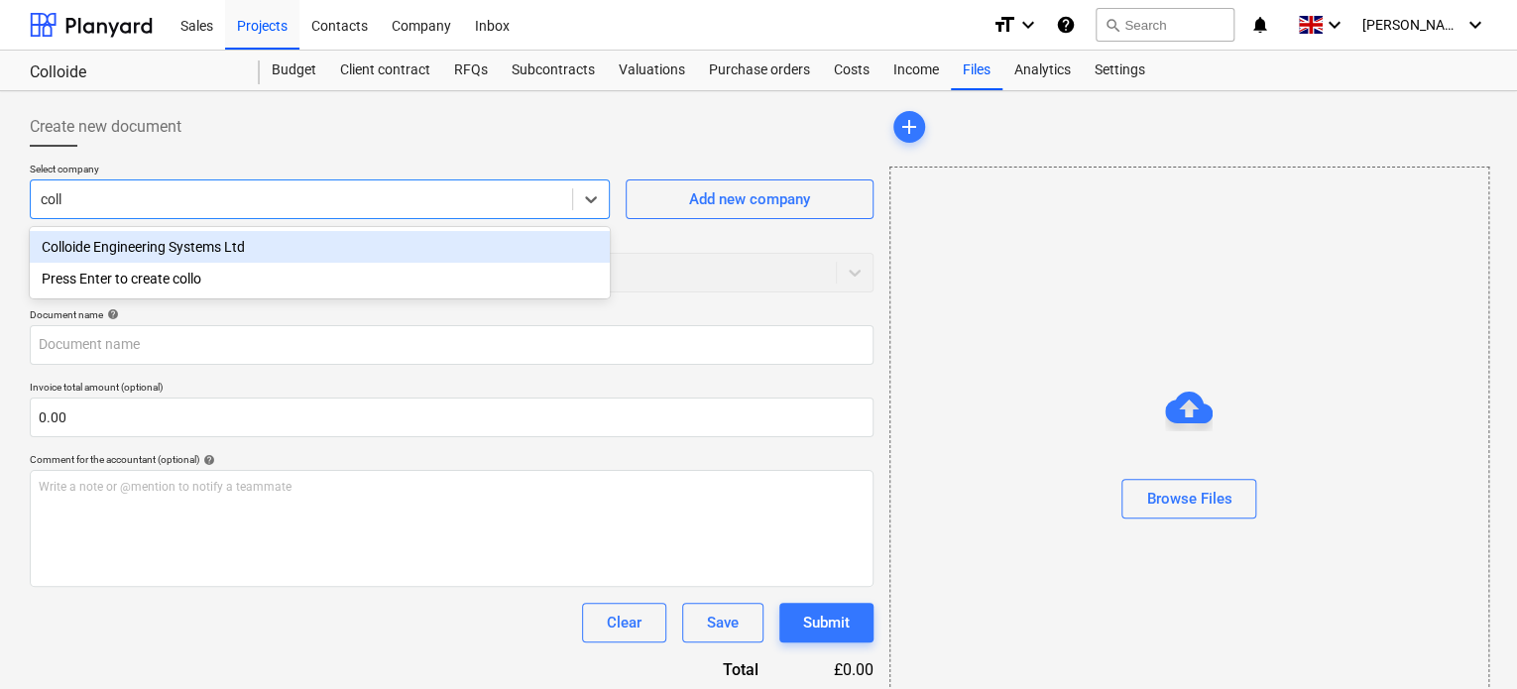
type input "collo"
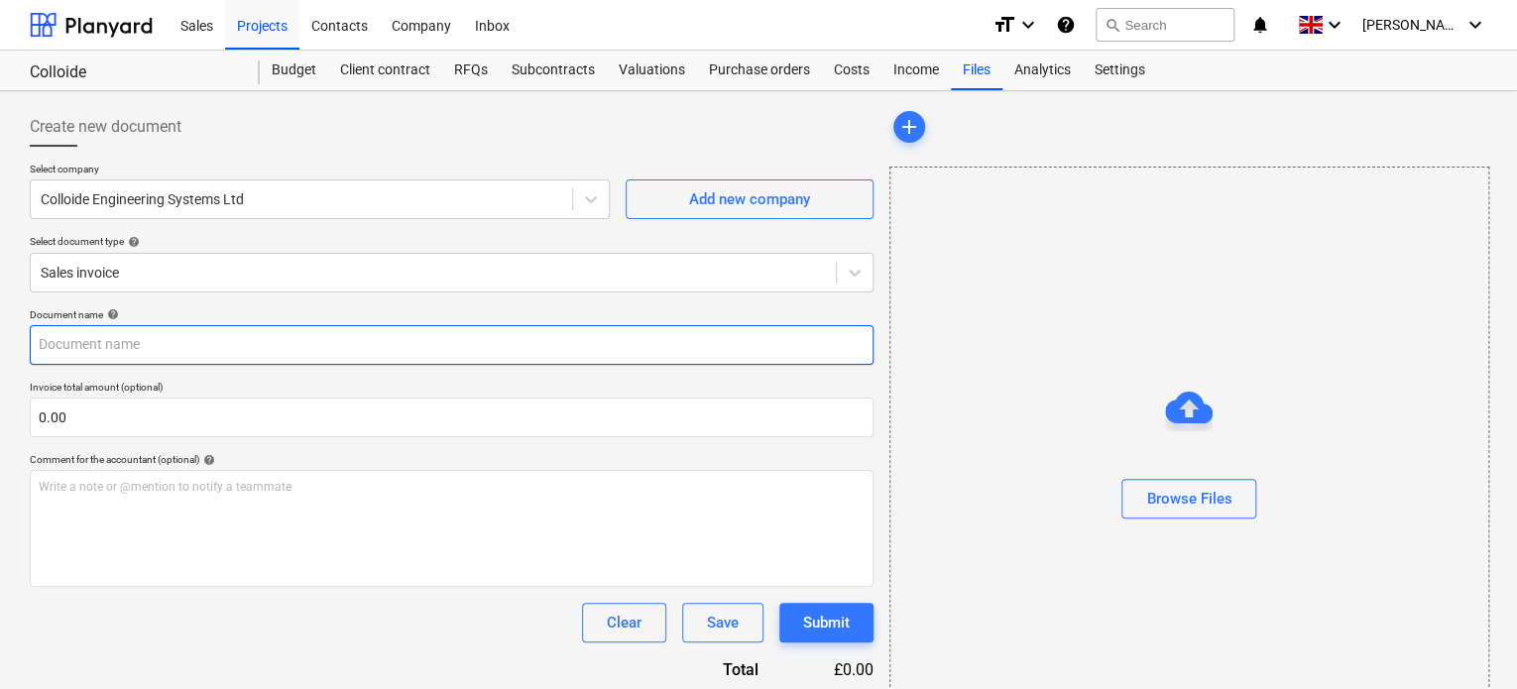
click at [111, 348] on input "text" at bounding box center [452, 345] width 844 height 40
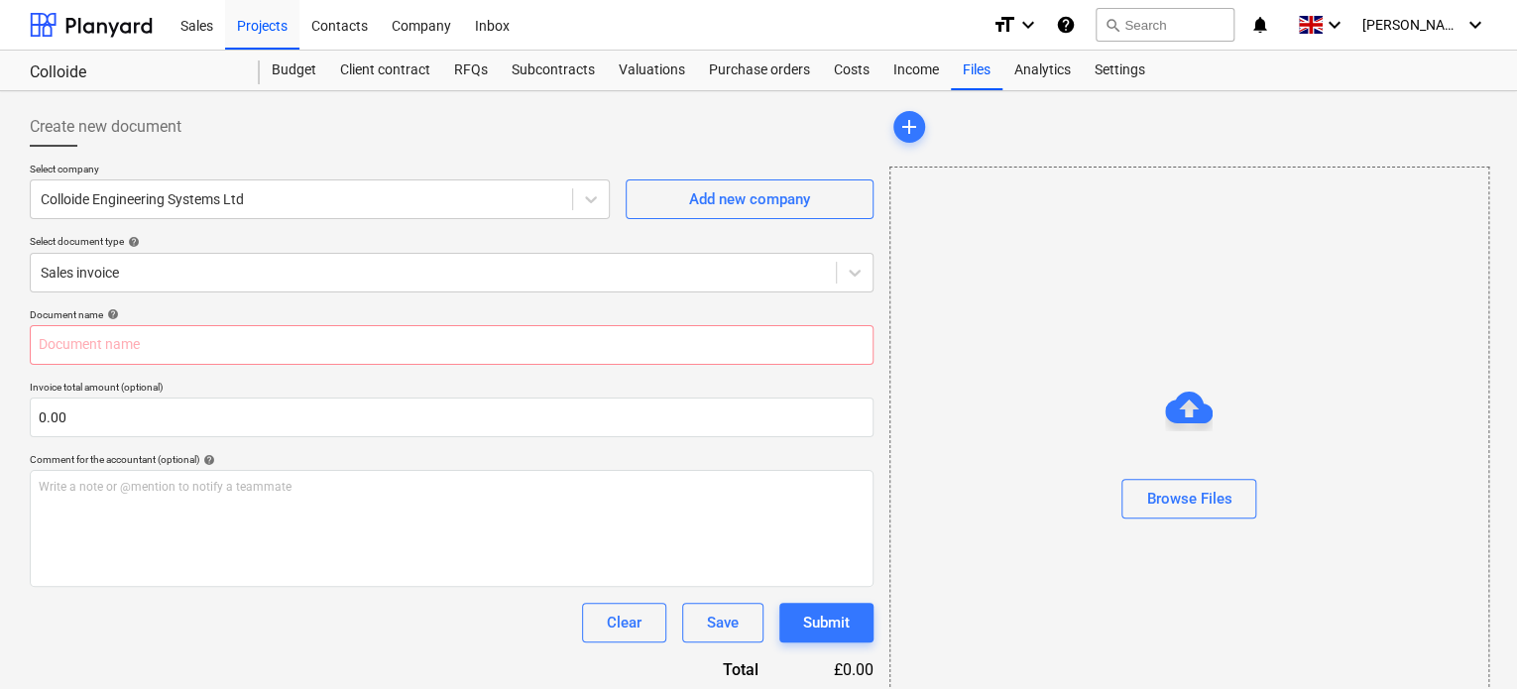
click at [127, 436] on div "0.00" at bounding box center [452, 418] width 844 height 40
type input "0.00"
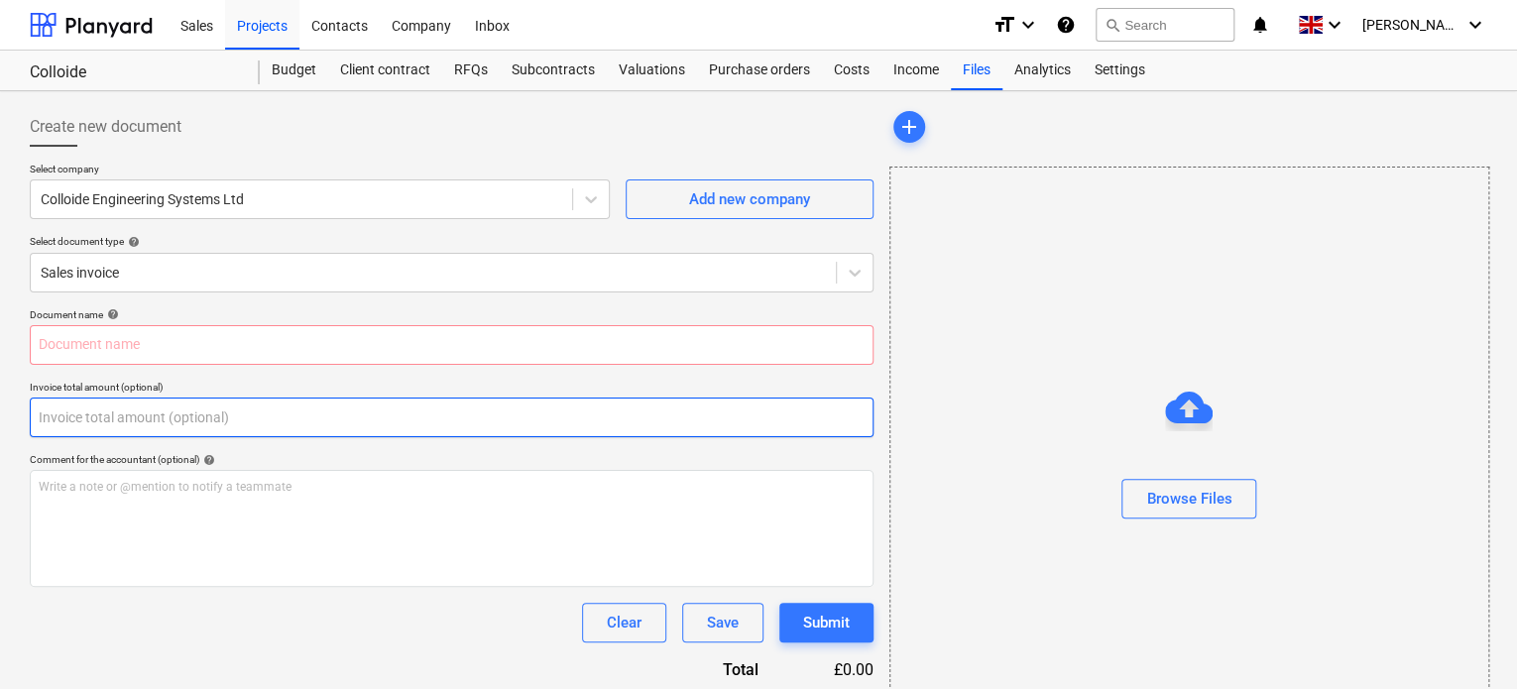
paste input "INV-0293"
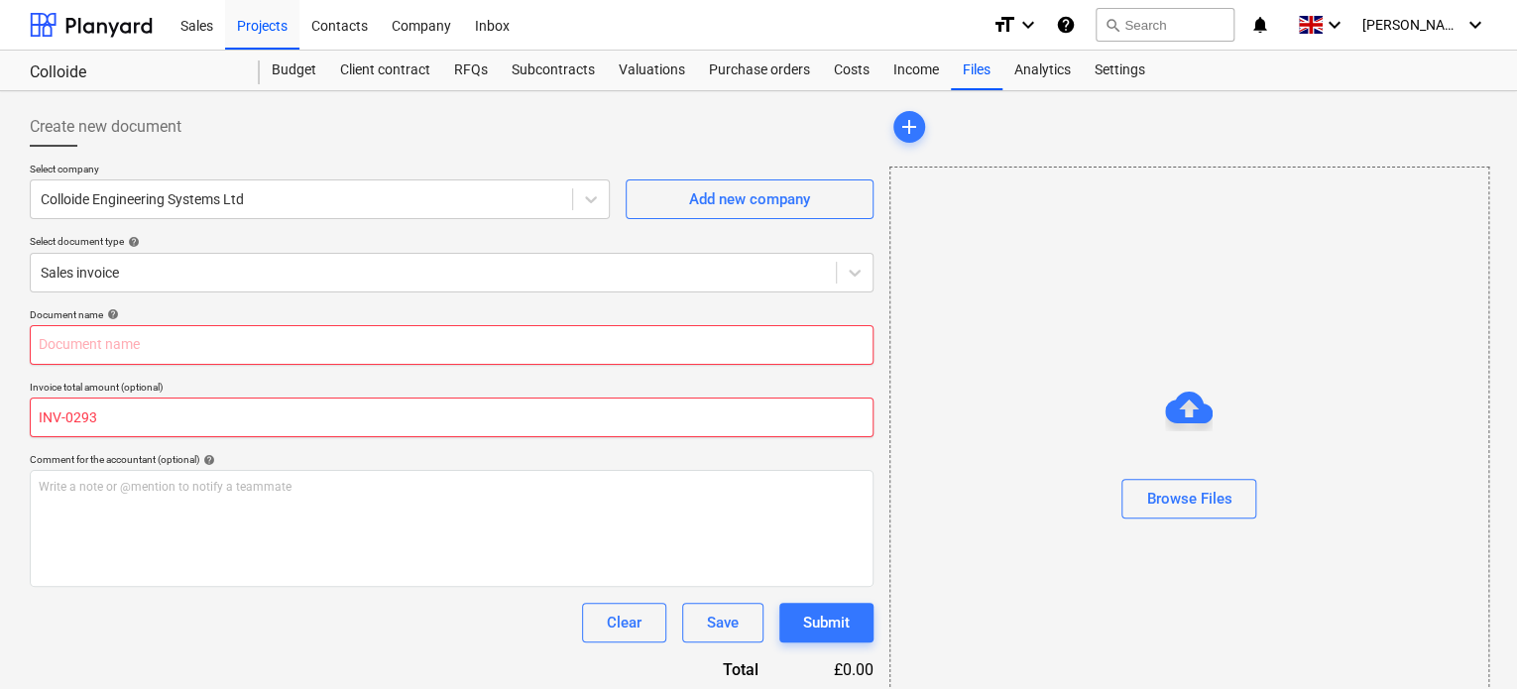
type input "0.00"
click at [120, 332] on input "text" at bounding box center [452, 345] width 844 height 40
paste input "INV-0293"
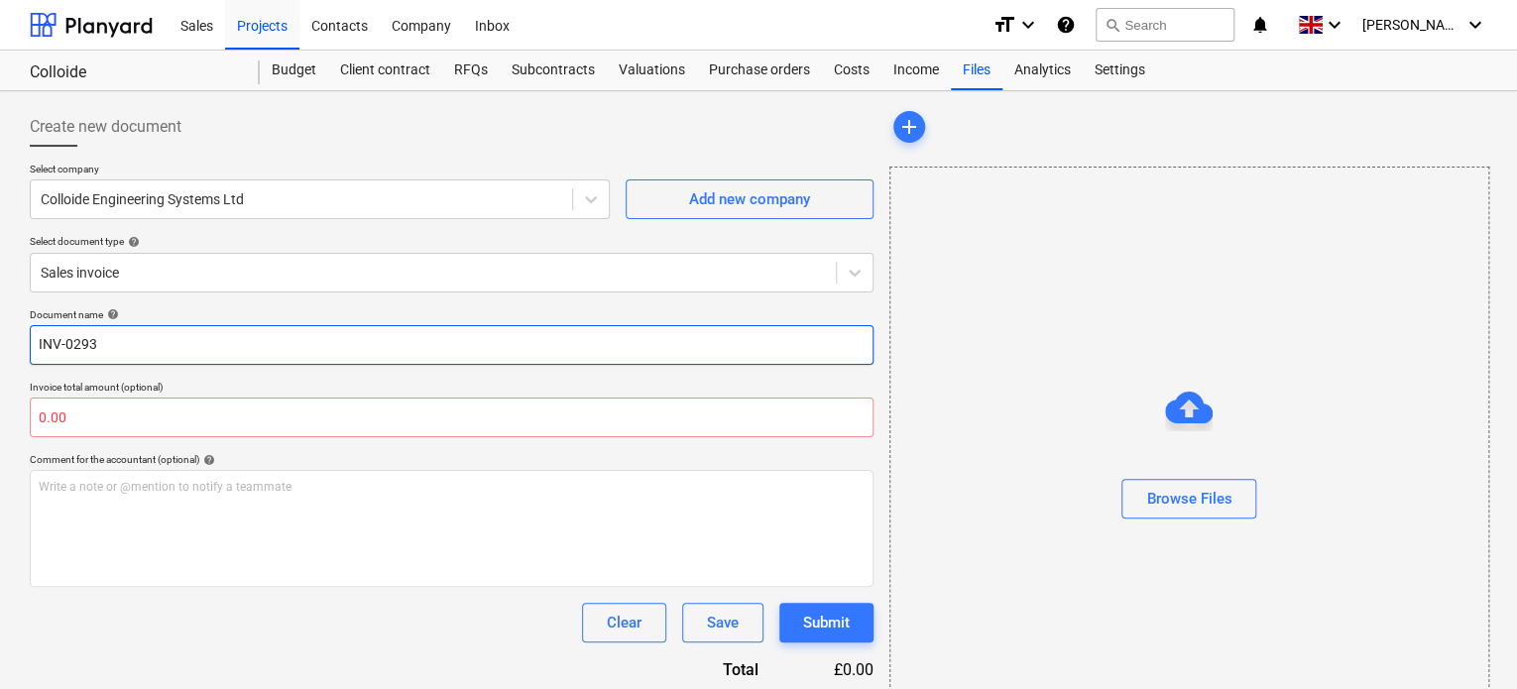
type input "INV-0293"
type input "0.00"
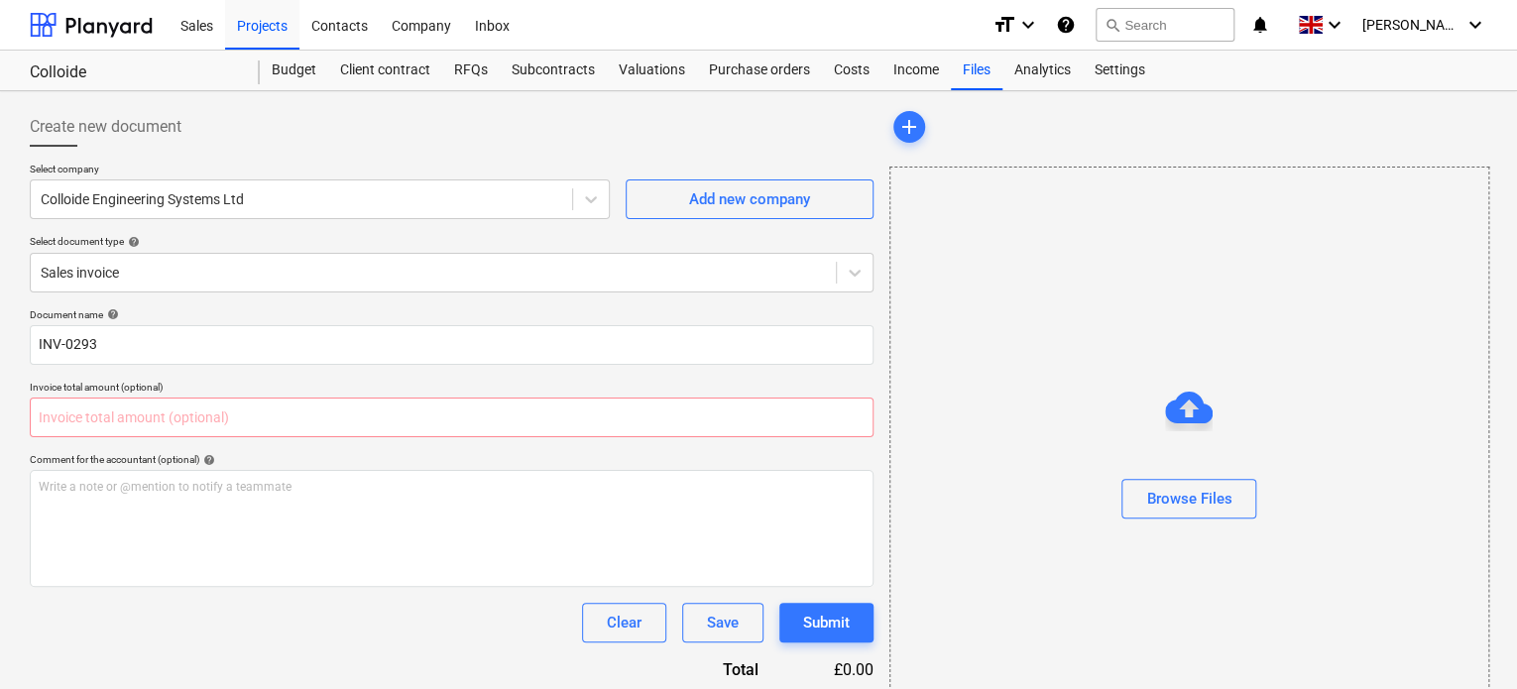
type input "0.00"
paste input "£321,208.83"
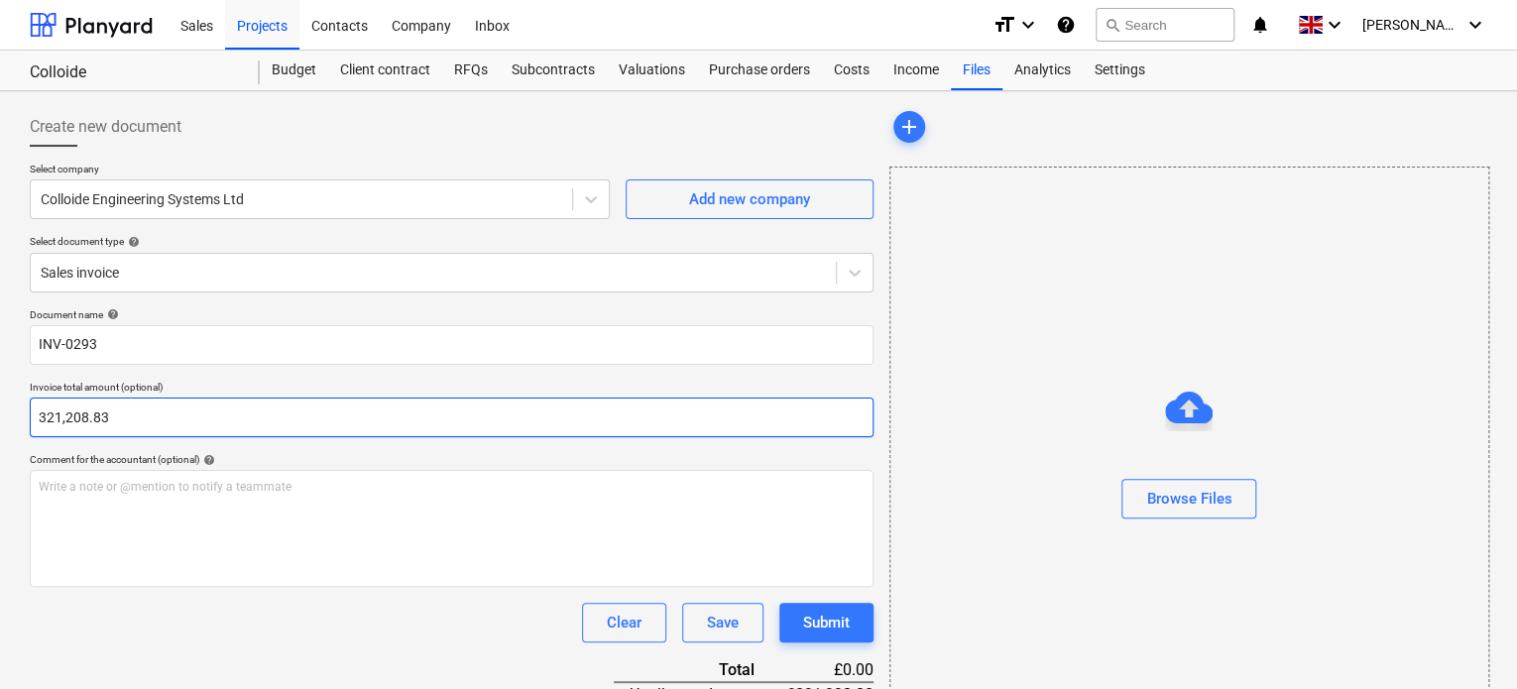
type input "321,208.83"
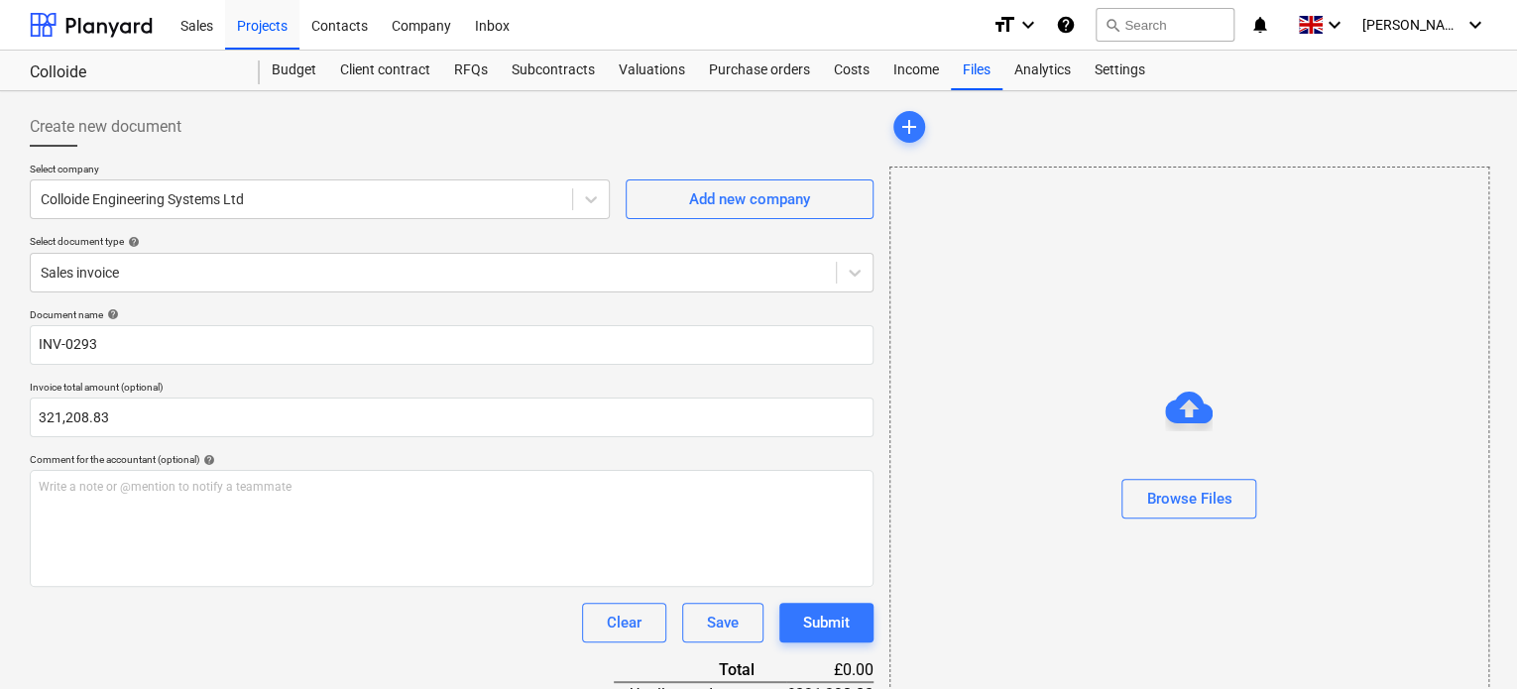
click at [478, 463] on div "Comment for the accountant (optional) help" at bounding box center [452, 459] width 844 height 13
click at [814, 623] on div "Submit" at bounding box center [826, 623] width 47 height 26
click at [731, 628] on div "Save" at bounding box center [723, 623] width 32 height 26
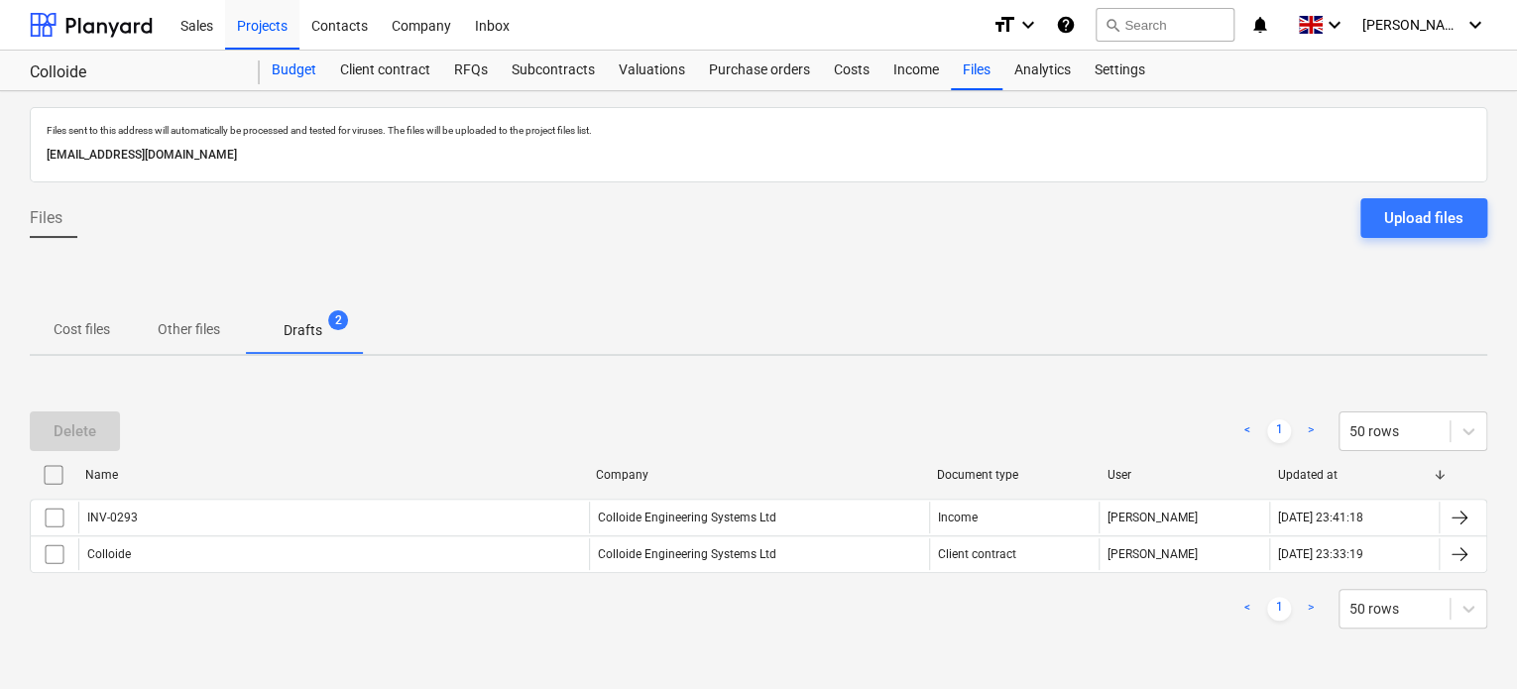
click at [286, 62] on div "Budget" at bounding box center [294, 71] width 68 height 40
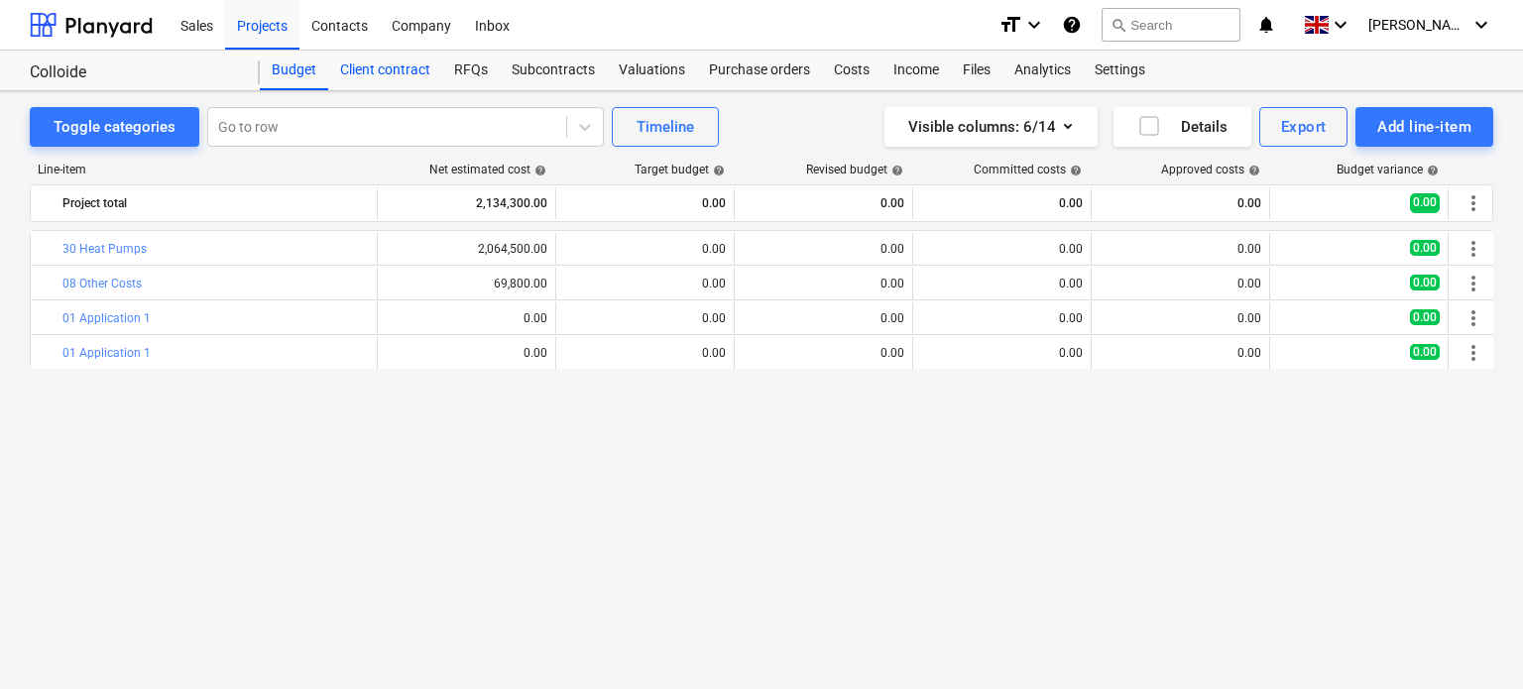
click at [393, 70] on div "Client contract" at bounding box center [385, 71] width 114 height 40
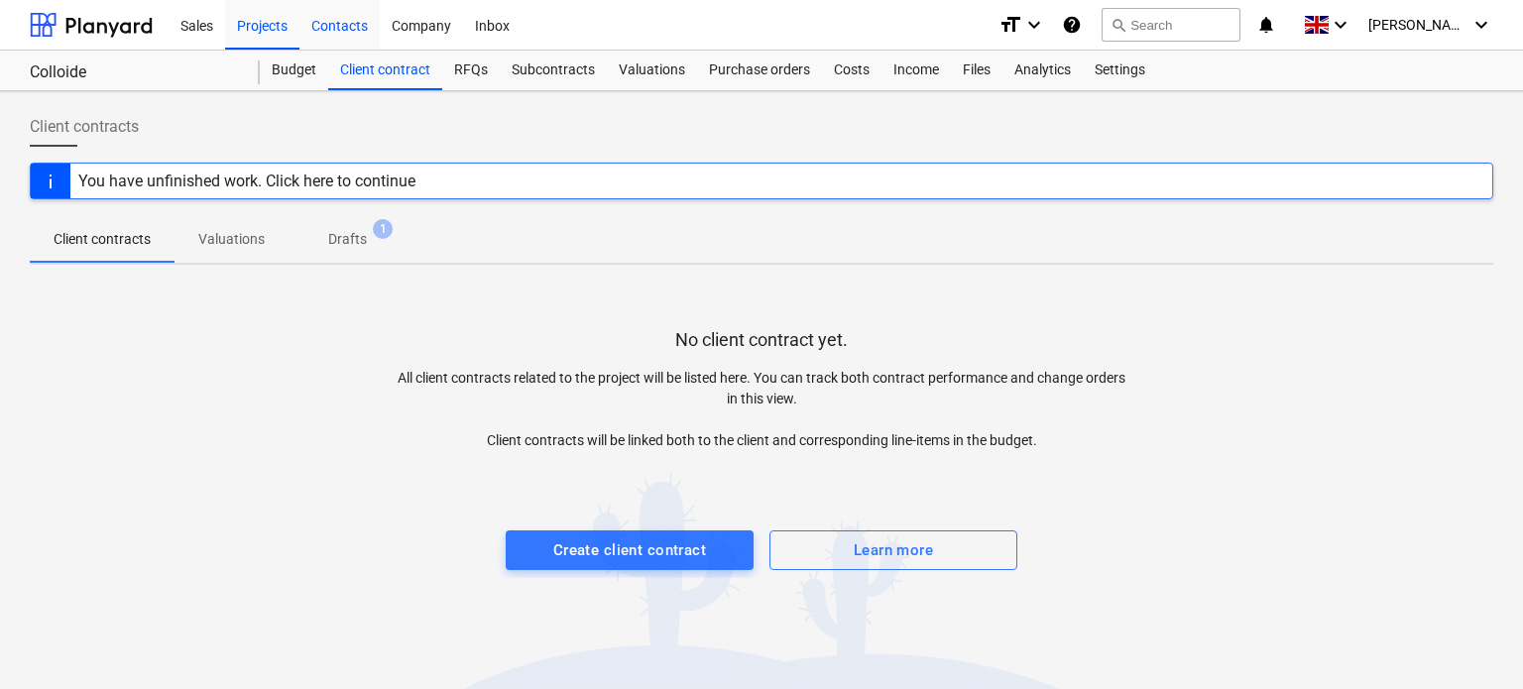
click at [329, 27] on div "Contacts" at bounding box center [339, 24] width 80 height 51
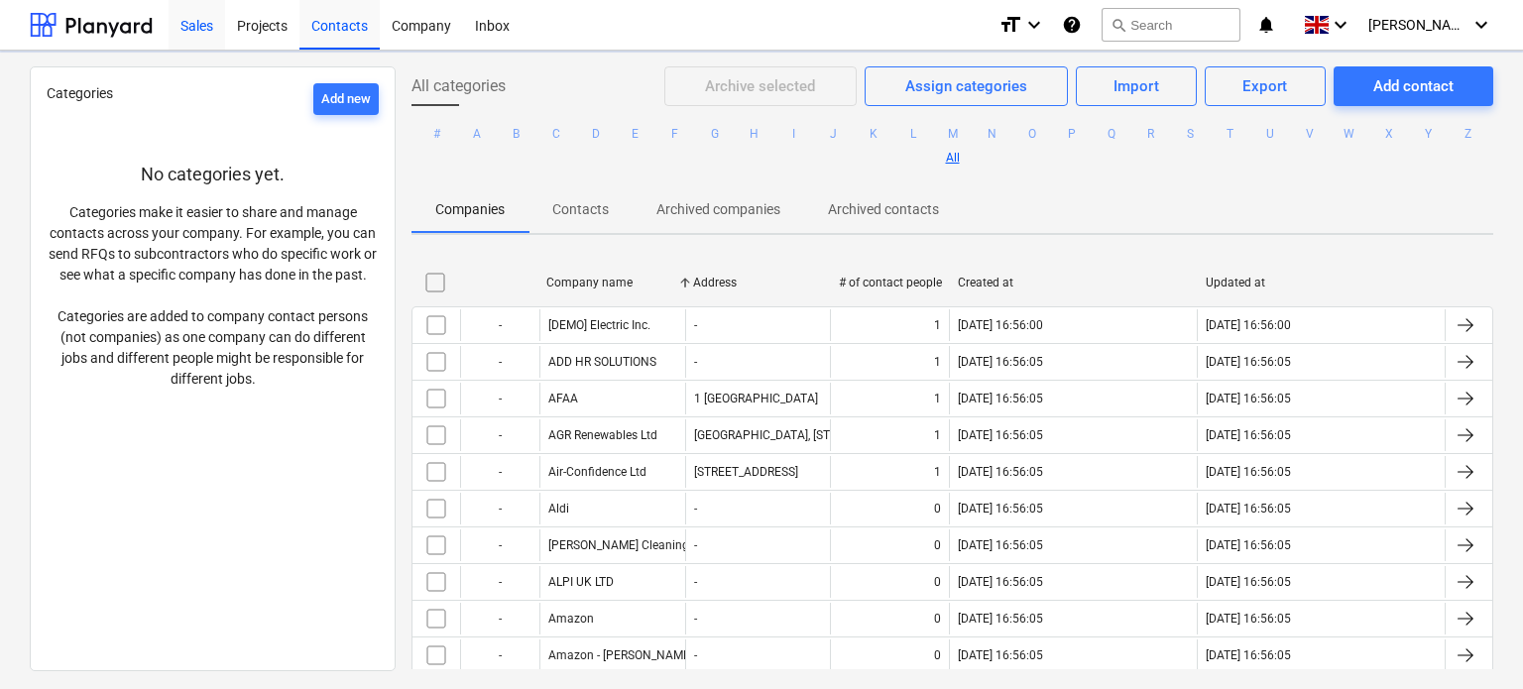
click at [202, 20] on div "Sales" at bounding box center [197, 24] width 57 height 51
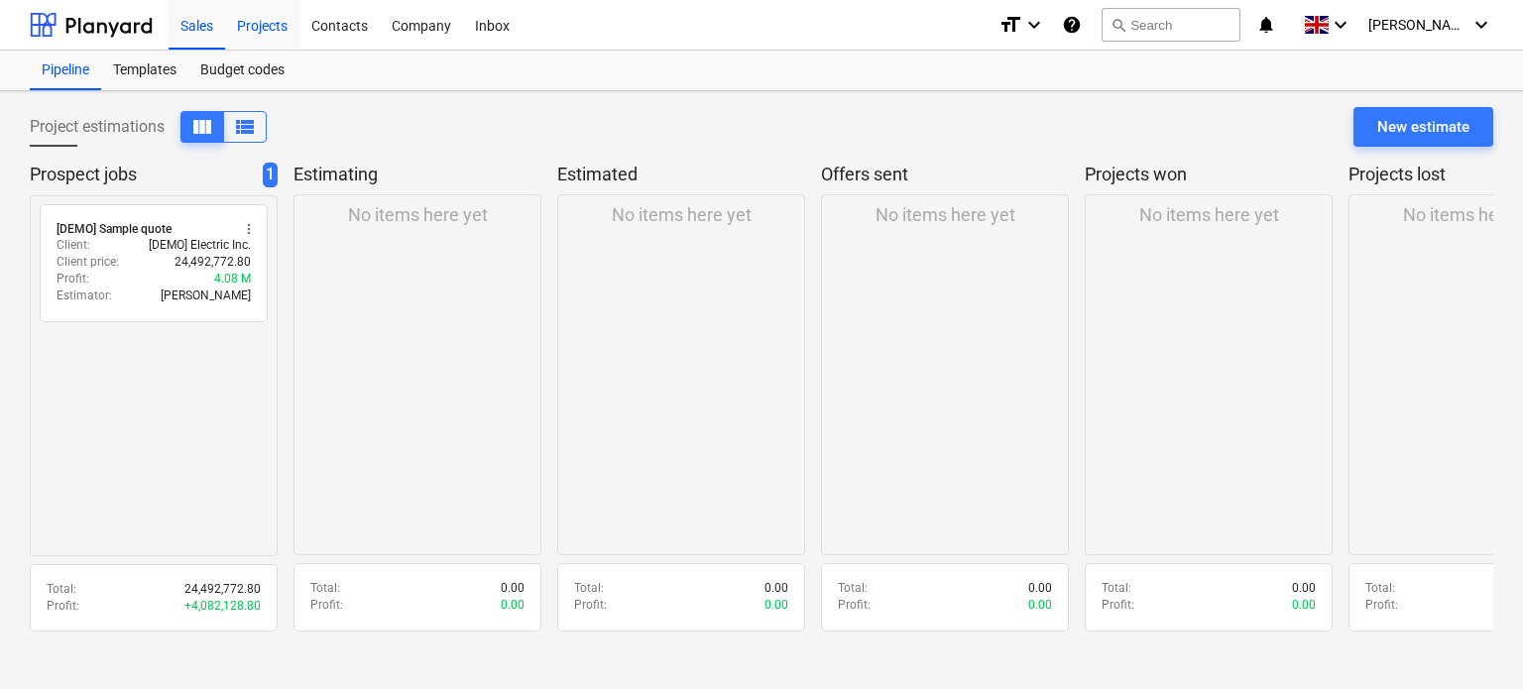
click at [275, 17] on div "Projects" at bounding box center [262, 24] width 74 height 51
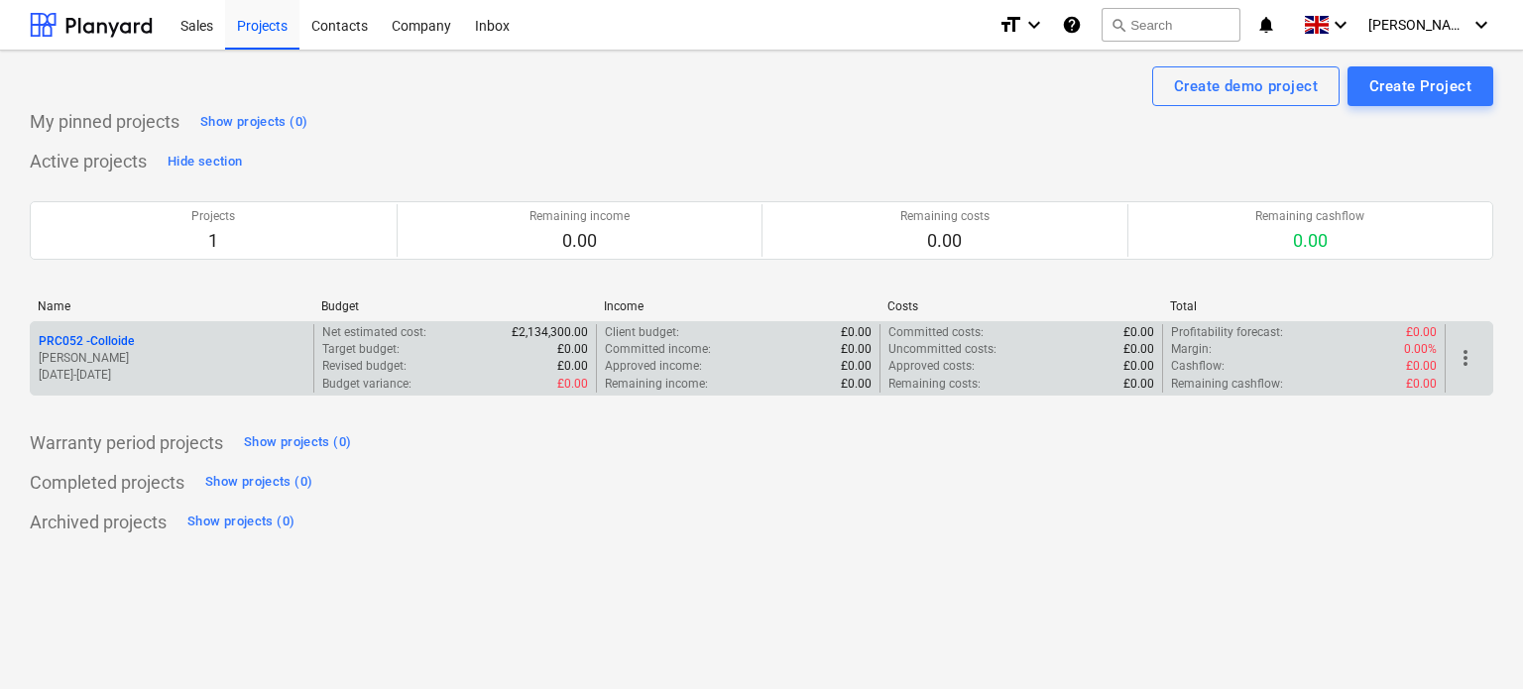
click at [170, 330] on div "PRC052 - Colloide [PERSON_NAME] [DATE] - [DATE]" at bounding box center [172, 358] width 283 height 68
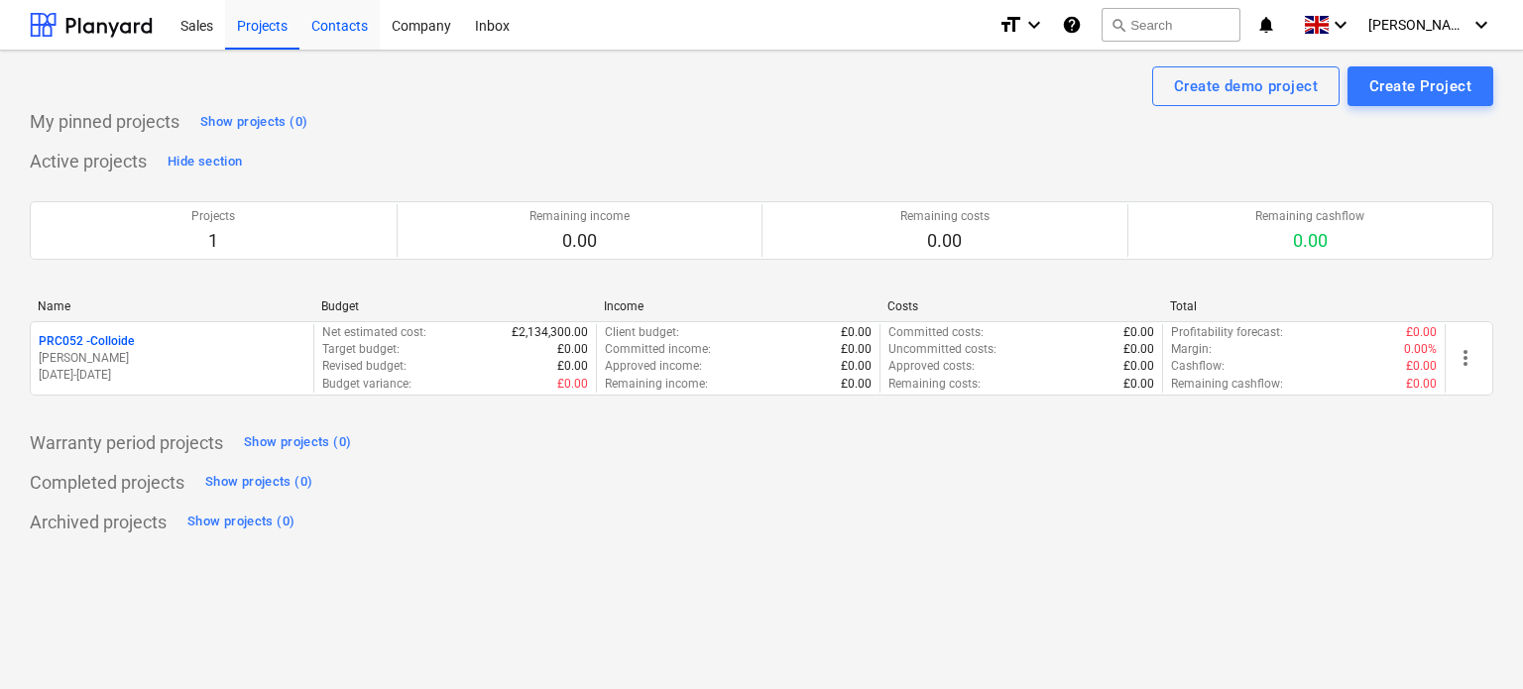
click at [339, 15] on div "Contacts" at bounding box center [339, 24] width 80 height 51
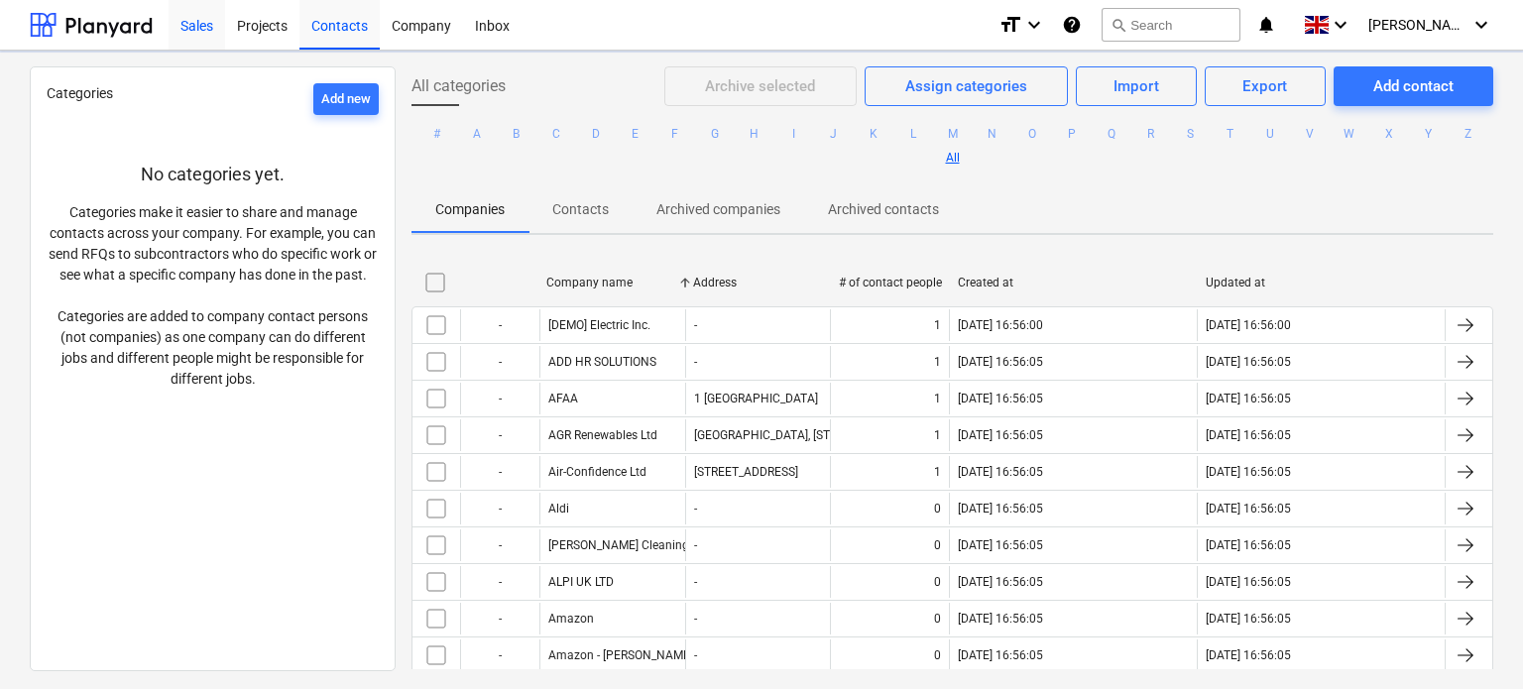
click at [405, 11] on div "Company" at bounding box center [421, 24] width 83 height 51
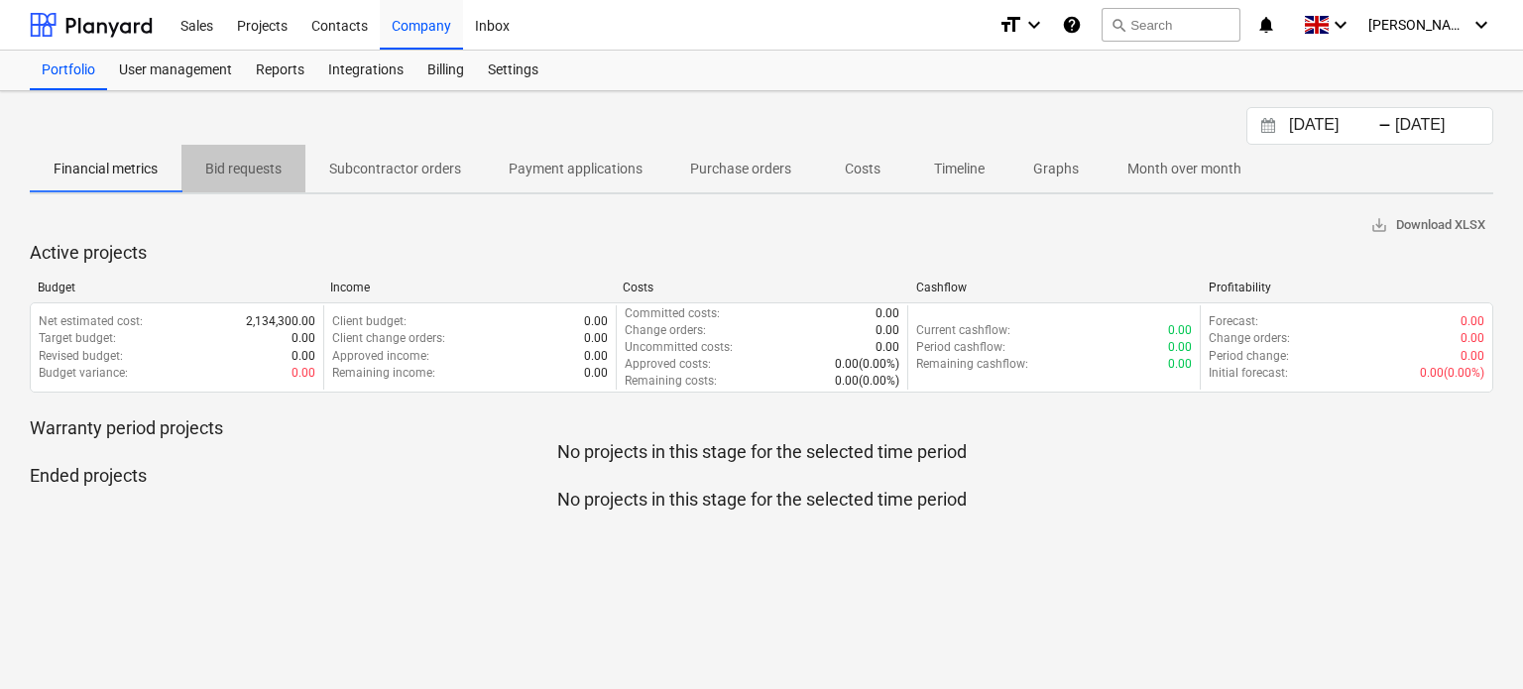
click at [266, 177] on p "Bid requests" at bounding box center [243, 169] width 76 height 21
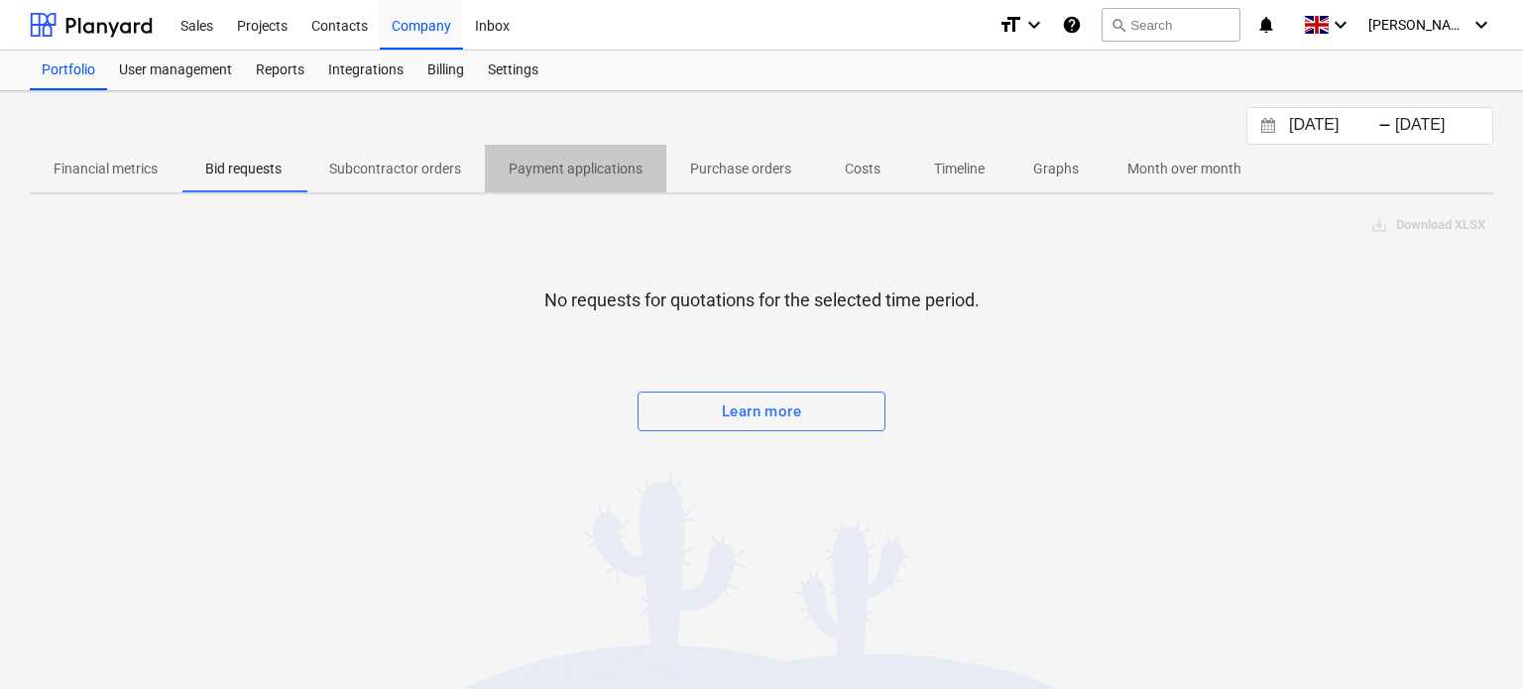
click at [599, 154] on span "Payment applications" at bounding box center [575, 169] width 181 height 33
click at [1061, 165] on p "Graphs" at bounding box center [1056, 169] width 48 height 21
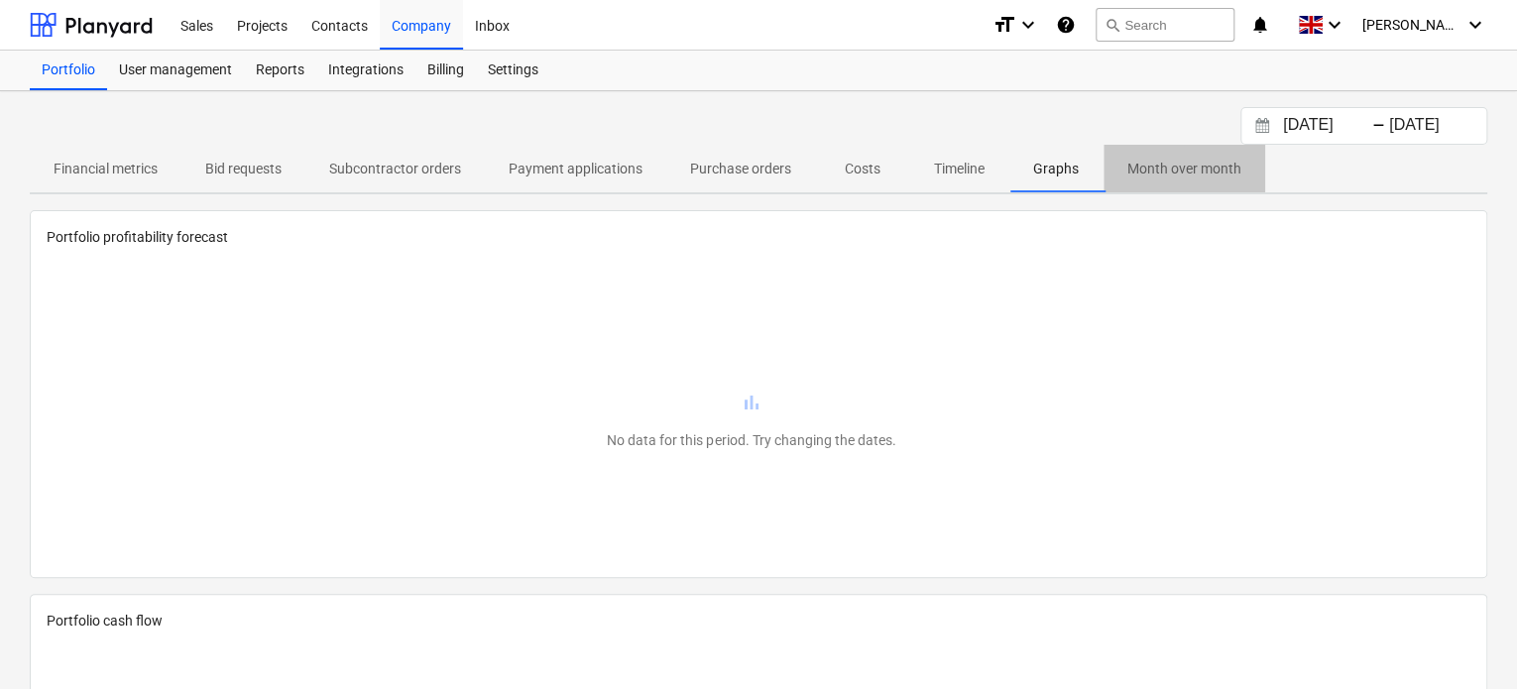
click at [1182, 159] on p "Month over month" at bounding box center [1185, 169] width 114 height 21
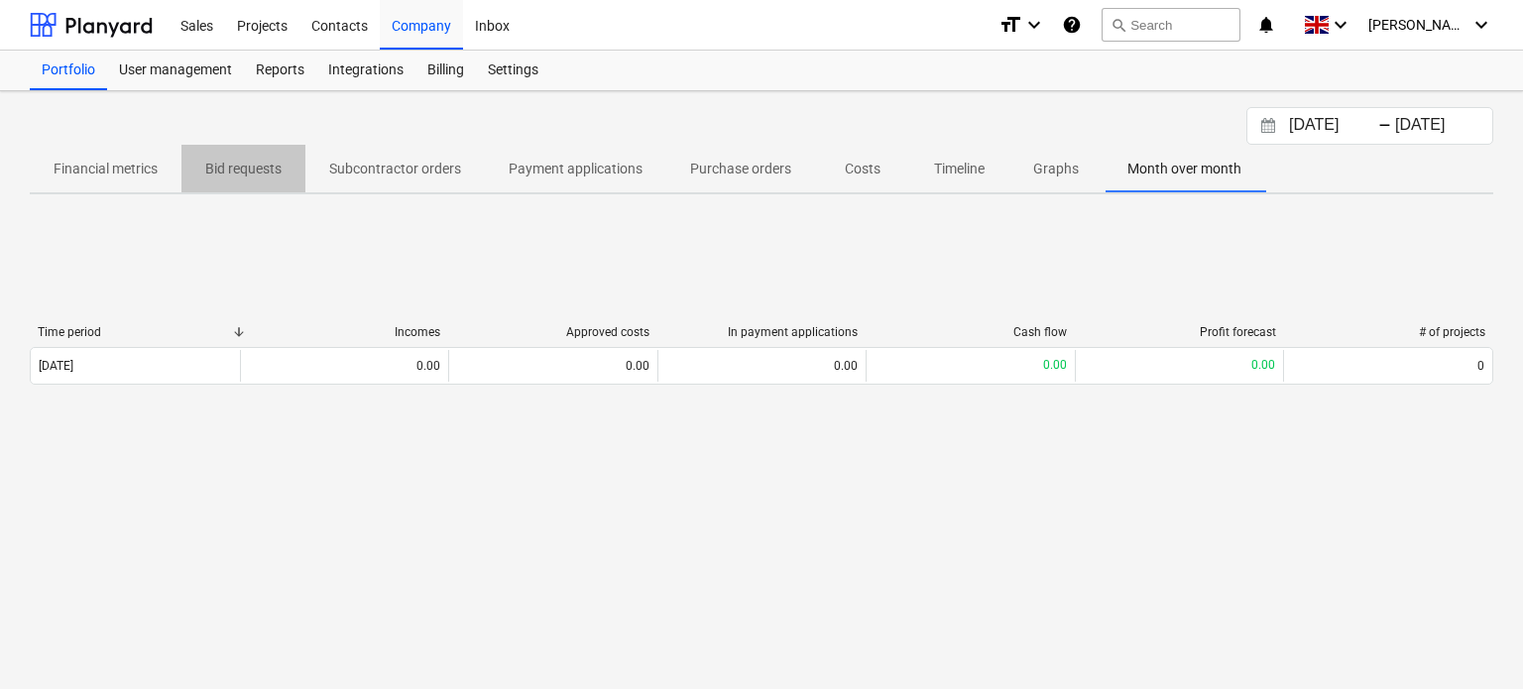
click at [229, 159] on p "Bid requests" at bounding box center [243, 169] width 76 height 21
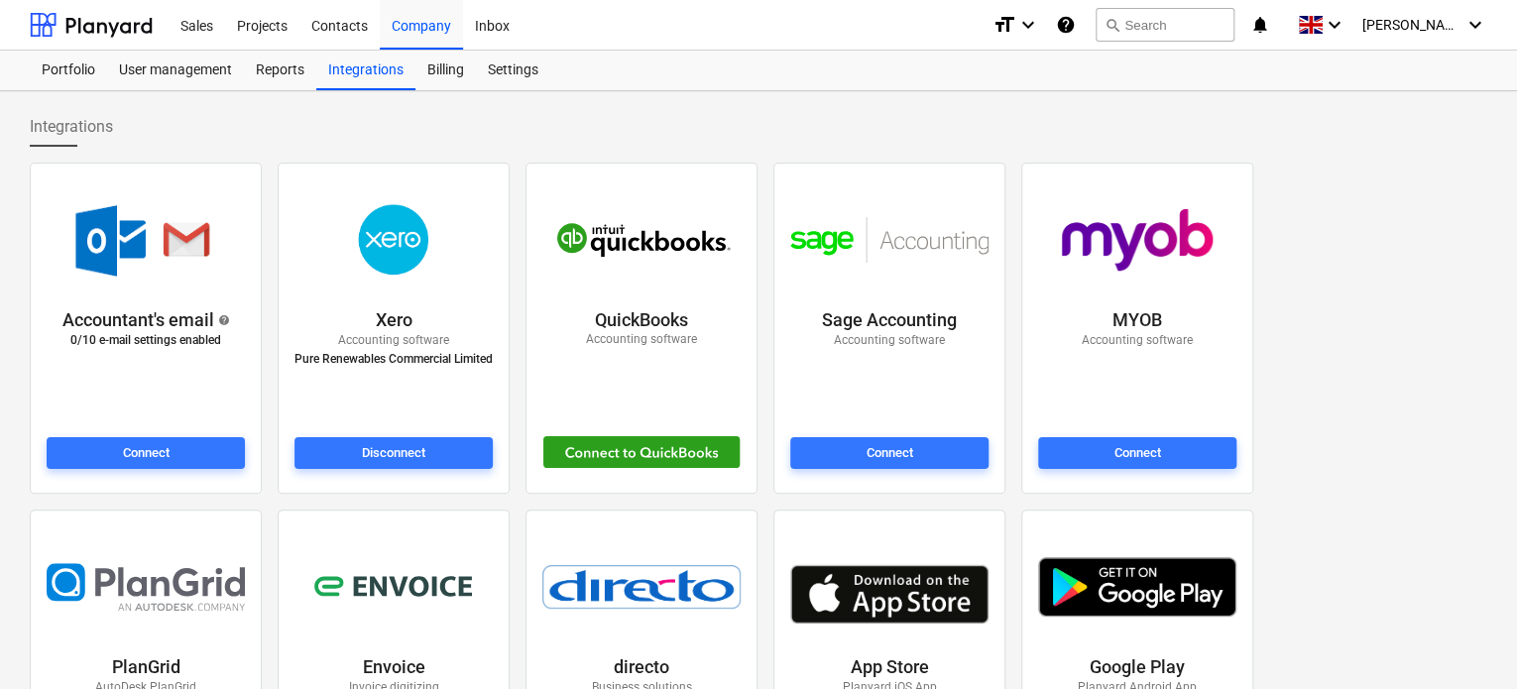
click at [378, 349] on p "Pure Renewables Commercial Limited" at bounding box center [394, 359] width 198 height 21
click at [345, 81] on div "Integrations" at bounding box center [365, 71] width 99 height 40
